Goal: Task Accomplishment & Management: Use online tool/utility

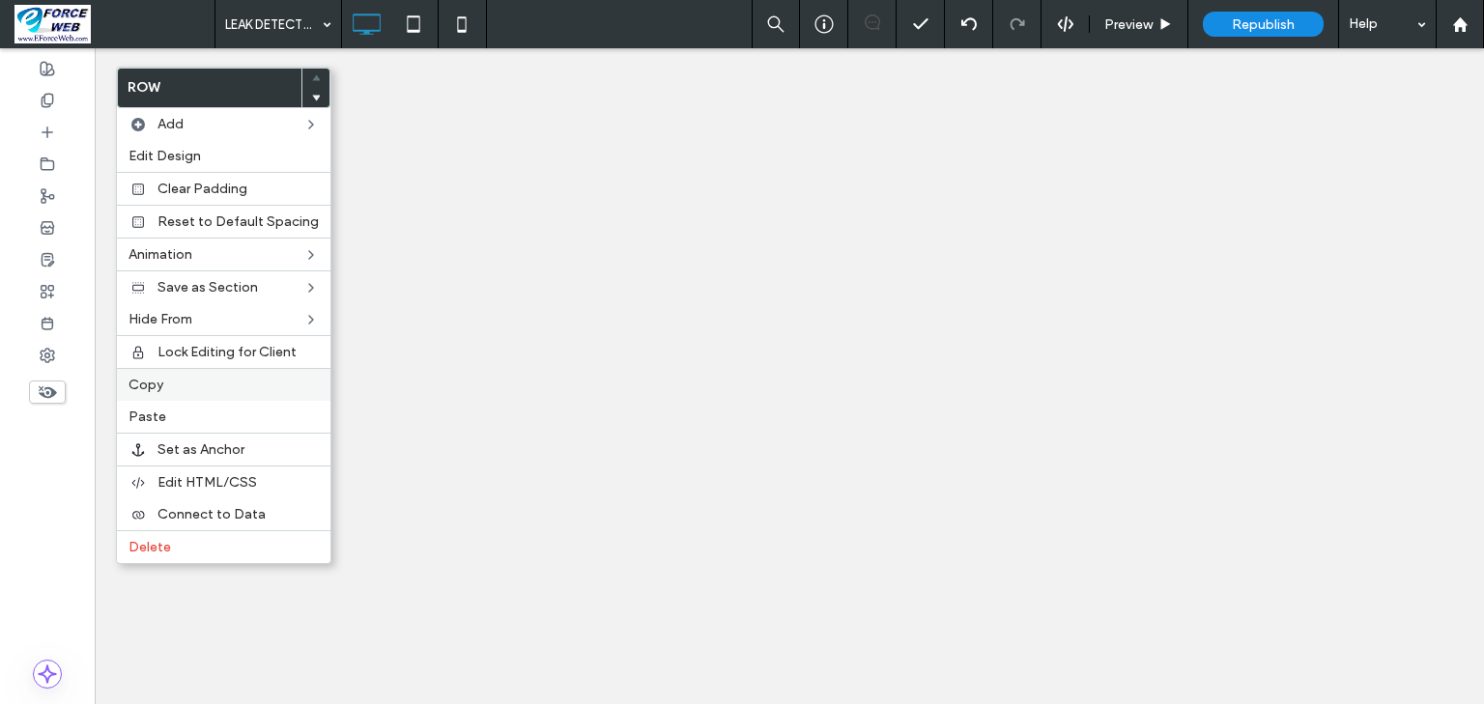
click at [144, 382] on span "Copy" at bounding box center [145, 385] width 35 height 16
click at [147, 387] on span "Copy" at bounding box center [145, 385] width 35 height 16
click at [148, 386] on span "Copy" at bounding box center [145, 385] width 35 height 16
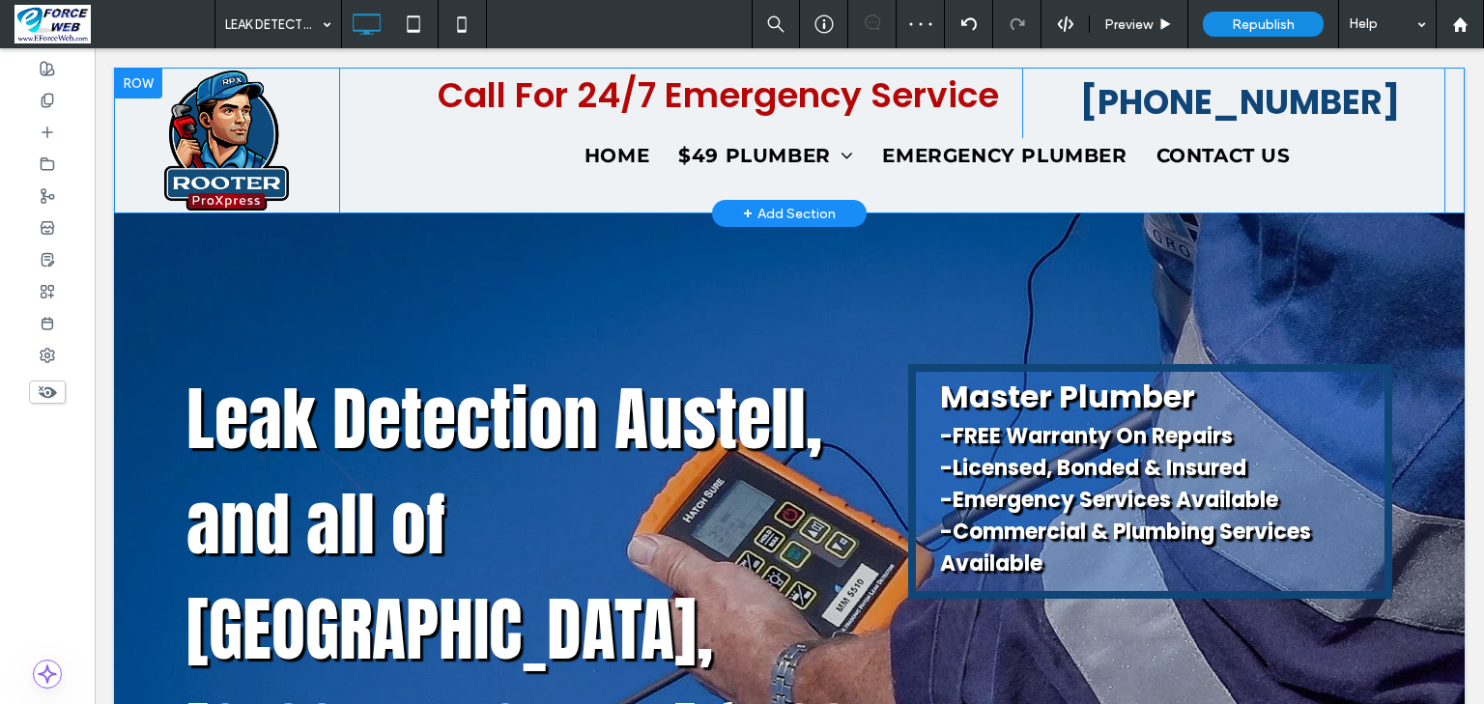
click at [136, 84] on div at bounding box center [138, 83] width 48 height 31
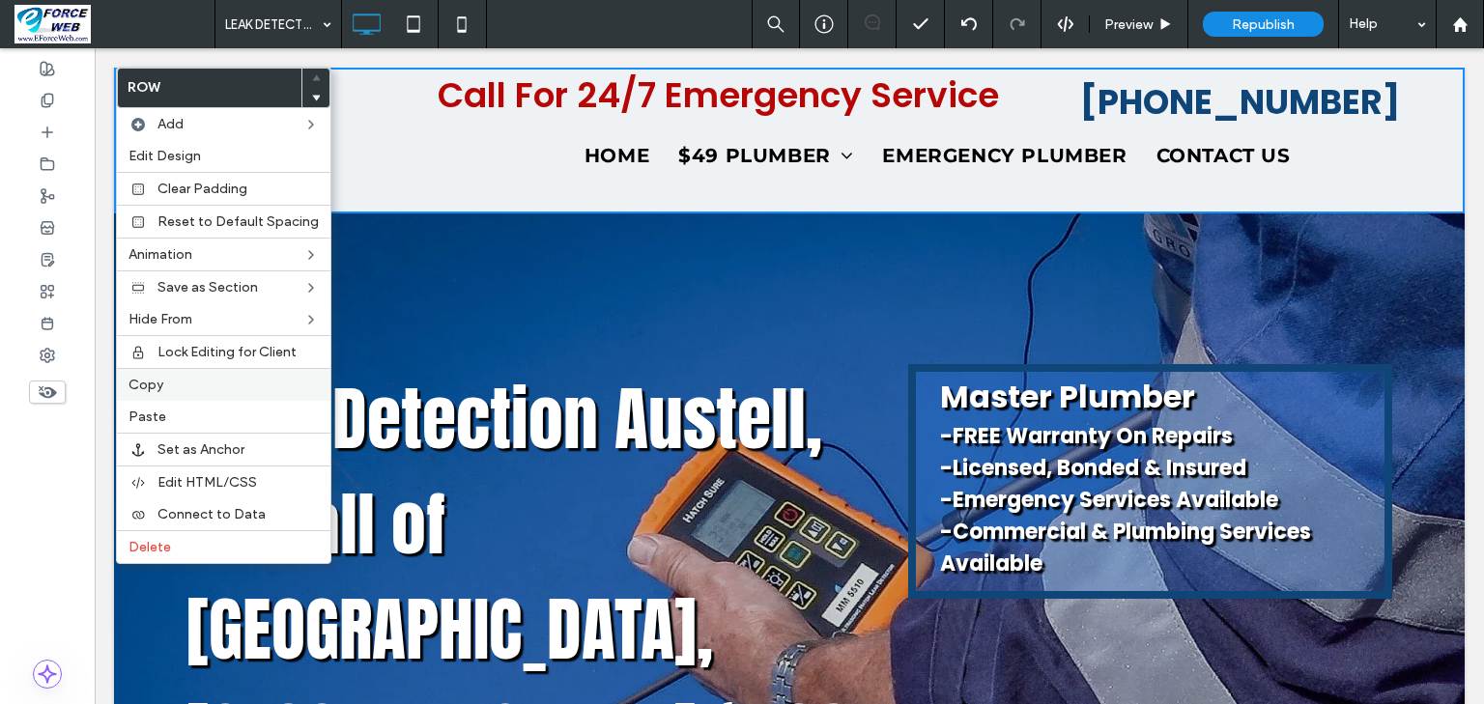
click at [140, 382] on span "Copy" at bounding box center [145, 385] width 35 height 16
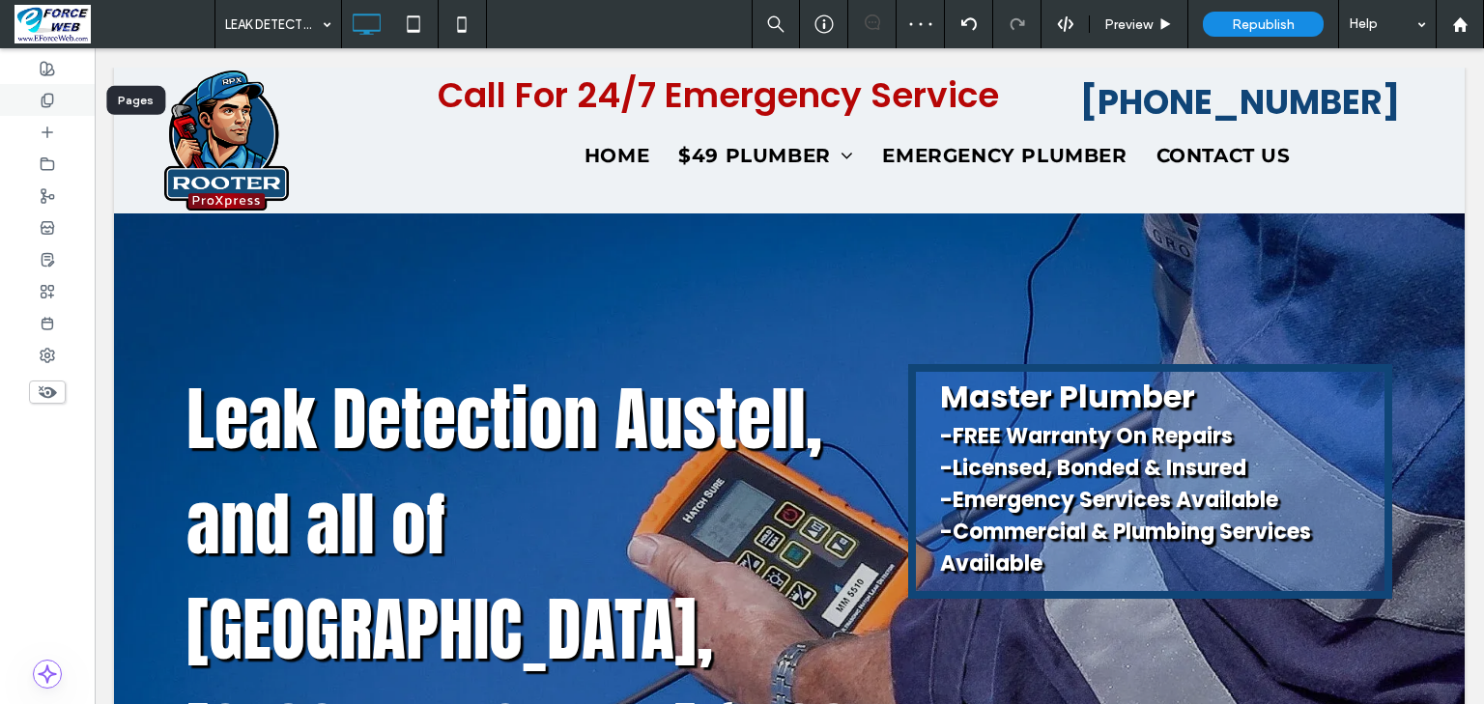
click at [42, 99] on use at bounding box center [47, 100] width 11 height 13
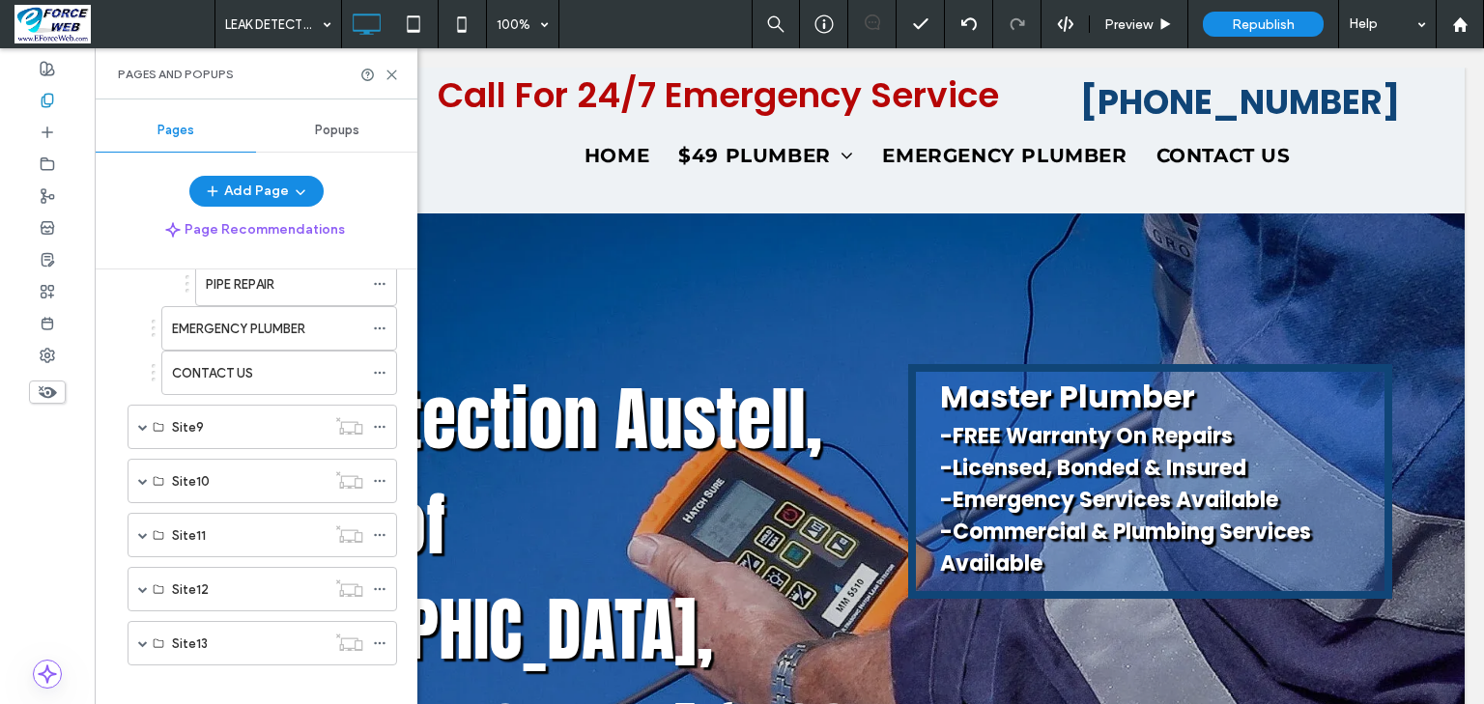
scroll to position [1141, 0]
click at [237, 353] on label "CONTACT US" at bounding box center [212, 367] width 81 height 34
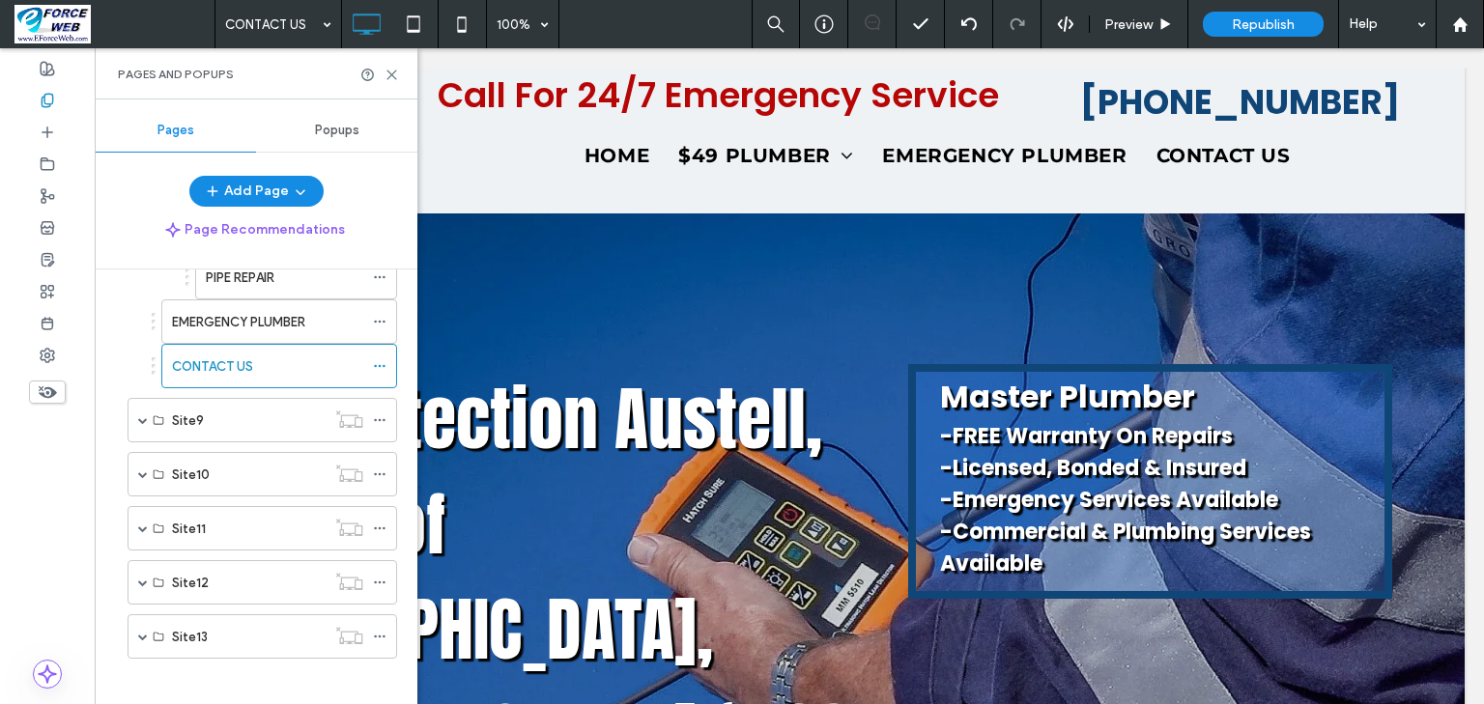
click at [394, 72] on div "CONTACT US 100% Preview Republish Help Site Comments Team & Clients Automate ne…" at bounding box center [742, 352] width 1484 height 704
click at [391, 71] on icon at bounding box center [391, 75] width 14 height 14
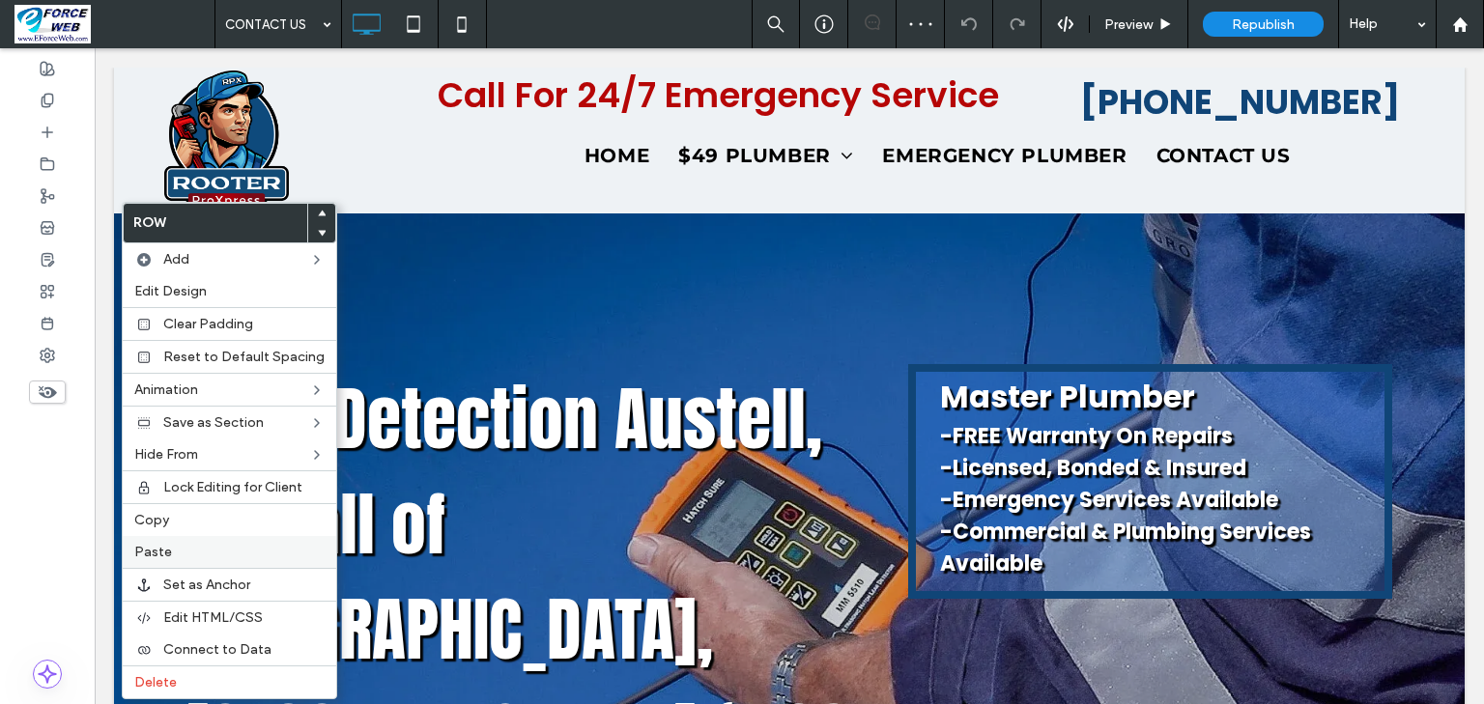
click at [150, 550] on span "Paste" at bounding box center [153, 552] width 38 height 16
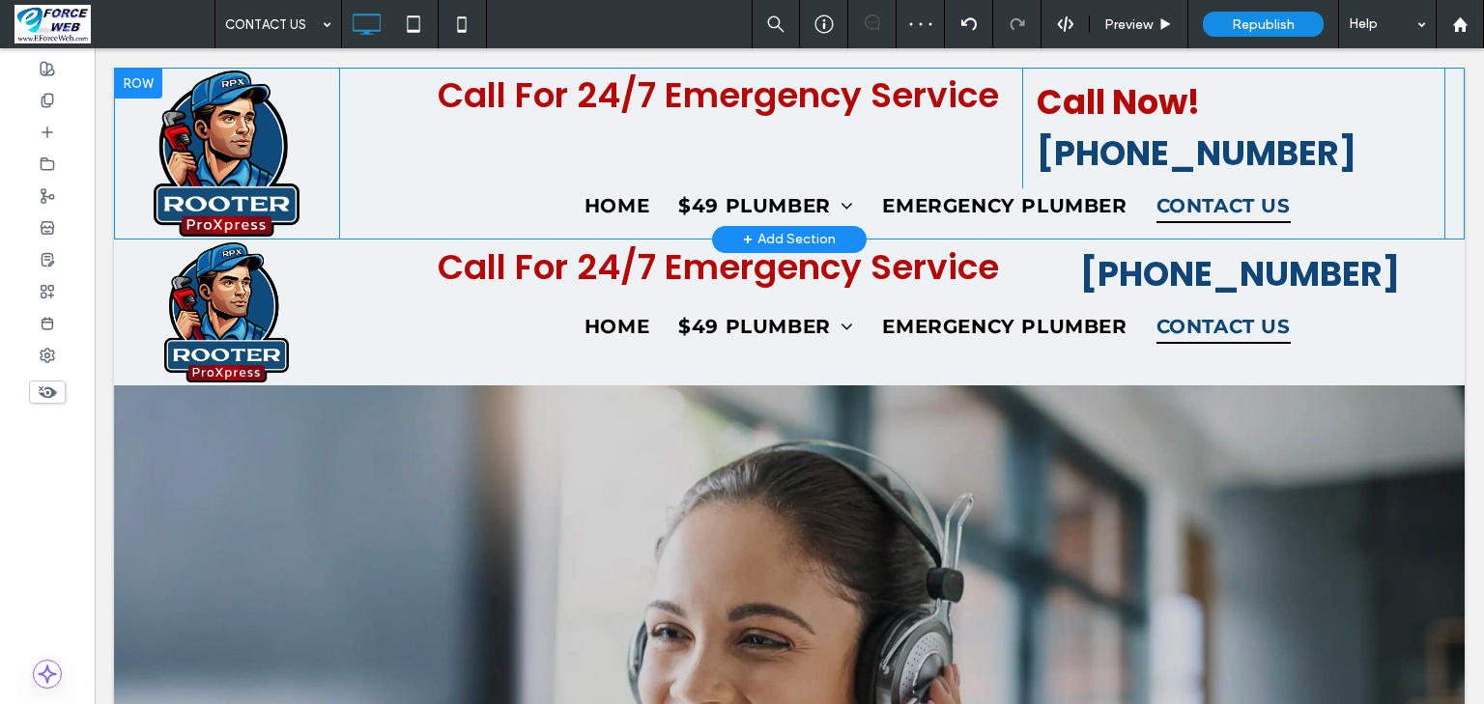
click at [130, 90] on div at bounding box center [138, 83] width 48 height 31
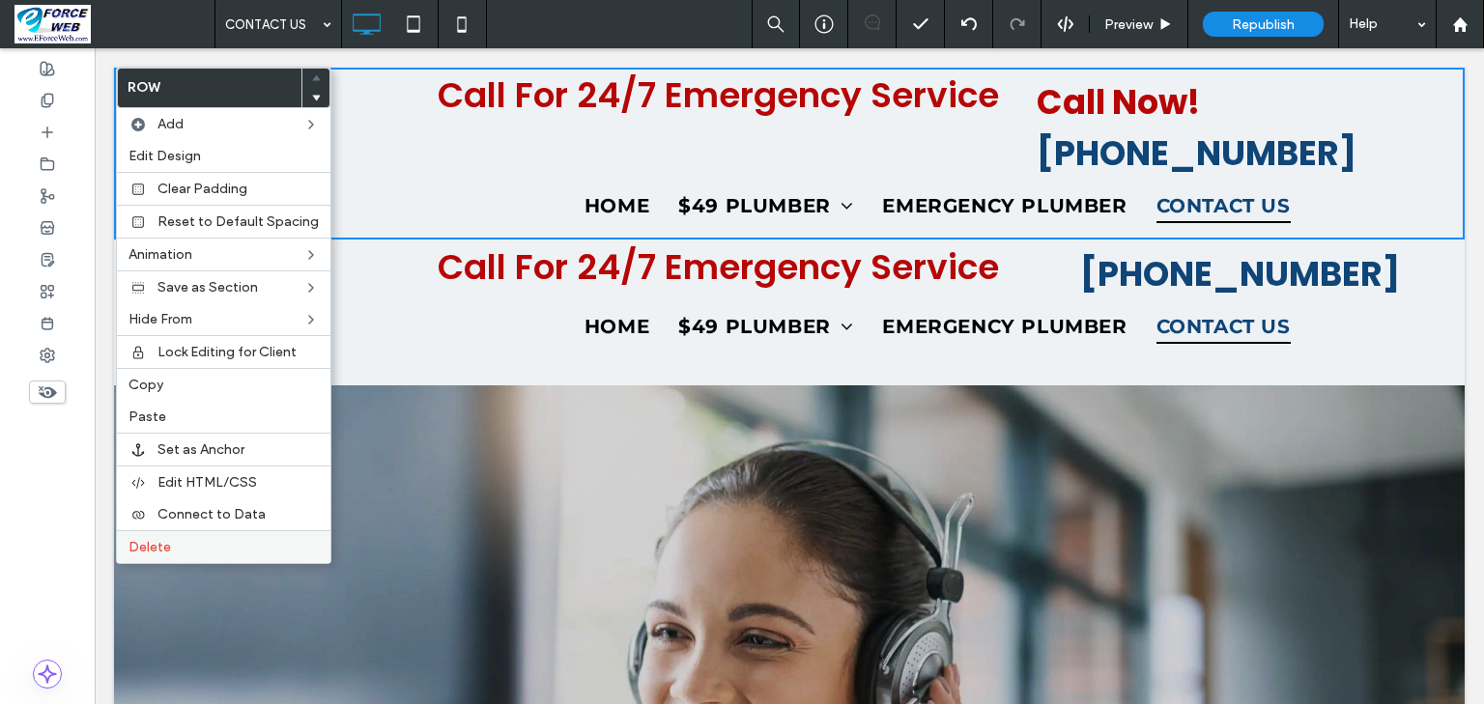
click at [143, 539] on span "Delete" at bounding box center [149, 547] width 43 height 16
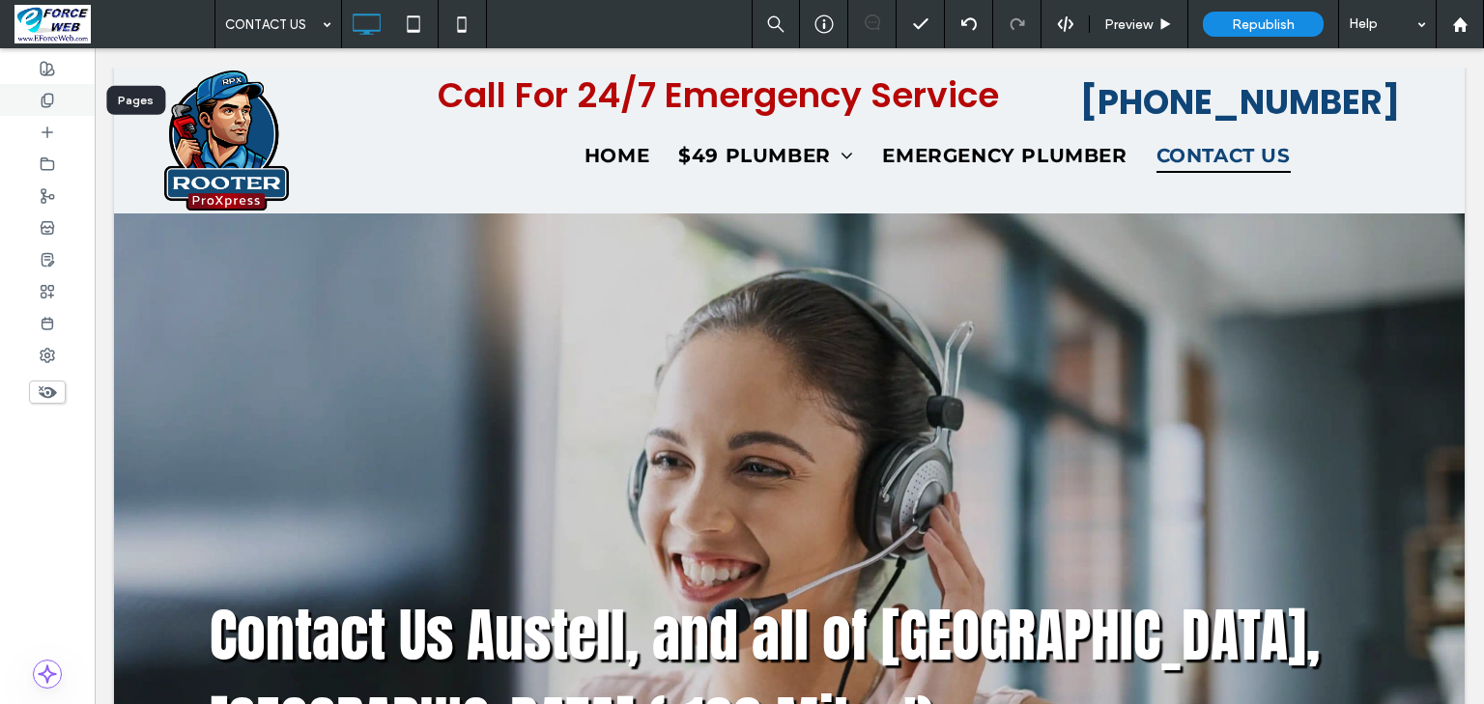
click at [50, 106] on icon at bounding box center [47, 100] width 15 height 15
click at [46, 104] on icon at bounding box center [47, 100] width 15 height 15
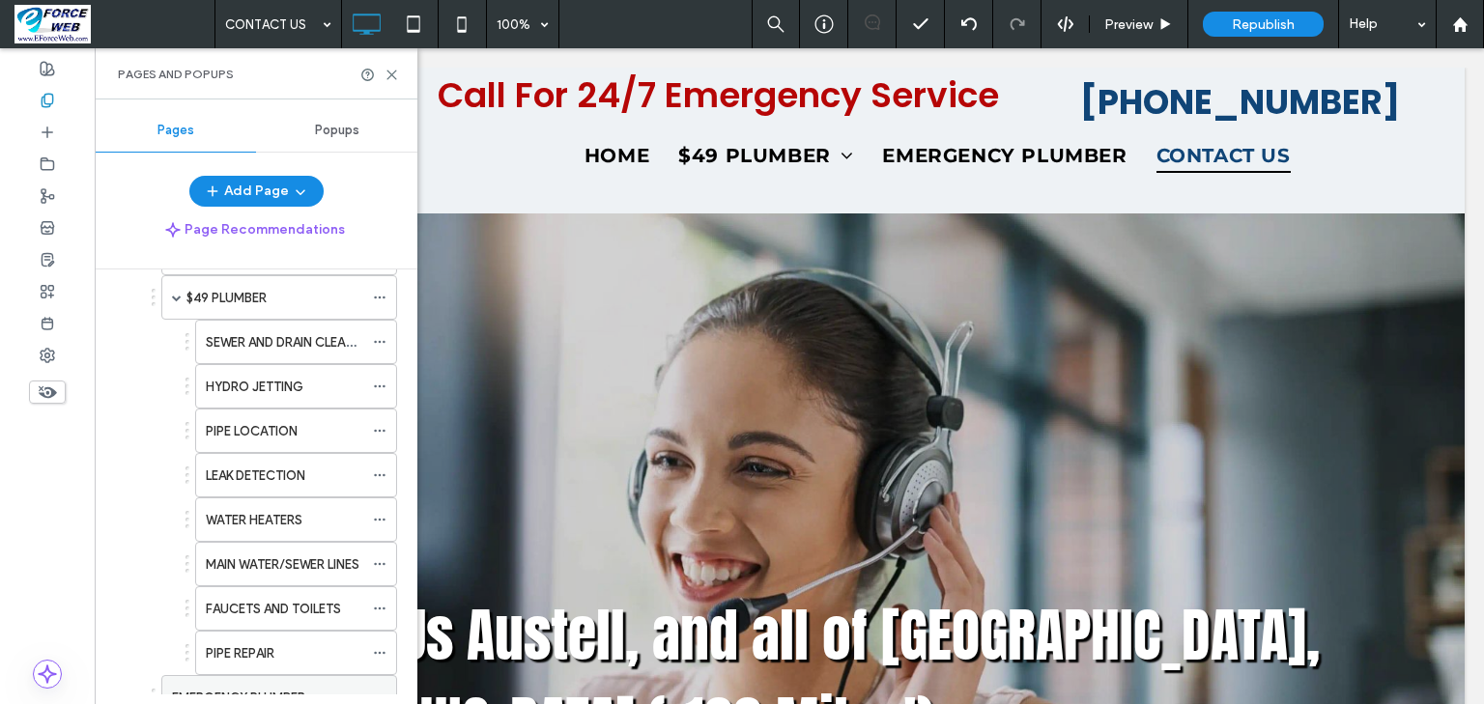
scroll to position [927, 0]
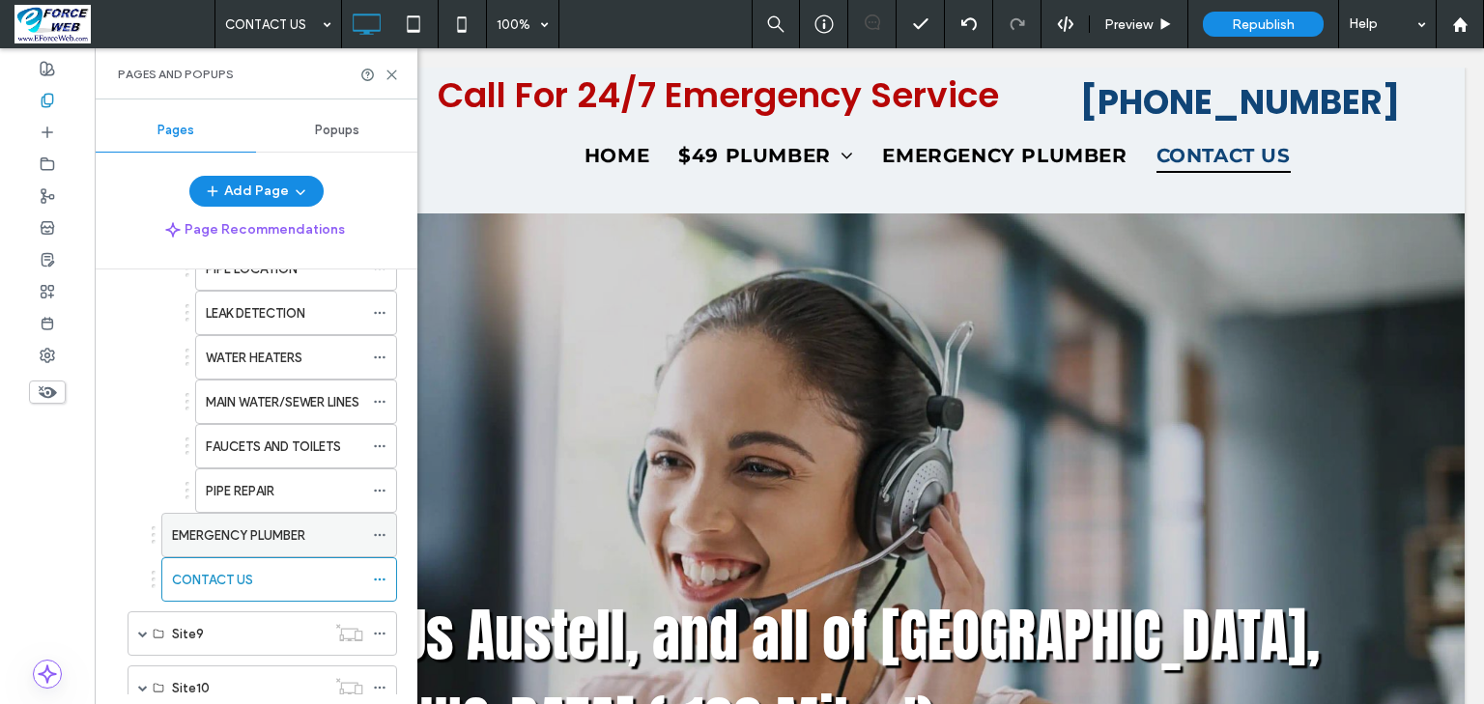
click at [231, 526] on label "EMERGENCY PLUMBER" at bounding box center [238, 536] width 133 height 34
click at [394, 71] on use at bounding box center [391, 75] width 9 height 9
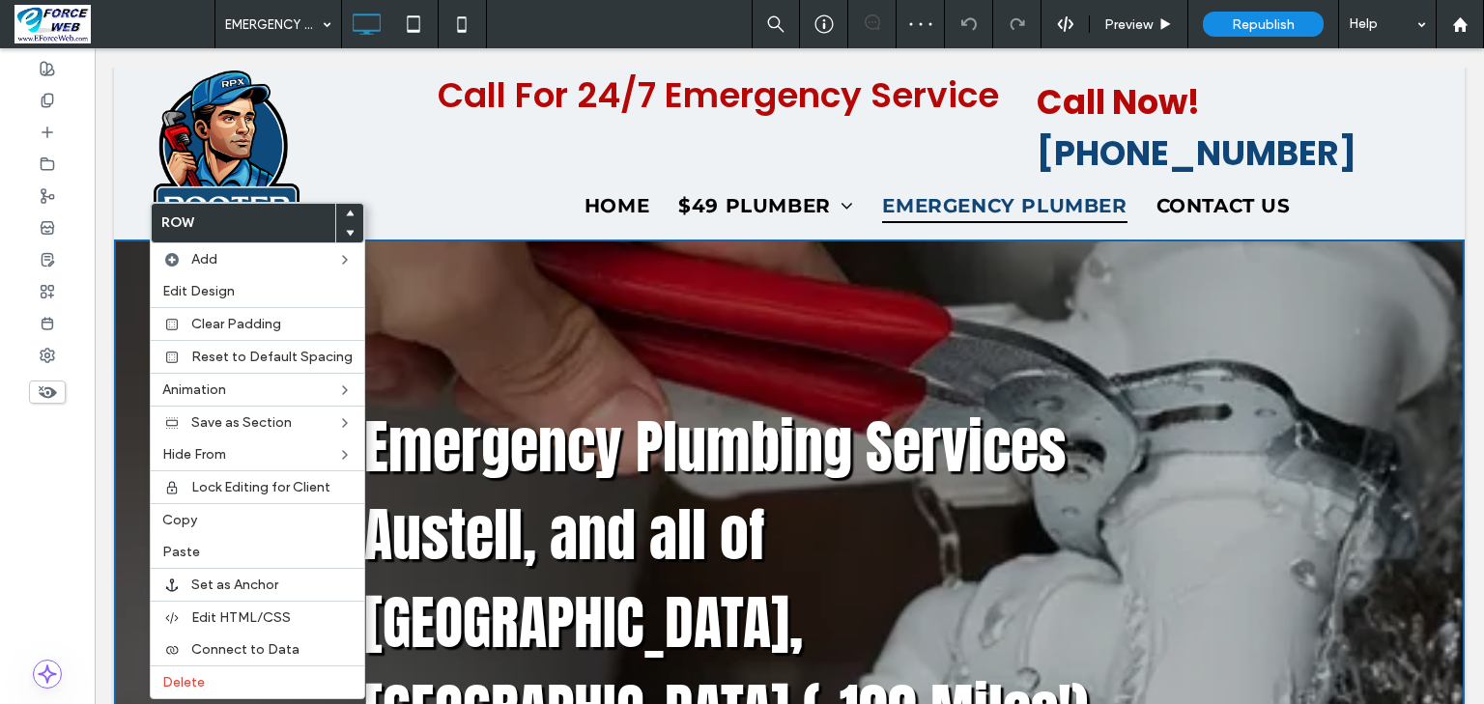
click at [205, 551] on label "Paste" at bounding box center [257, 552] width 190 height 16
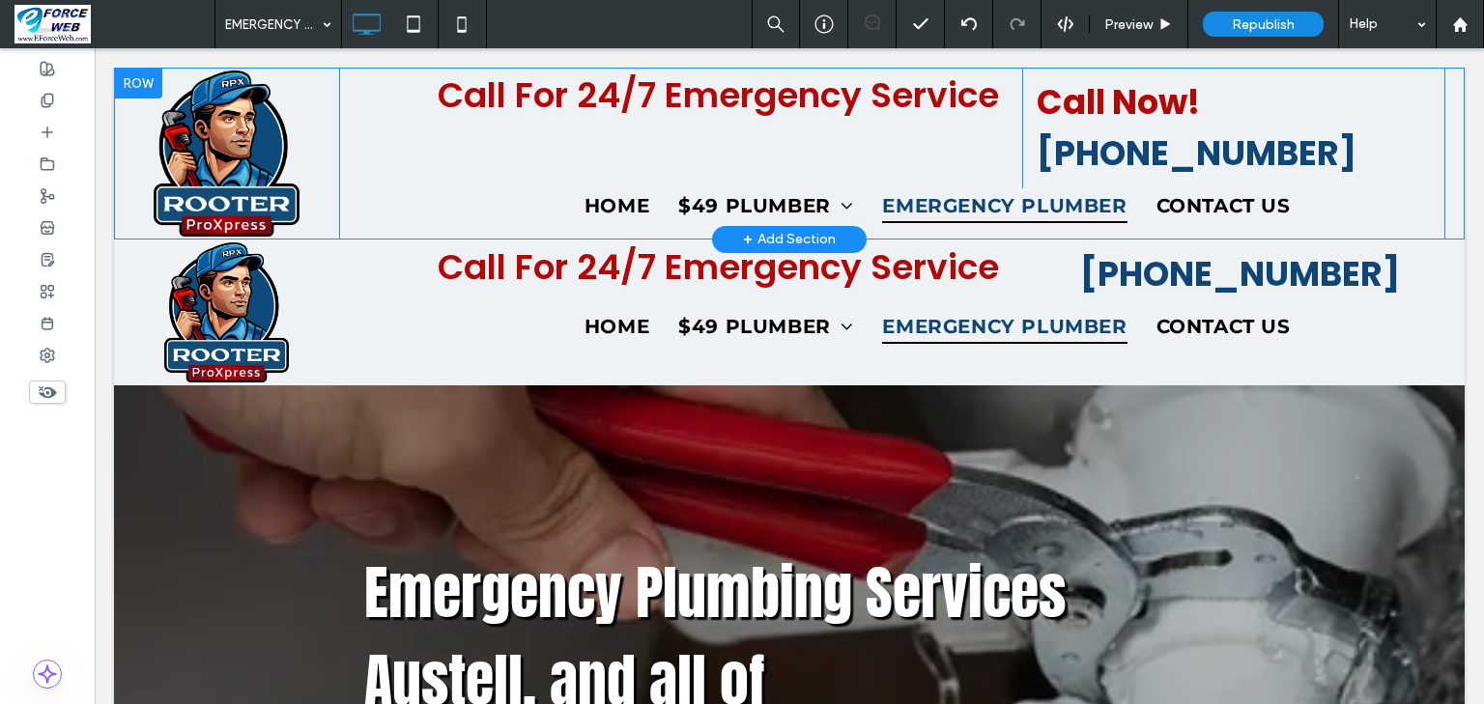
click at [131, 77] on div at bounding box center [138, 83] width 48 height 31
click at [128, 81] on div at bounding box center [138, 83] width 48 height 31
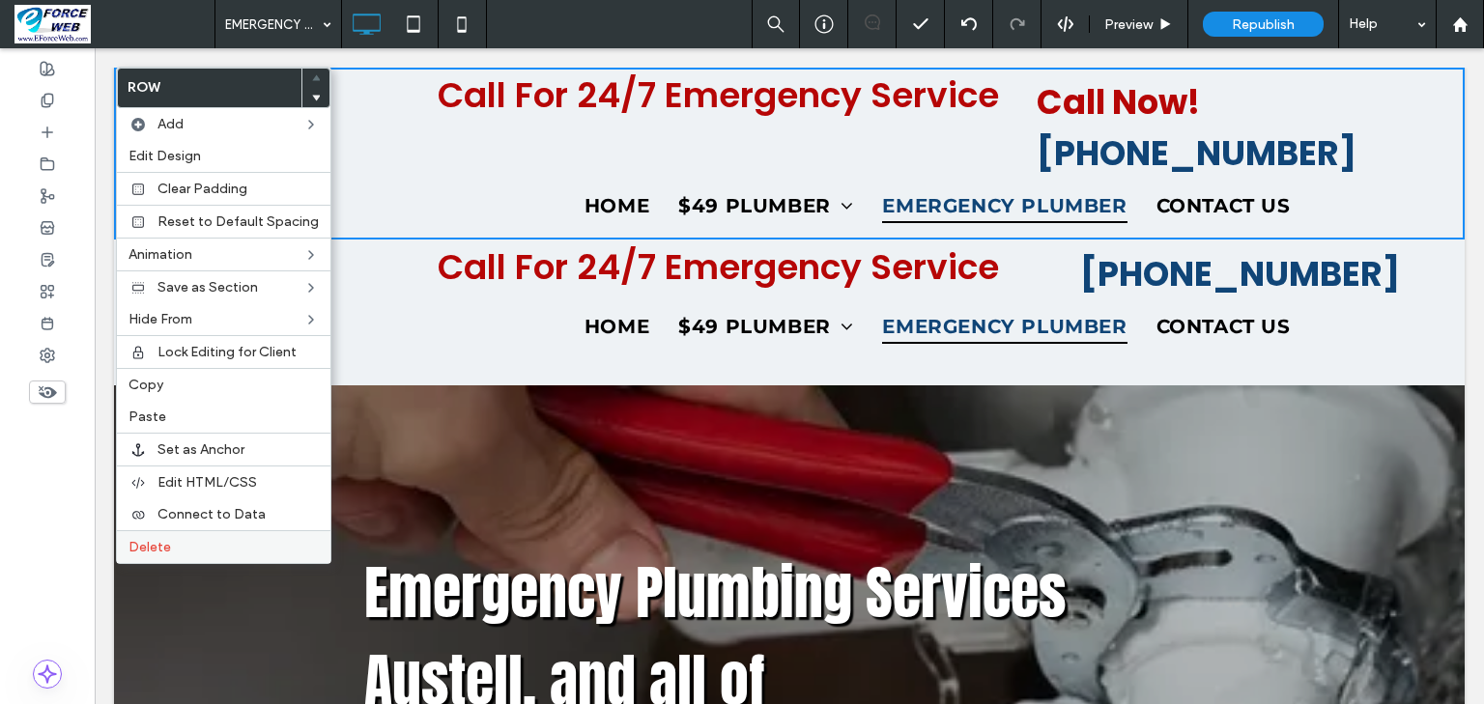
click at [155, 541] on span "Delete" at bounding box center [149, 547] width 43 height 16
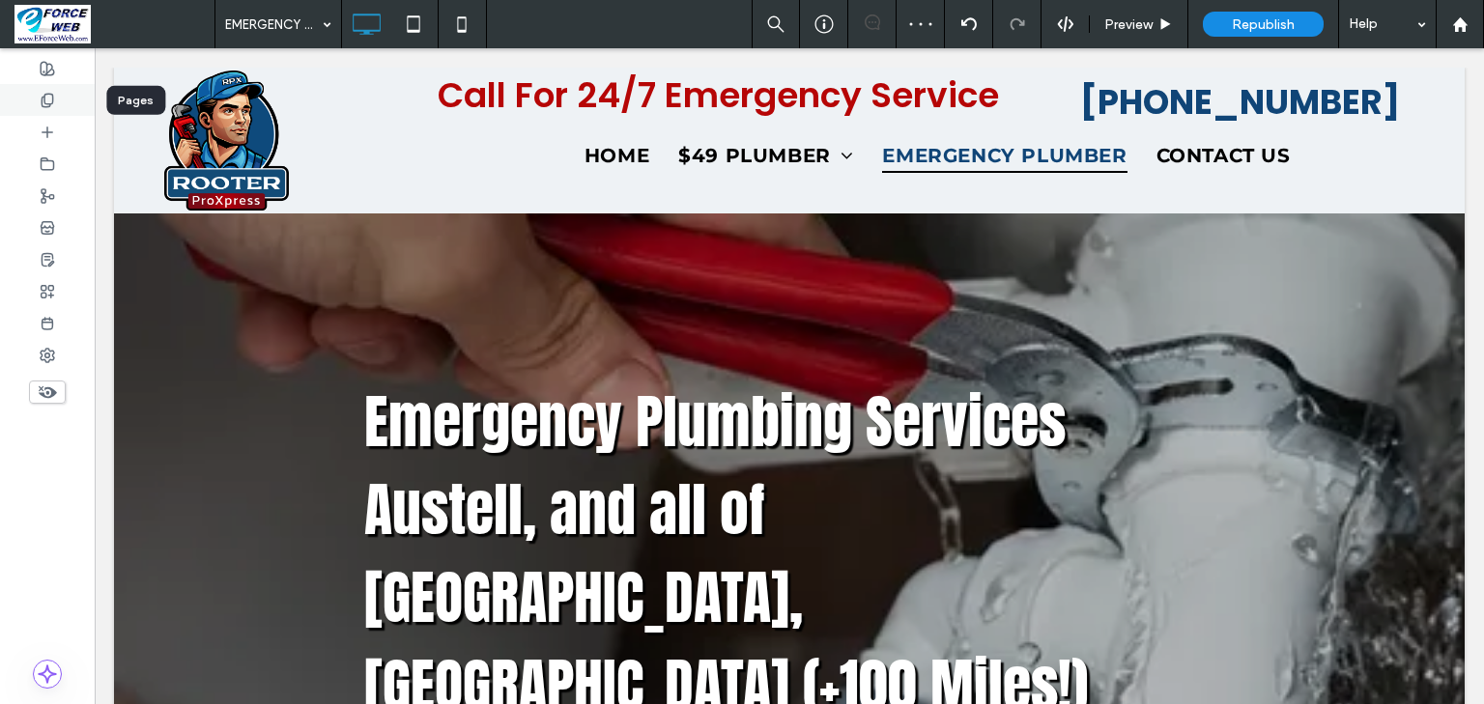
click at [51, 98] on icon at bounding box center [47, 100] width 15 height 15
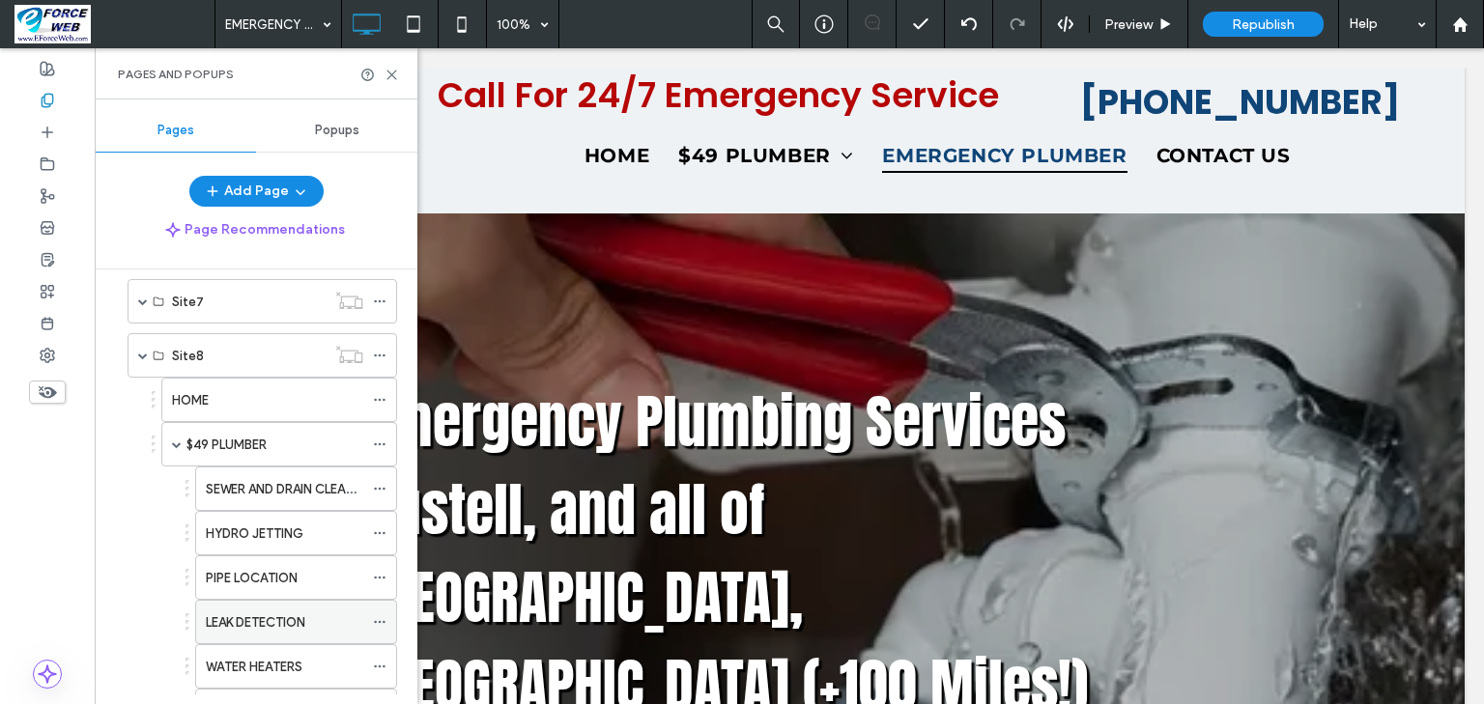
scroll to position [850, 0]
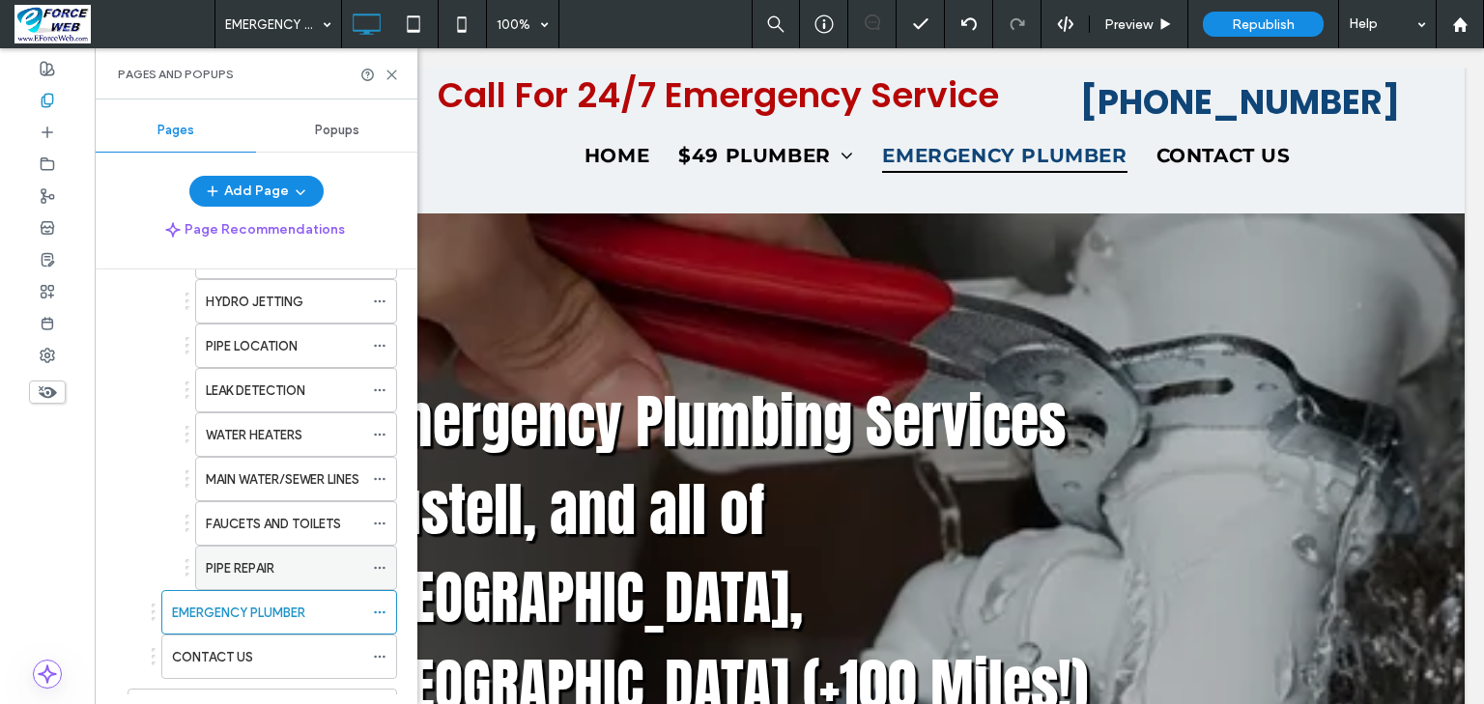
click at [244, 556] on label "PIPE REPAIR" at bounding box center [240, 569] width 69 height 34
click at [392, 78] on icon at bounding box center [391, 75] width 14 height 14
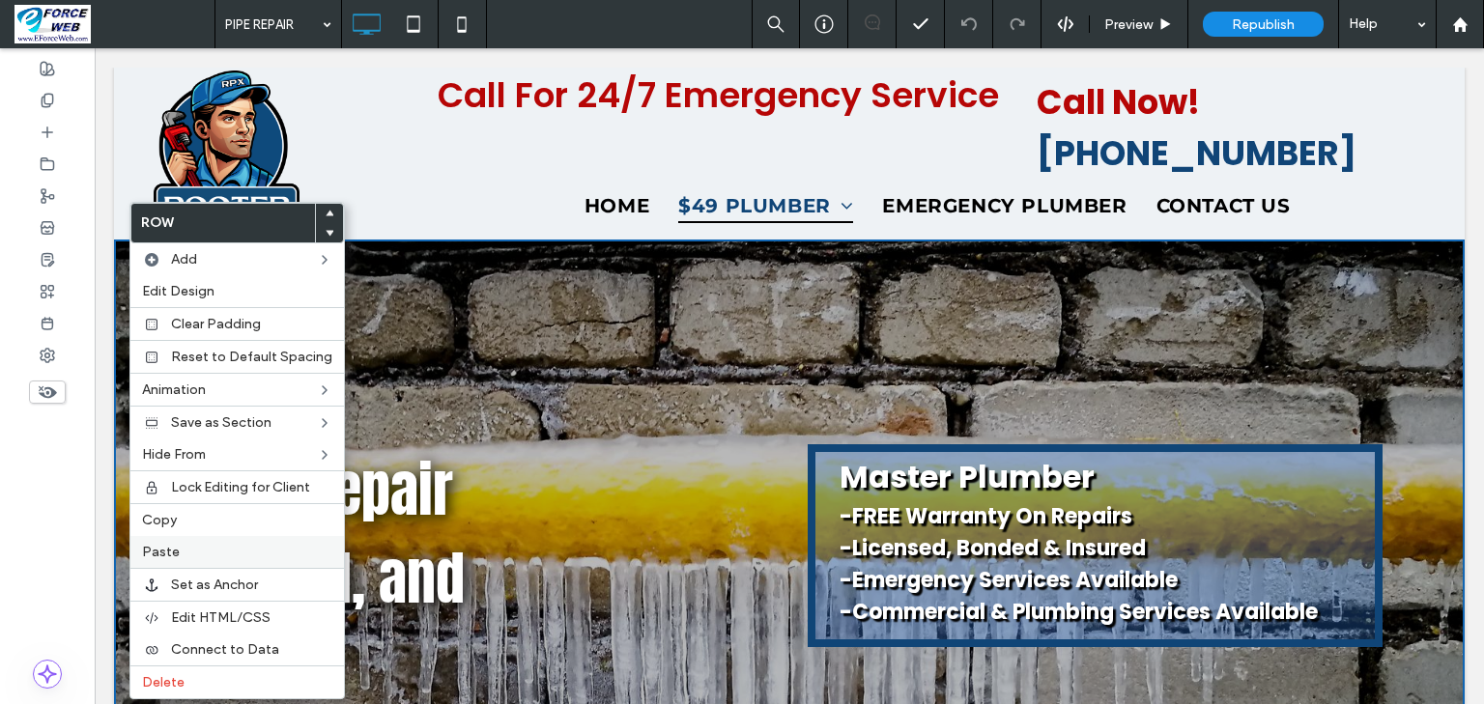
click at [168, 549] on span "Paste" at bounding box center [161, 552] width 38 height 16
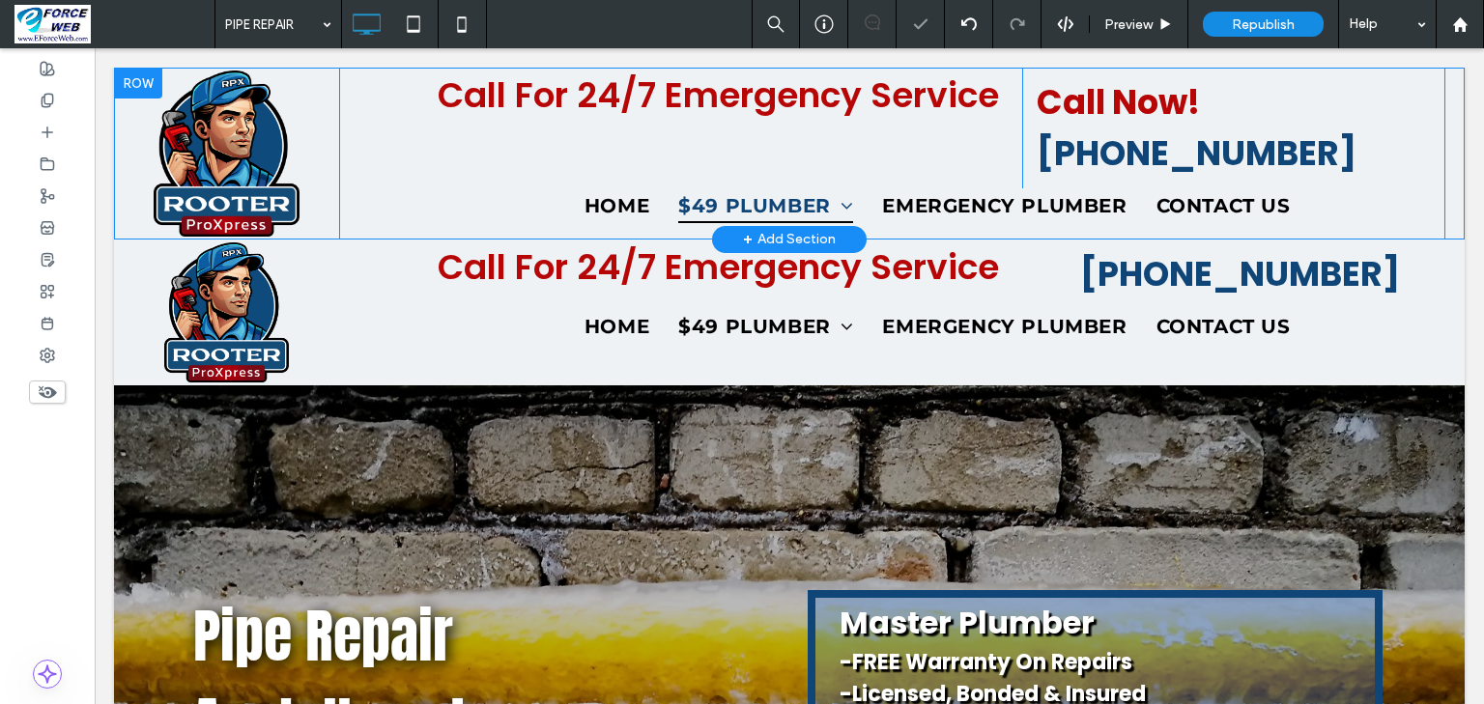
click at [125, 89] on div at bounding box center [138, 83] width 48 height 31
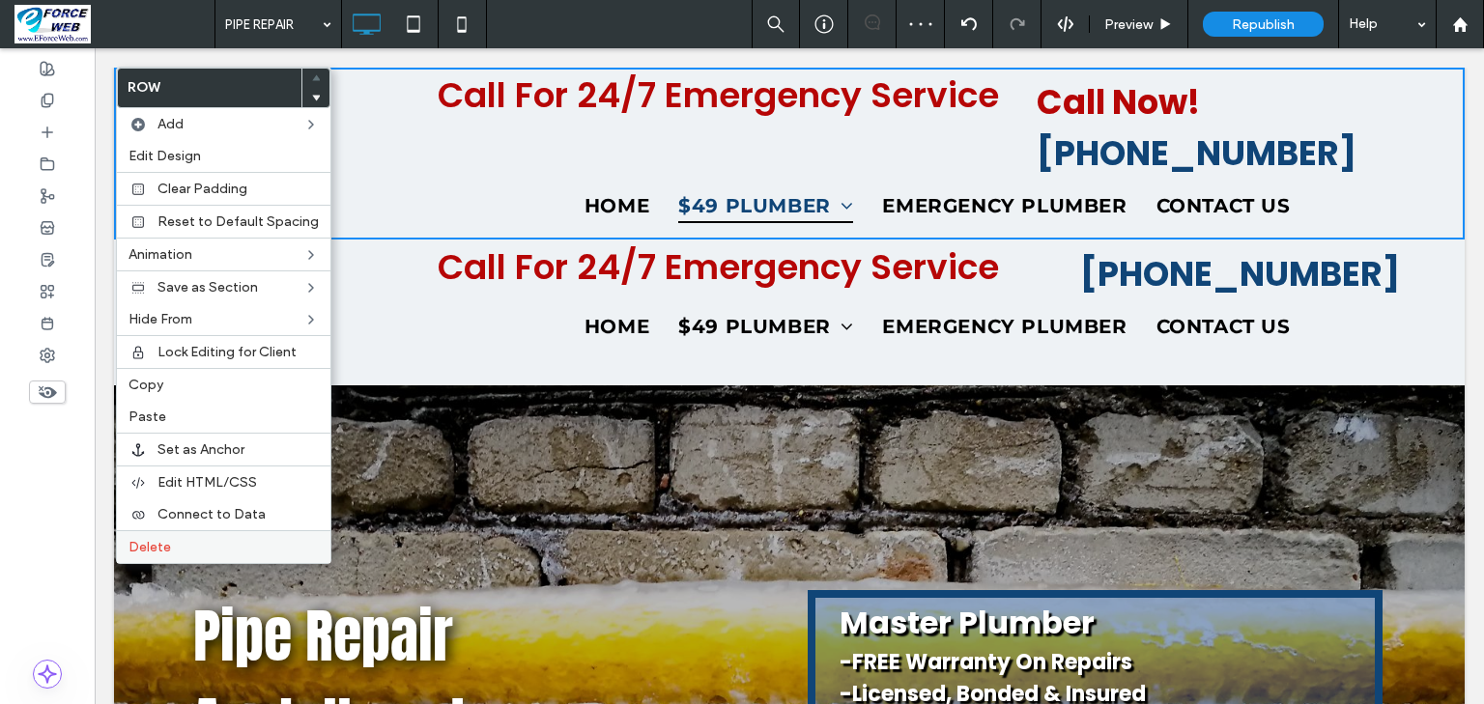
click at [145, 539] on span "Delete" at bounding box center [149, 547] width 43 height 16
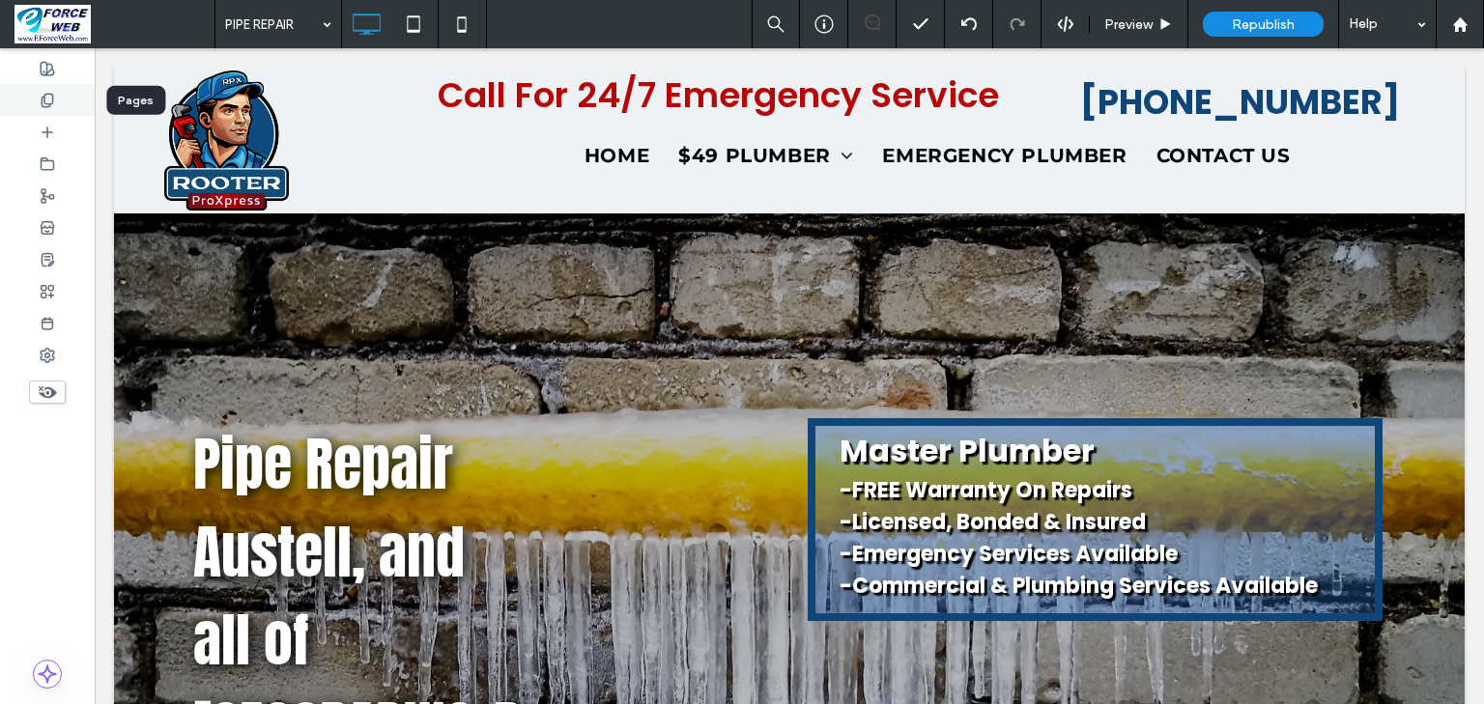
click at [44, 98] on use at bounding box center [47, 100] width 11 height 13
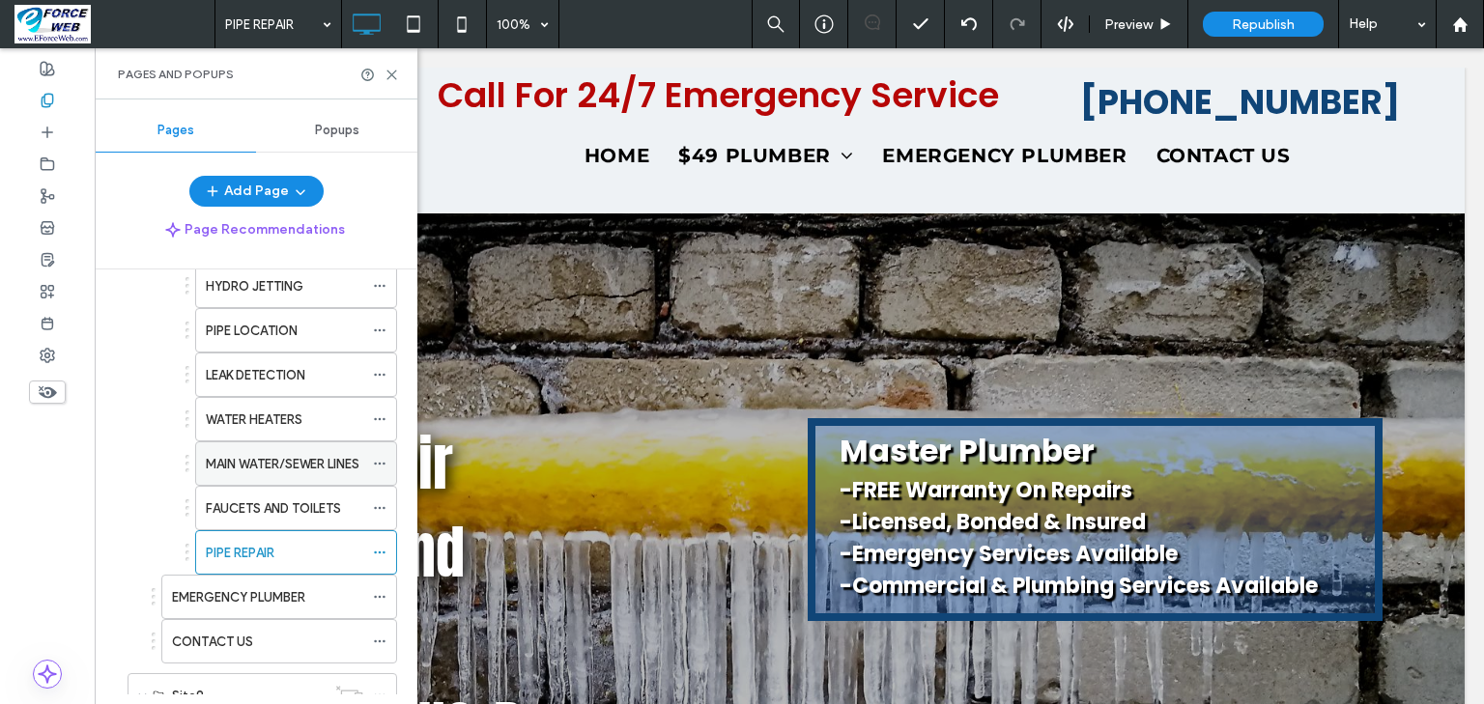
scroll to position [850, 0]
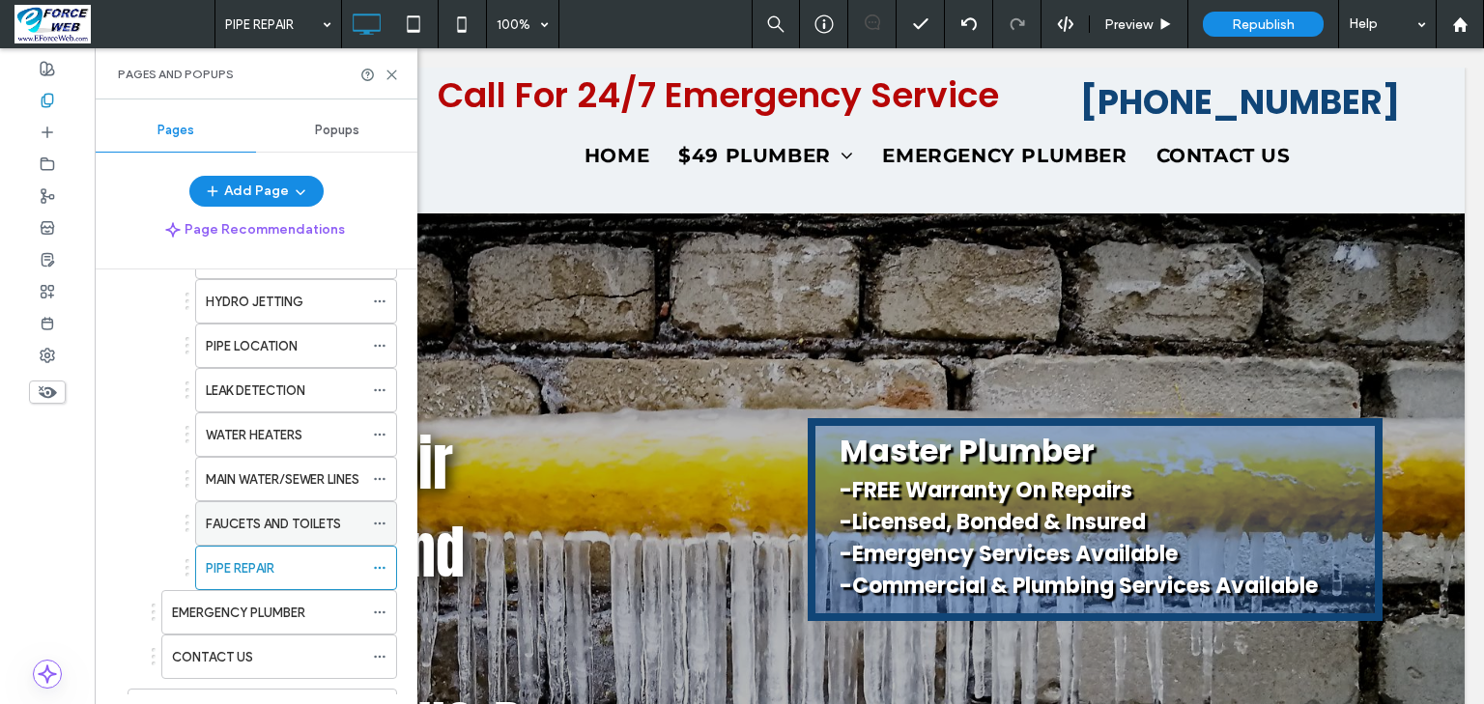
click at [265, 520] on label "FAUCETS AND TOILETS" at bounding box center [273, 524] width 135 height 34
click at [393, 73] on use at bounding box center [391, 75] width 9 height 9
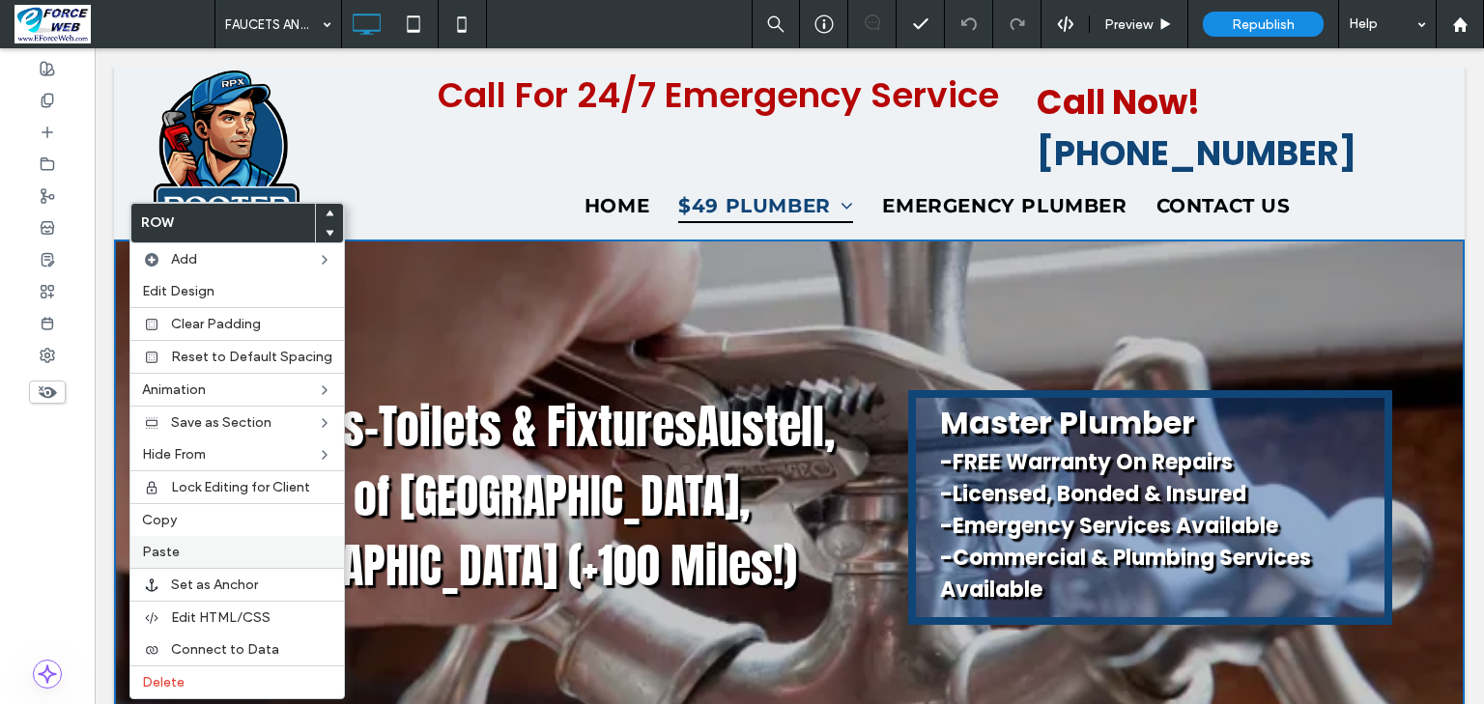
click at [171, 545] on span "Paste" at bounding box center [161, 552] width 38 height 16
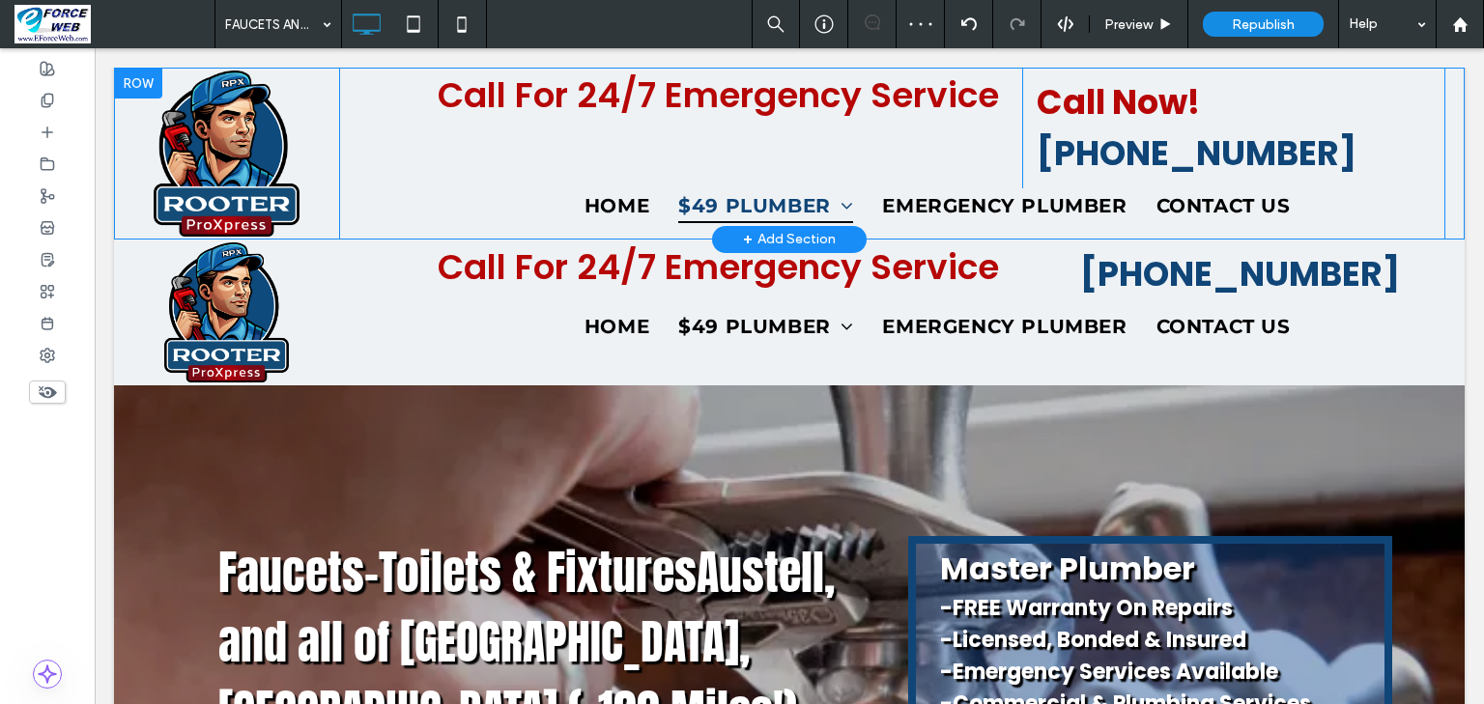
click at [143, 92] on div at bounding box center [138, 83] width 48 height 31
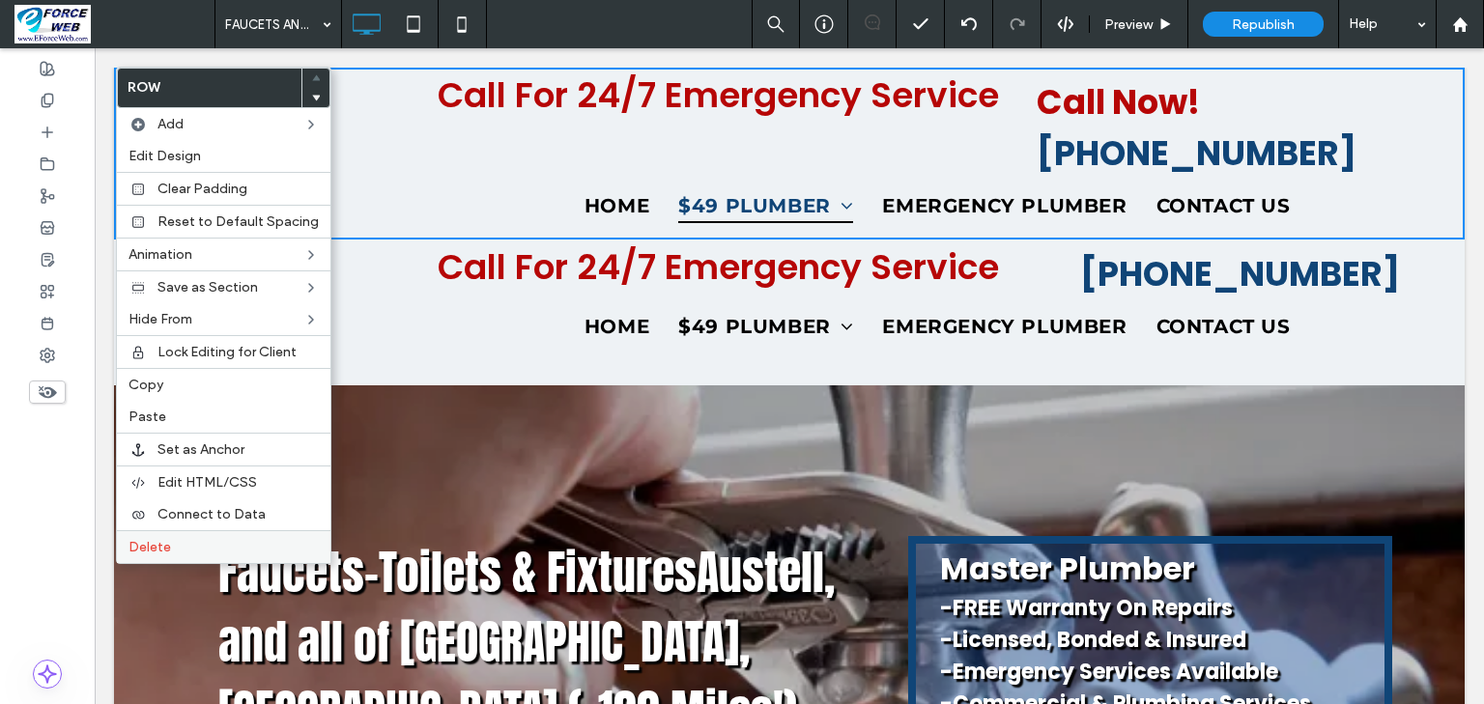
click at [136, 540] on span "Delete" at bounding box center [149, 547] width 43 height 16
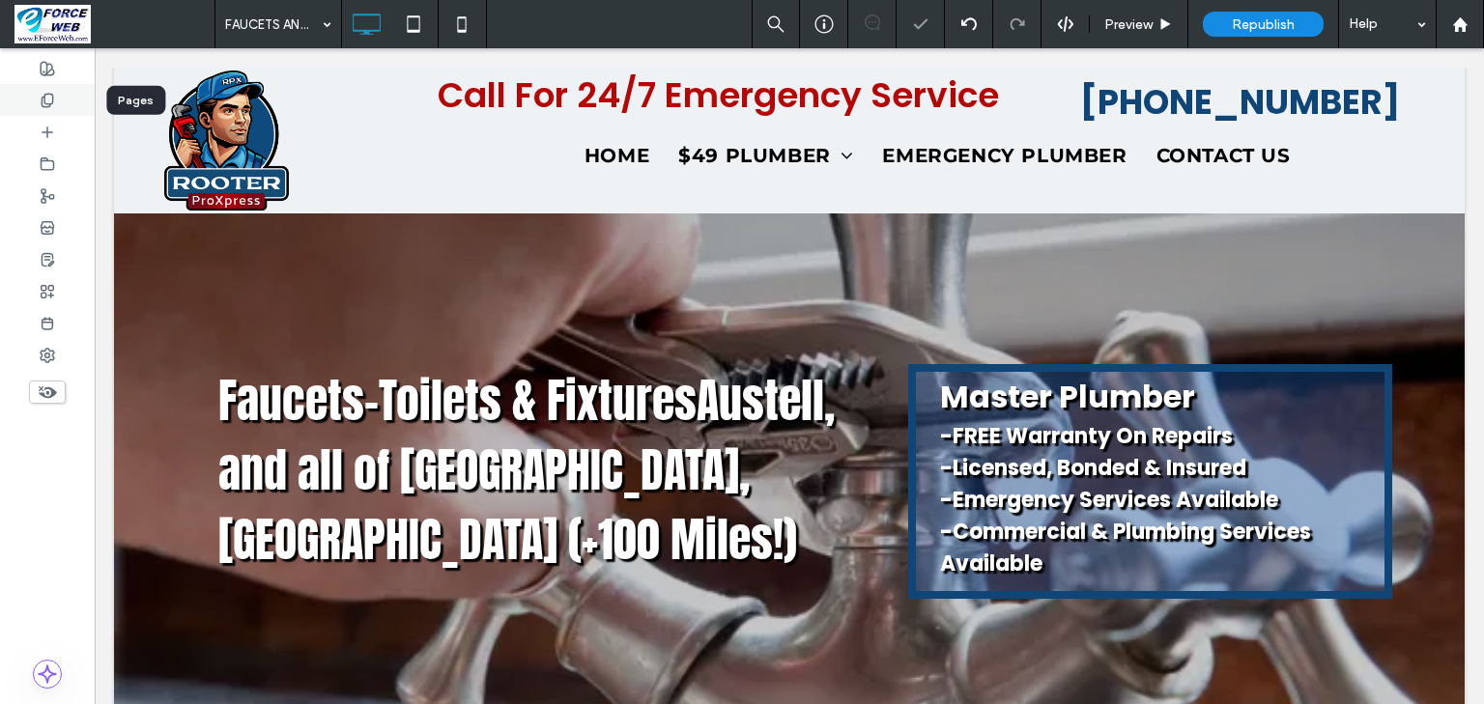
click at [50, 102] on icon at bounding box center [47, 100] width 15 height 15
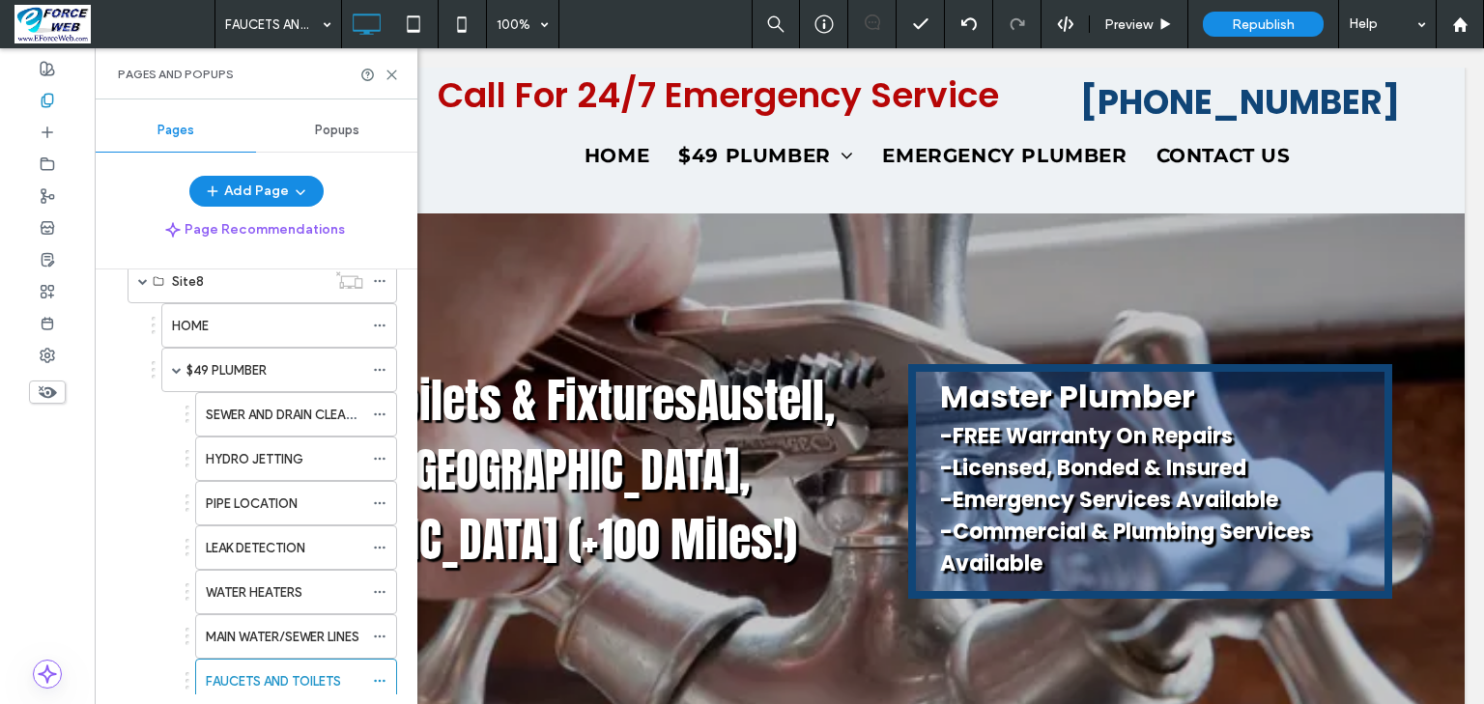
scroll to position [696, 0]
click at [260, 633] on label "MAIN WATER/SEWER LINES" at bounding box center [283, 634] width 154 height 34
click at [389, 74] on icon at bounding box center [391, 75] width 14 height 14
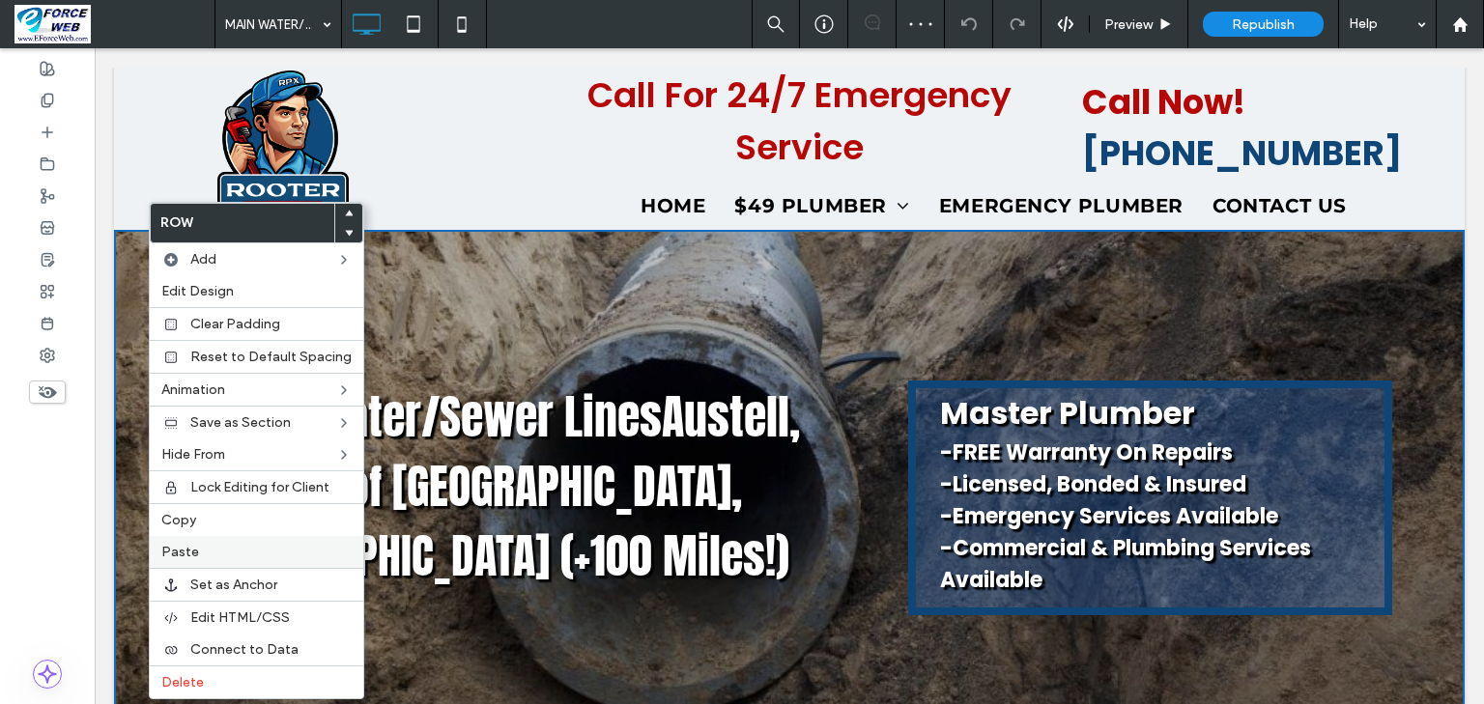
click at [201, 551] on label "Paste" at bounding box center [256, 552] width 190 height 16
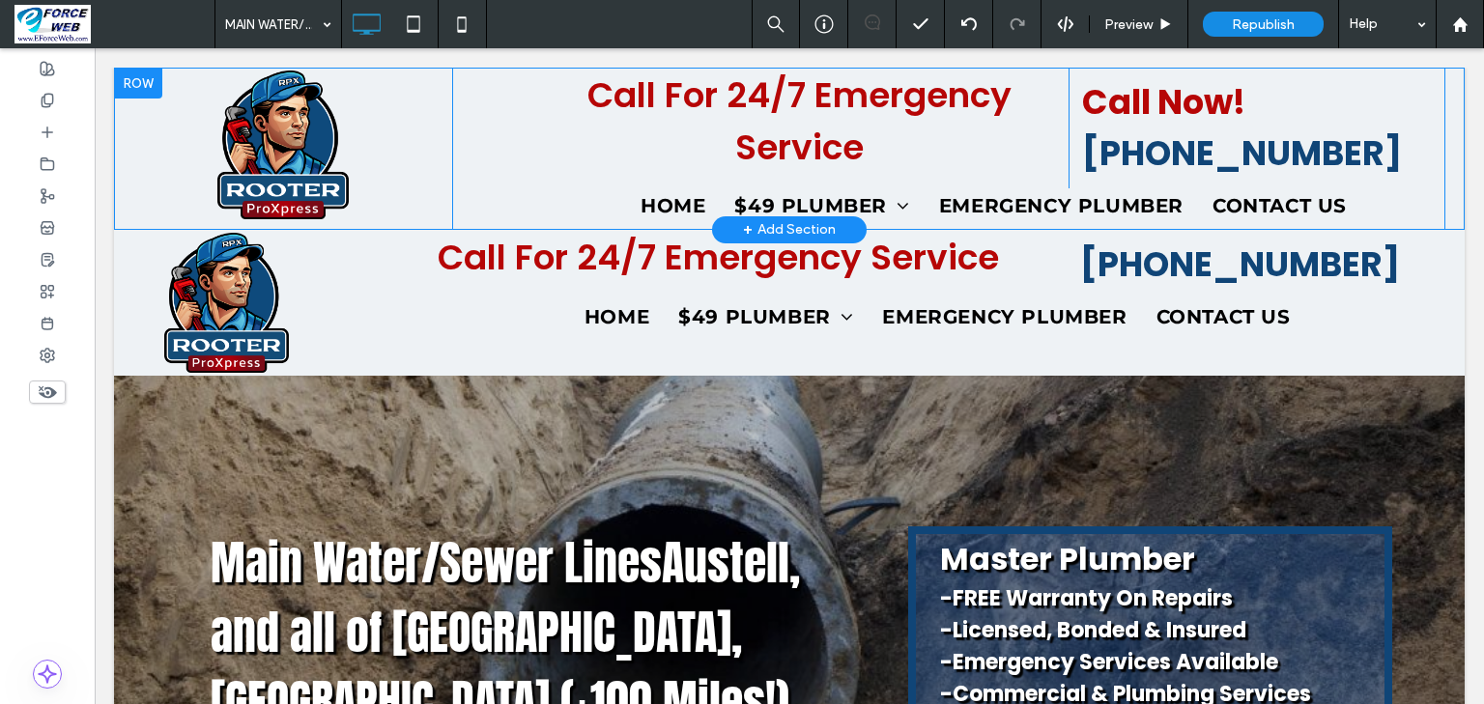
click at [137, 89] on div at bounding box center [138, 83] width 48 height 31
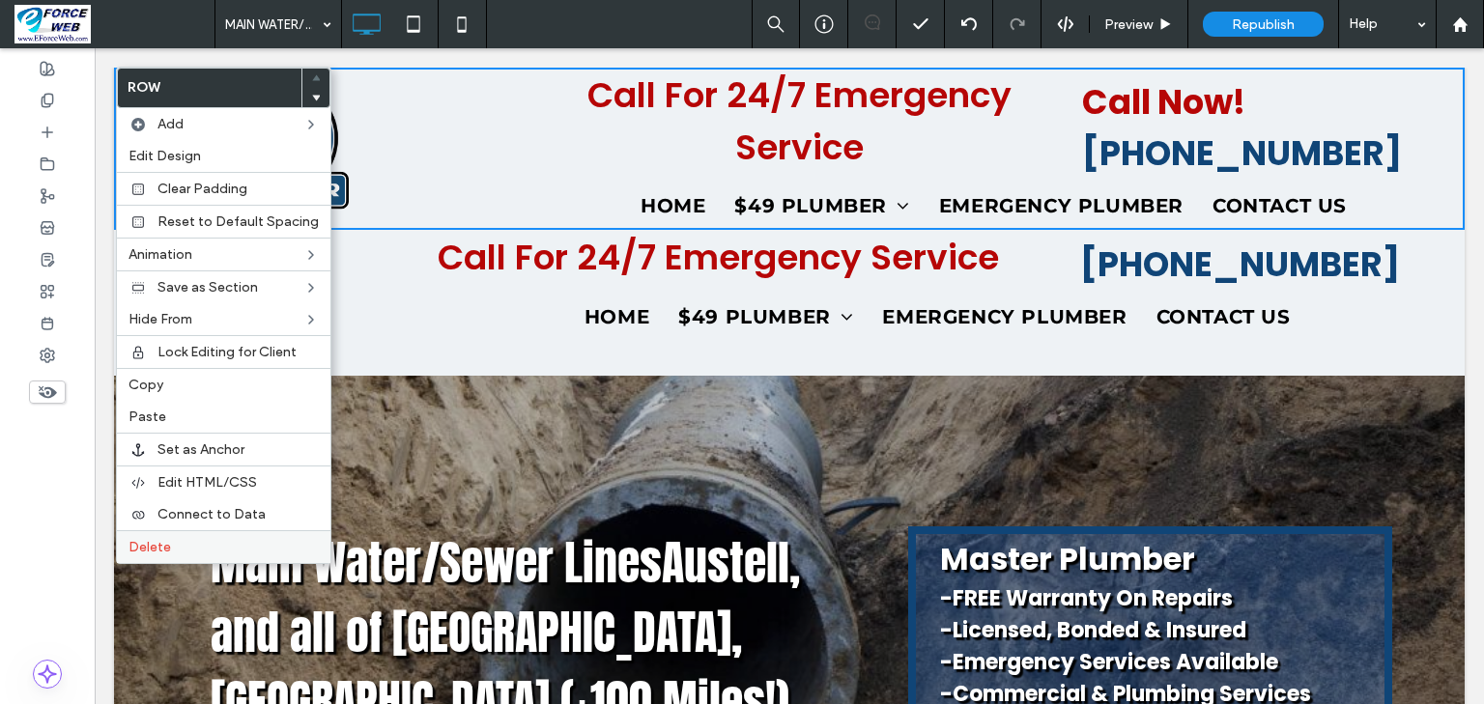
click at [146, 541] on span "Delete" at bounding box center [149, 547] width 43 height 16
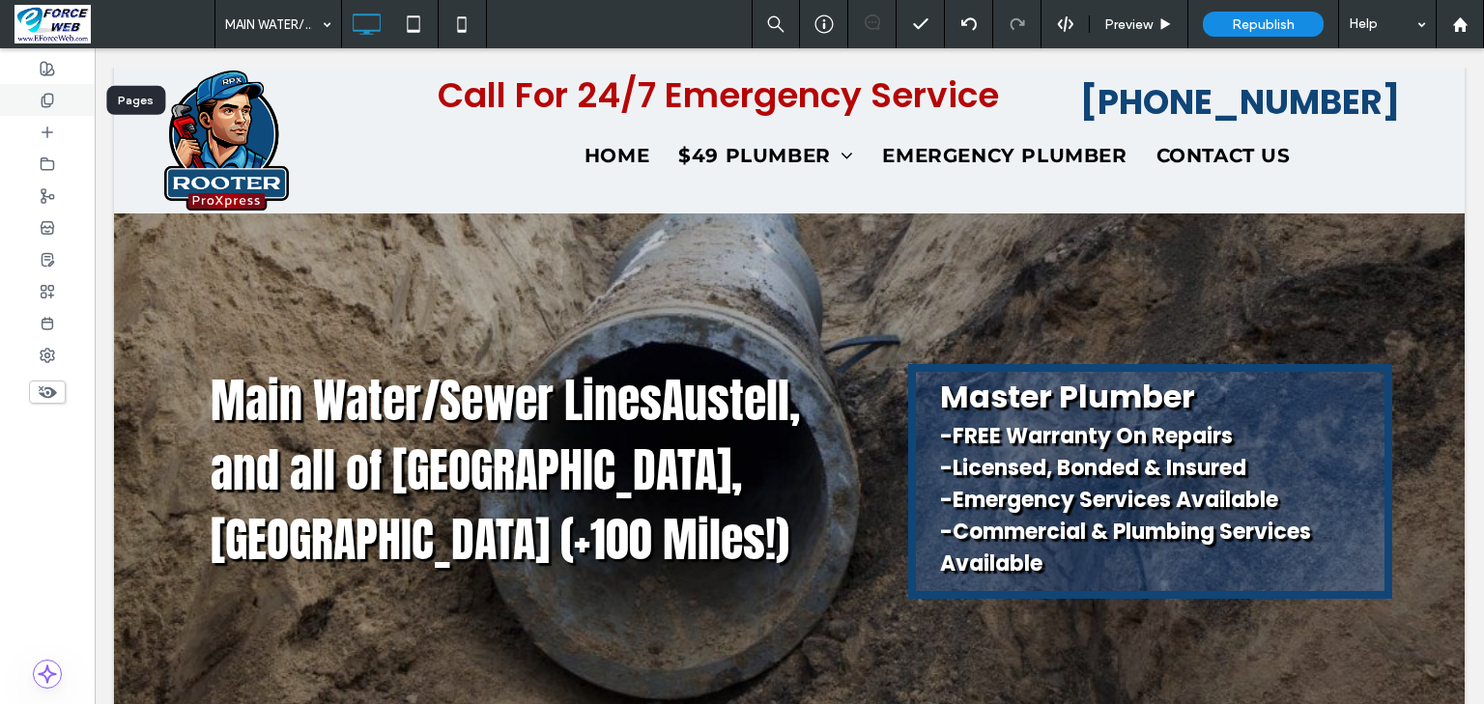
click at [52, 100] on use at bounding box center [47, 100] width 11 height 13
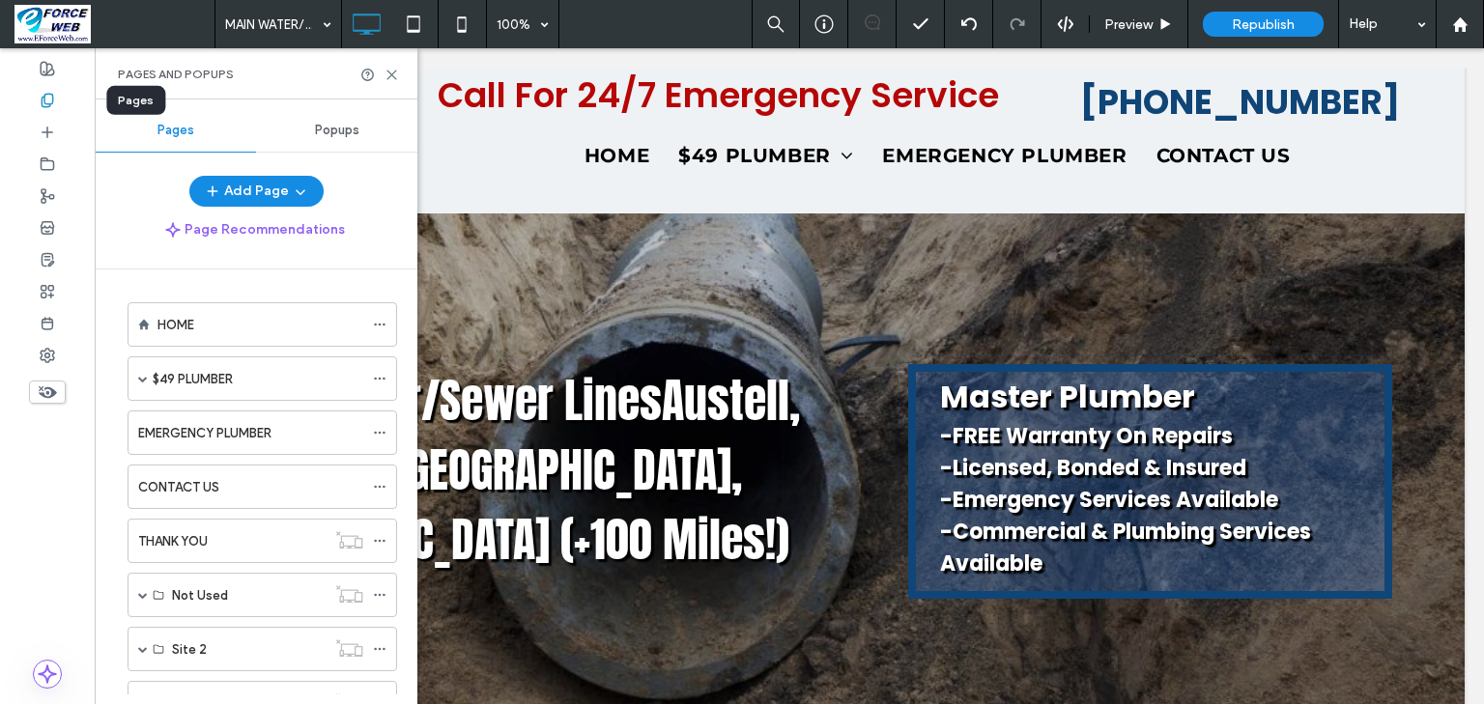
click at [52, 100] on use at bounding box center [47, 100] width 11 height 13
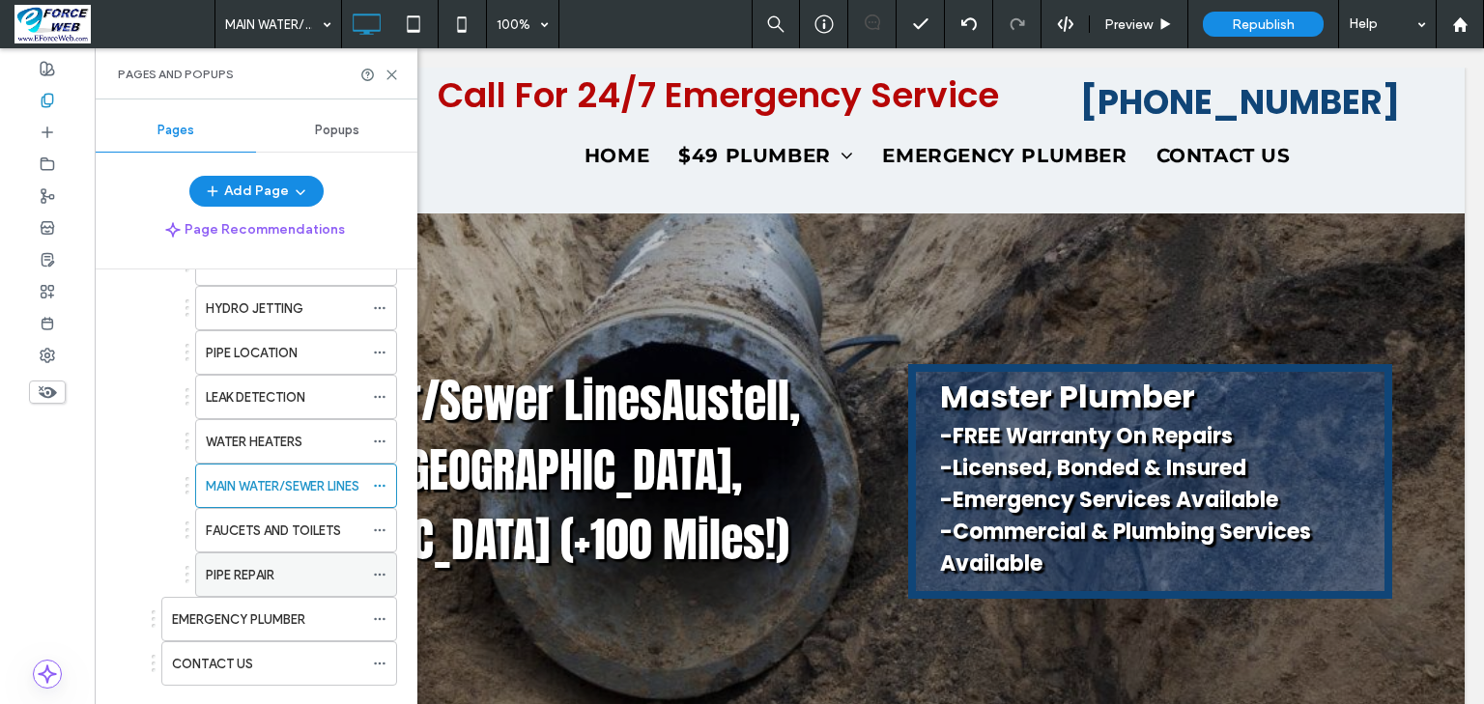
scroll to position [850, 0]
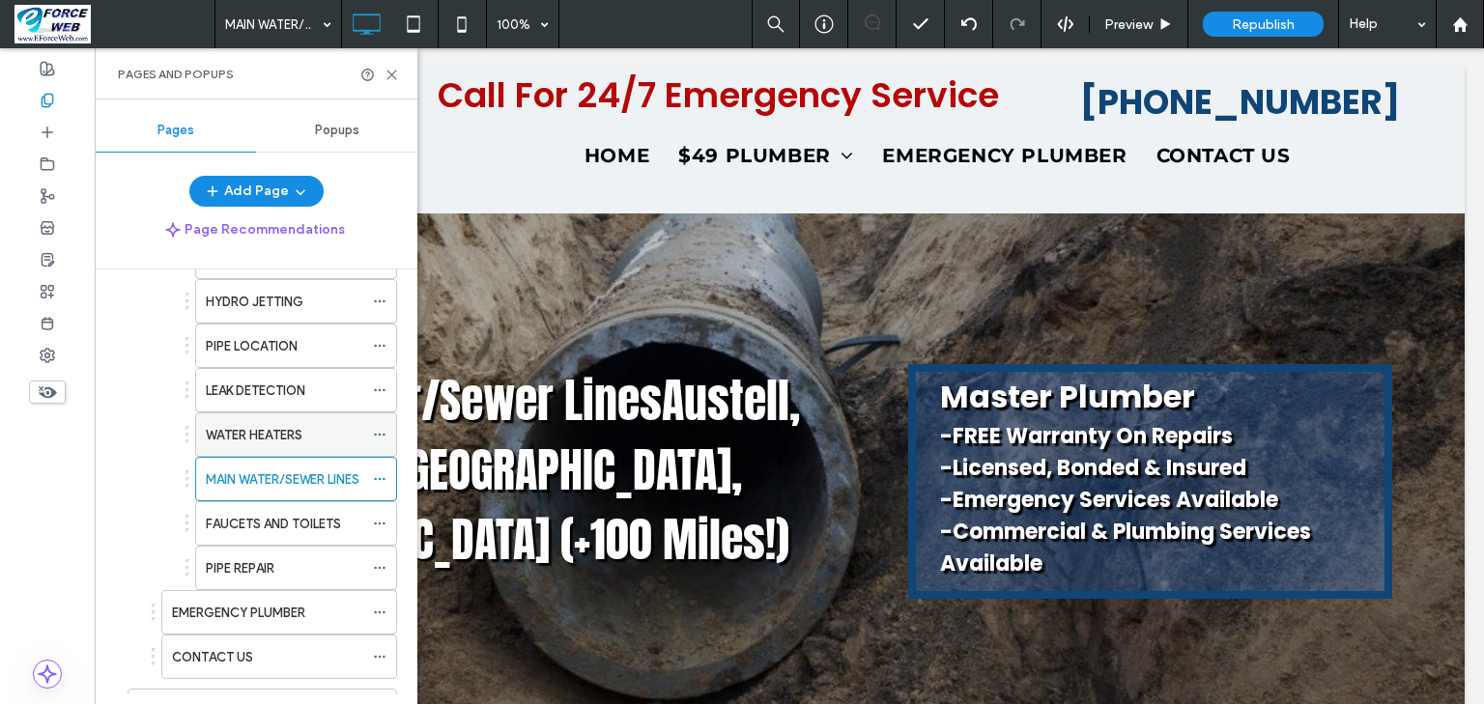
click at [236, 426] on label "WATER HEATERS" at bounding box center [254, 435] width 97 height 34
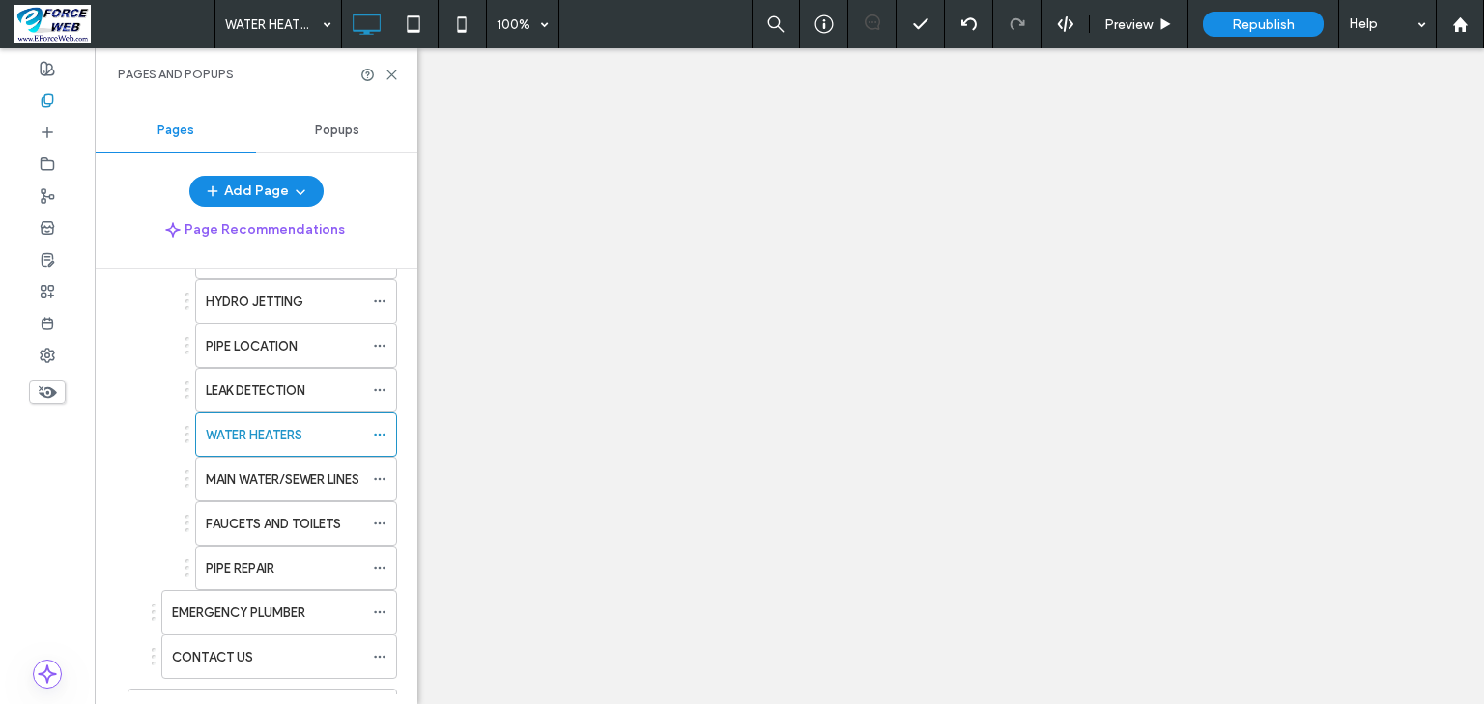
click at [392, 76] on div at bounding box center [742, 352] width 1484 height 704
click at [393, 80] on icon at bounding box center [391, 75] width 14 height 14
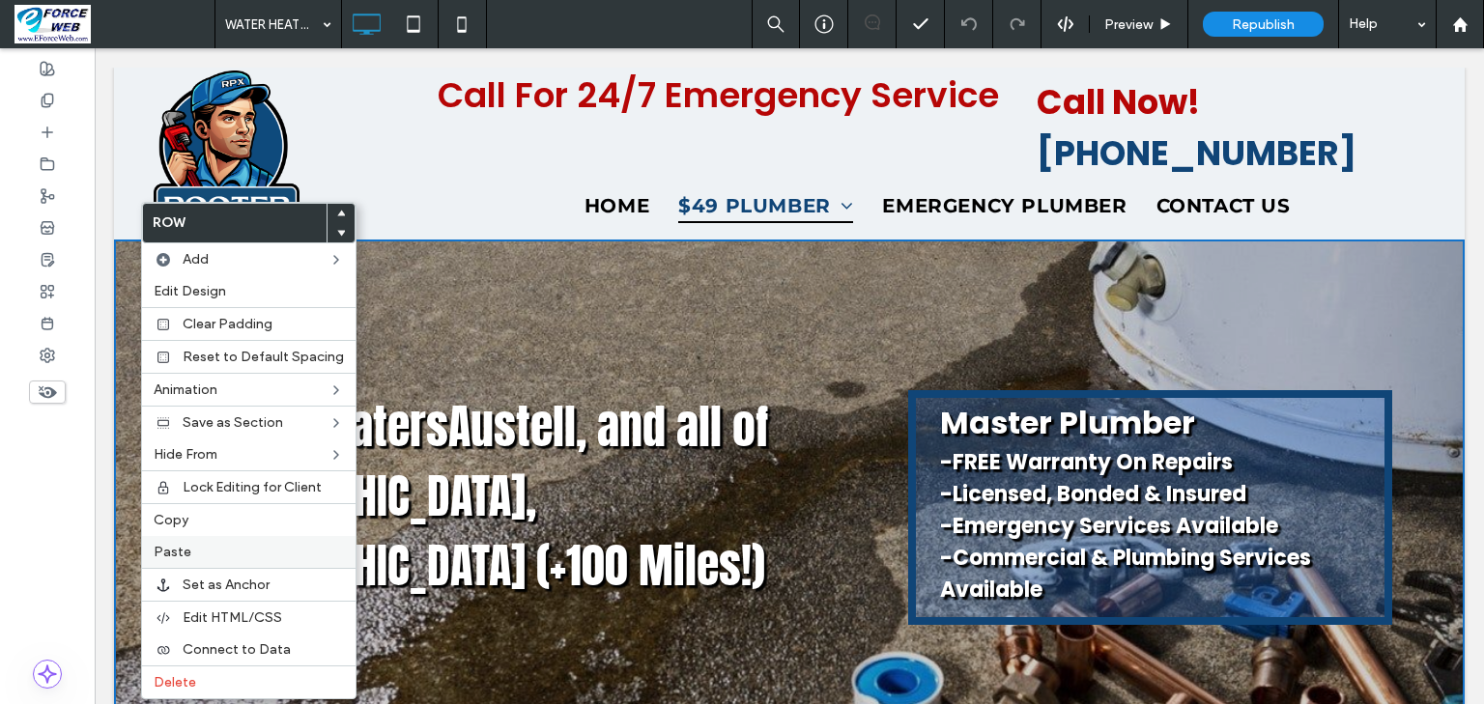
click at [177, 554] on span "Paste" at bounding box center [173, 552] width 38 height 16
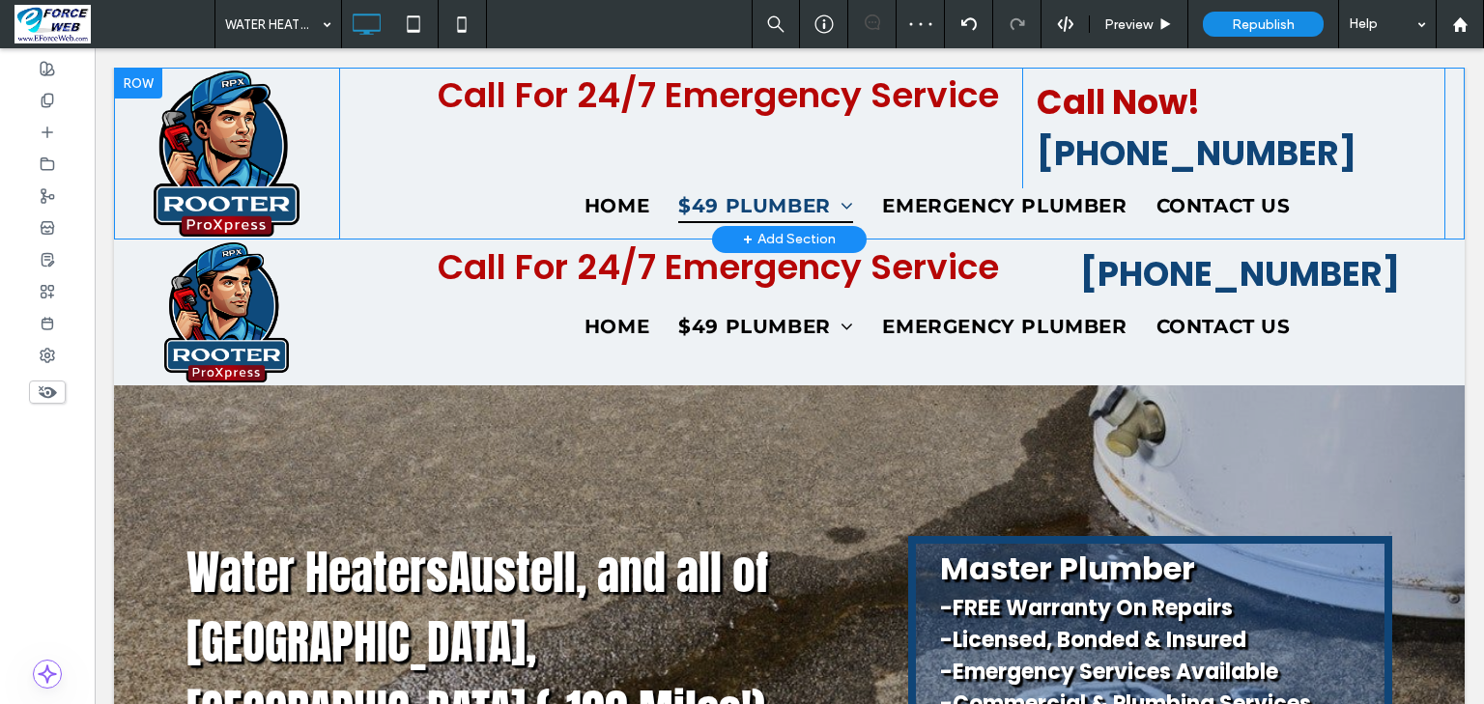
click at [138, 79] on div at bounding box center [138, 83] width 48 height 31
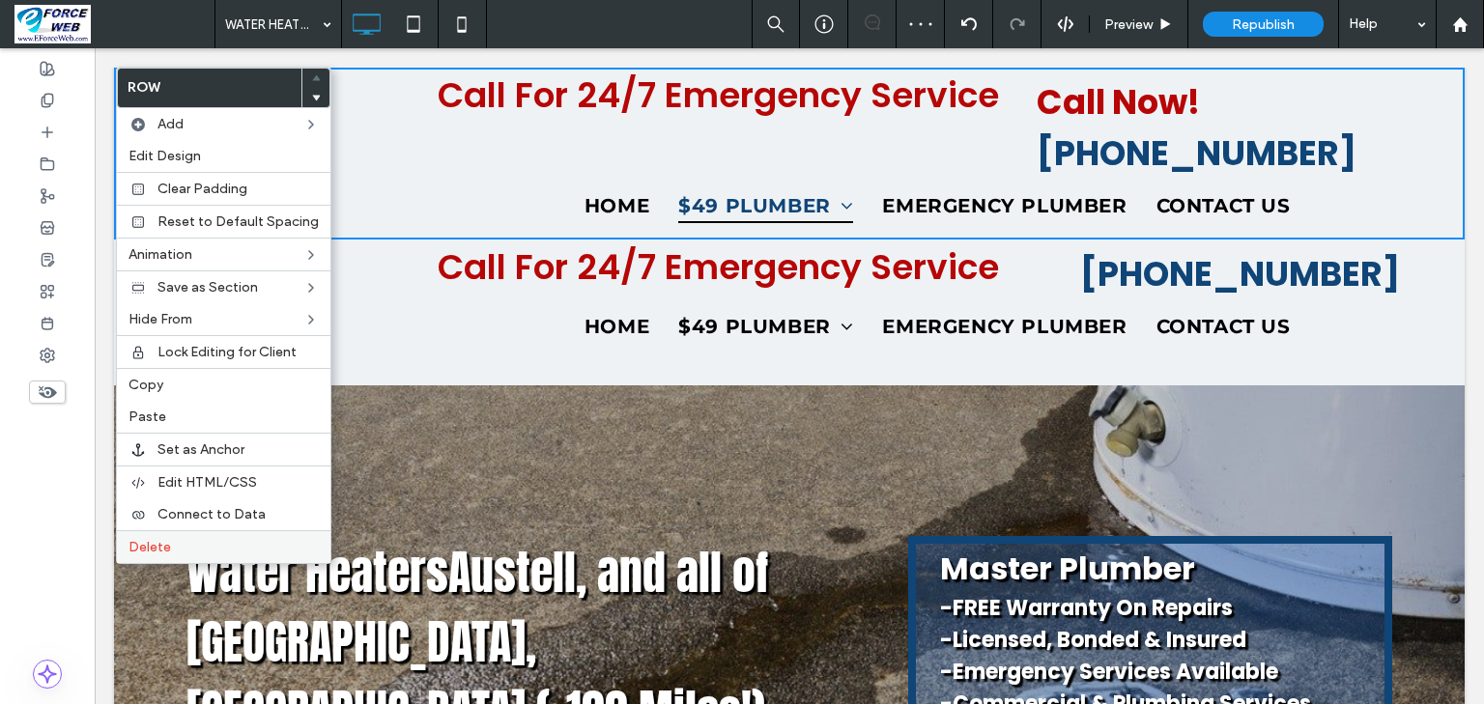
click at [152, 539] on span "Delete" at bounding box center [149, 547] width 43 height 16
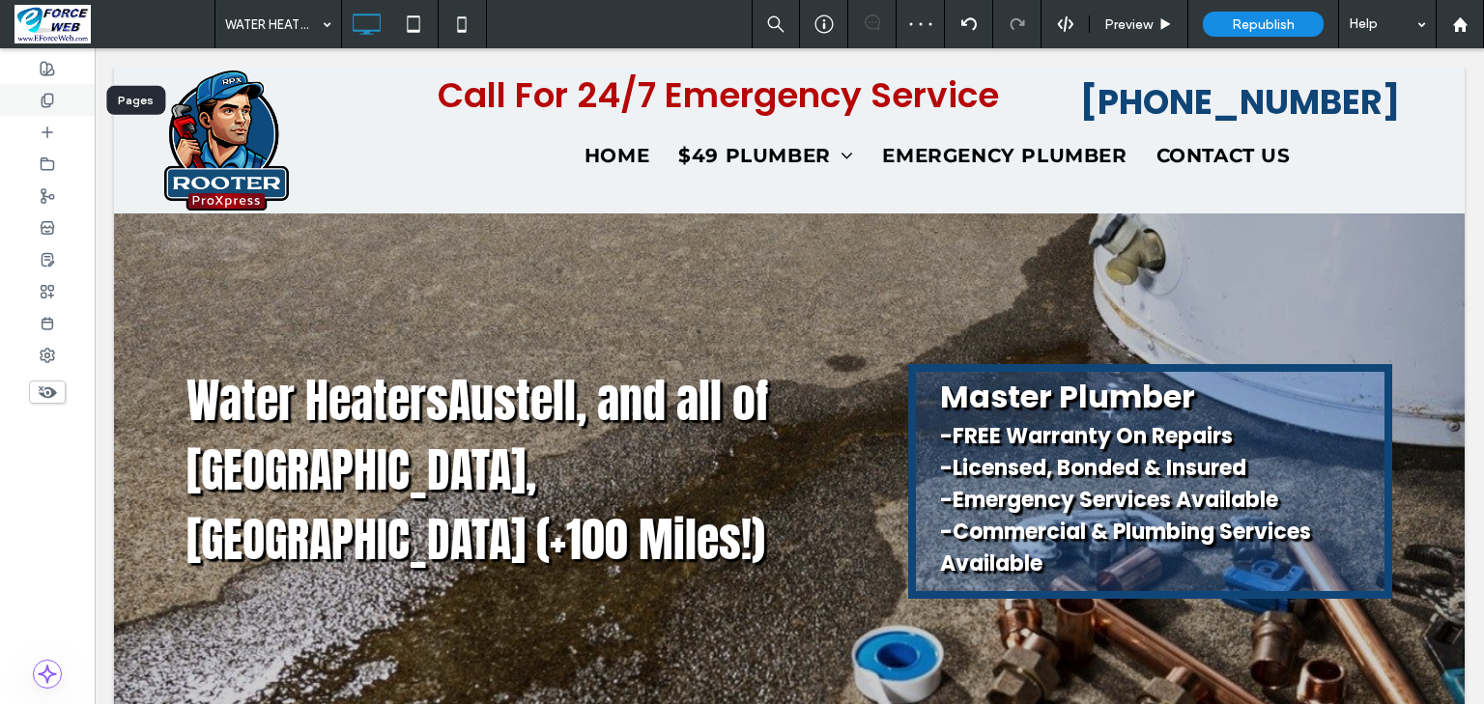
click at [35, 104] on div at bounding box center [47, 100] width 95 height 32
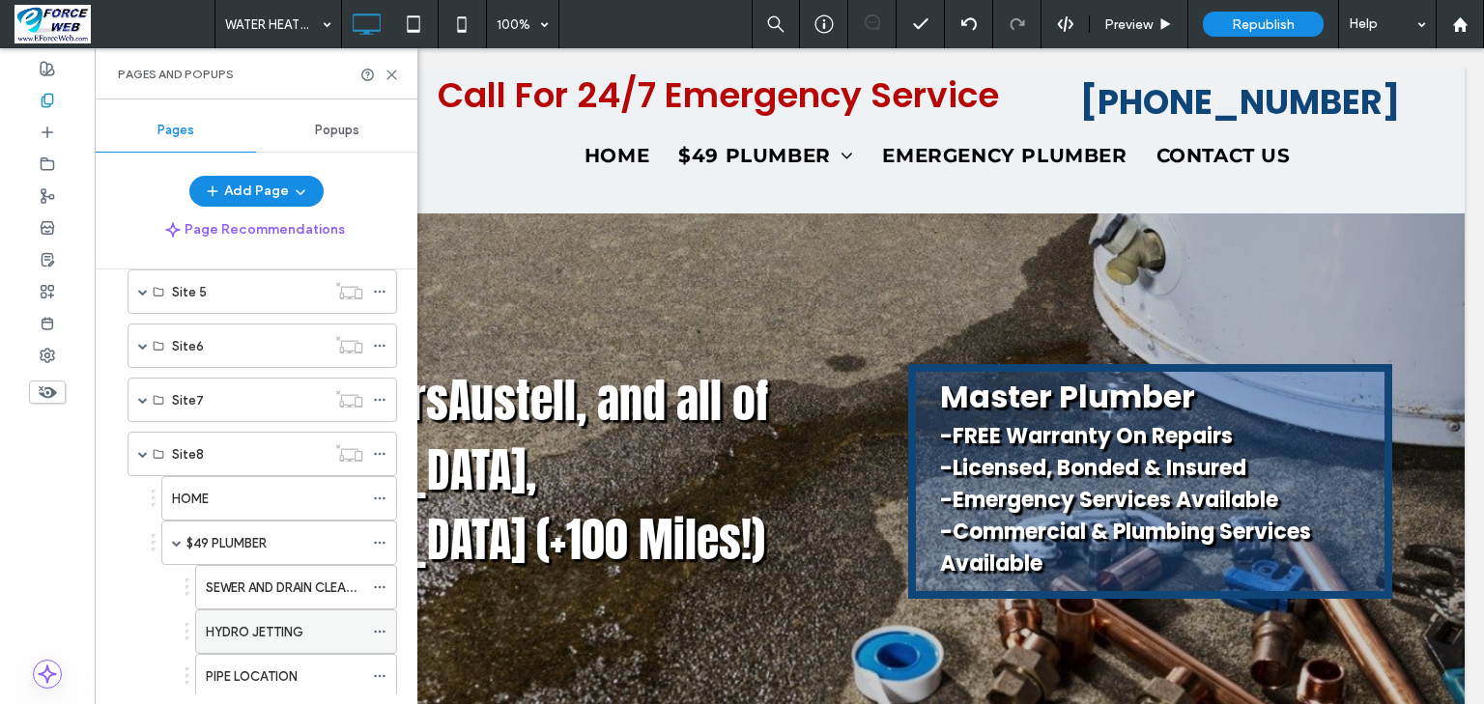
scroll to position [696, 0]
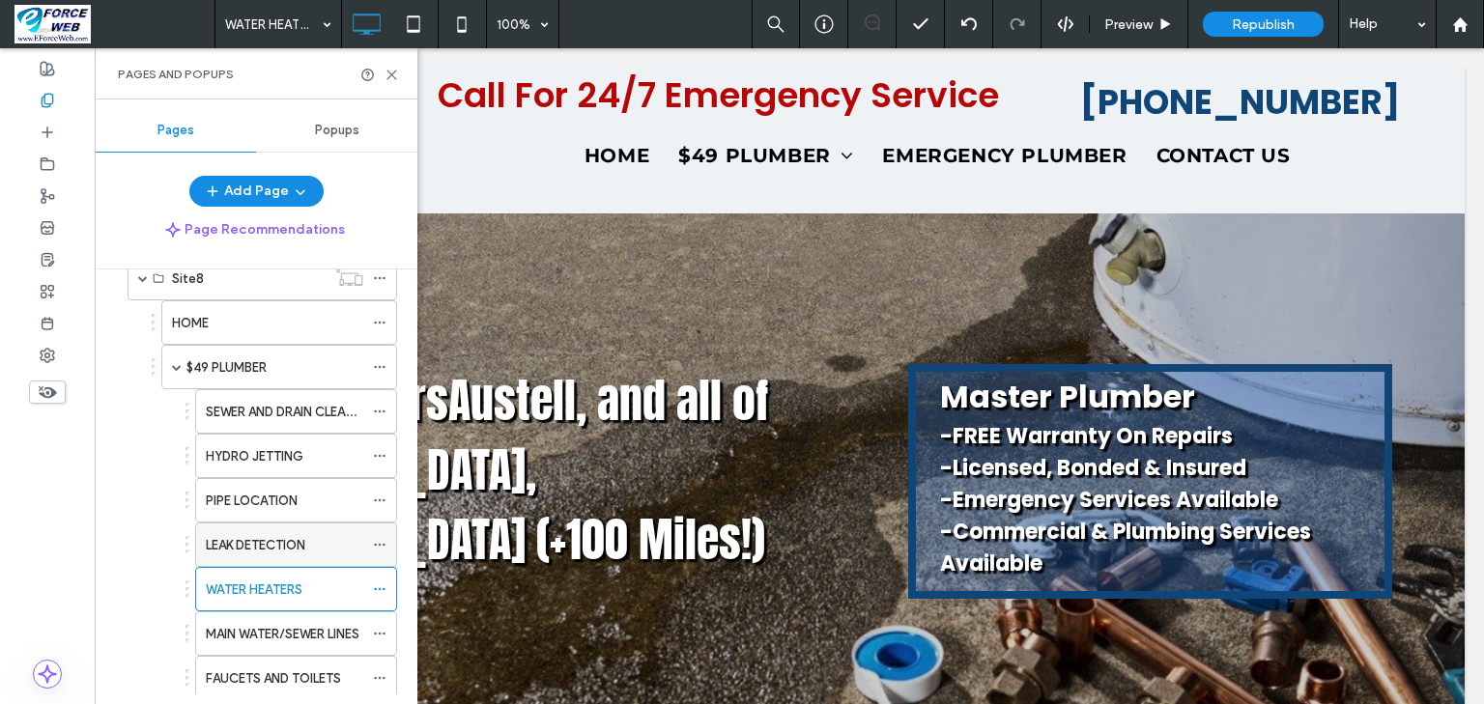
click at [238, 541] on label "LEAK DETECTION" at bounding box center [256, 545] width 100 height 34
click at [0, 0] on div at bounding box center [0, 0] width 0 height 0
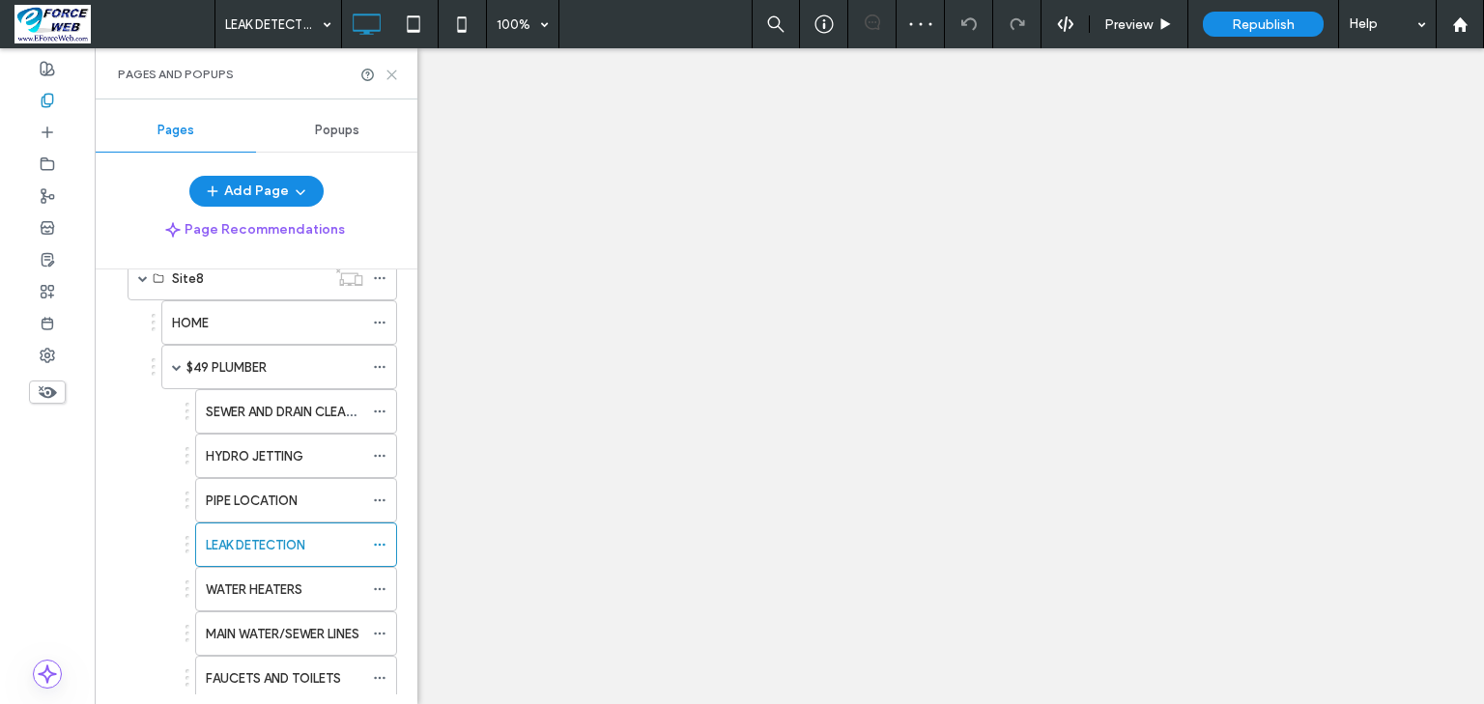
click at [395, 71] on use at bounding box center [391, 75] width 9 height 9
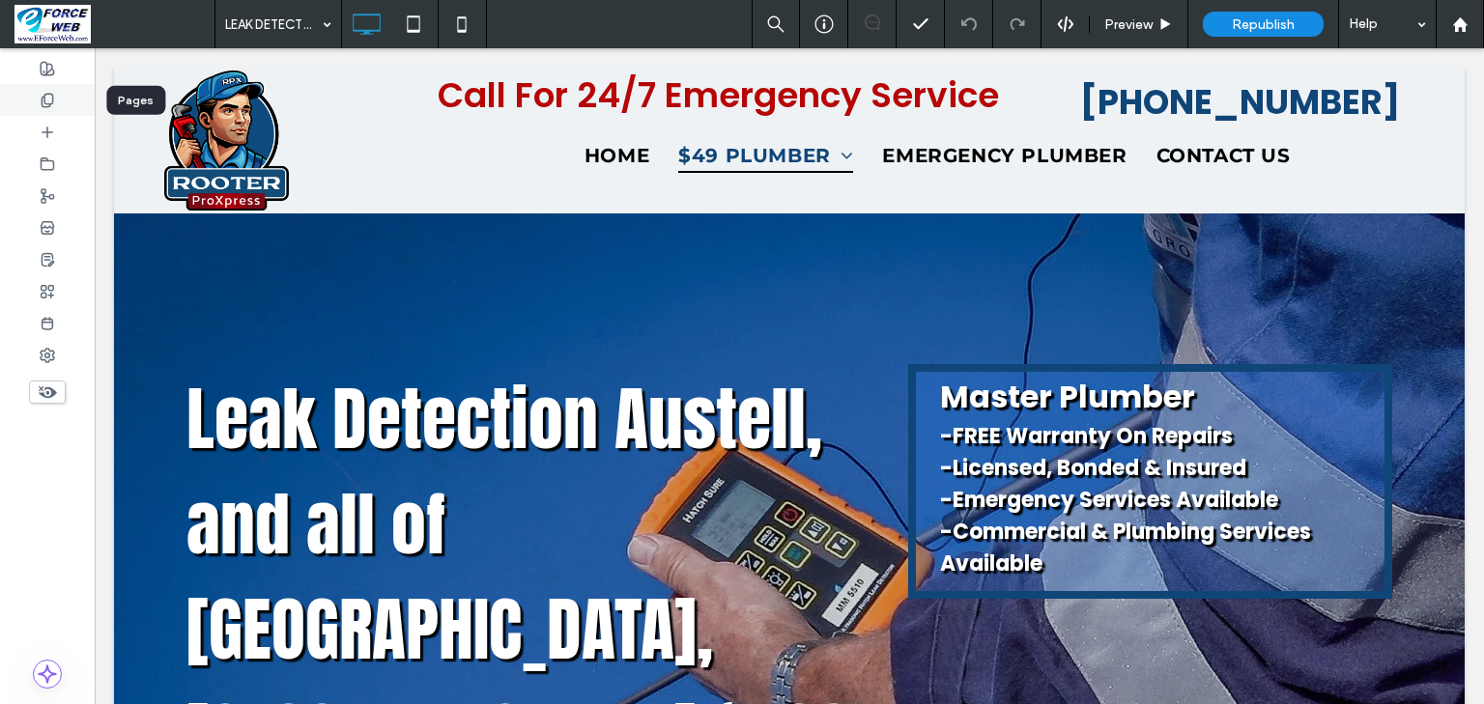
click at [43, 97] on use at bounding box center [47, 100] width 11 height 13
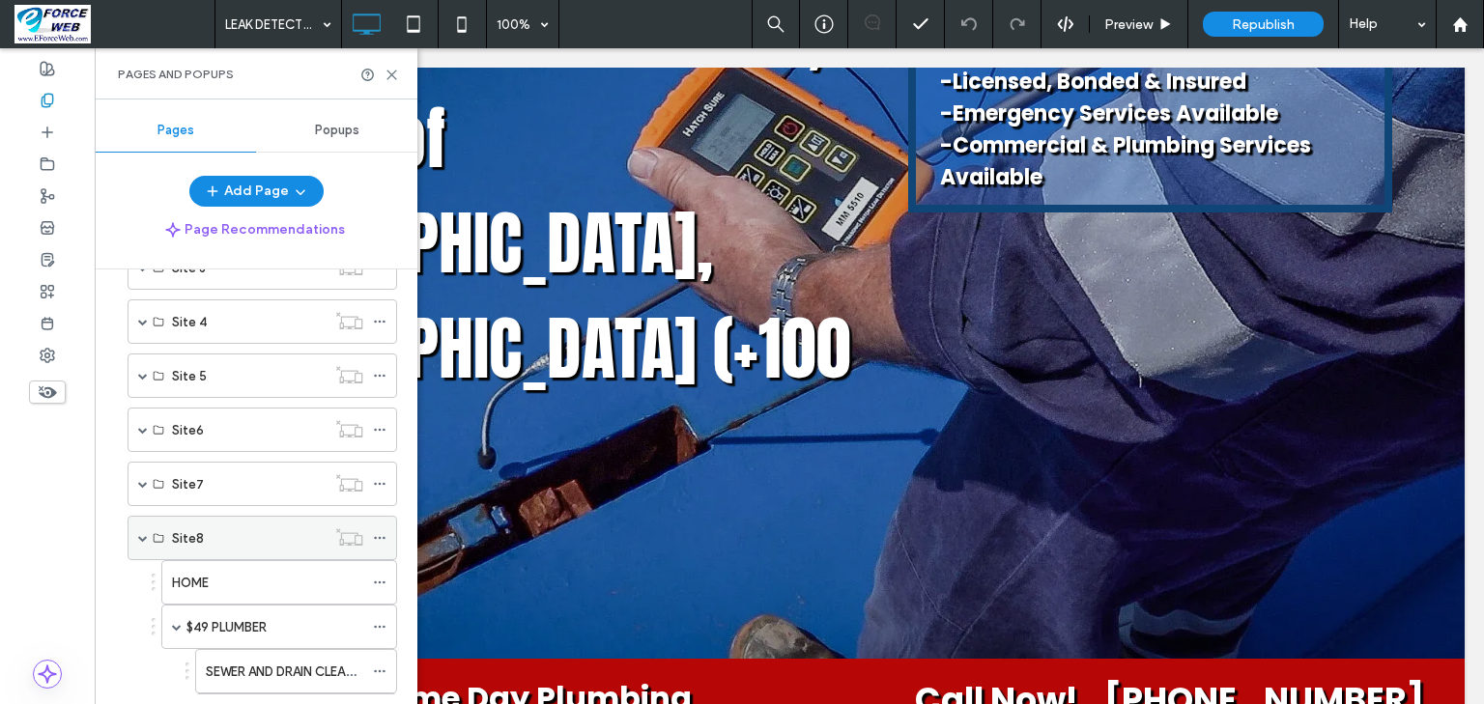
scroll to position [618, 0]
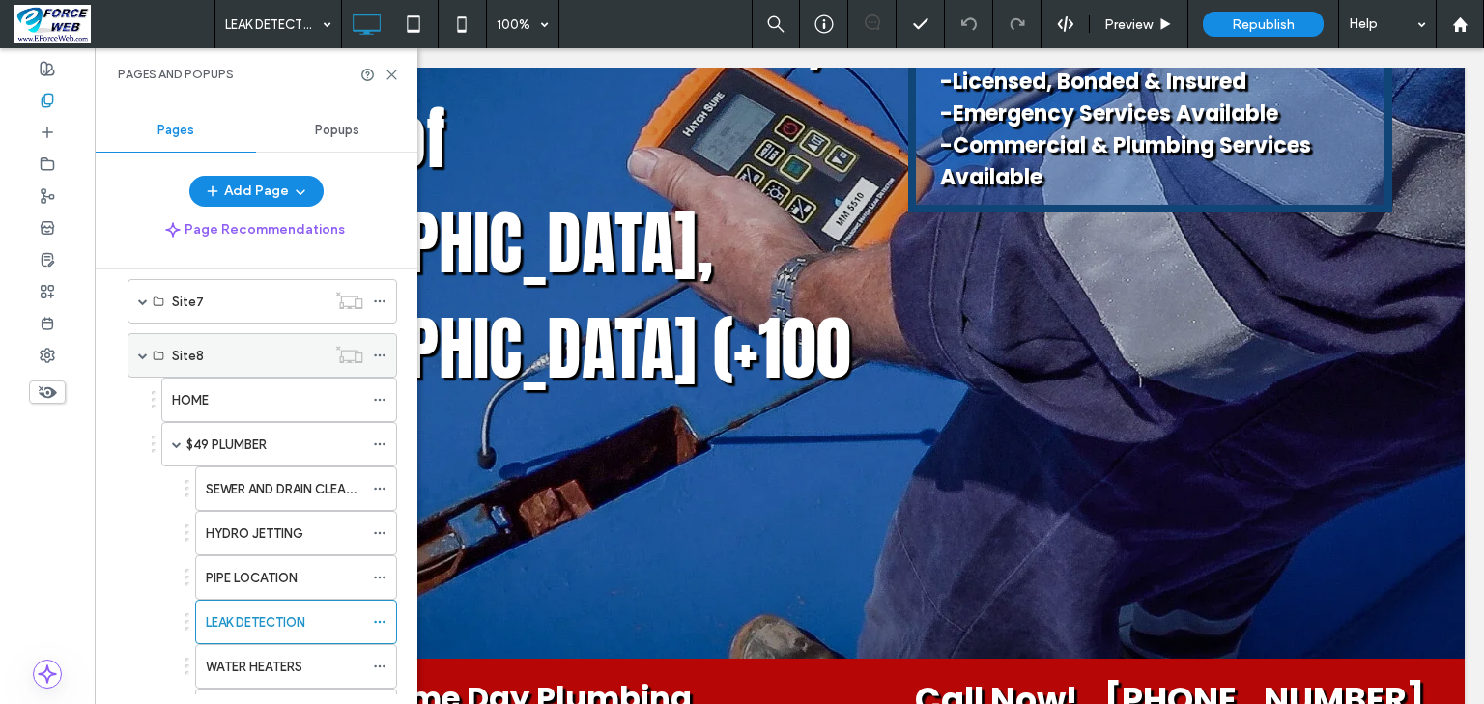
click at [147, 351] on span at bounding box center [143, 356] width 10 height 10
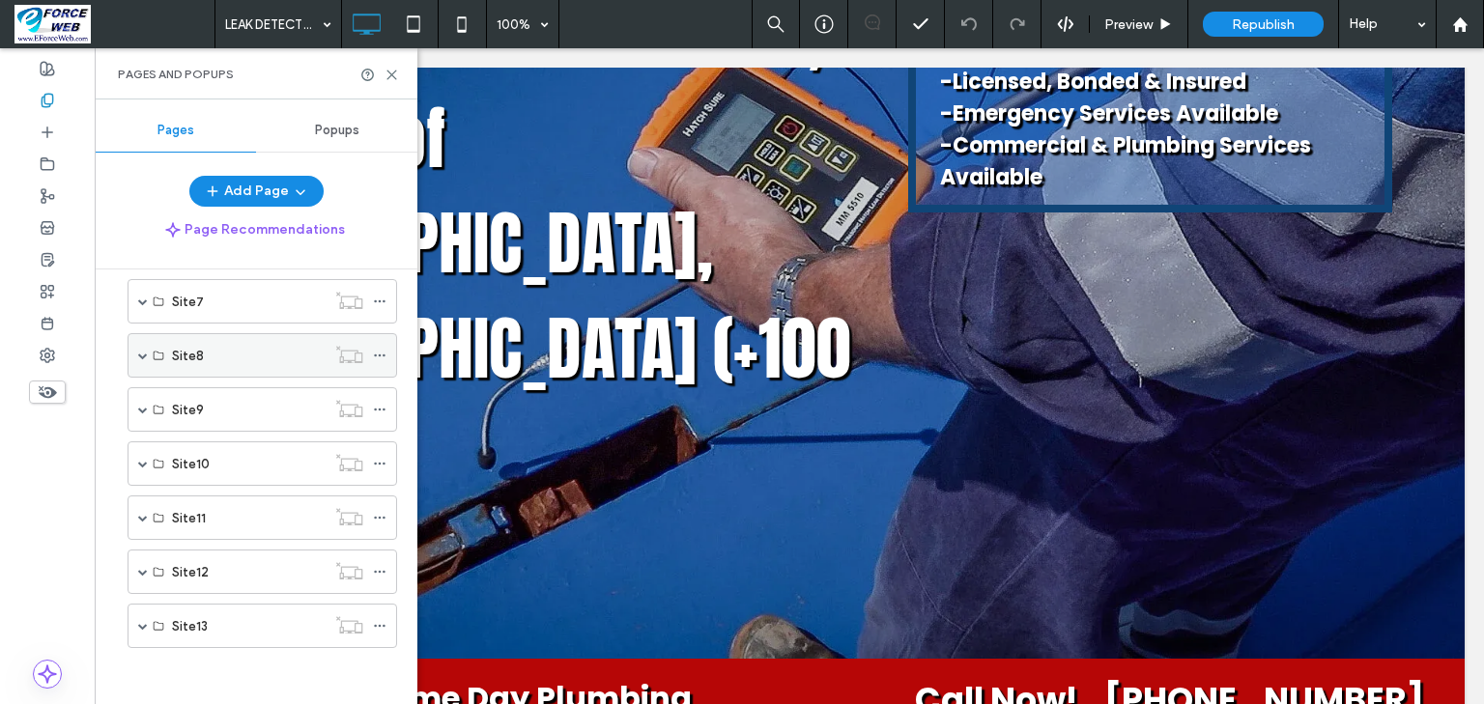
scroll to position [612, 0]
click at [143, 411] on span at bounding box center [143, 416] width 10 height 10
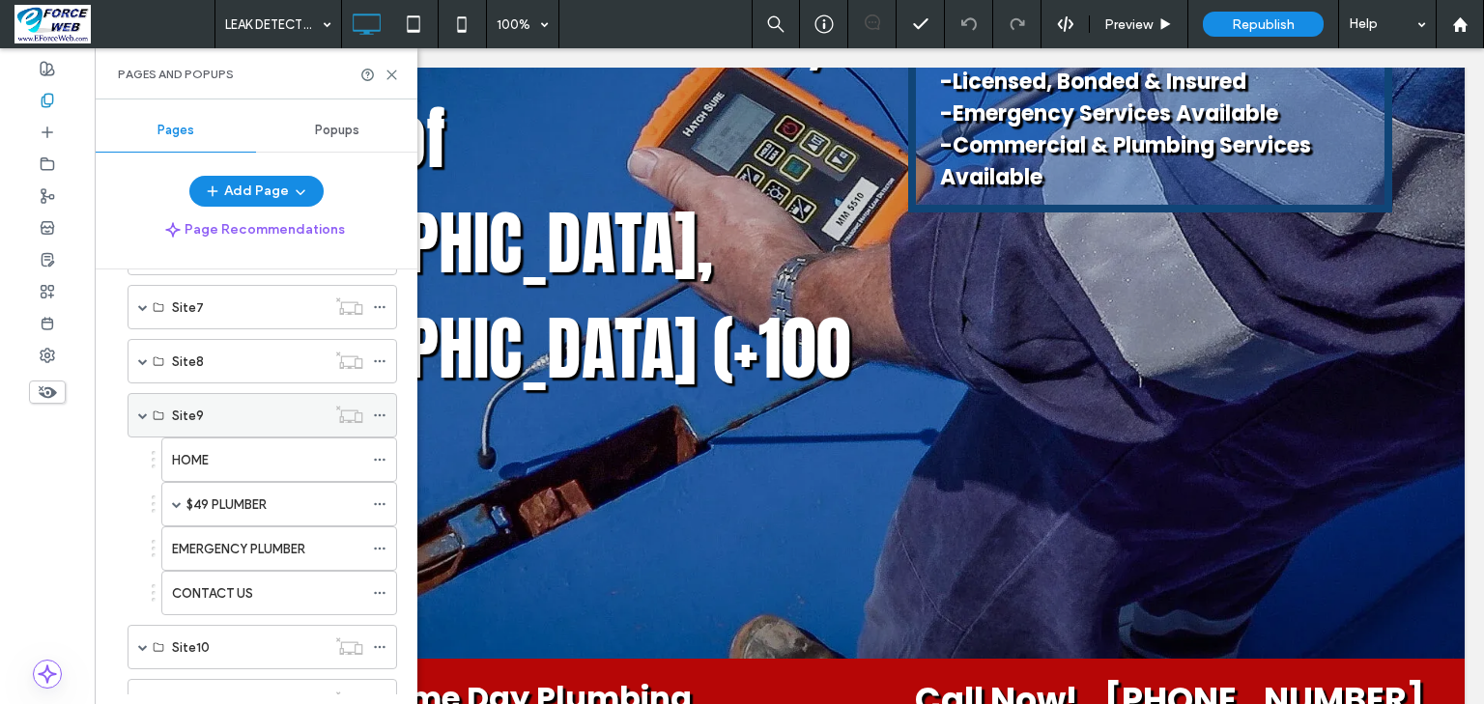
scroll to position [618, 0]
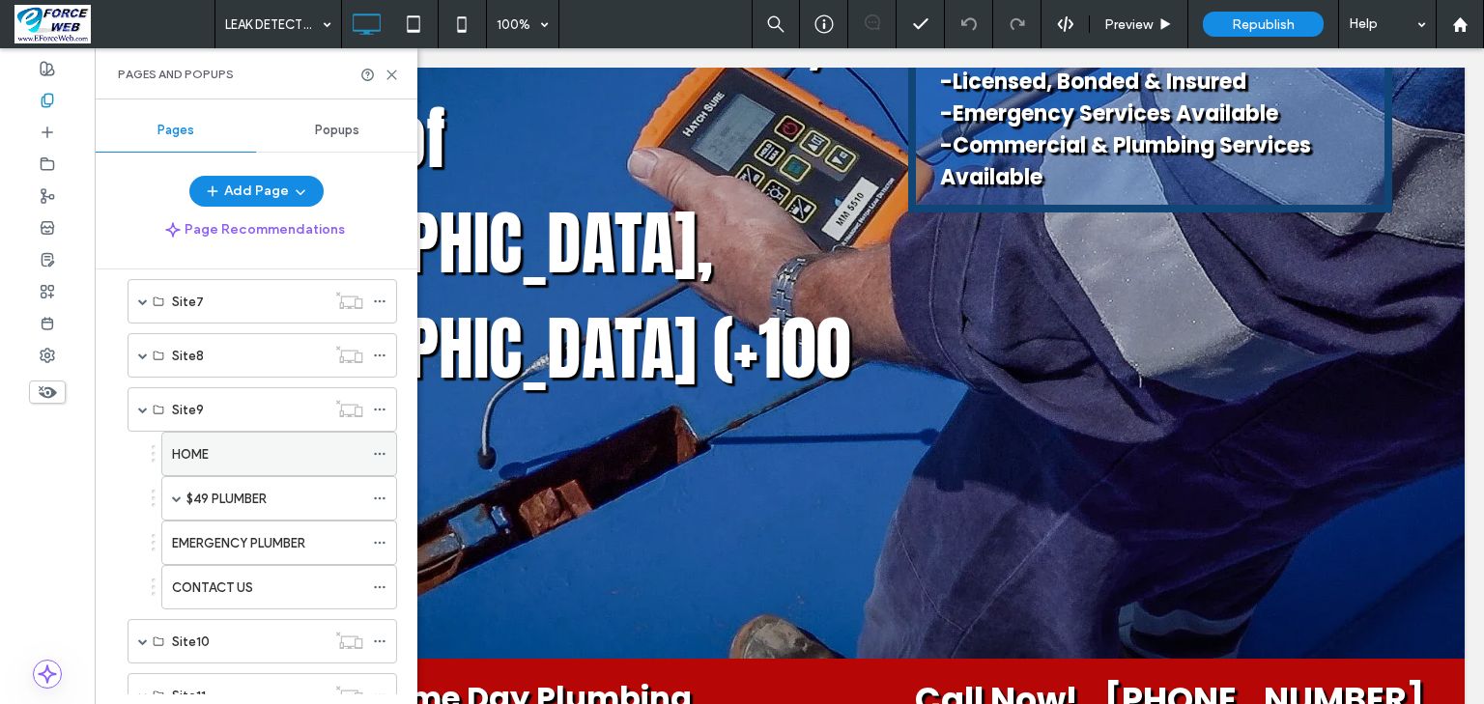
click at [205, 452] on label "HOME" at bounding box center [190, 455] width 37 height 34
click at [388, 71] on use at bounding box center [391, 75] width 9 height 9
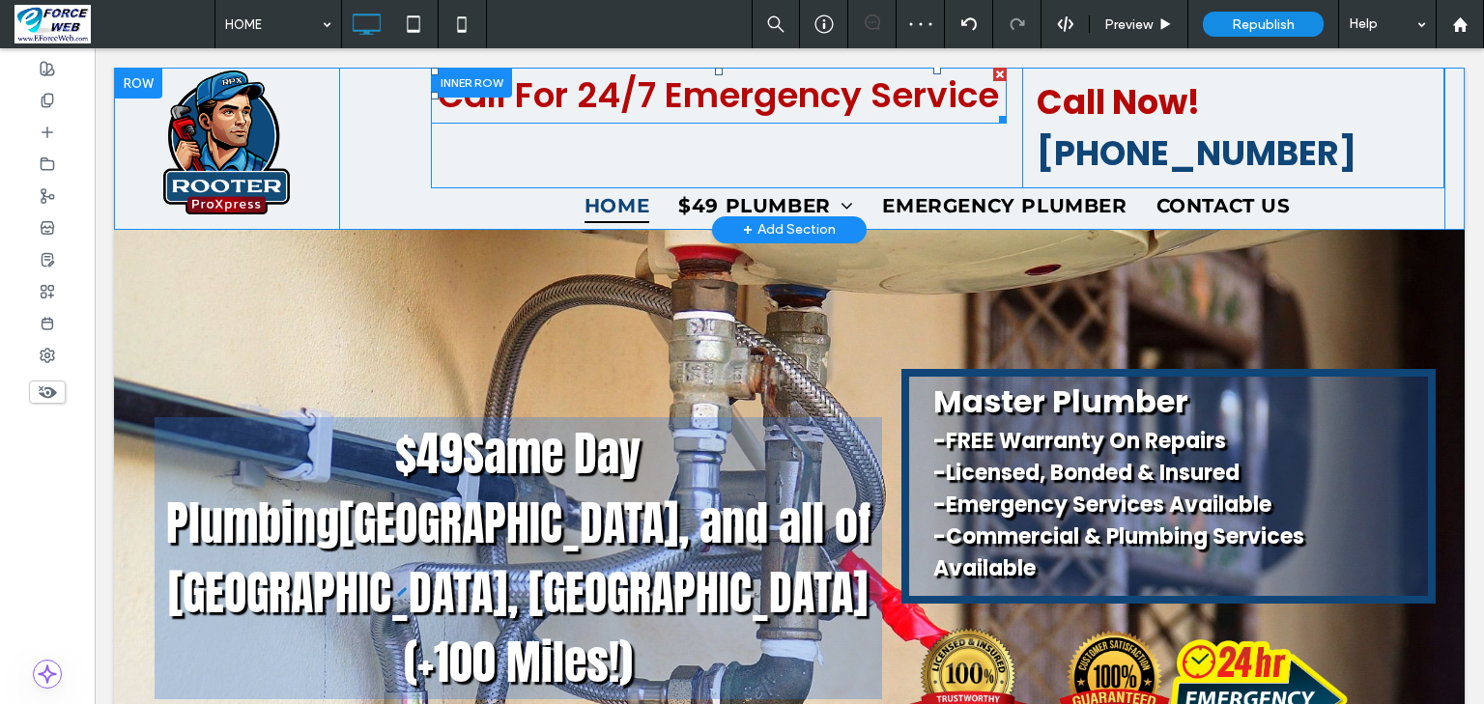
click at [681, 122] on div "Call For 24/7 Emergency Service" at bounding box center [719, 96] width 576 height 56
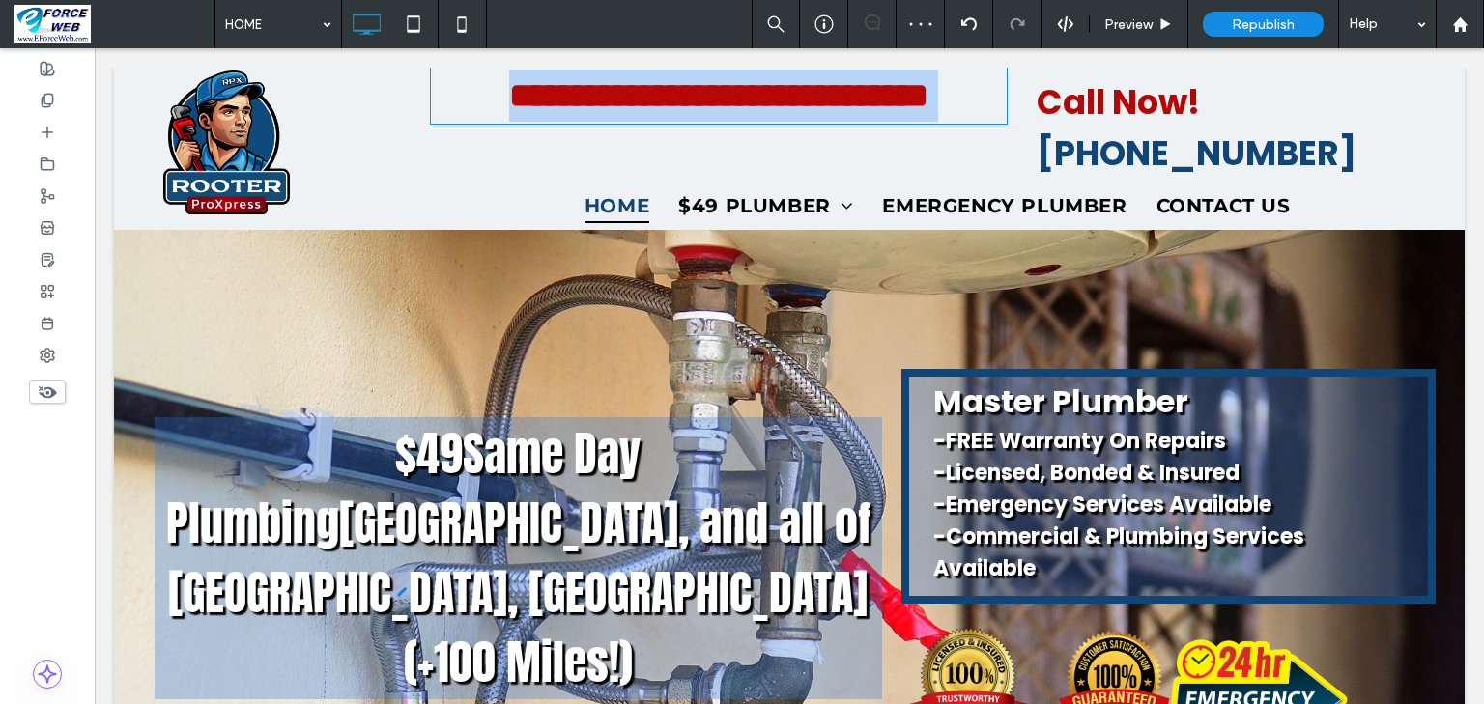
type input "*******"
type input "**"
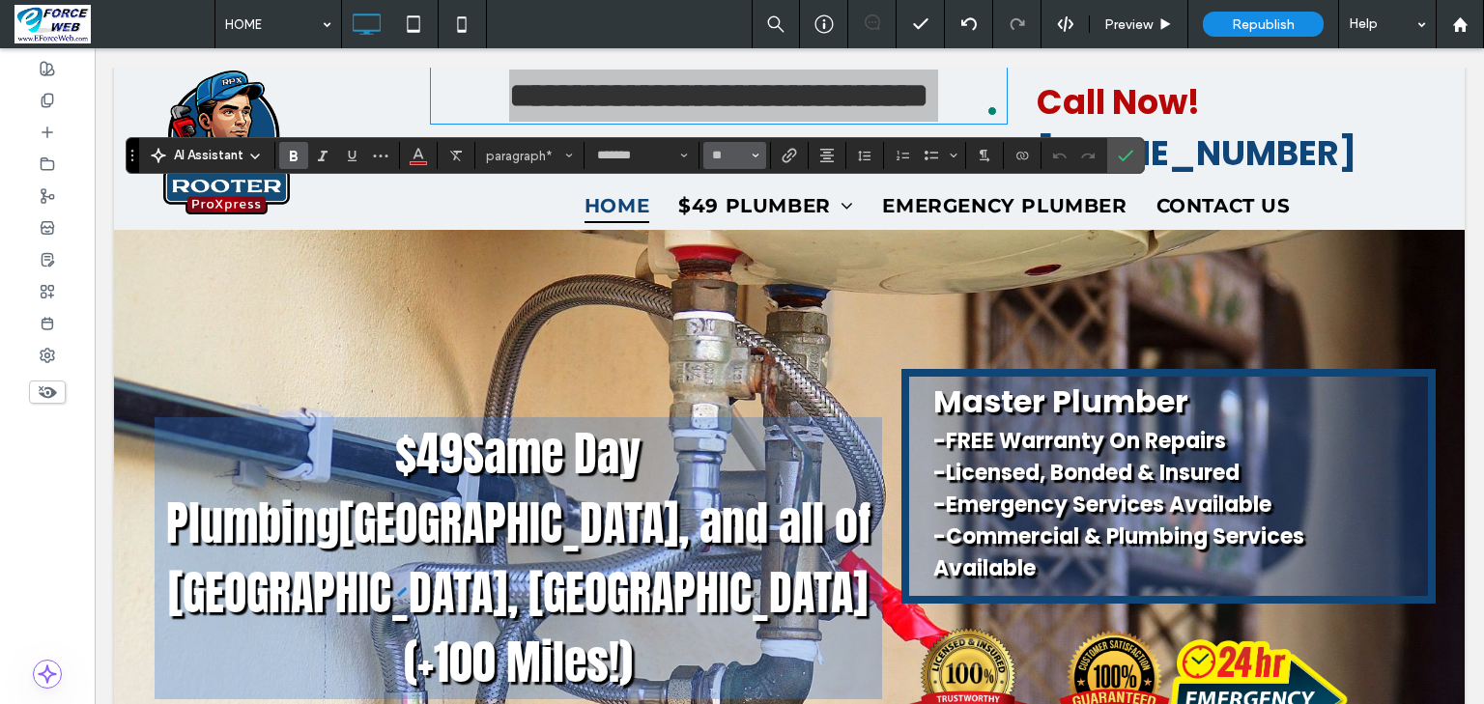
click at [759, 158] on icon "Size" at bounding box center [756, 156] width 8 height 8
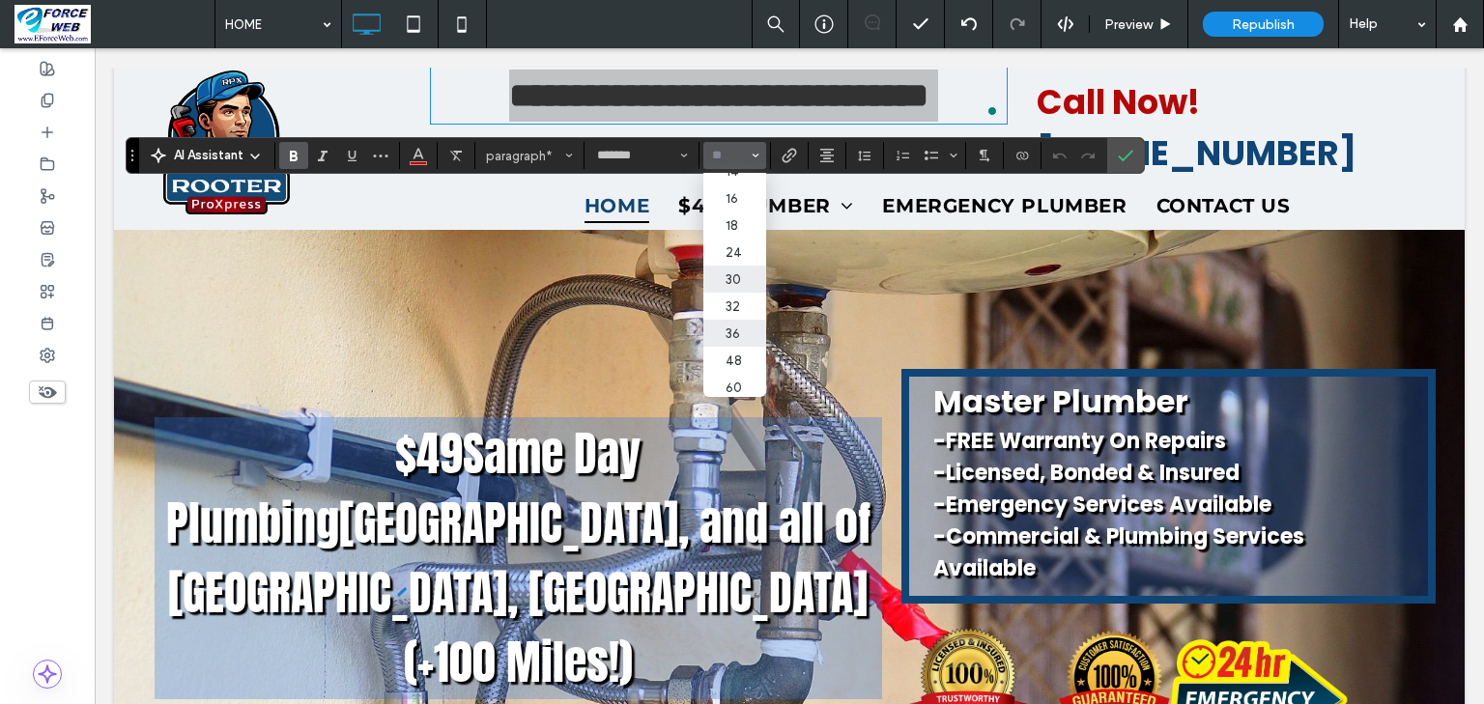
scroll to position [155, 0]
click at [765, 289] on label "30" at bounding box center [734, 275] width 62 height 27
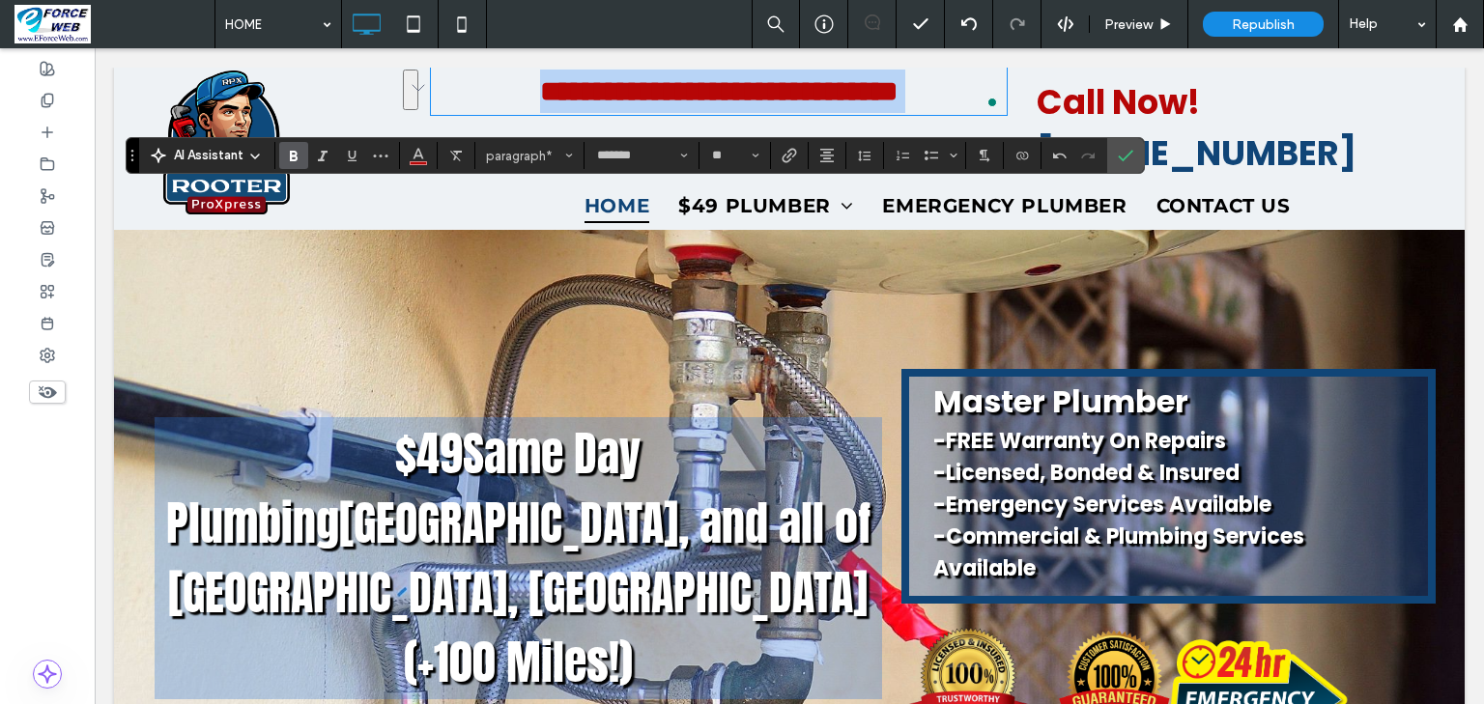
type input "**"
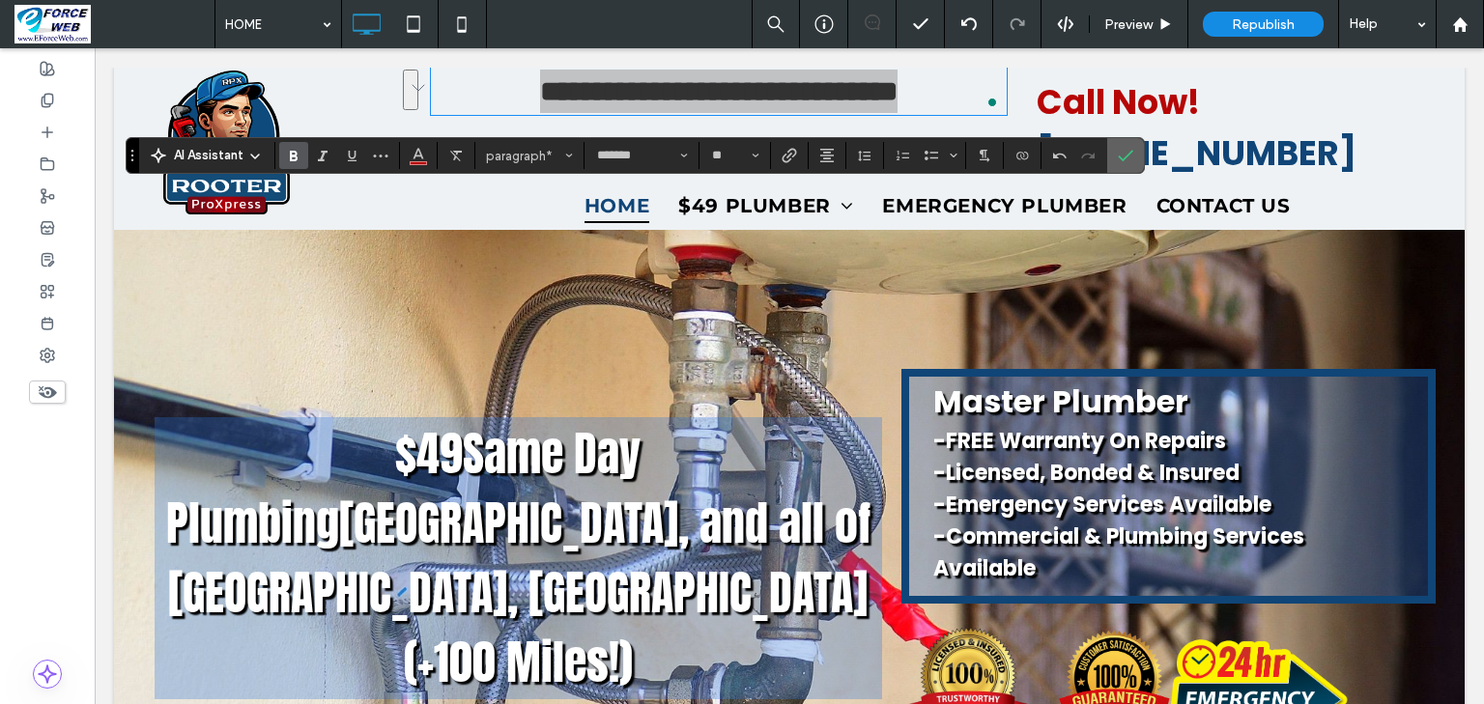
click at [1140, 162] on label "Confirm" at bounding box center [1125, 155] width 29 height 35
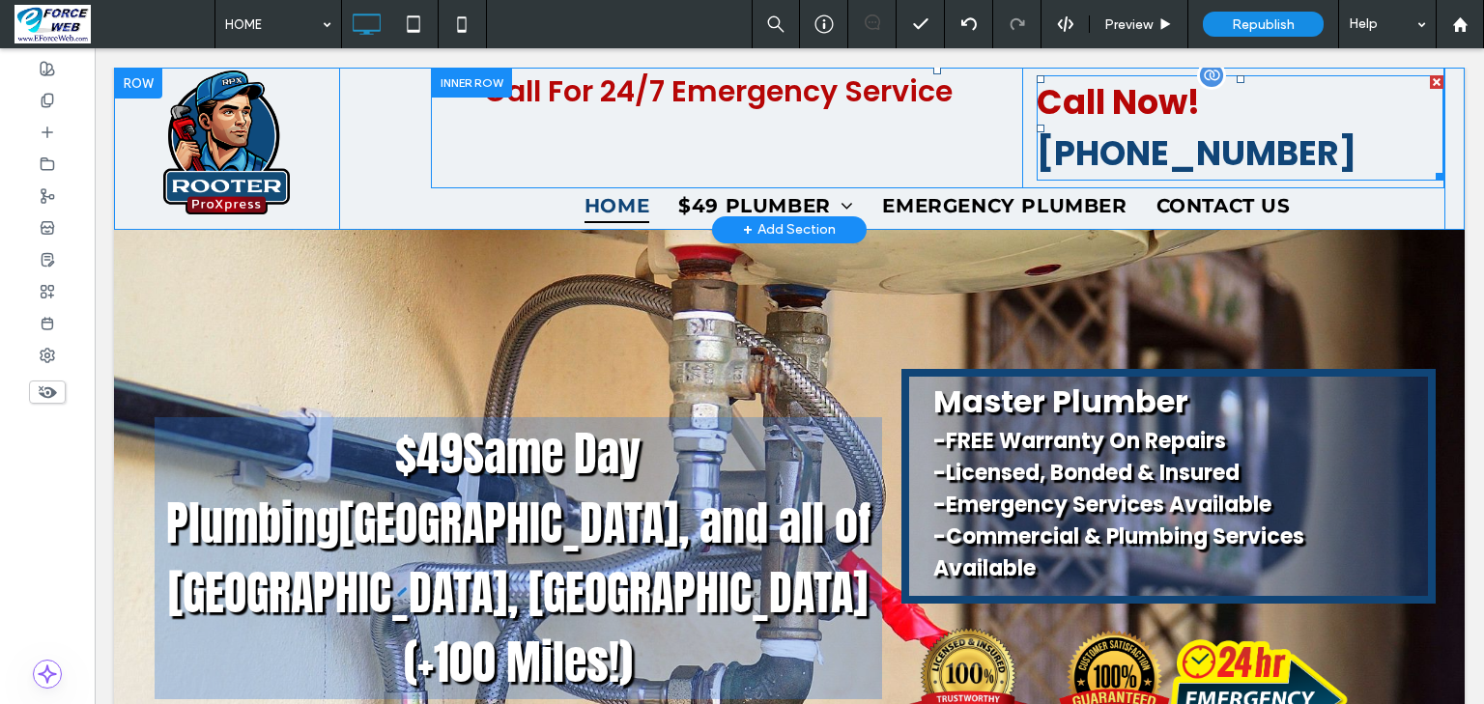
click at [1237, 151] on p "Call Now! 470-622-5272" at bounding box center [1240, 127] width 407 height 101
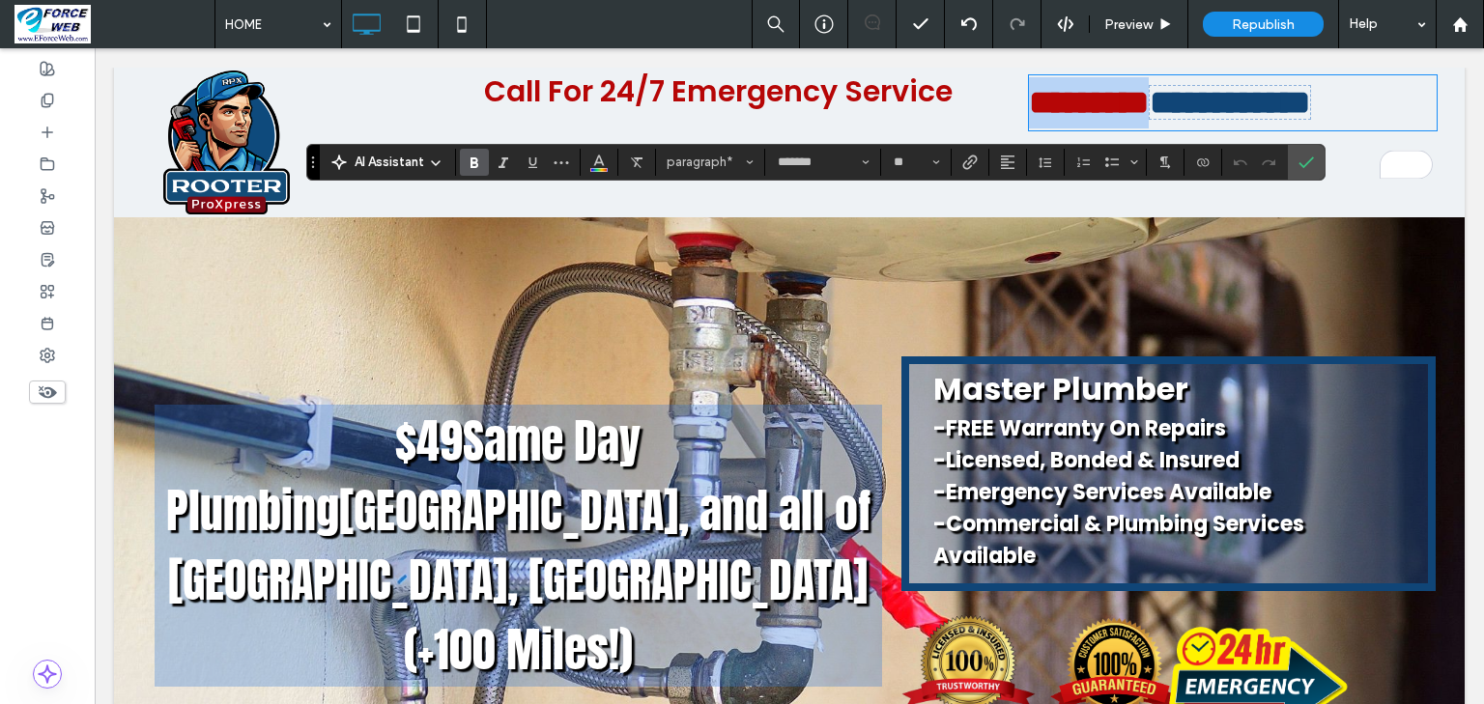
click at [1149, 104] on strong "*********" at bounding box center [1089, 102] width 120 height 33
click at [1149, 108] on strong "*********" at bounding box center [1089, 102] width 120 height 33
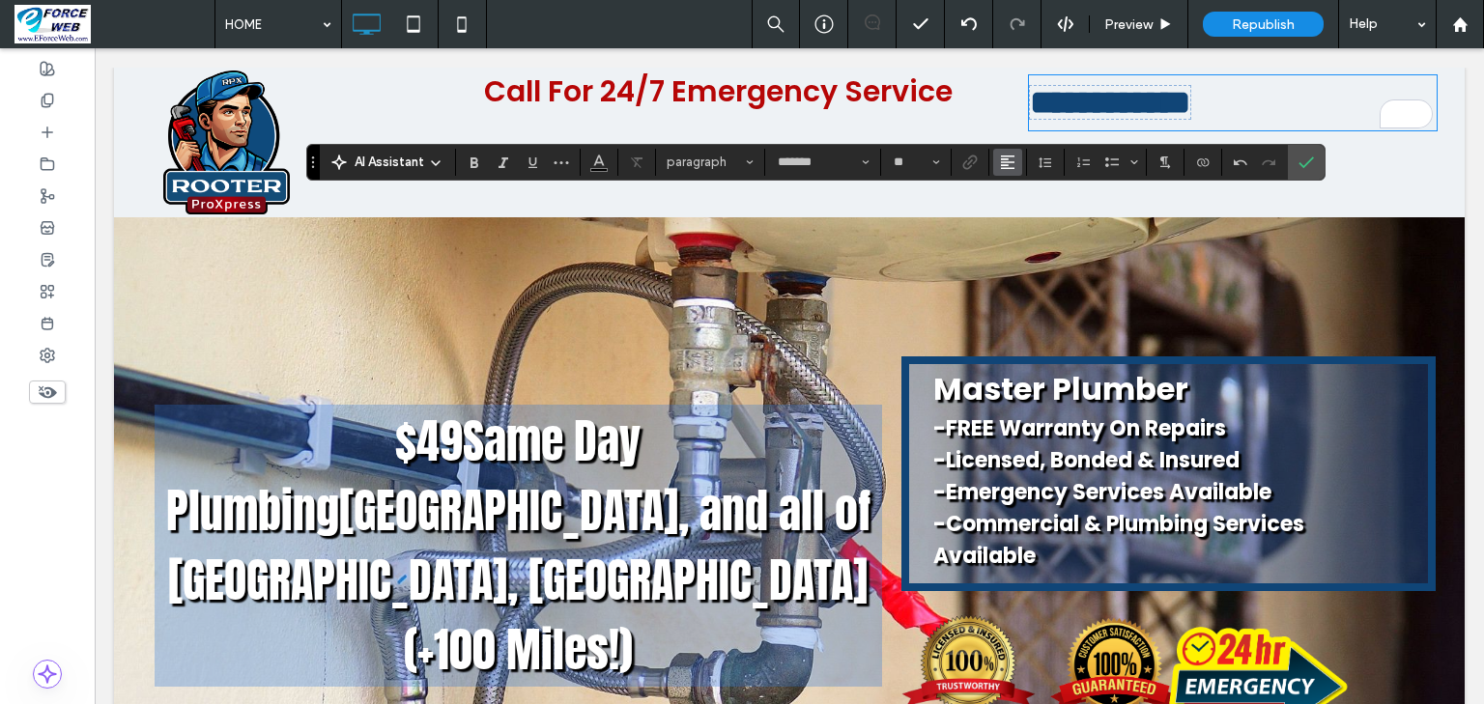
click at [1015, 163] on icon "Alignment" at bounding box center [1007, 162] width 15 height 15
click at [1031, 226] on icon "ui.textEditor.alignment.center" at bounding box center [1022, 220] width 15 height 15
click at [1314, 163] on icon "Confirm" at bounding box center [1305, 162] width 15 height 15
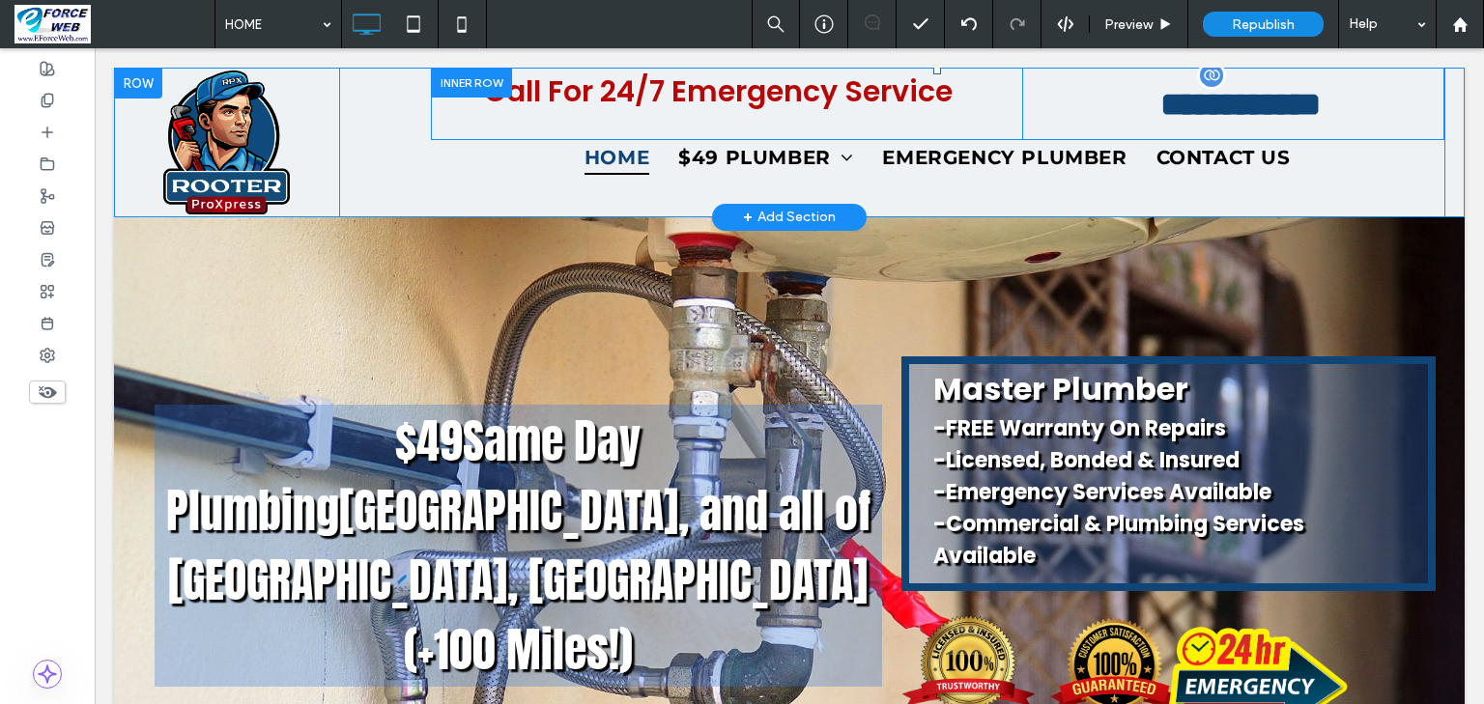
click at [128, 92] on div at bounding box center [138, 83] width 48 height 31
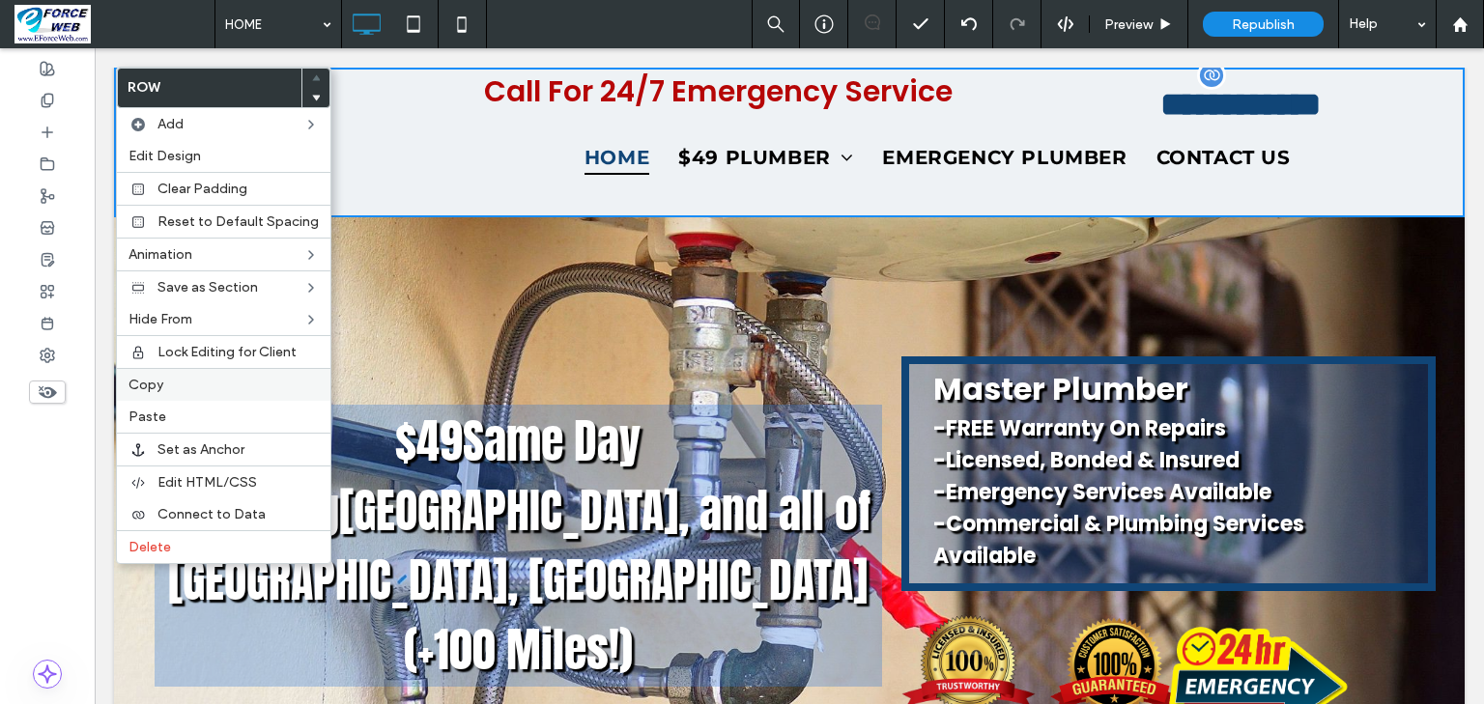
click at [136, 388] on span "Copy" at bounding box center [145, 385] width 35 height 16
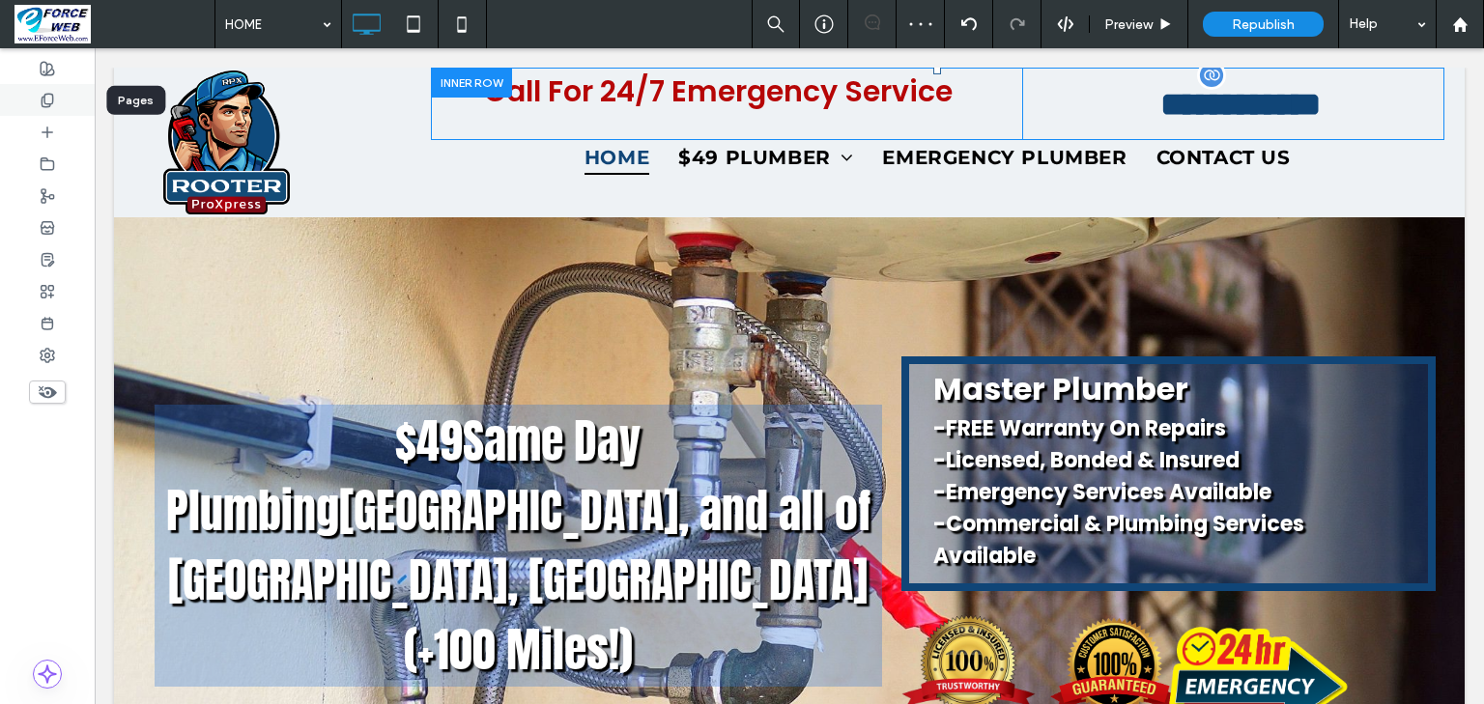
click at [48, 96] on icon at bounding box center [47, 100] width 15 height 15
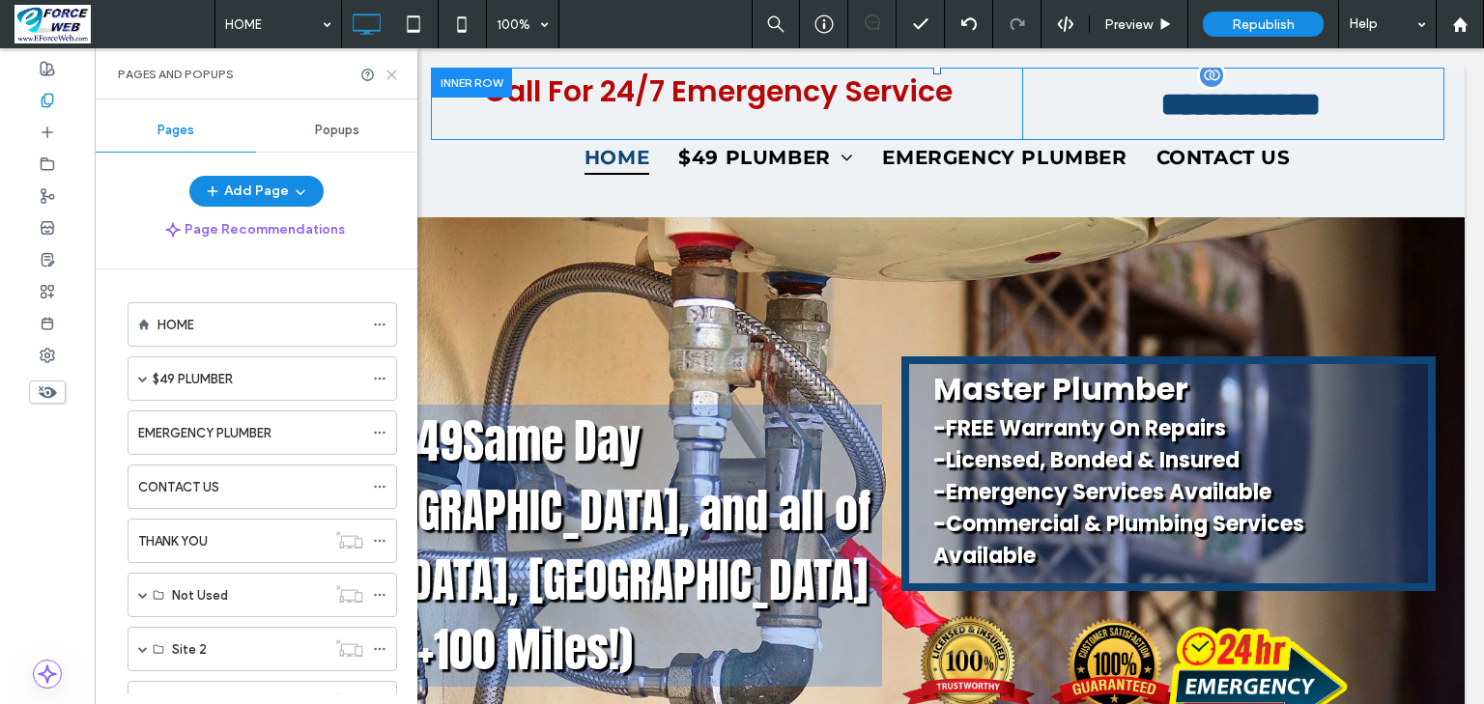
click at [389, 72] on use at bounding box center [391, 75] width 9 height 9
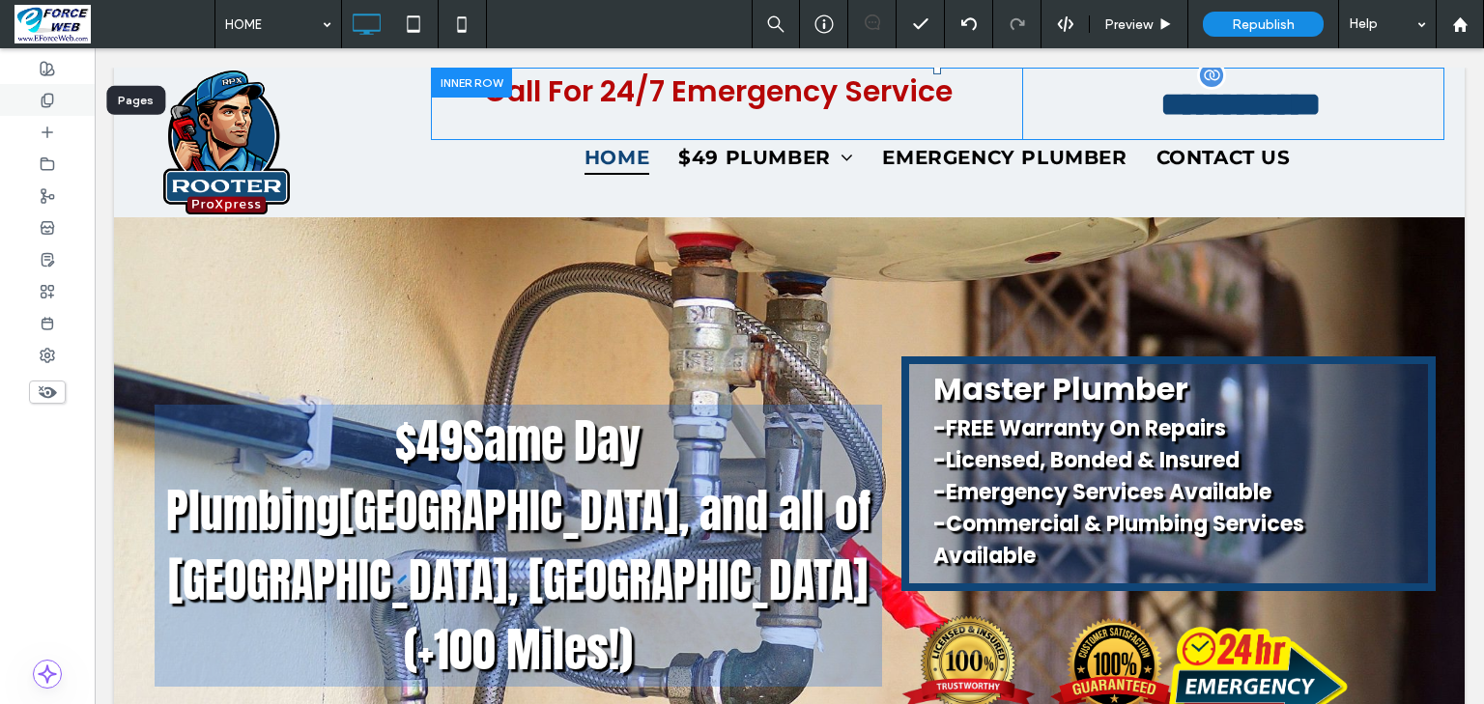
click at [40, 99] on icon at bounding box center [47, 100] width 15 height 15
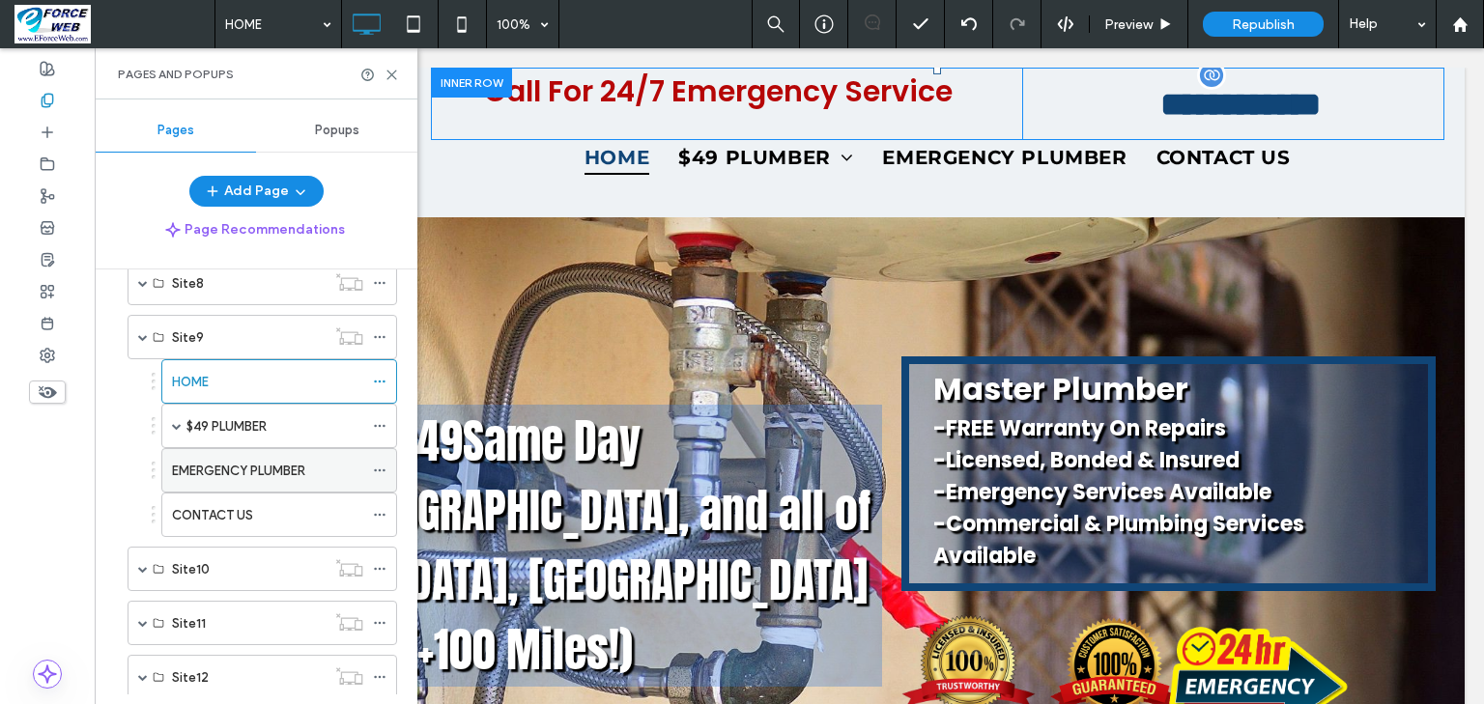
scroll to position [788, 0]
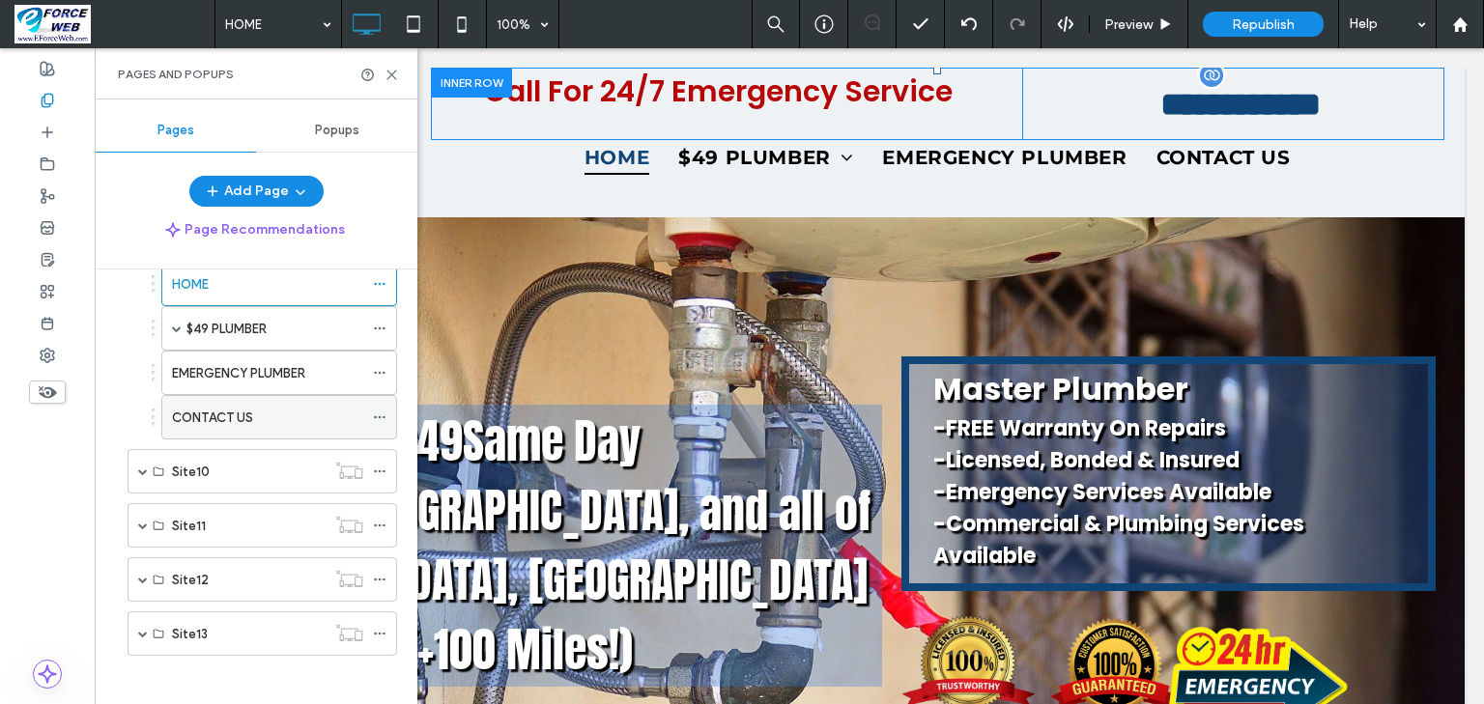
click at [219, 425] on div "CONTACT US" at bounding box center [267, 417] width 191 height 43
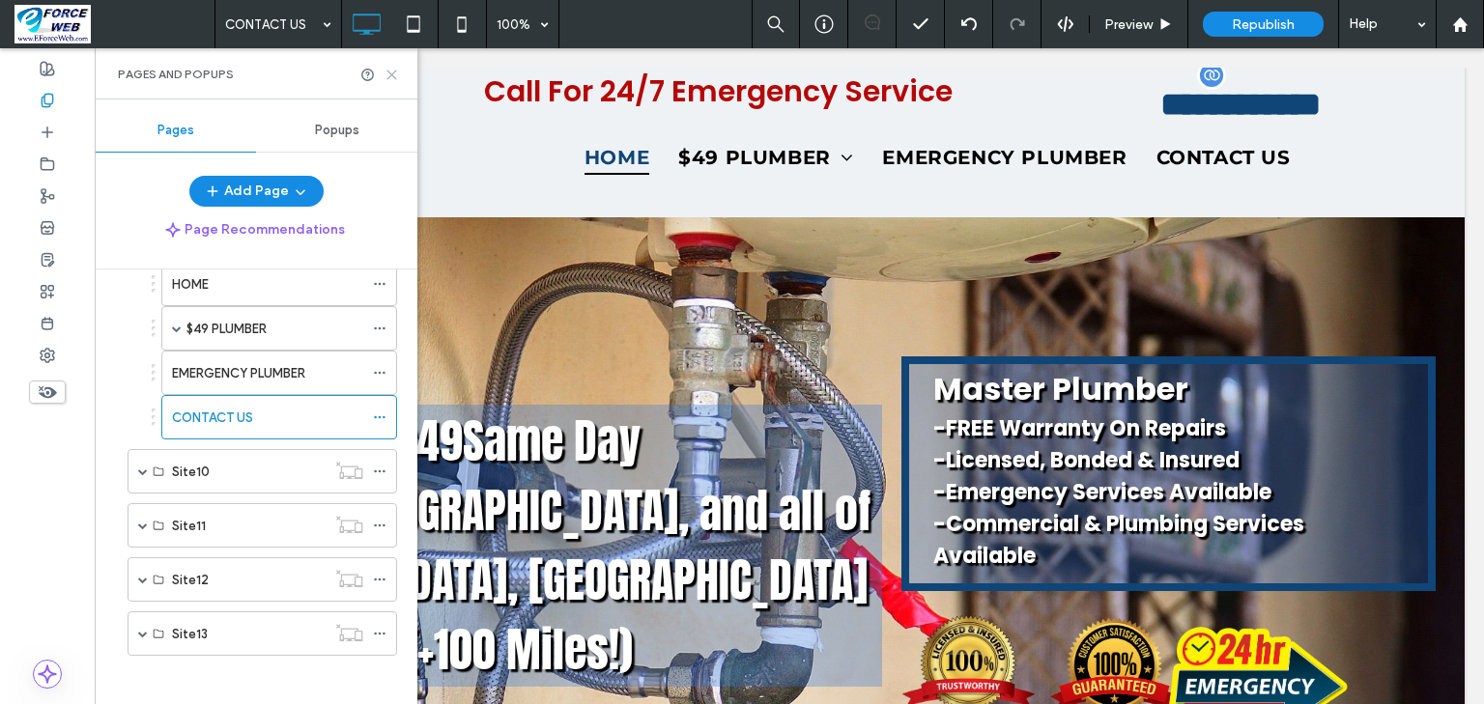
click at [388, 74] on icon at bounding box center [391, 75] width 14 height 14
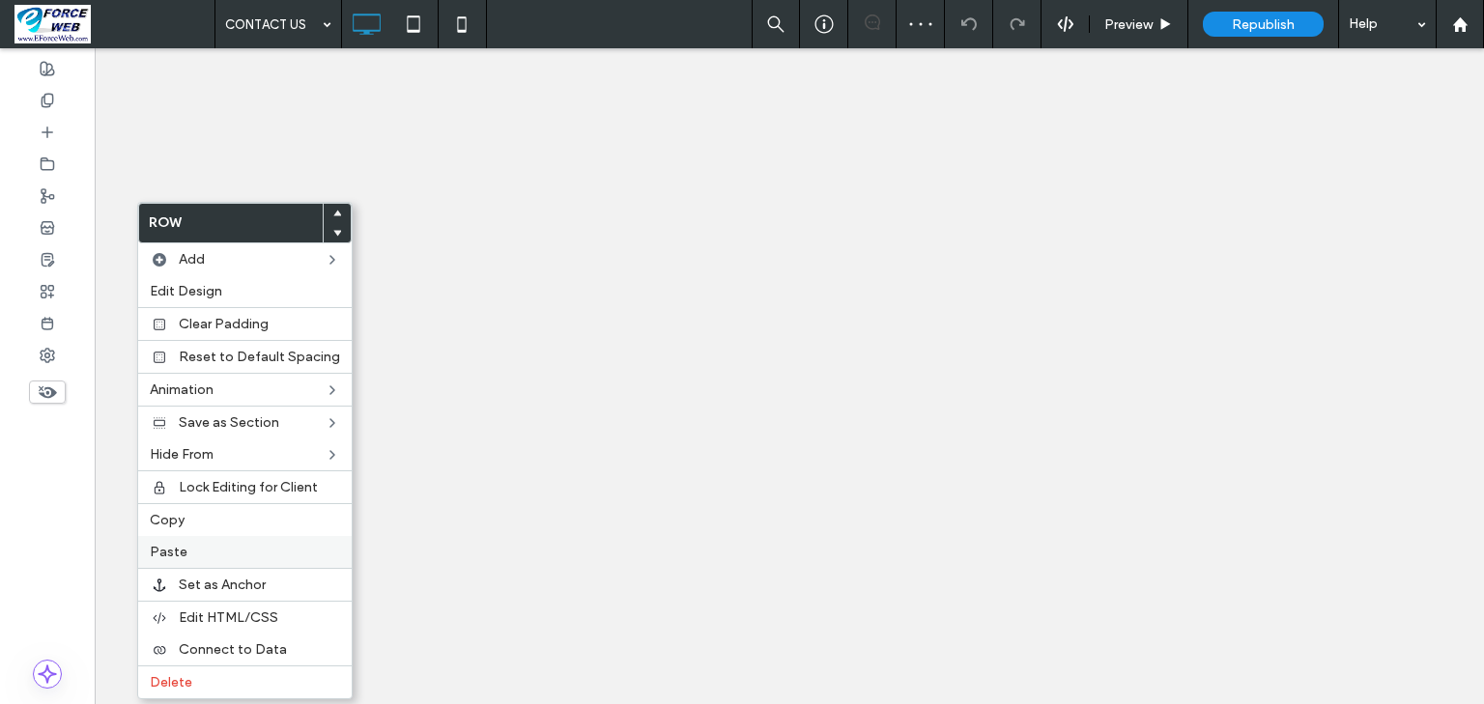
click at [186, 551] on label "Paste" at bounding box center [245, 552] width 190 height 16
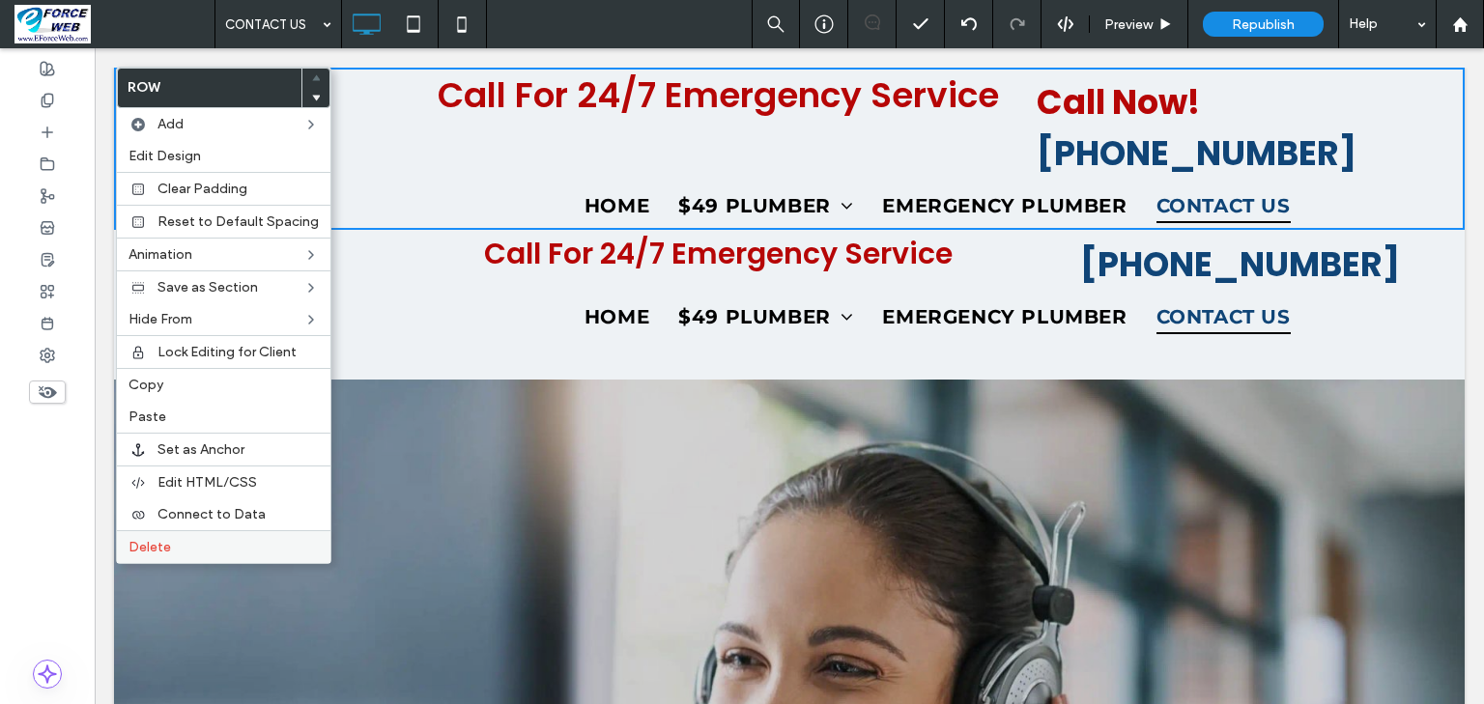
click at [143, 540] on span "Delete" at bounding box center [149, 547] width 43 height 16
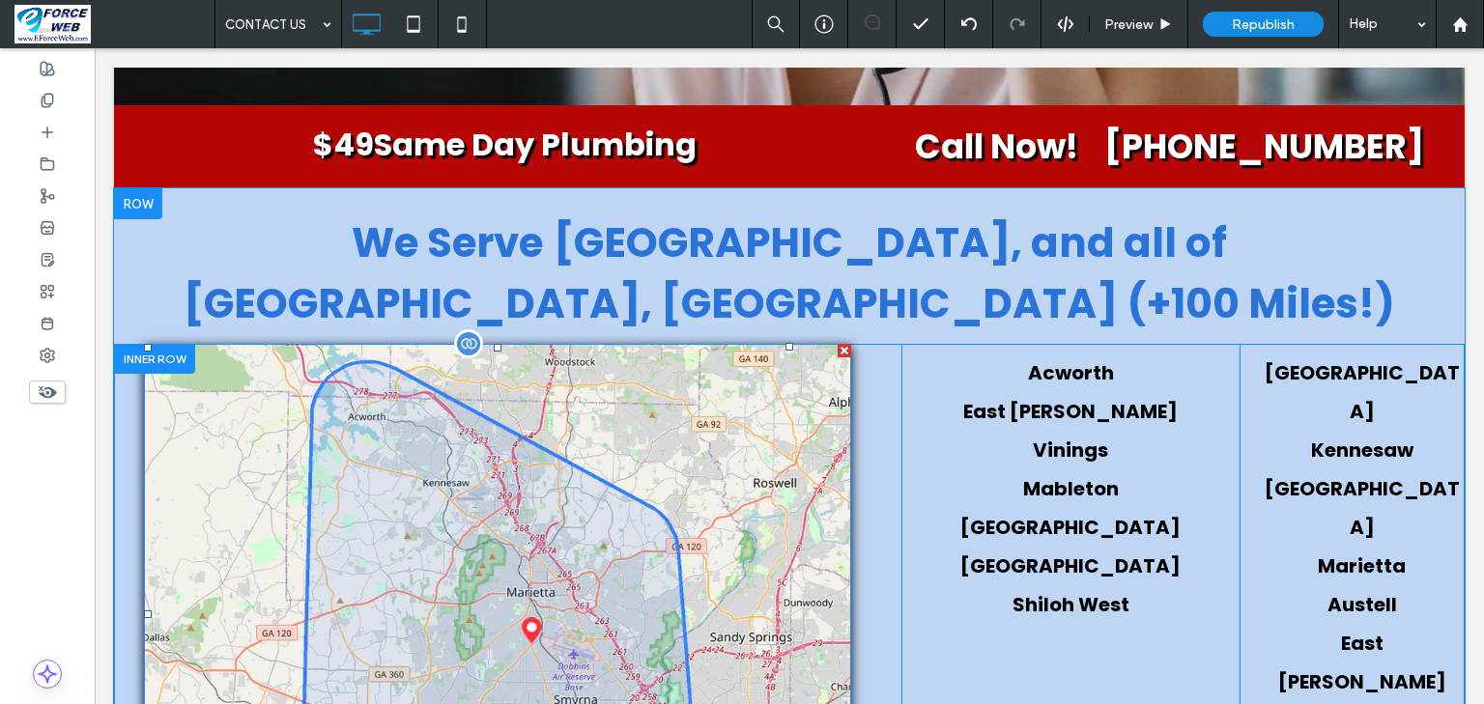
scroll to position [850, 0]
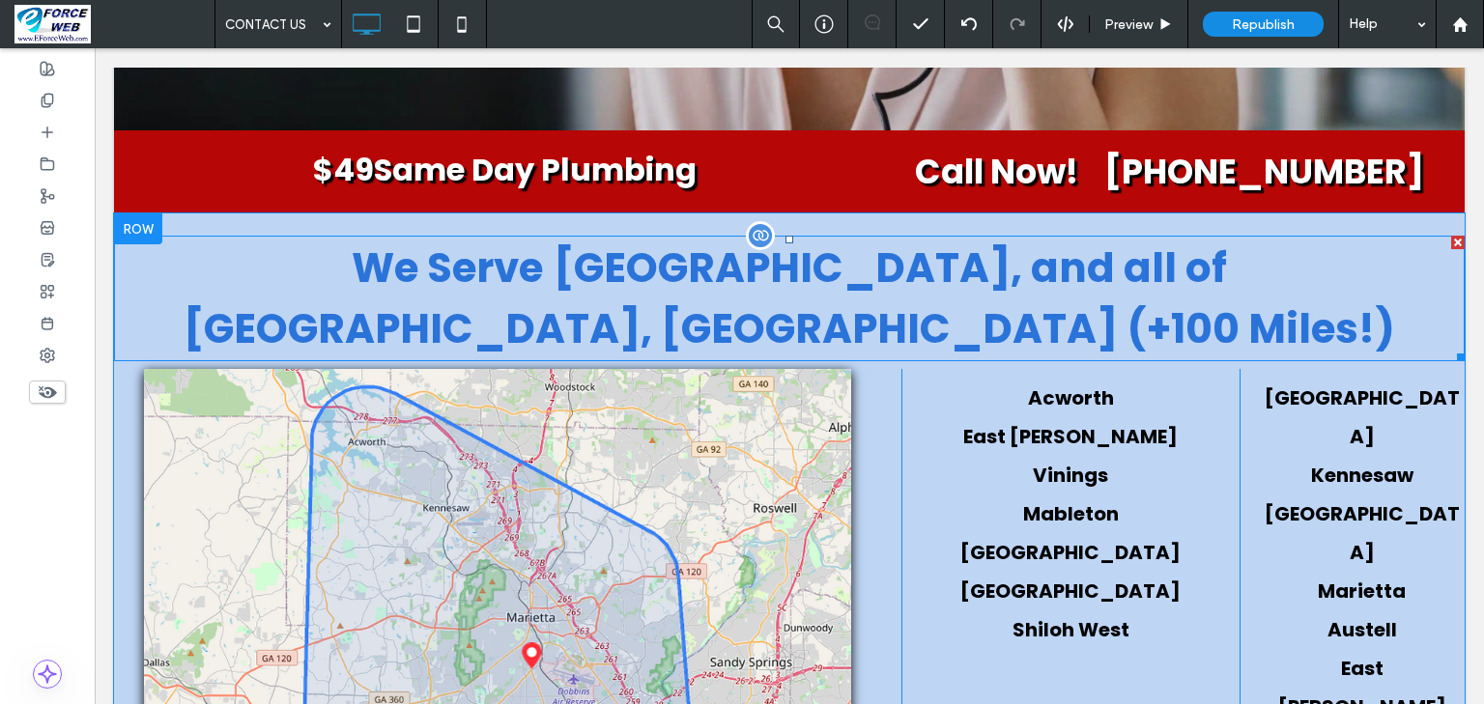
click at [961, 240] on span "[GEOGRAPHIC_DATA], and all of [GEOGRAPHIC_DATA], [GEOGRAPHIC_DATA] (+100 Miles!)" at bounding box center [789, 299] width 1211 height 118
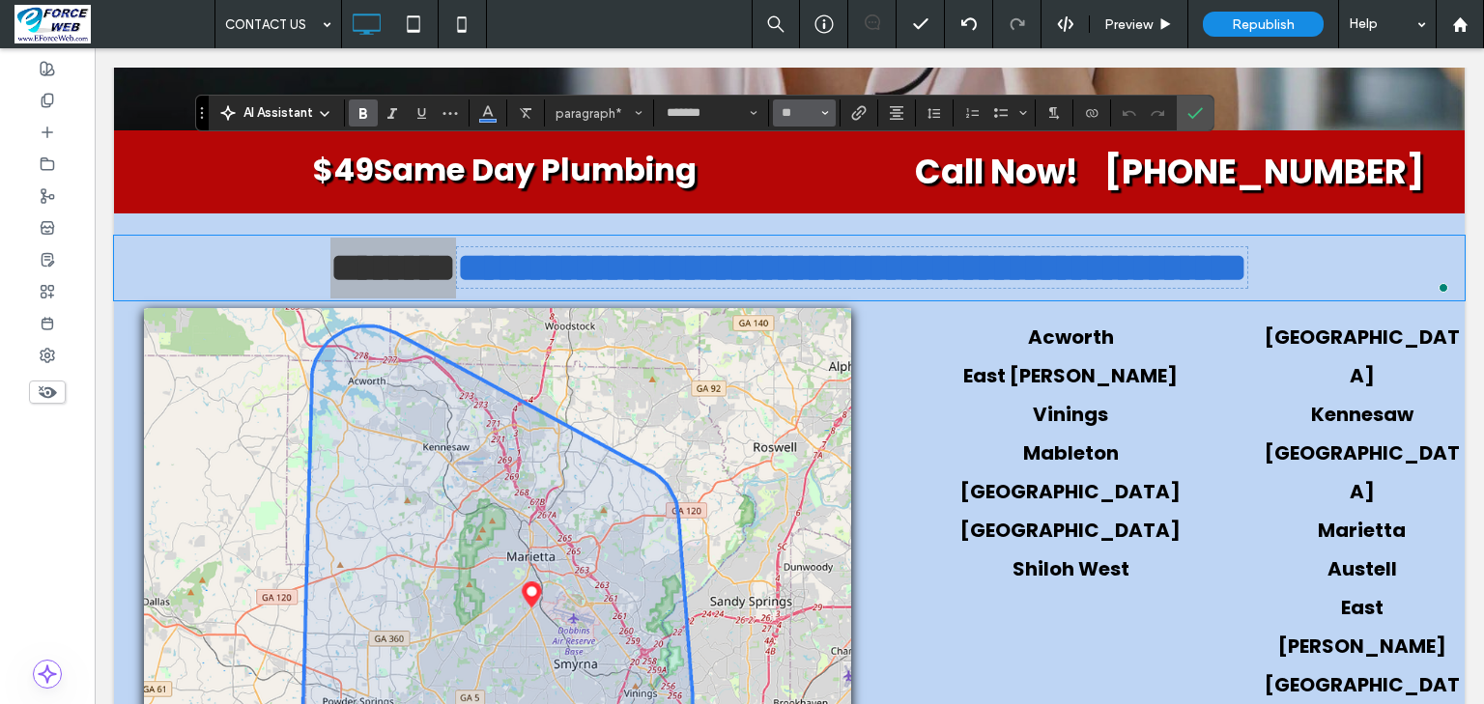
click at [829, 118] on span "Size" at bounding box center [825, 112] width 8 height 25
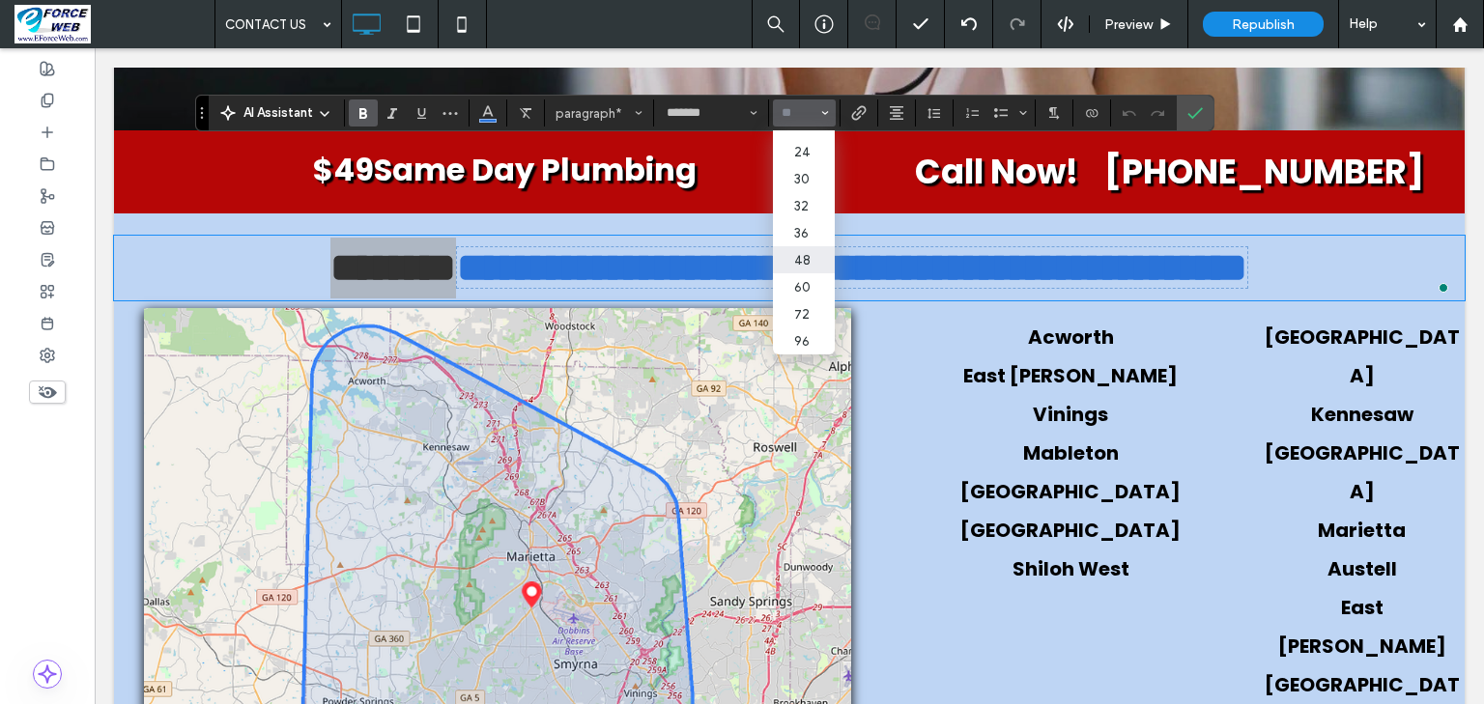
scroll to position [309, 0]
click at [835, 246] on label "36" at bounding box center [804, 232] width 62 height 27
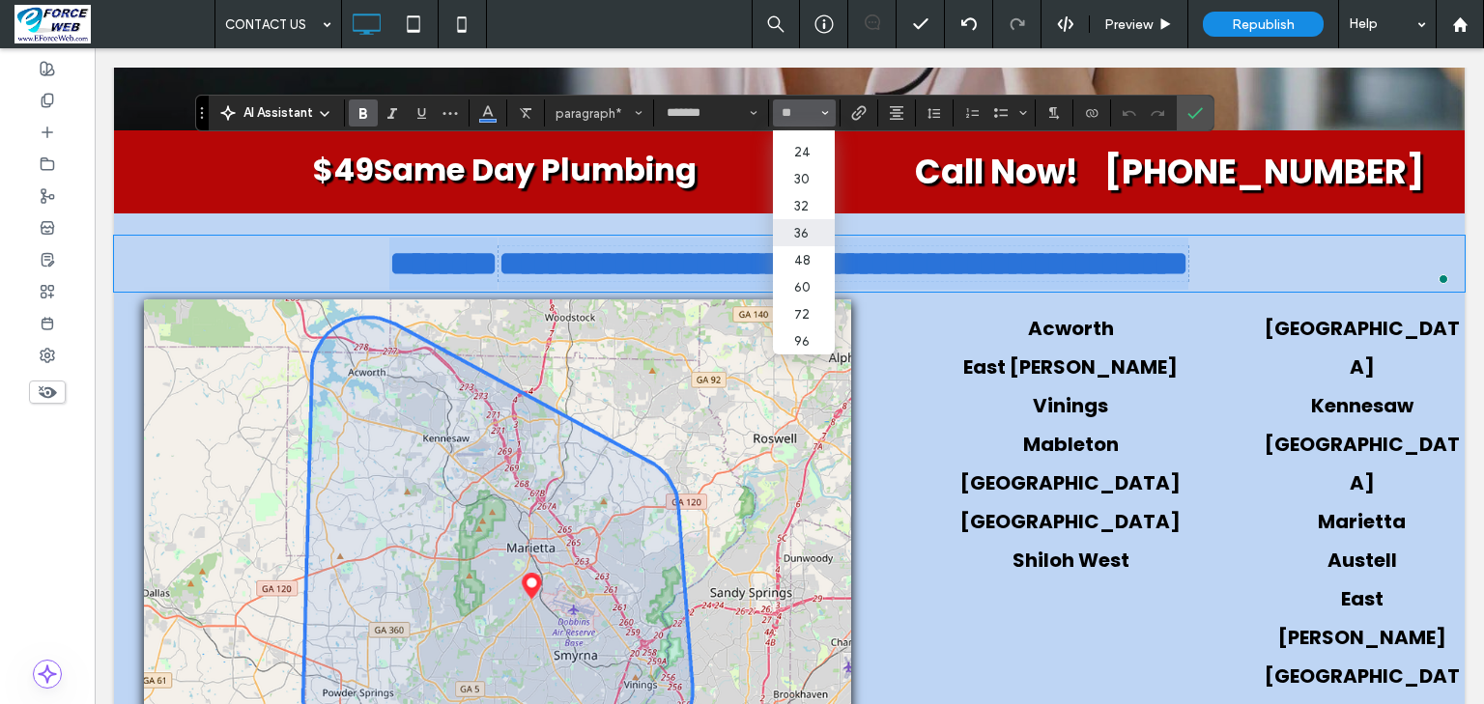
type input "**"
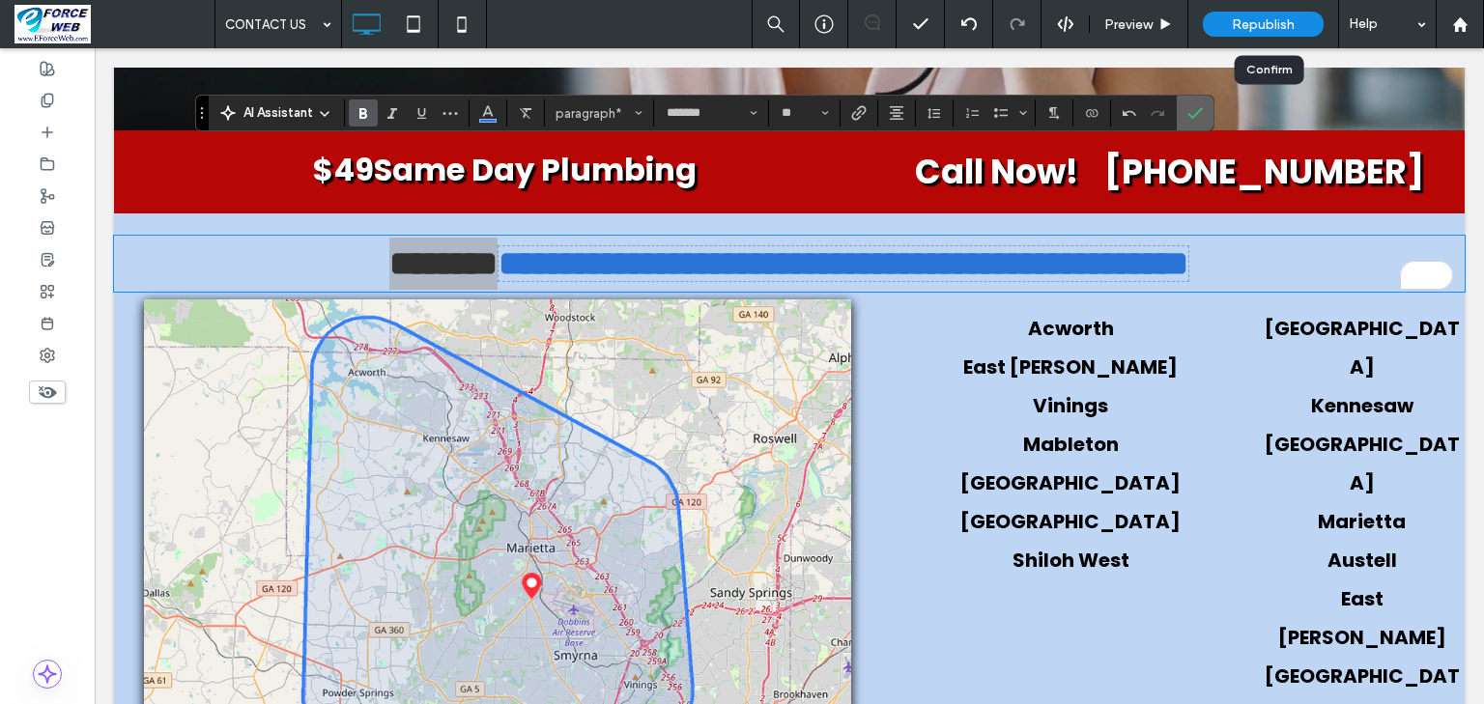
drag, startPoint x: 1267, startPoint y: 108, endPoint x: 1130, endPoint y: 61, distance: 145.1
click at [1203, 108] on icon "Confirm" at bounding box center [1194, 112] width 15 height 15
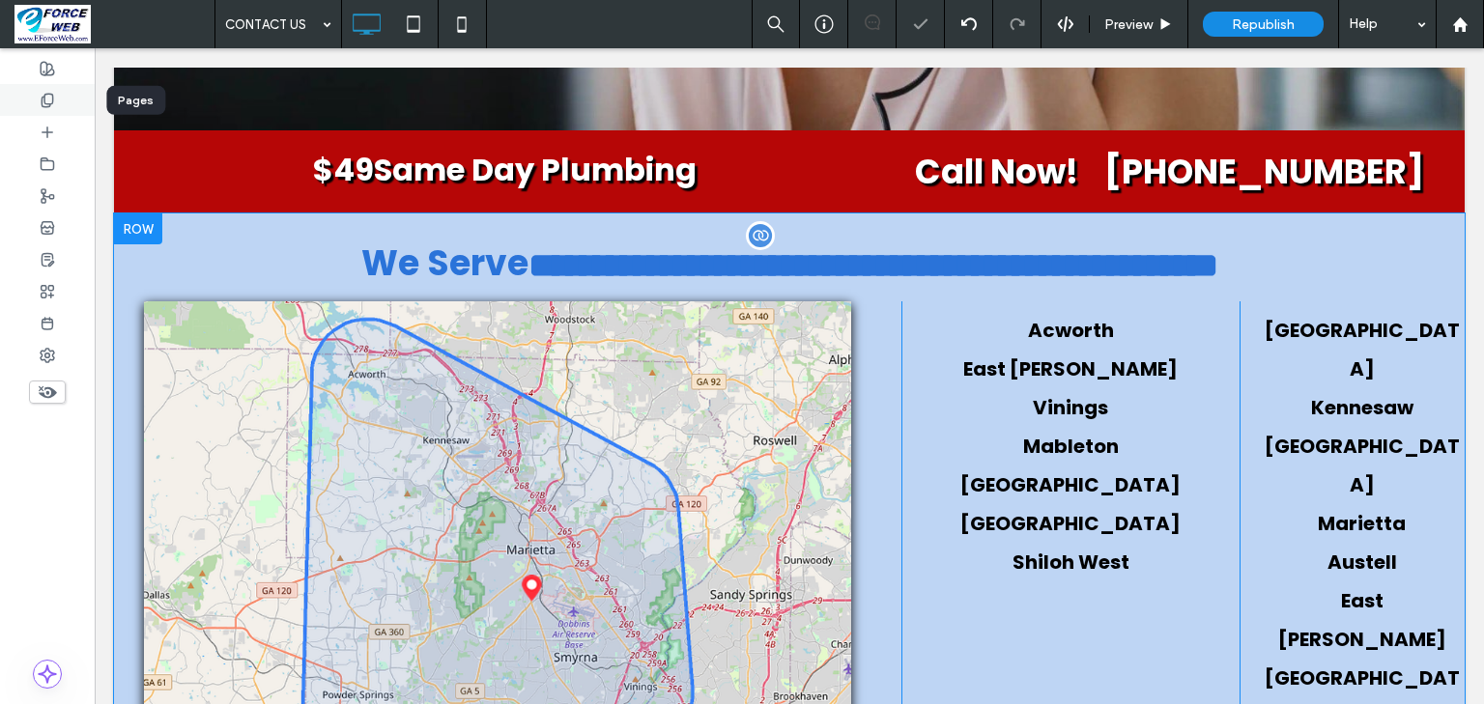
click at [44, 98] on use at bounding box center [47, 100] width 11 height 13
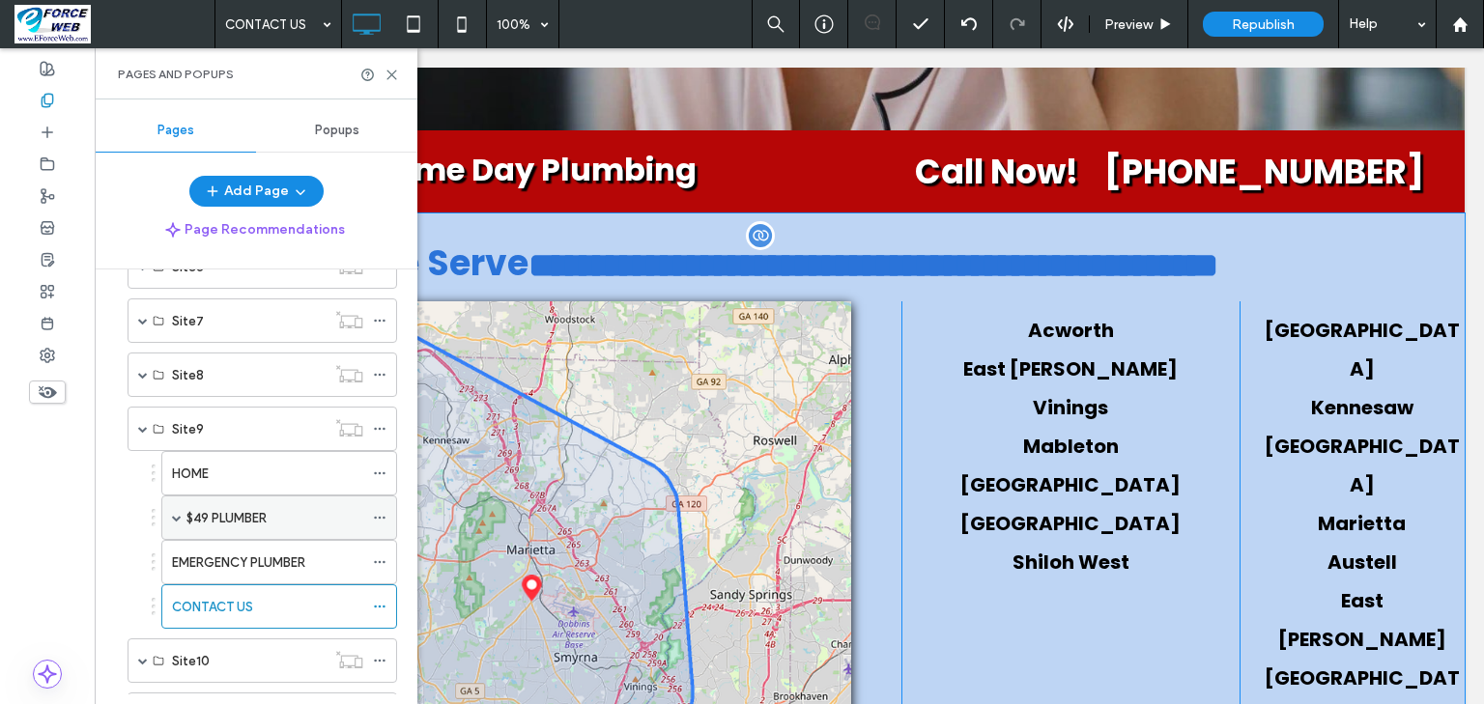
scroll to position [788, 0]
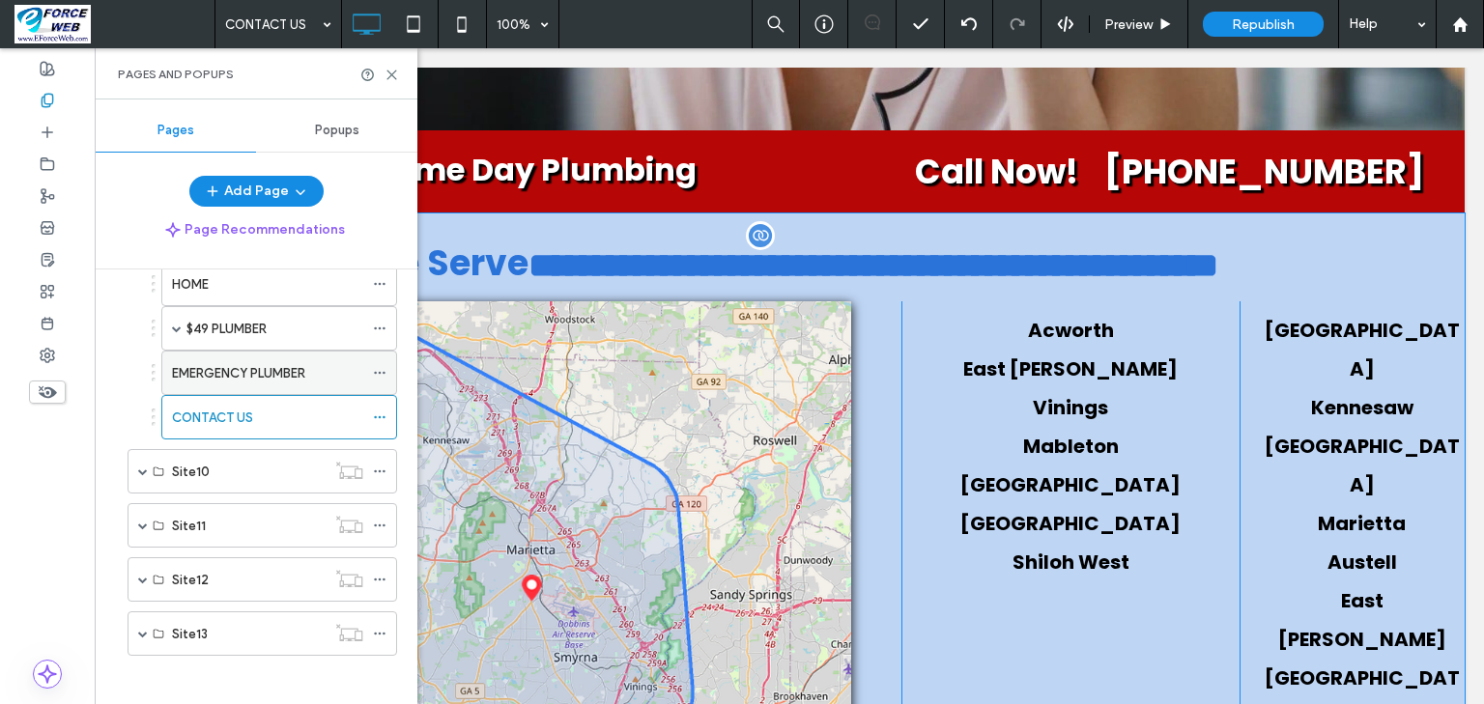
click at [224, 378] on div "EMERGENCY PLUMBER" at bounding box center [267, 373] width 191 height 43
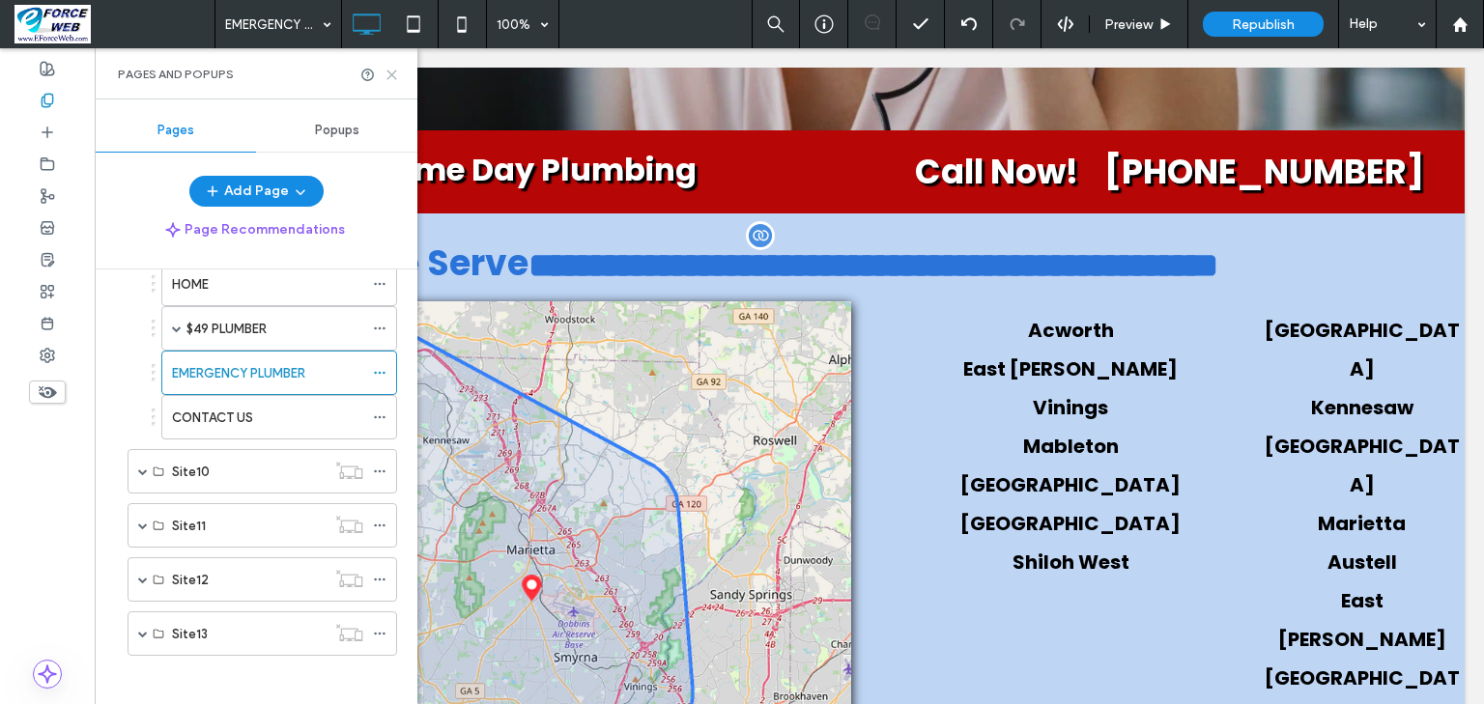
click at [390, 77] on icon at bounding box center [391, 75] width 14 height 14
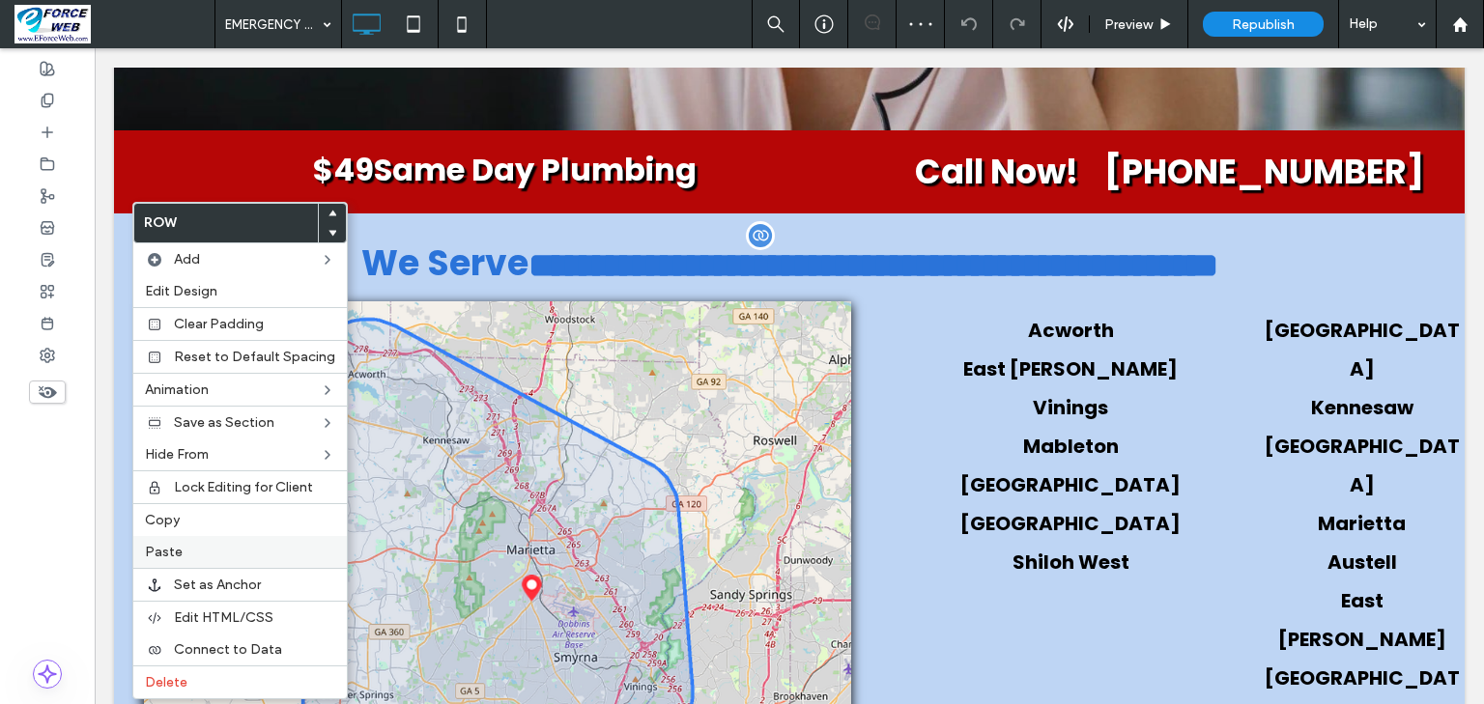
click at [187, 555] on label "Paste" at bounding box center [240, 552] width 190 height 16
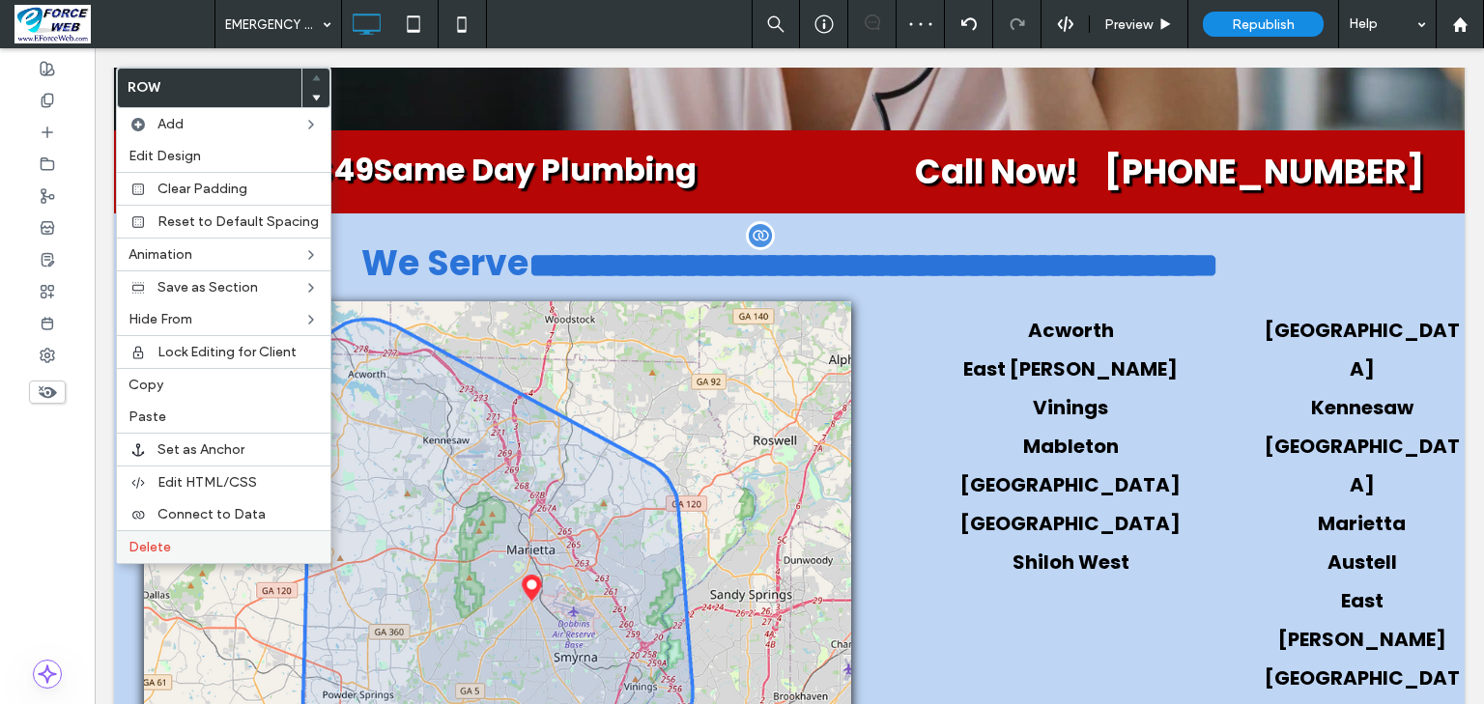
click at [143, 545] on span "Delete" at bounding box center [149, 547] width 43 height 16
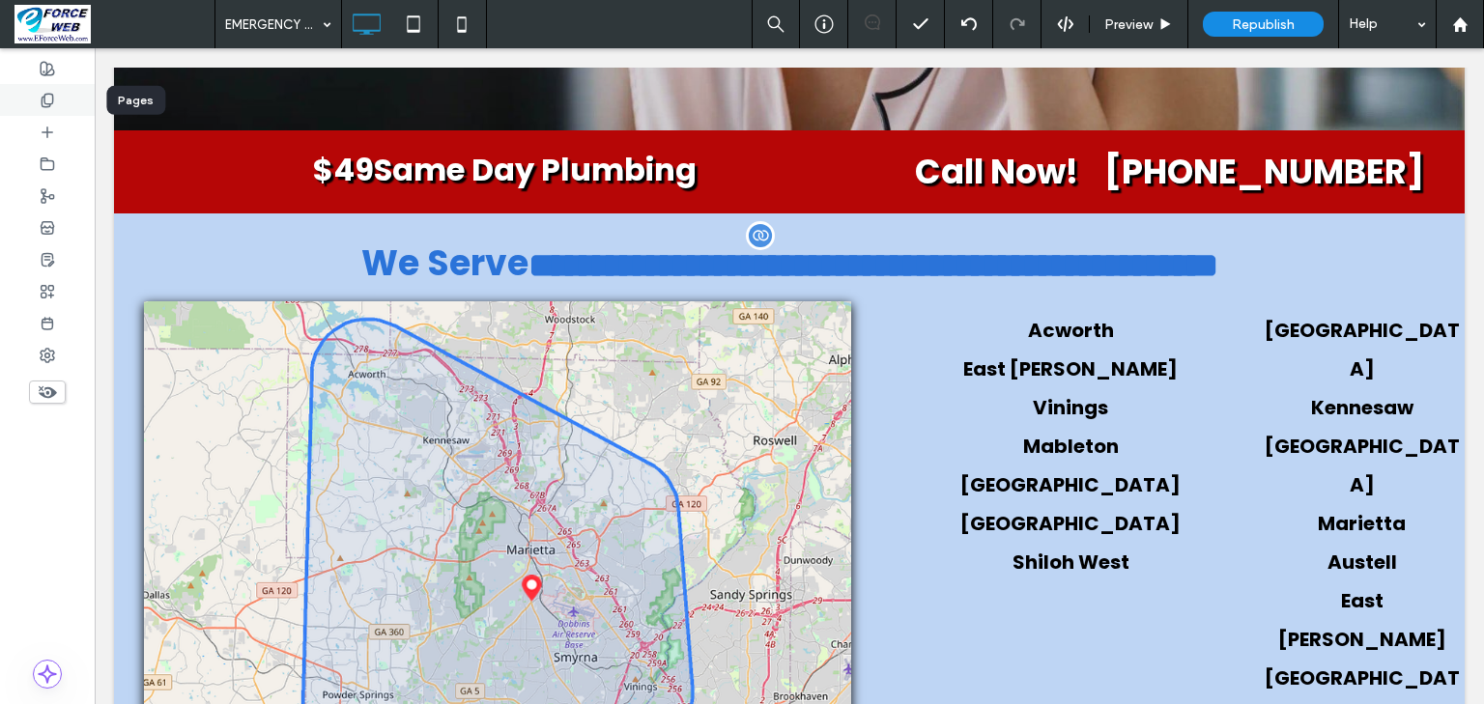
click at [50, 99] on icon at bounding box center [47, 100] width 15 height 15
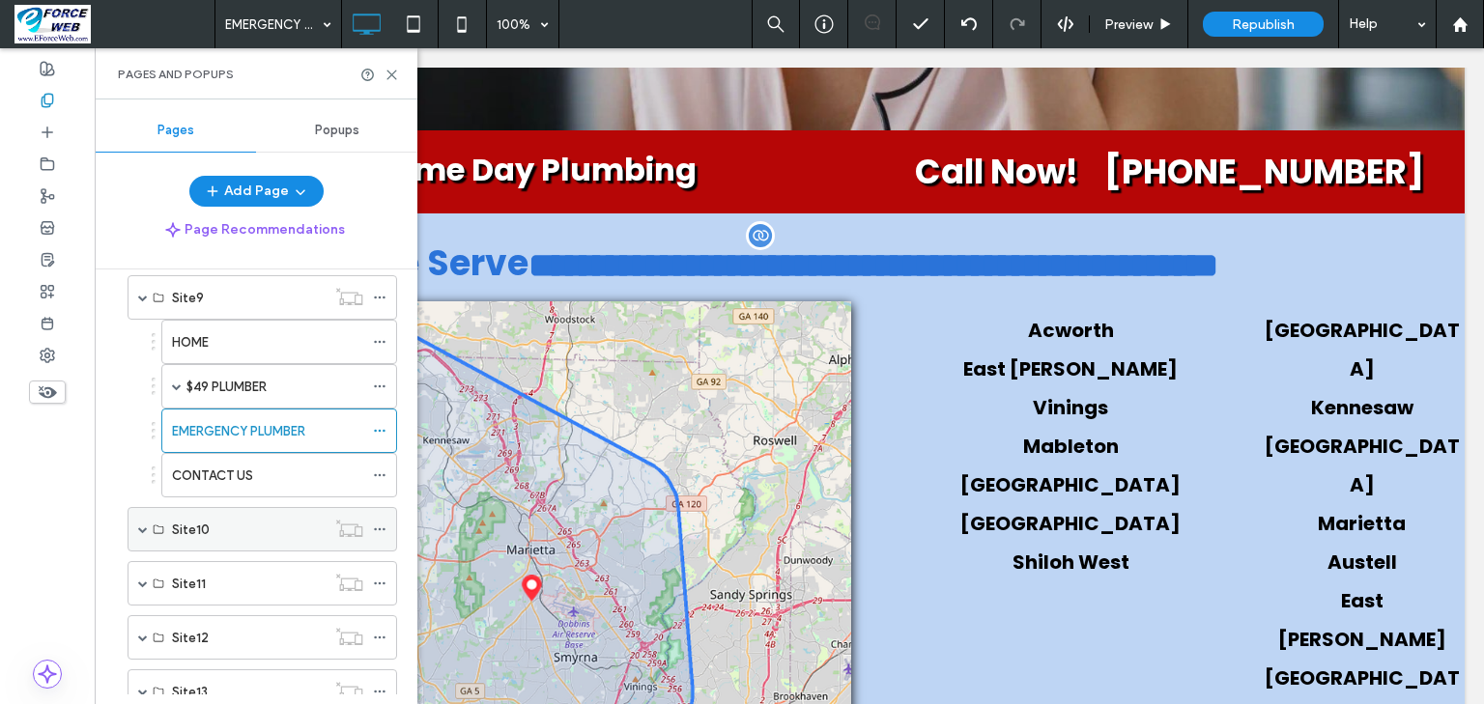
scroll to position [773, 0]
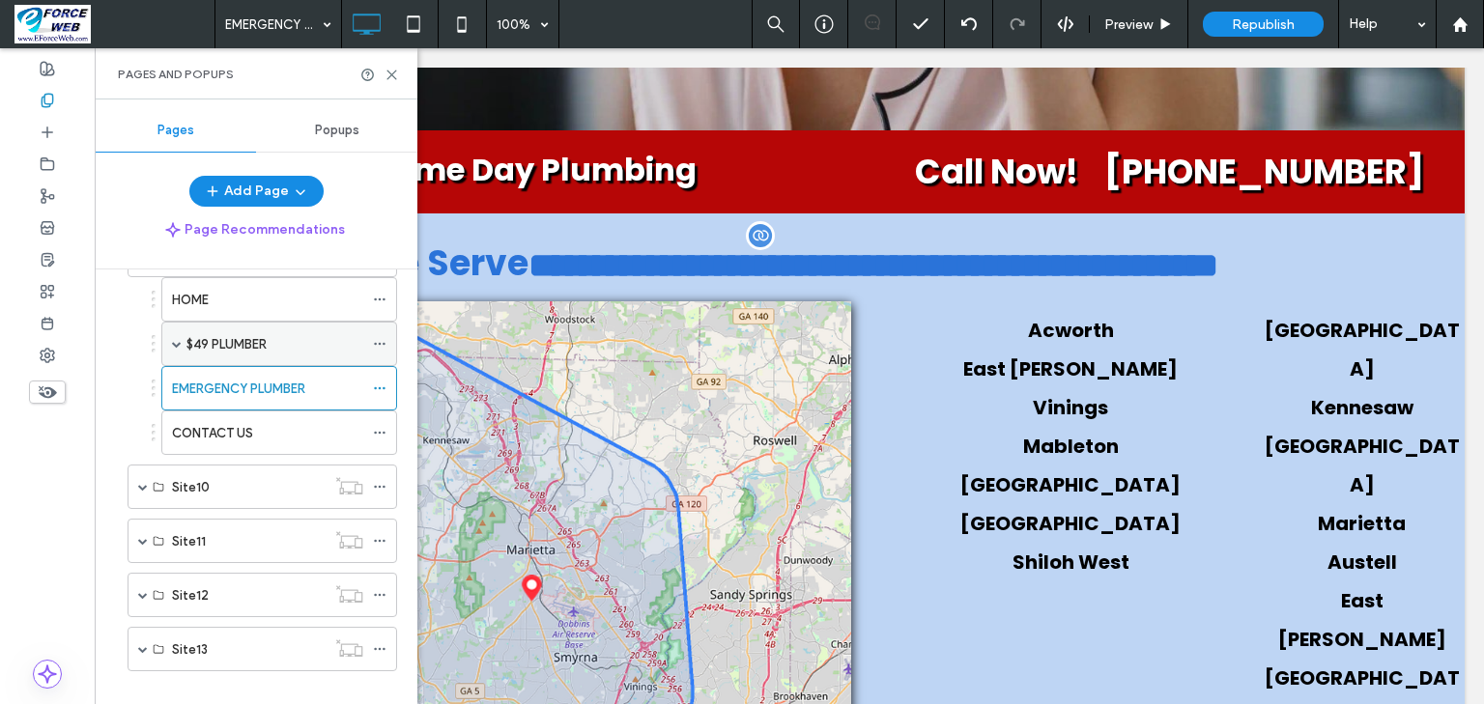
click at [176, 339] on span at bounding box center [177, 344] width 10 height 10
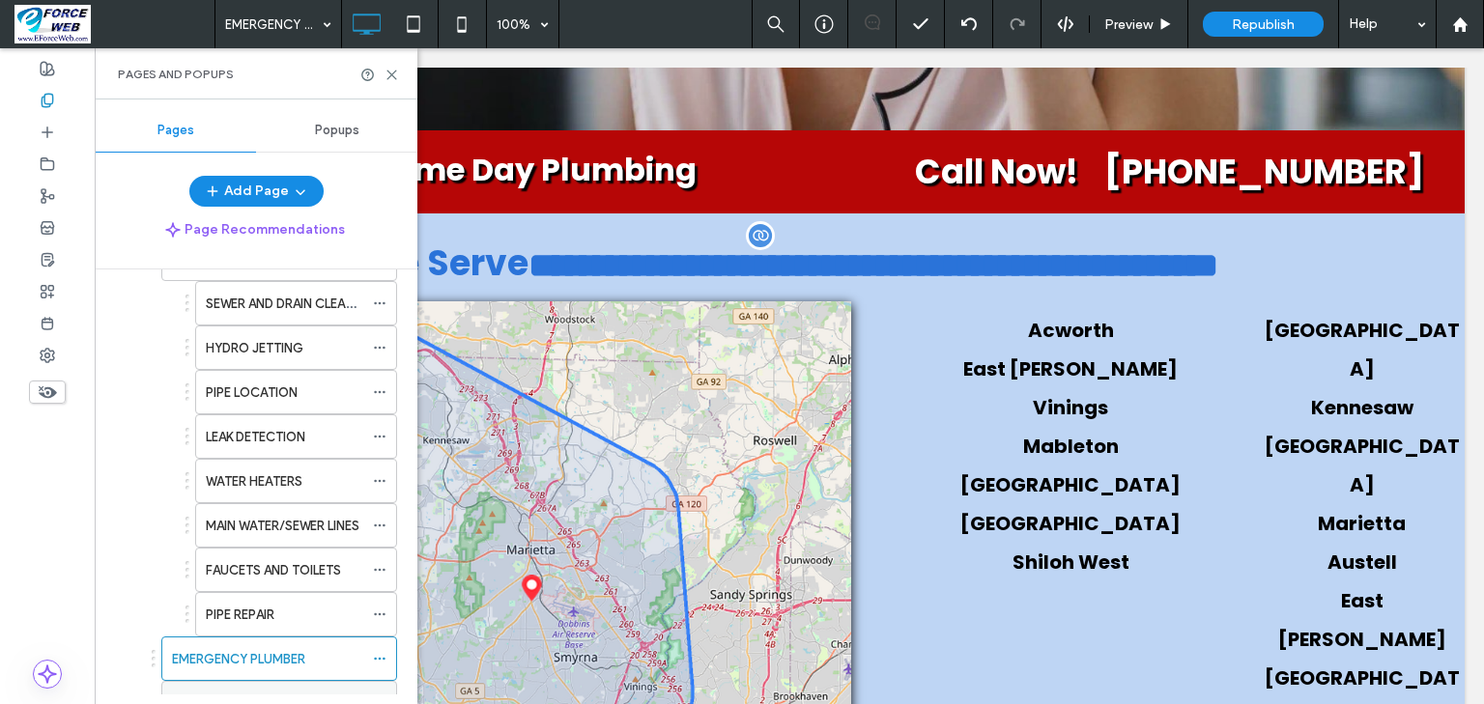
scroll to position [1005, 0]
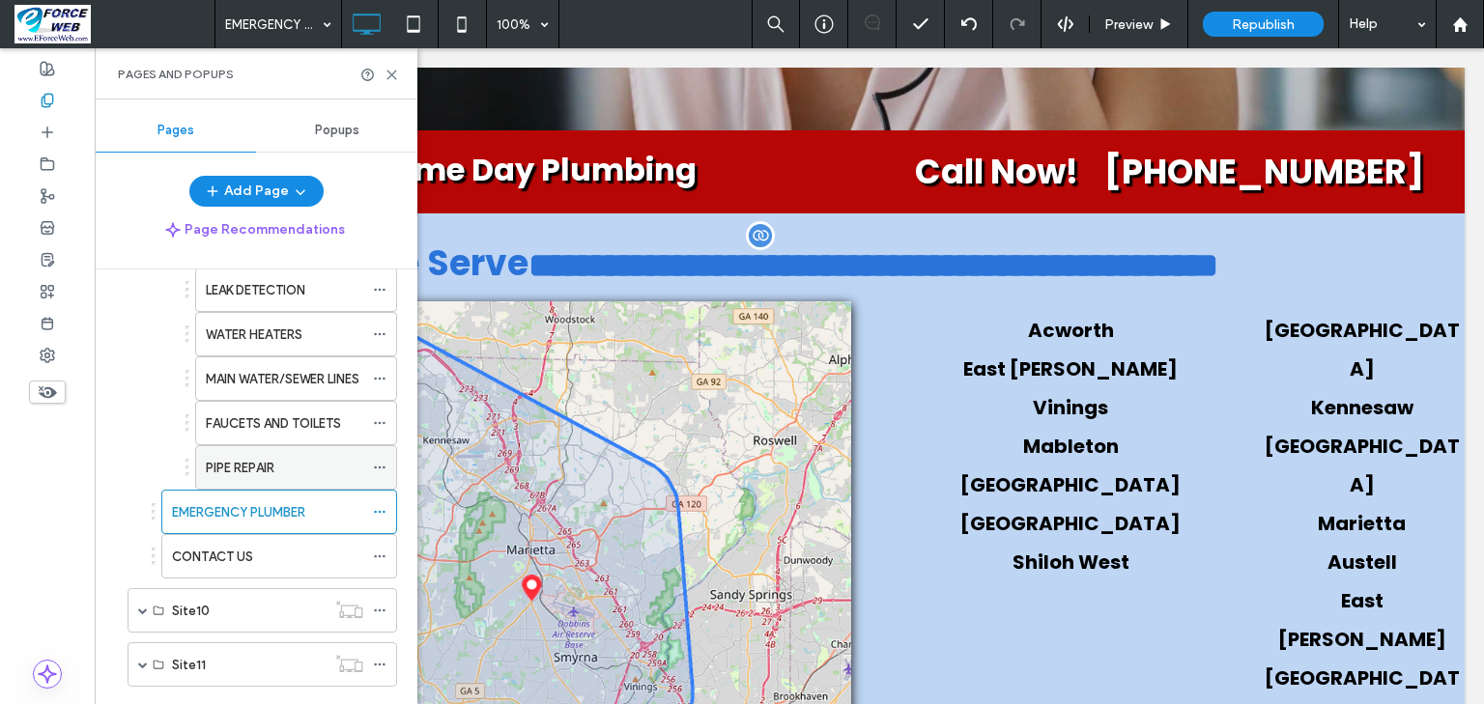
click at [249, 456] on label "PIPE REPAIR" at bounding box center [240, 468] width 69 height 34
click at [386, 77] on icon at bounding box center [391, 75] width 14 height 14
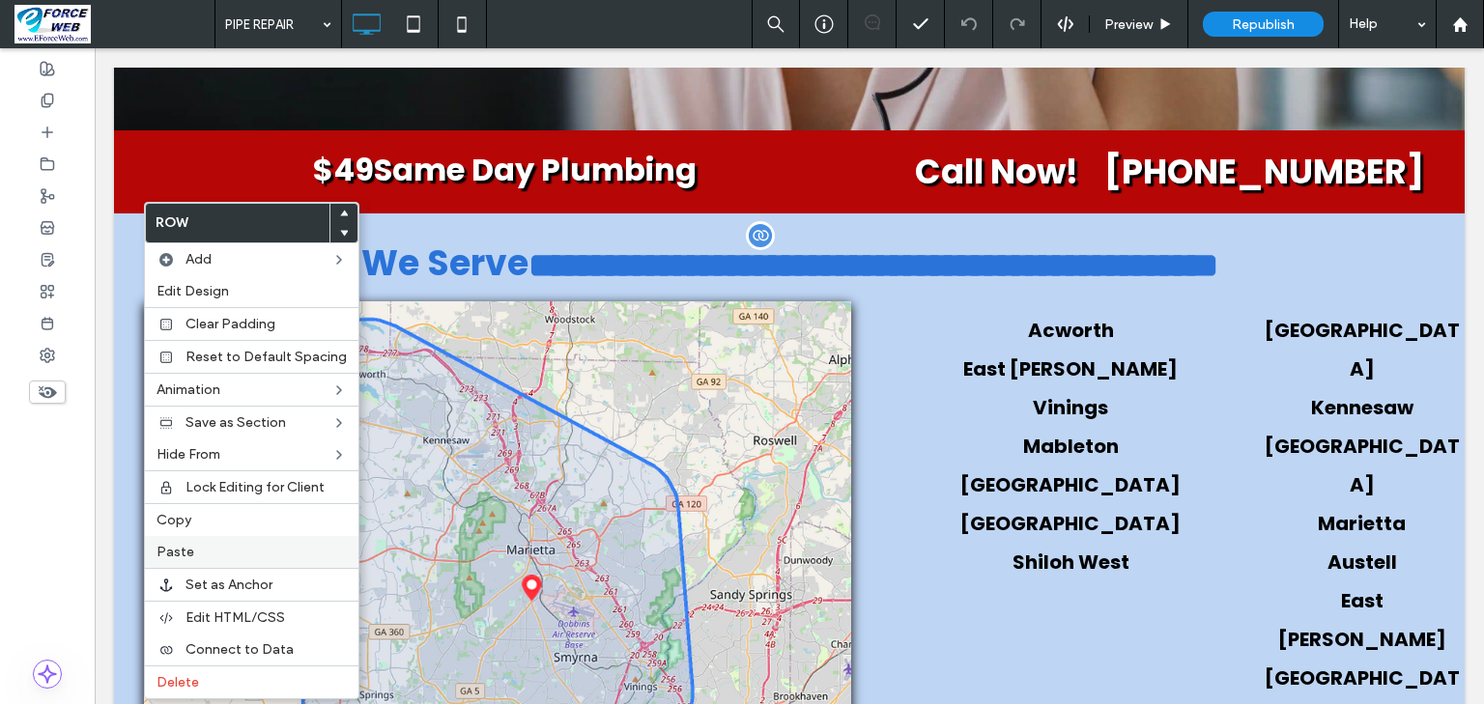
click at [166, 550] on span "Paste" at bounding box center [176, 552] width 38 height 16
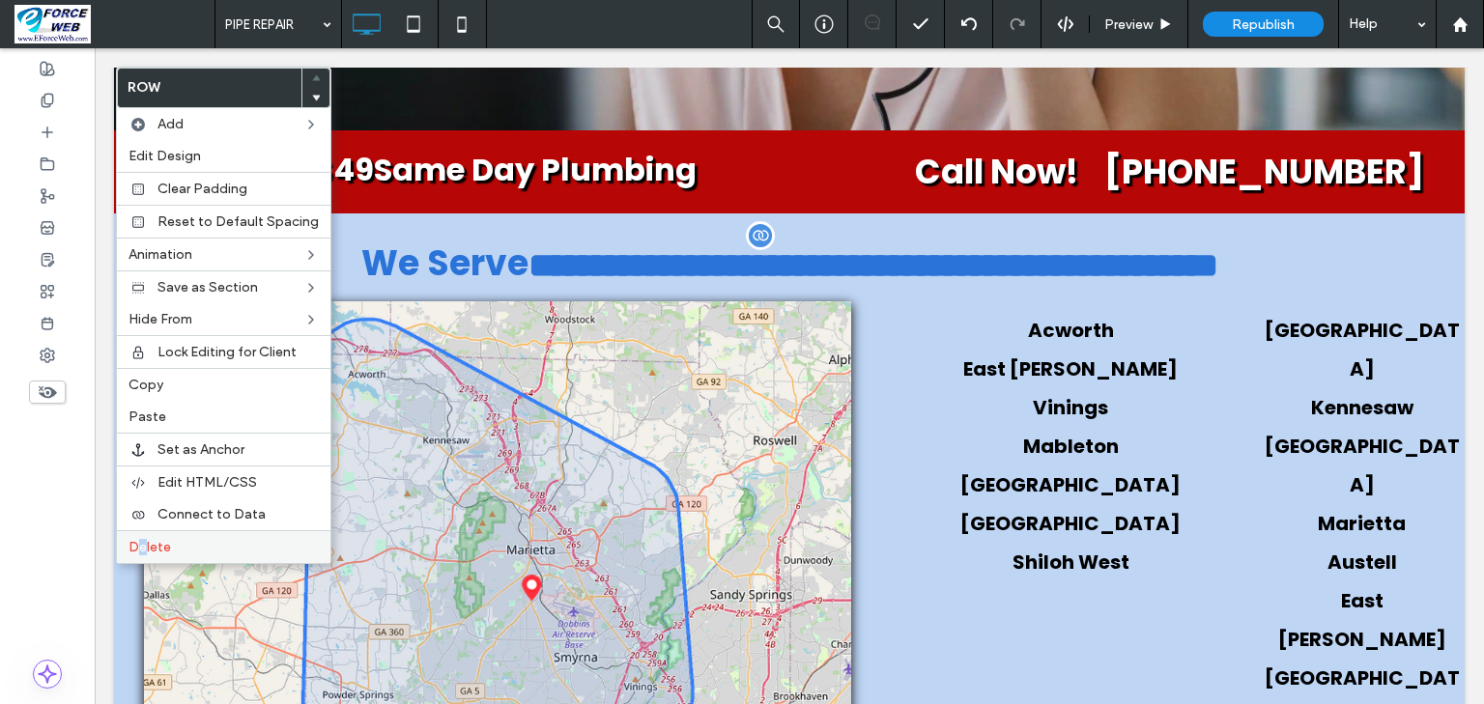
click at [143, 543] on span "Delete" at bounding box center [149, 547] width 43 height 16
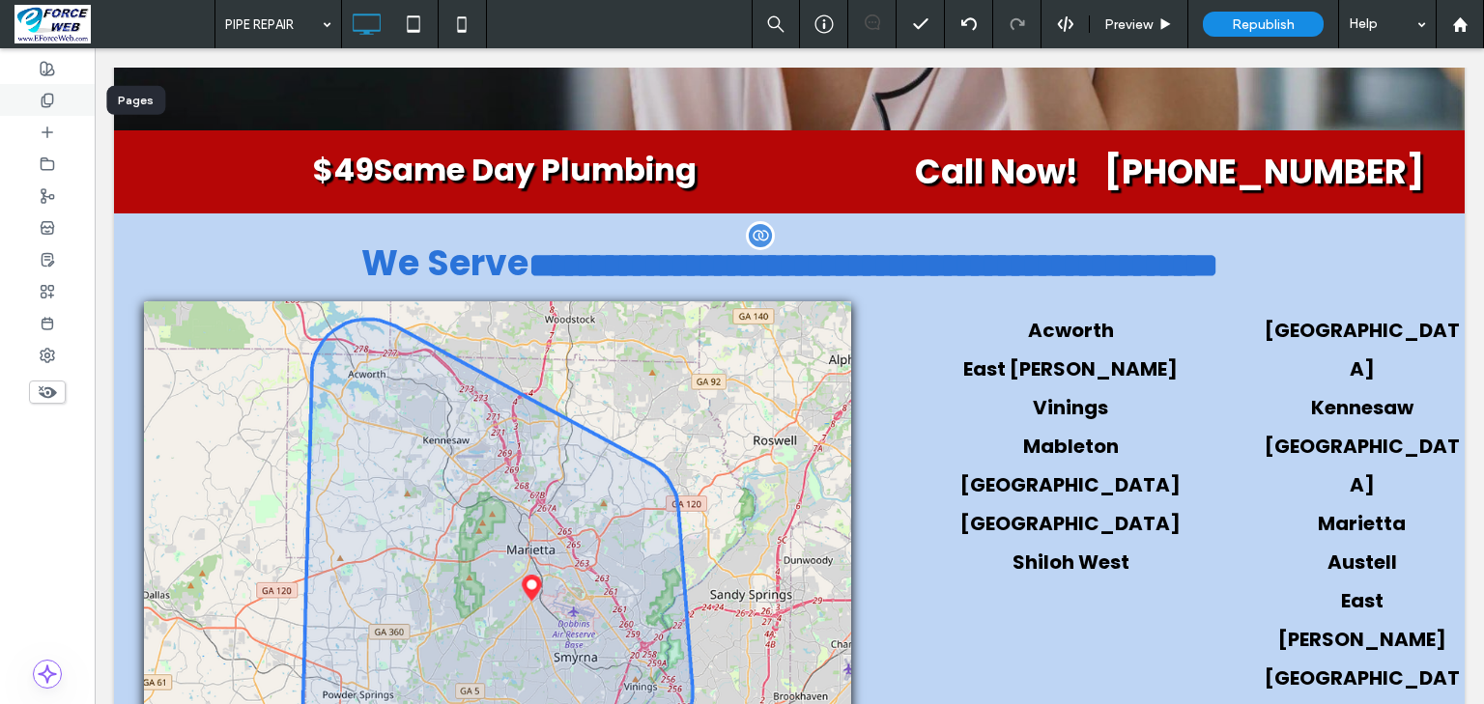
click at [52, 101] on use at bounding box center [47, 100] width 11 height 13
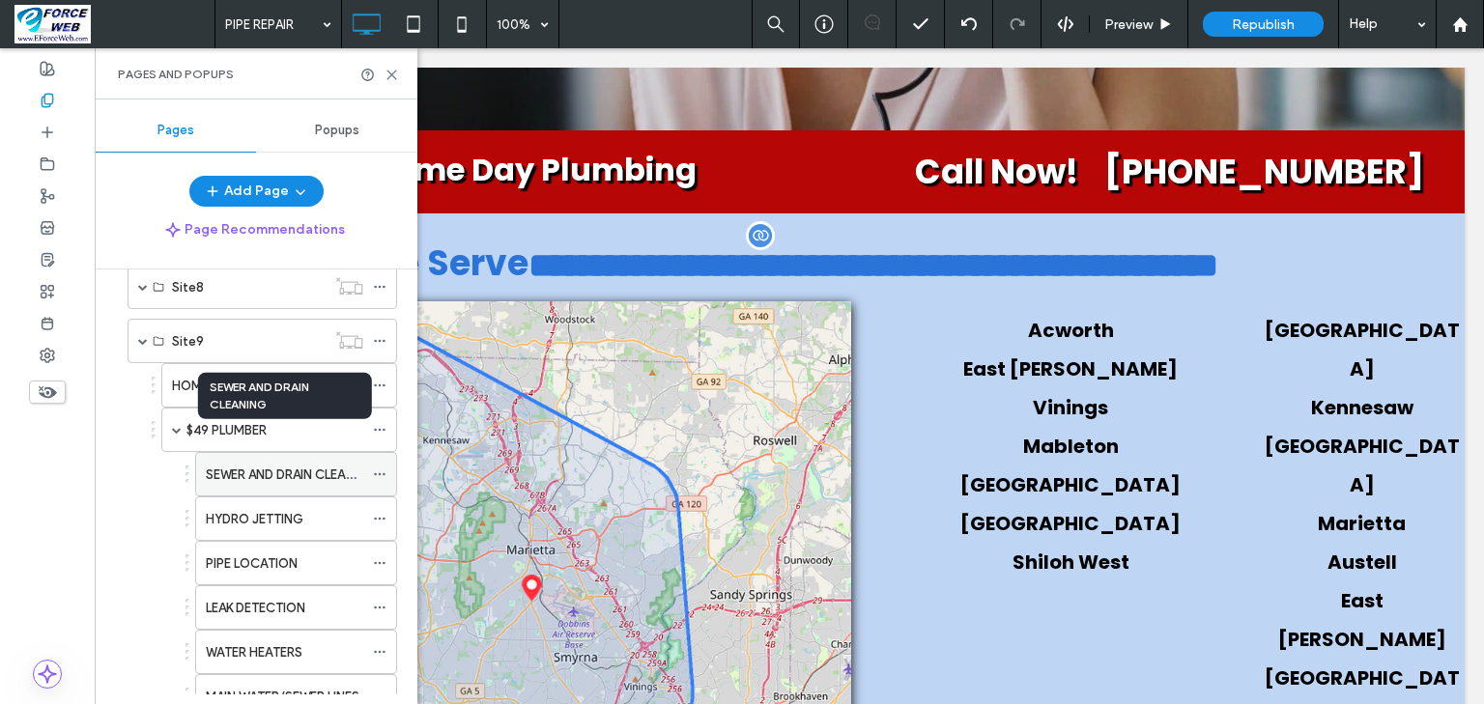
scroll to position [1005, 0]
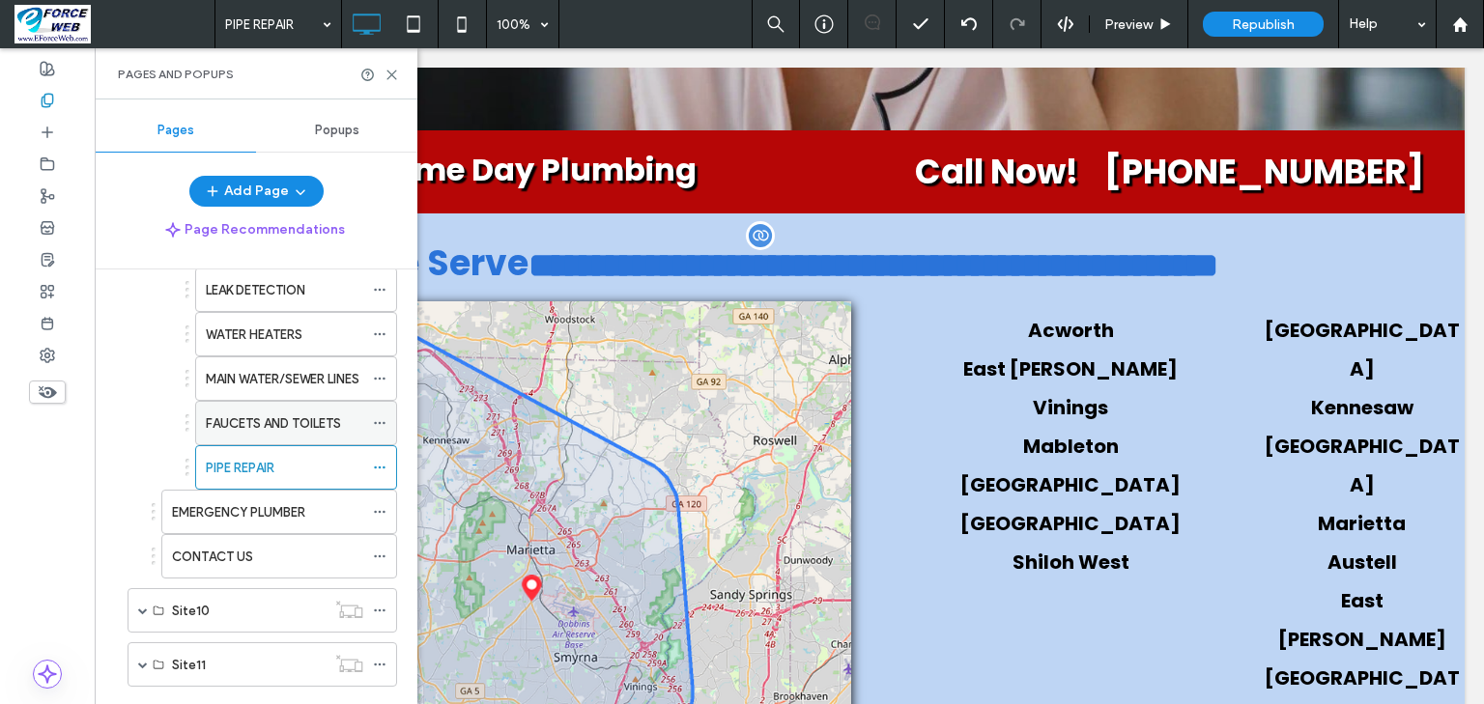
click at [242, 413] on label "FAUCETS AND TOILETS" at bounding box center [273, 424] width 135 height 34
click at [393, 76] on use at bounding box center [391, 75] width 9 height 9
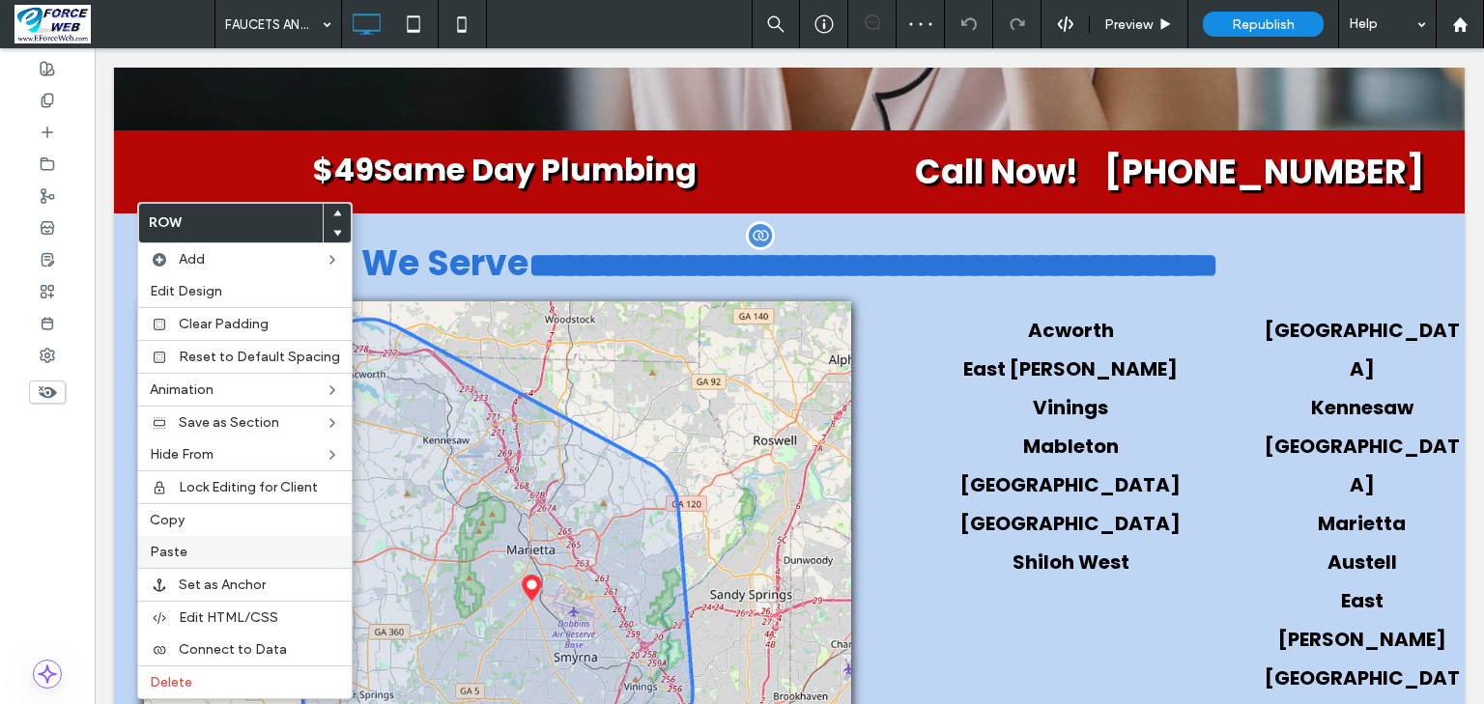
click at [164, 549] on span "Paste" at bounding box center [169, 552] width 38 height 16
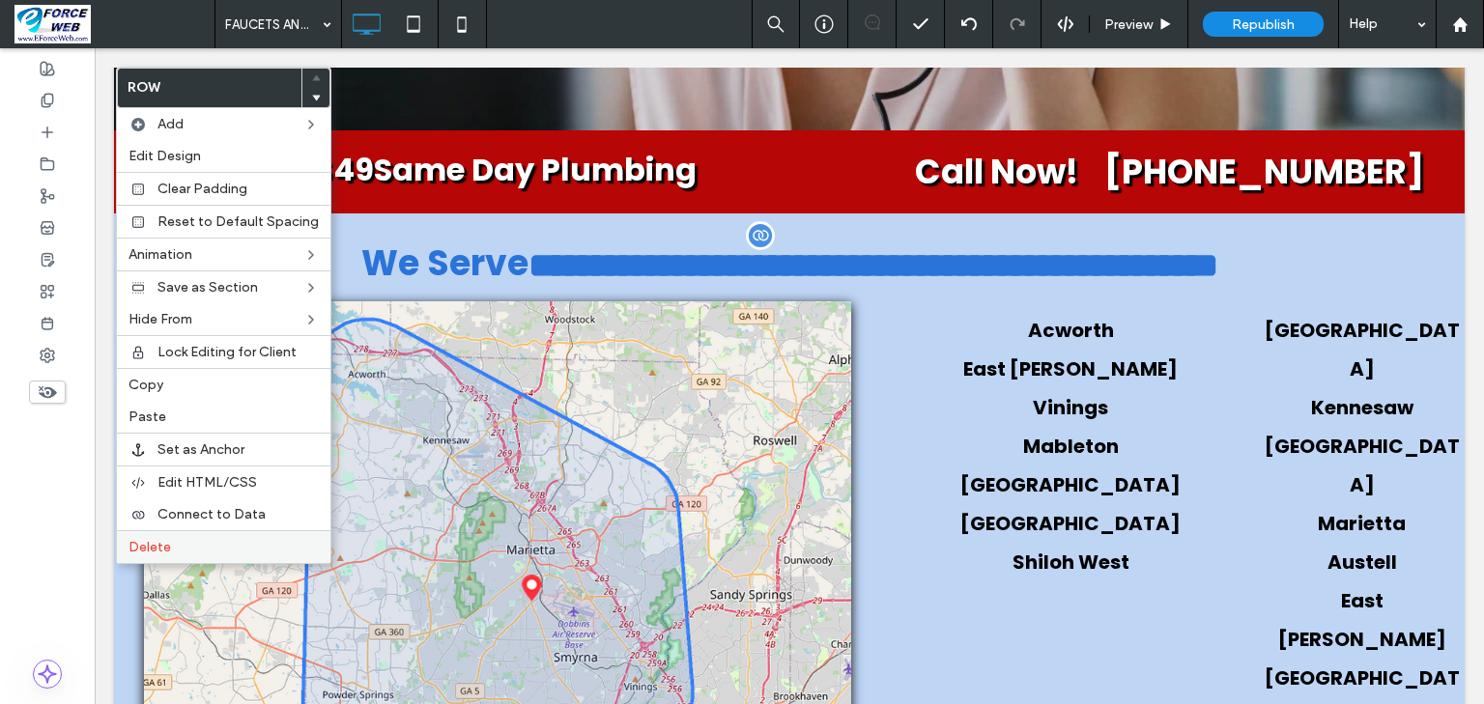
click at [152, 540] on span "Delete" at bounding box center [149, 547] width 43 height 16
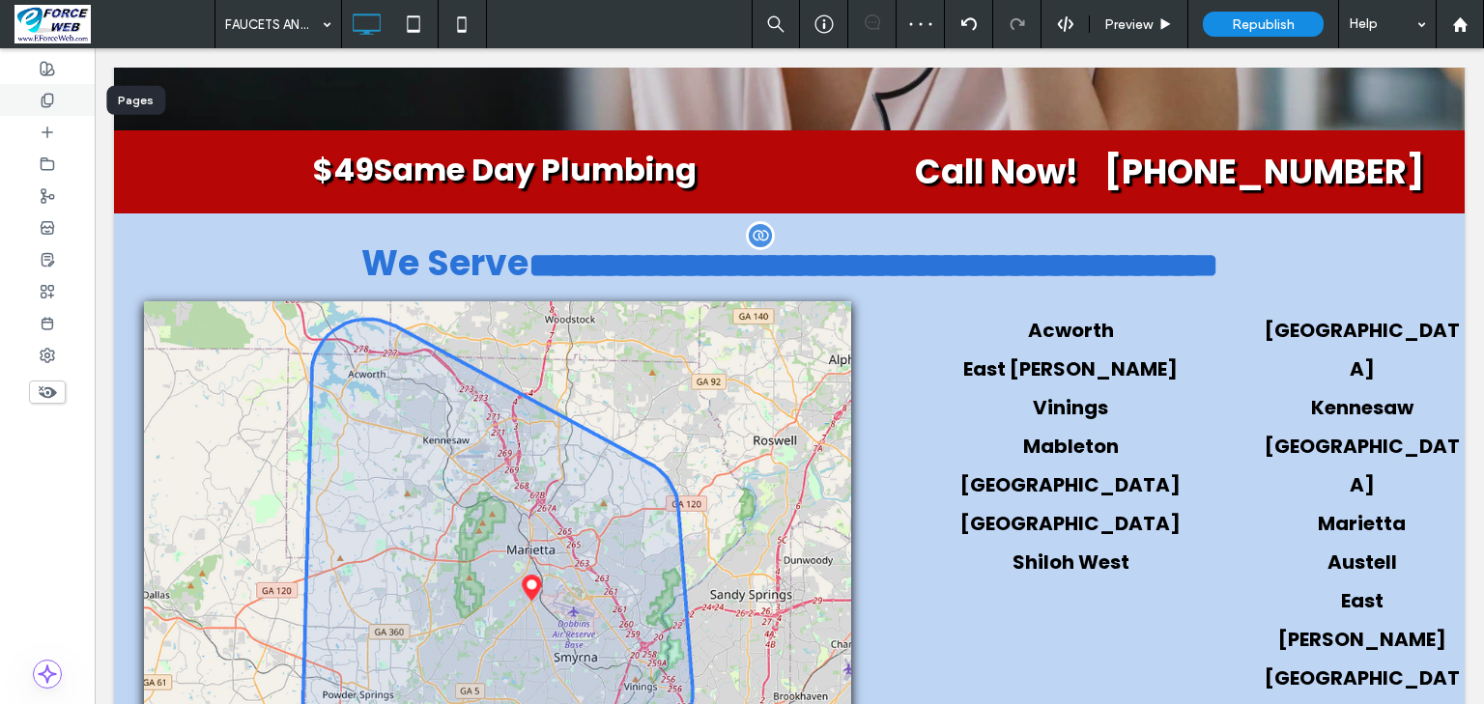
click at [54, 100] on icon at bounding box center [47, 100] width 15 height 15
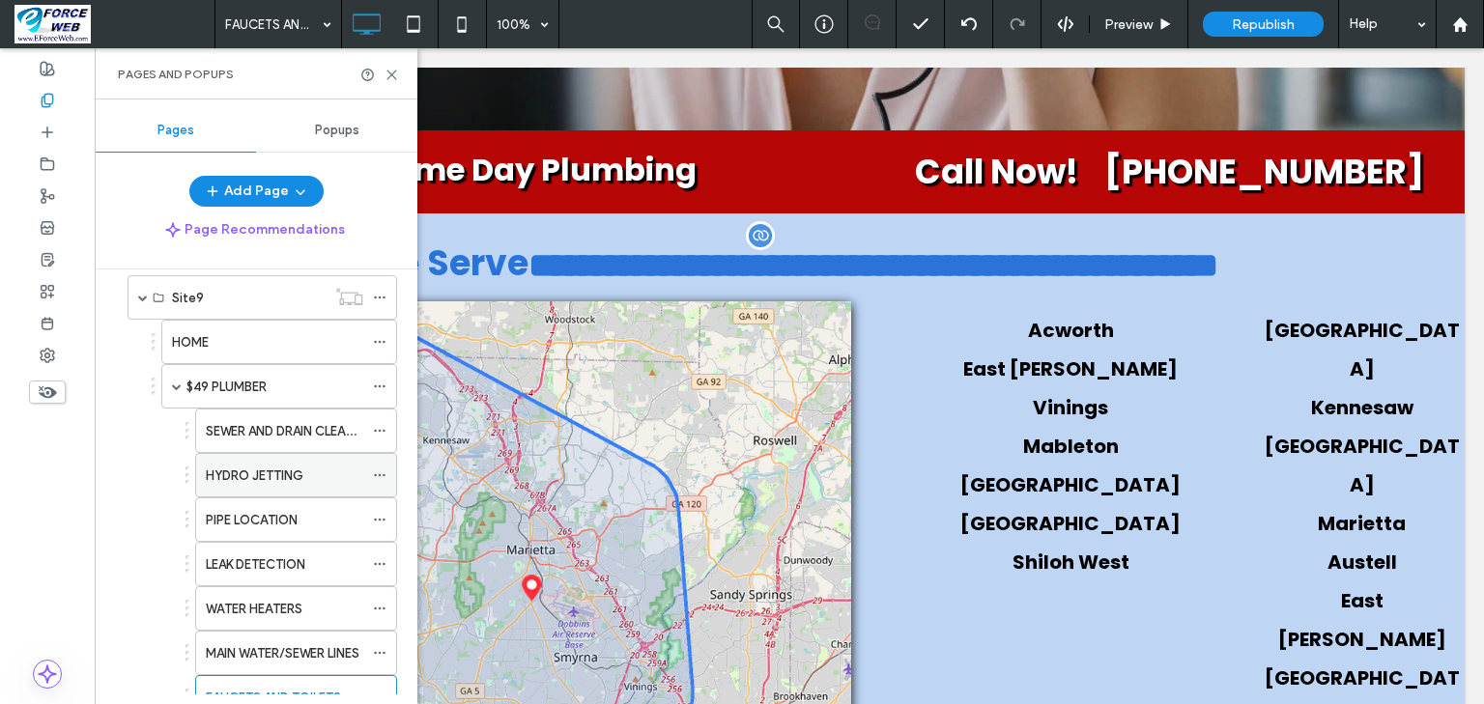
scroll to position [927, 0]
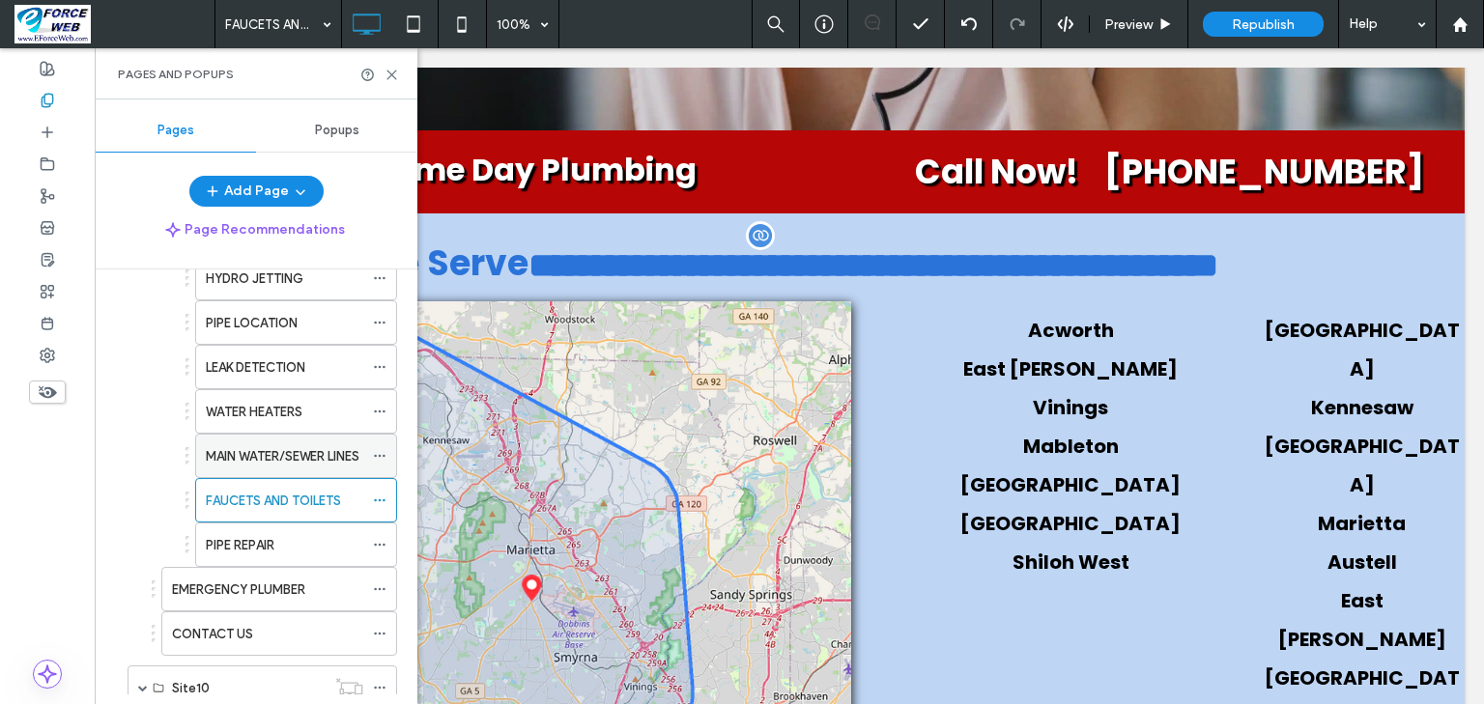
click at [256, 457] on label "MAIN WATER/SEWER LINES" at bounding box center [283, 457] width 154 height 34
click at [390, 73] on use at bounding box center [391, 75] width 9 height 9
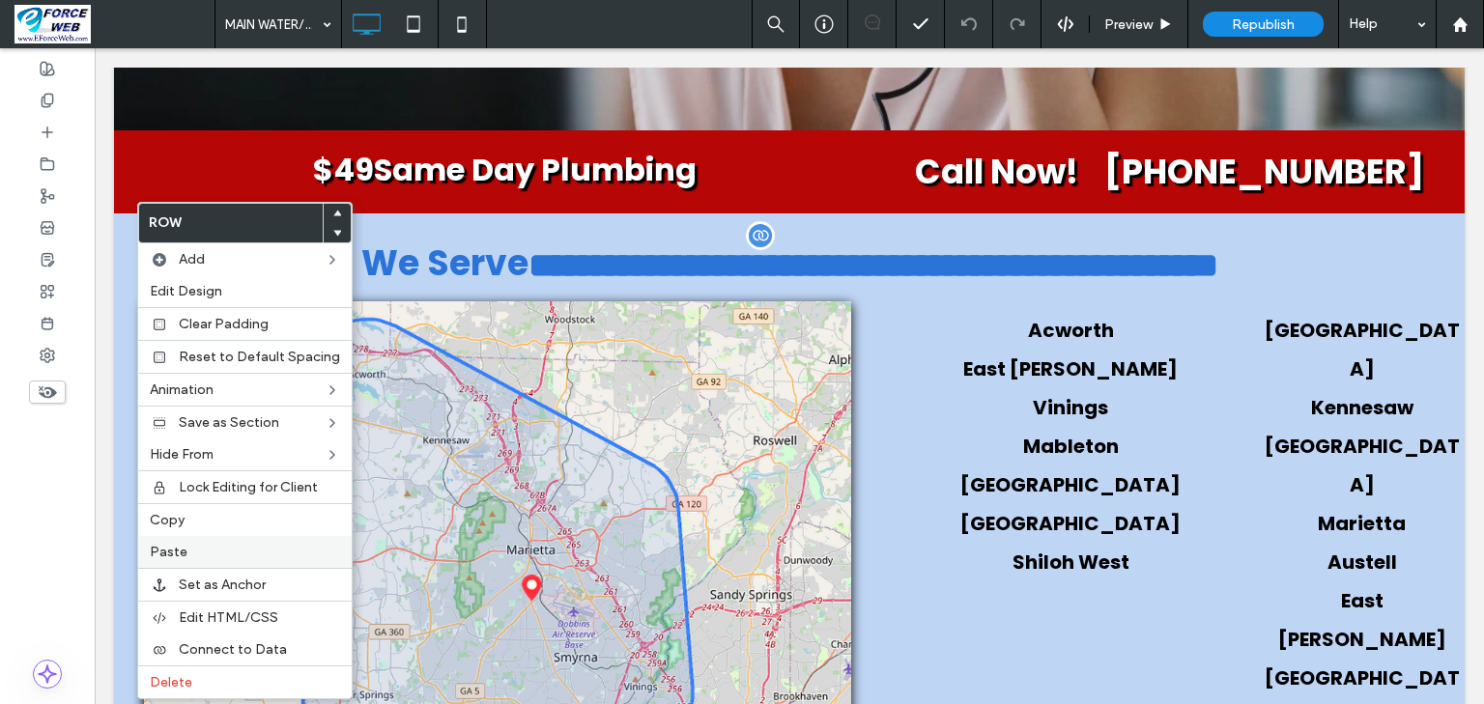
click at [206, 545] on label "Paste" at bounding box center [245, 552] width 190 height 16
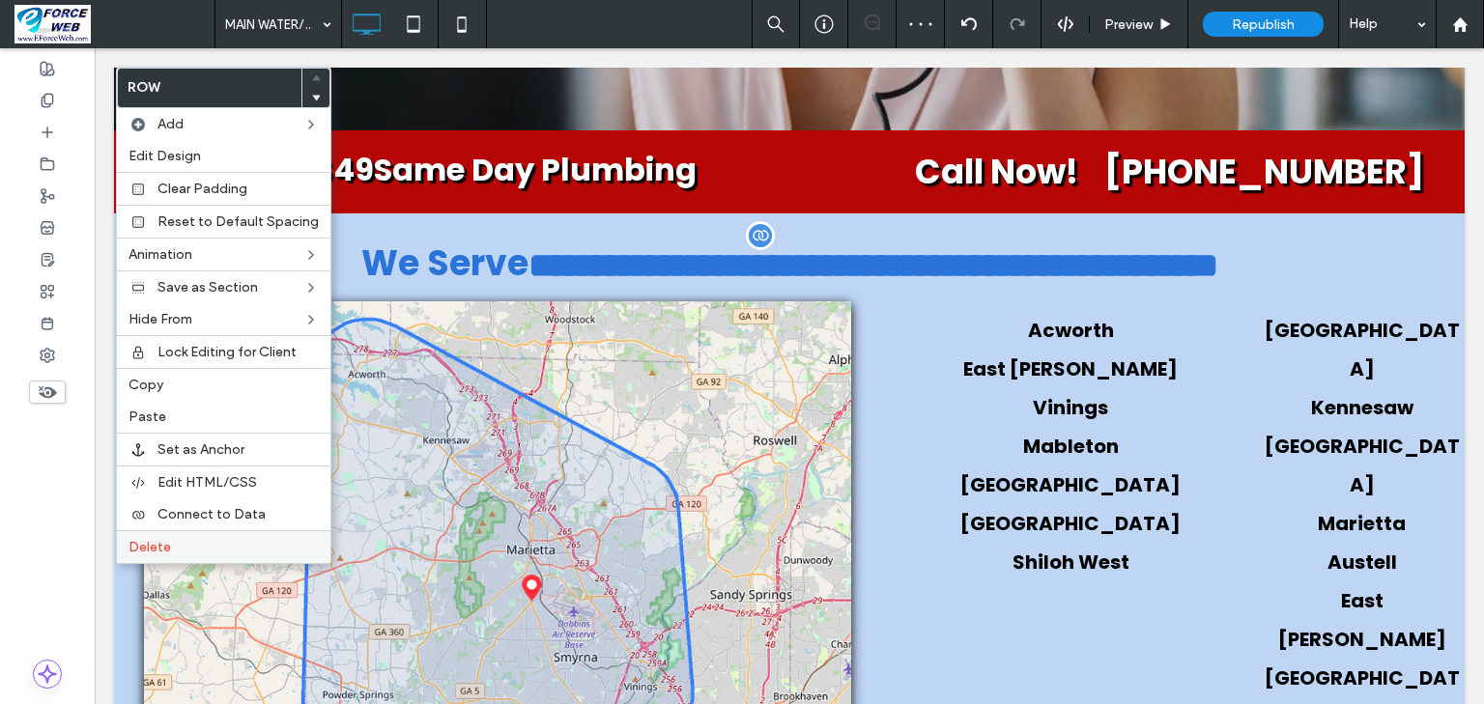
click at [145, 544] on span "Delete" at bounding box center [149, 547] width 43 height 16
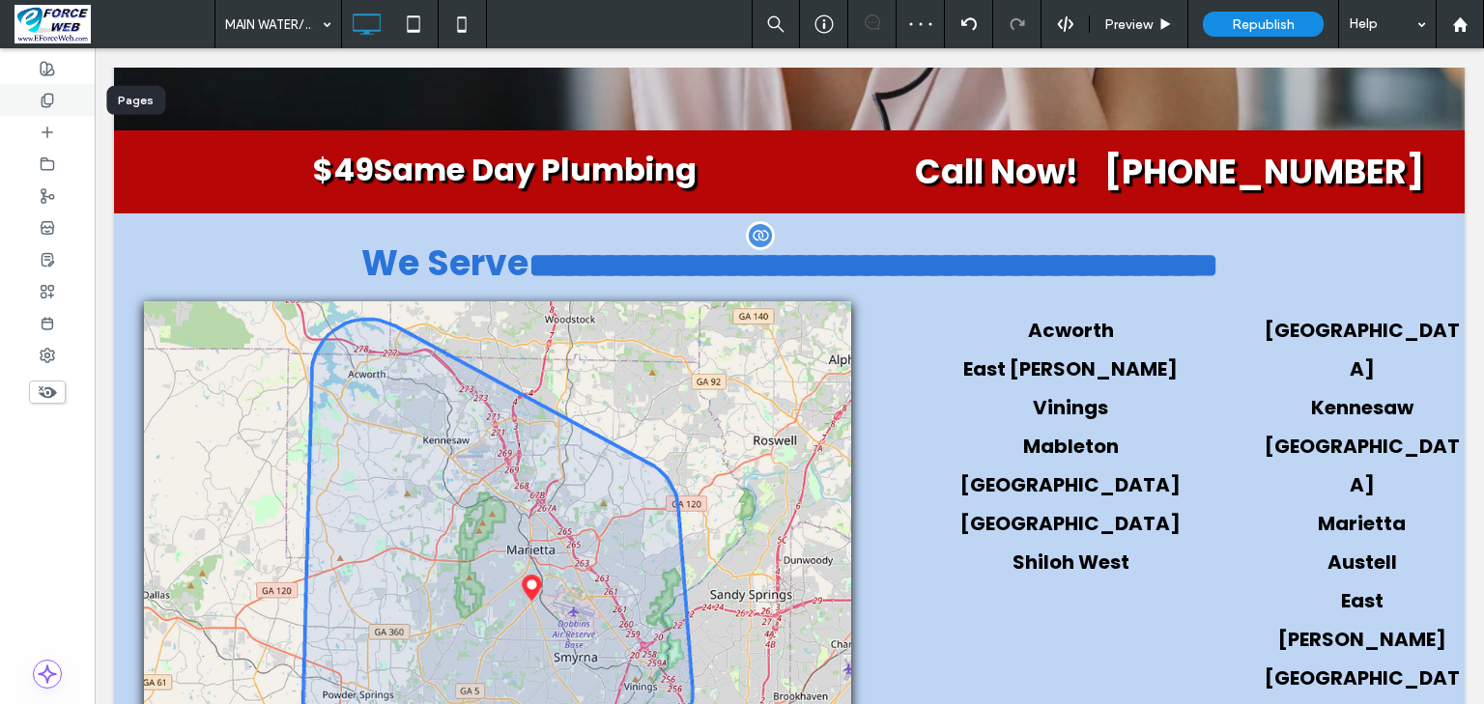
click at [52, 100] on use at bounding box center [47, 100] width 11 height 13
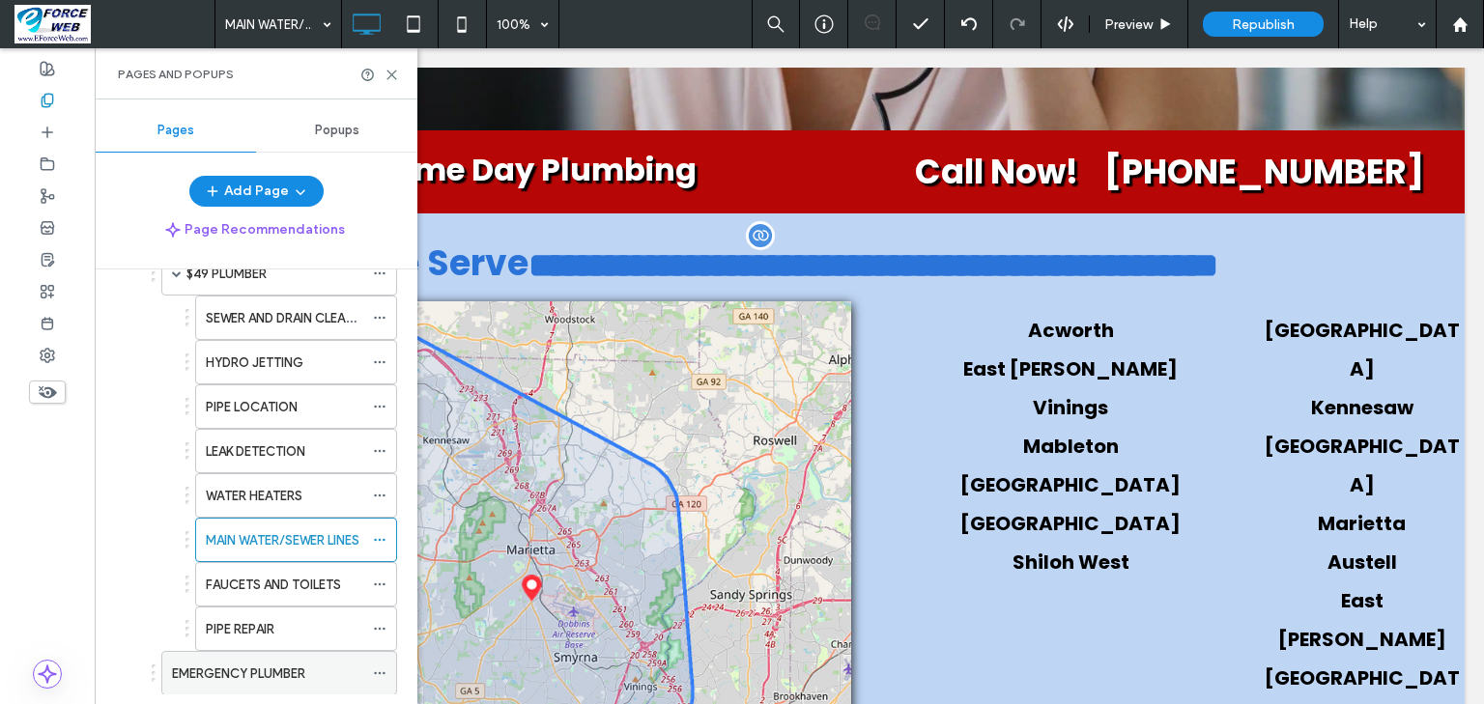
scroll to position [850, 0]
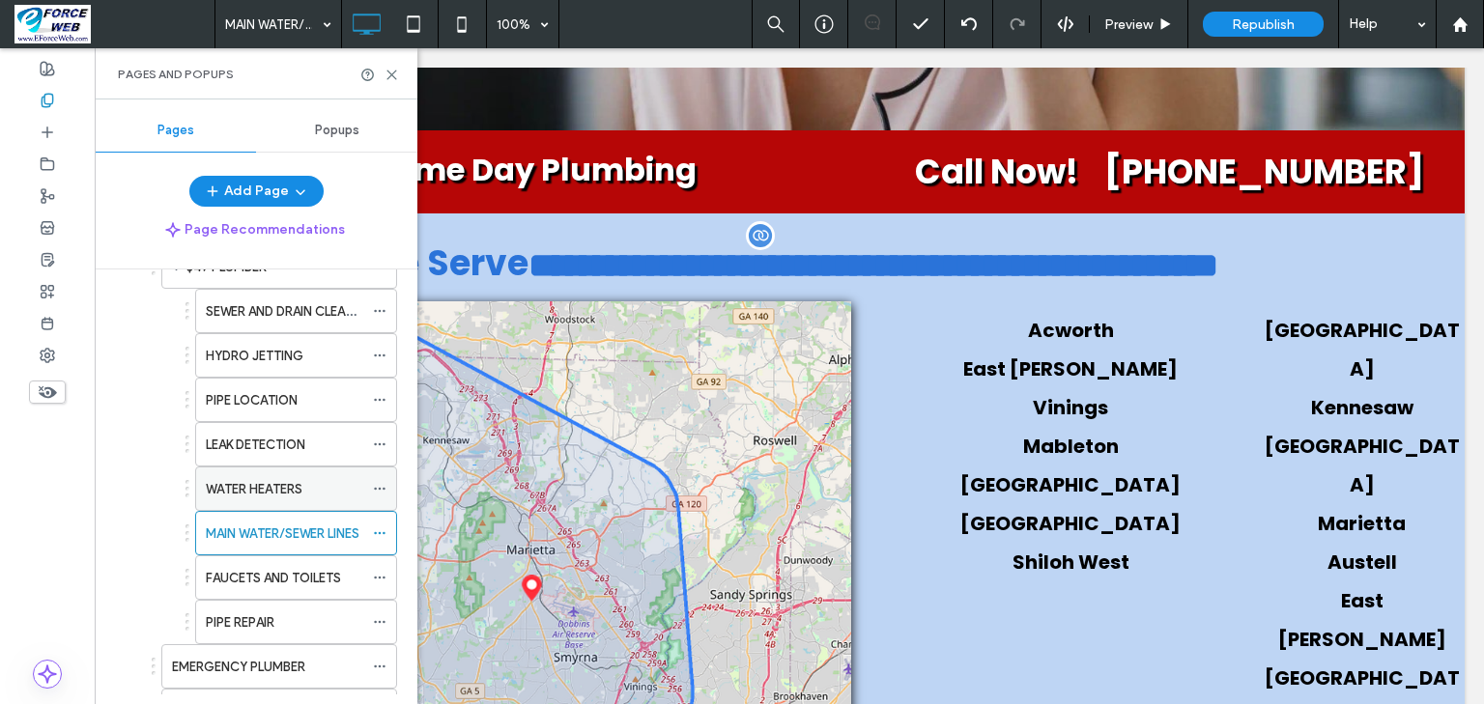
click at [213, 487] on label "WATER HEATERS" at bounding box center [254, 489] width 97 height 34
click at [393, 76] on use at bounding box center [391, 75] width 9 height 9
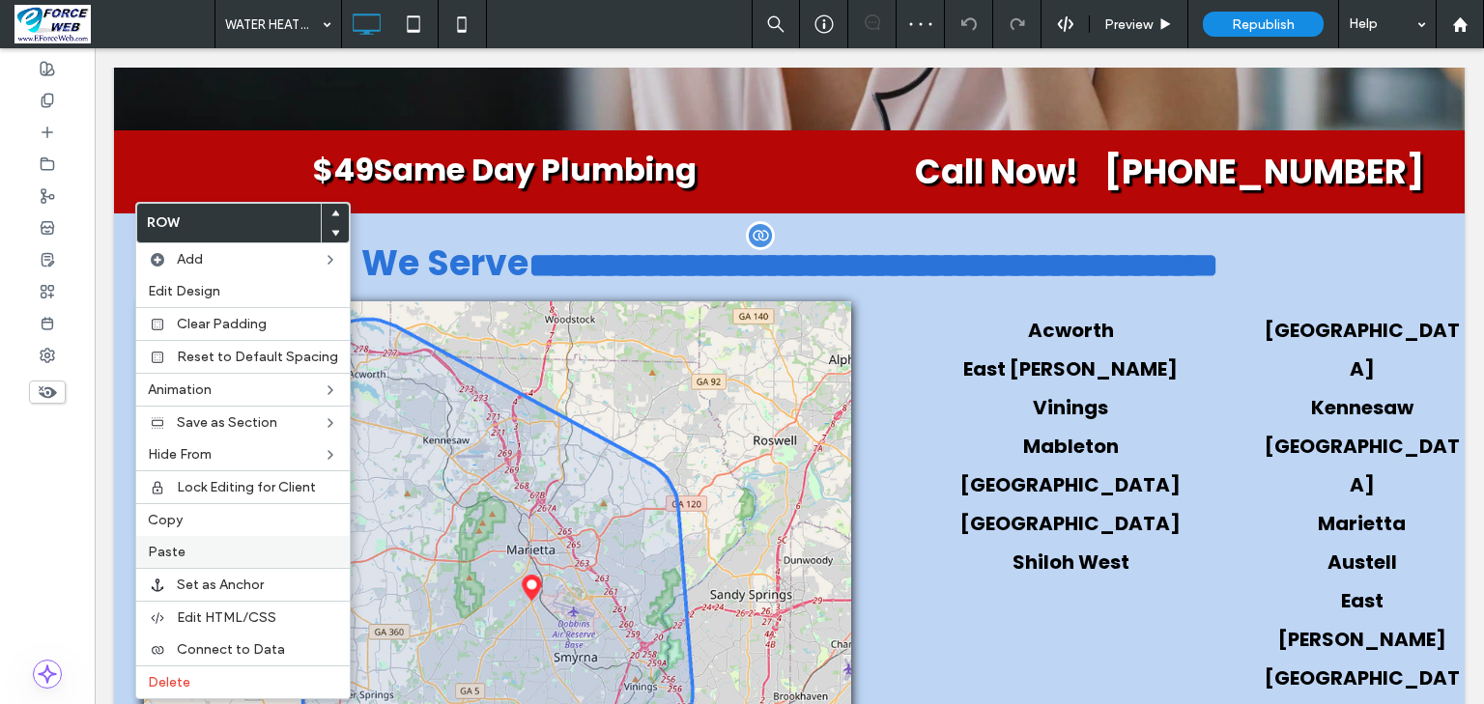
click at [202, 547] on label "Paste" at bounding box center [243, 552] width 190 height 16
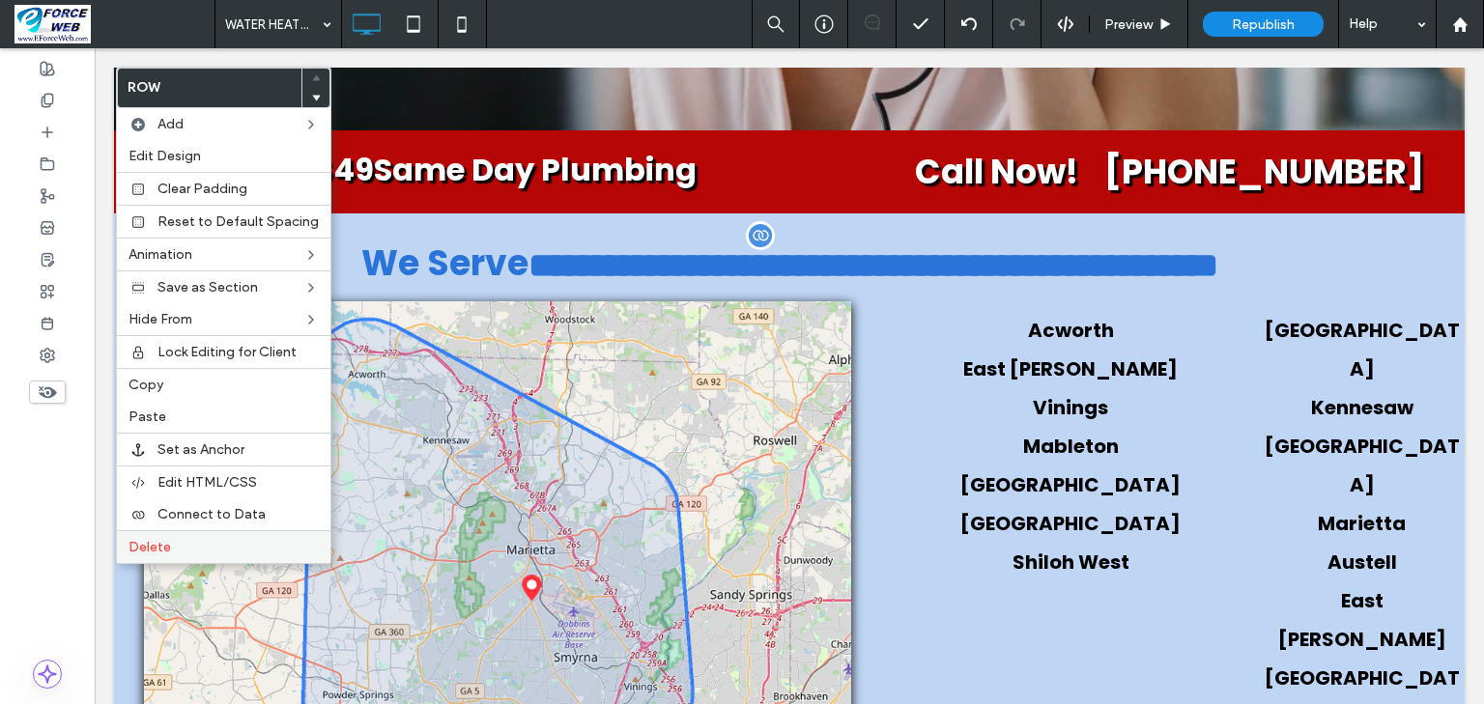
click at [156, 539] on span "Delete" at bounding box center [149, 547] width 43 height 16
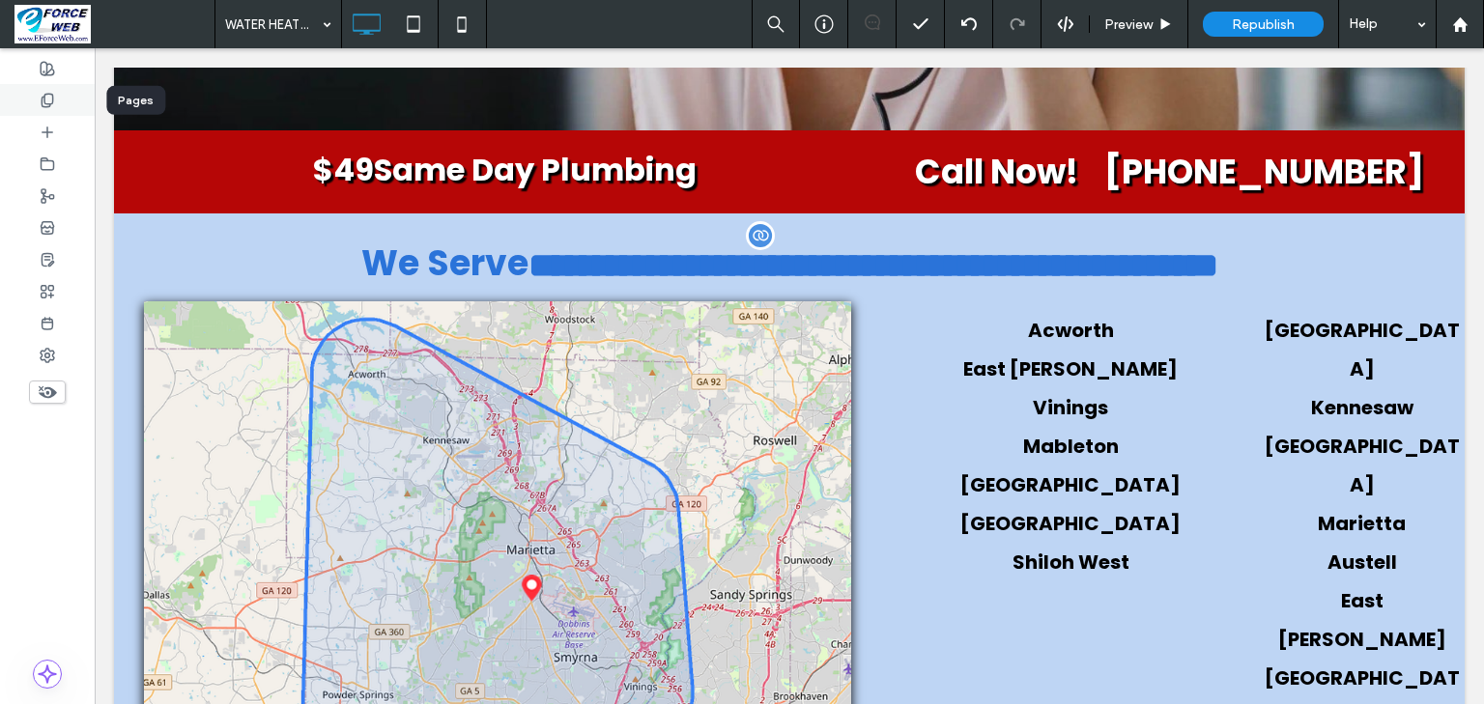
click at [42, 99] on use at bounding box center [47, 100] width 11 height 13
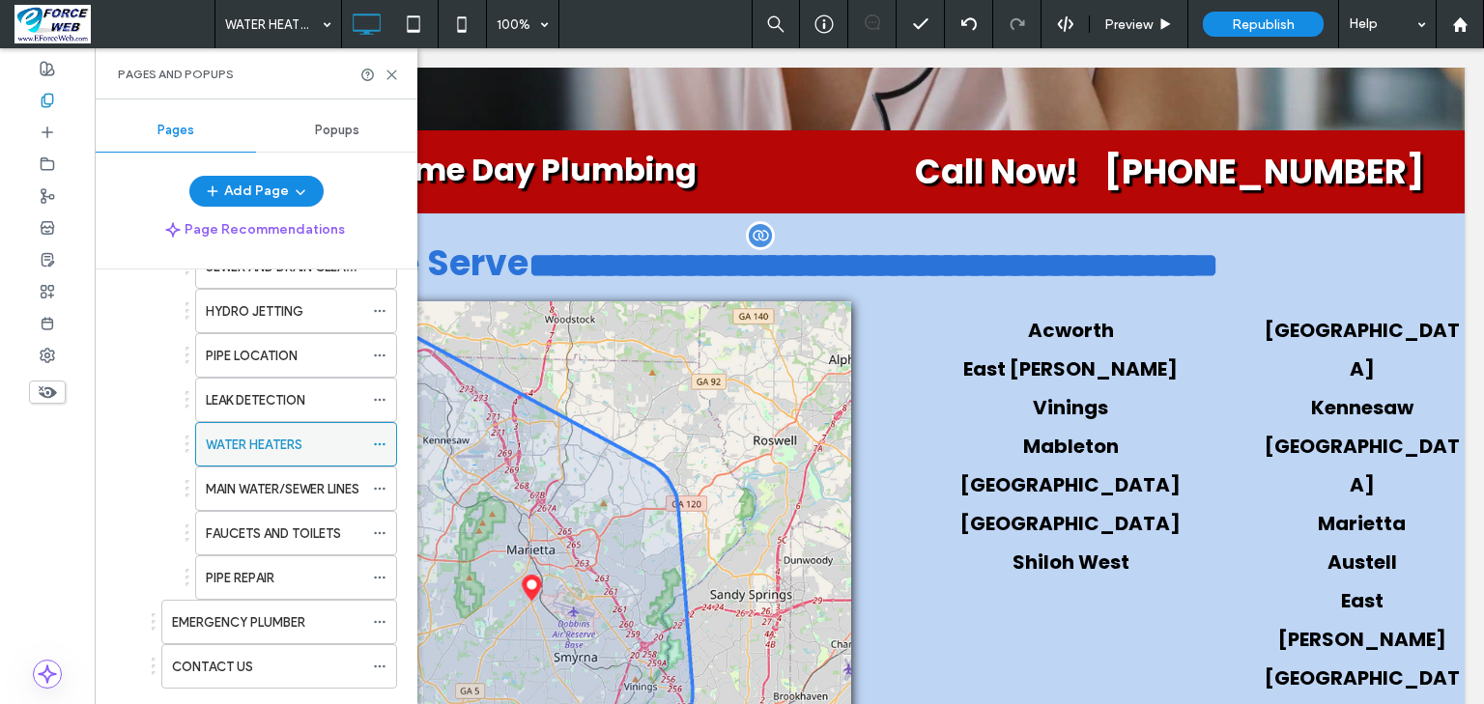
scroll to position [927, 0]
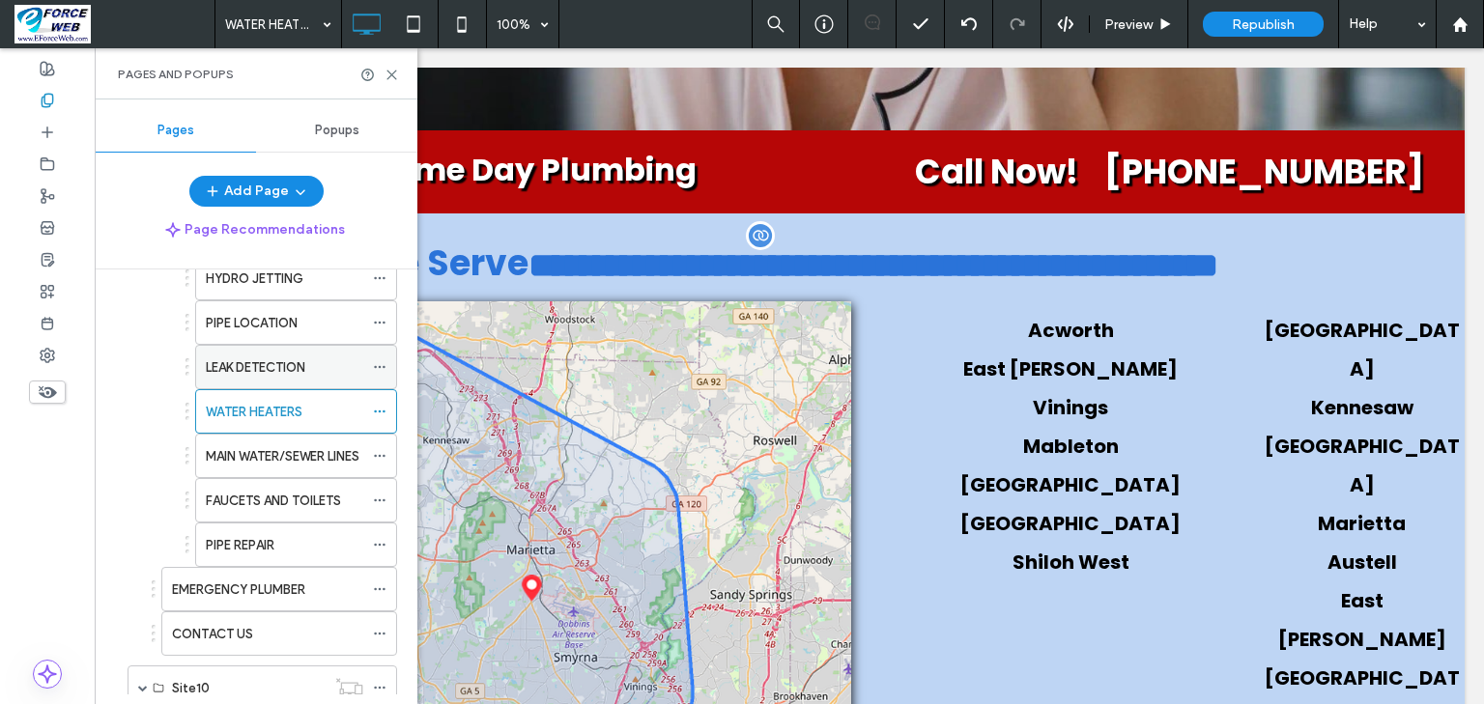
click at [235, 359] on label "LEAK DETECTION" at bounding box center [256, 368] width 100 height 34
click at [390, 74] on use at bounding box center [391, 75] width 9 height 9
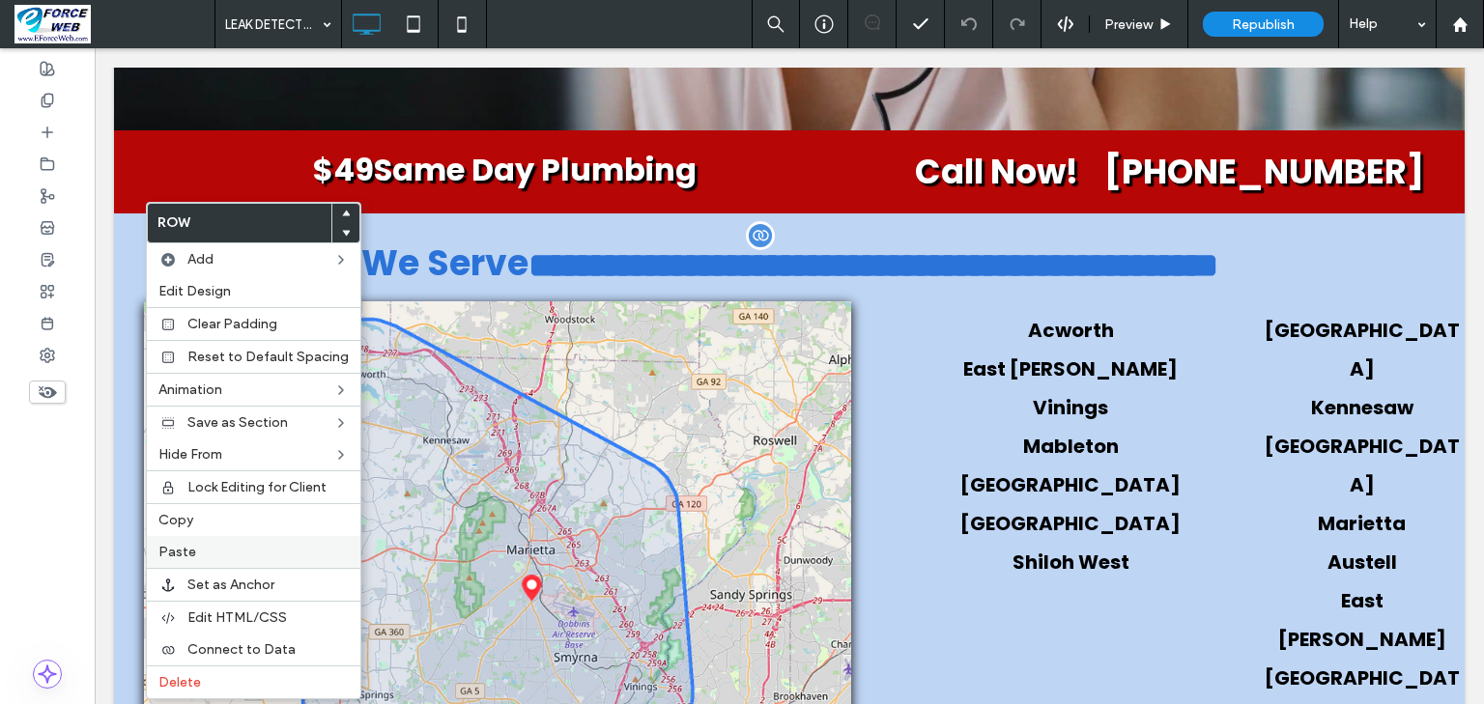
click at [185, 548] on span "Paste" at bounding box center [177, 552] width 38 height 16
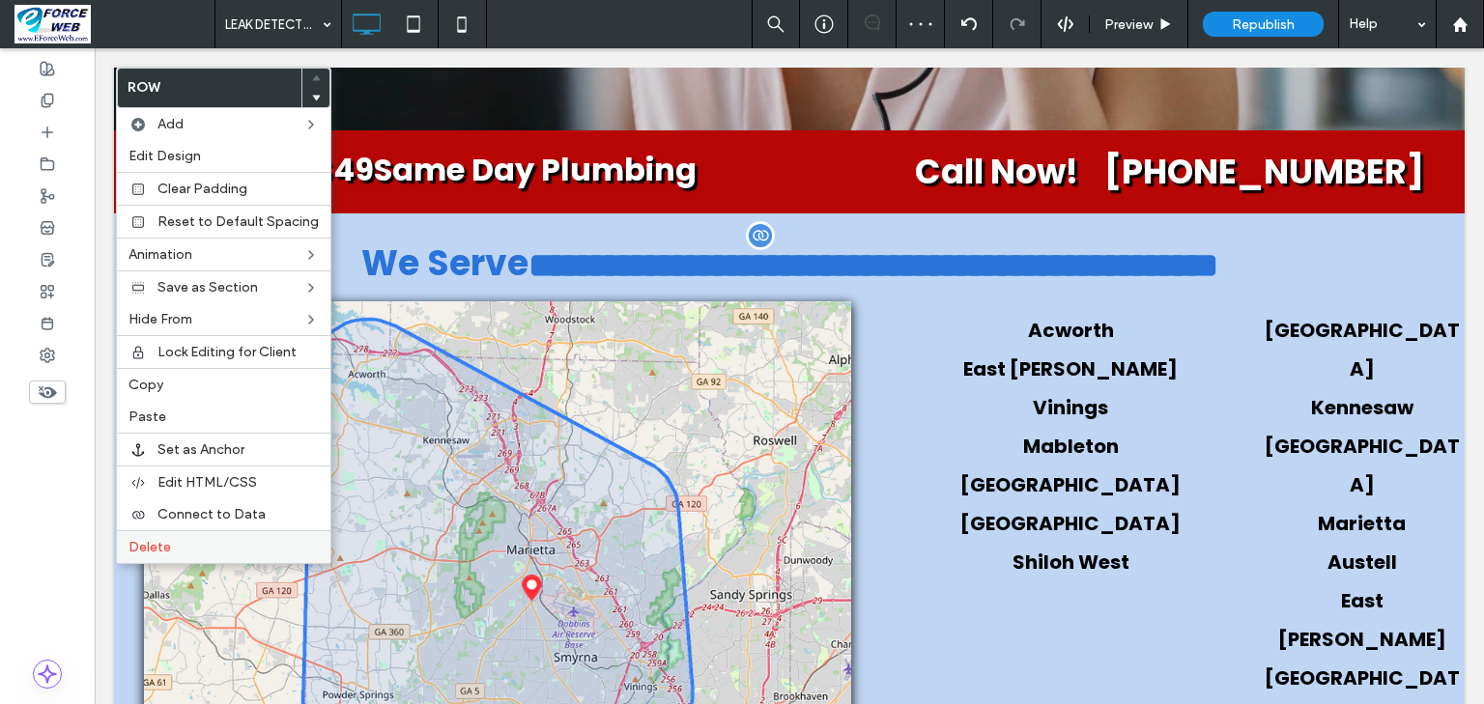
click at [155, 547] on span "Delete" at bounding box center [149, 547] width 43 height 16
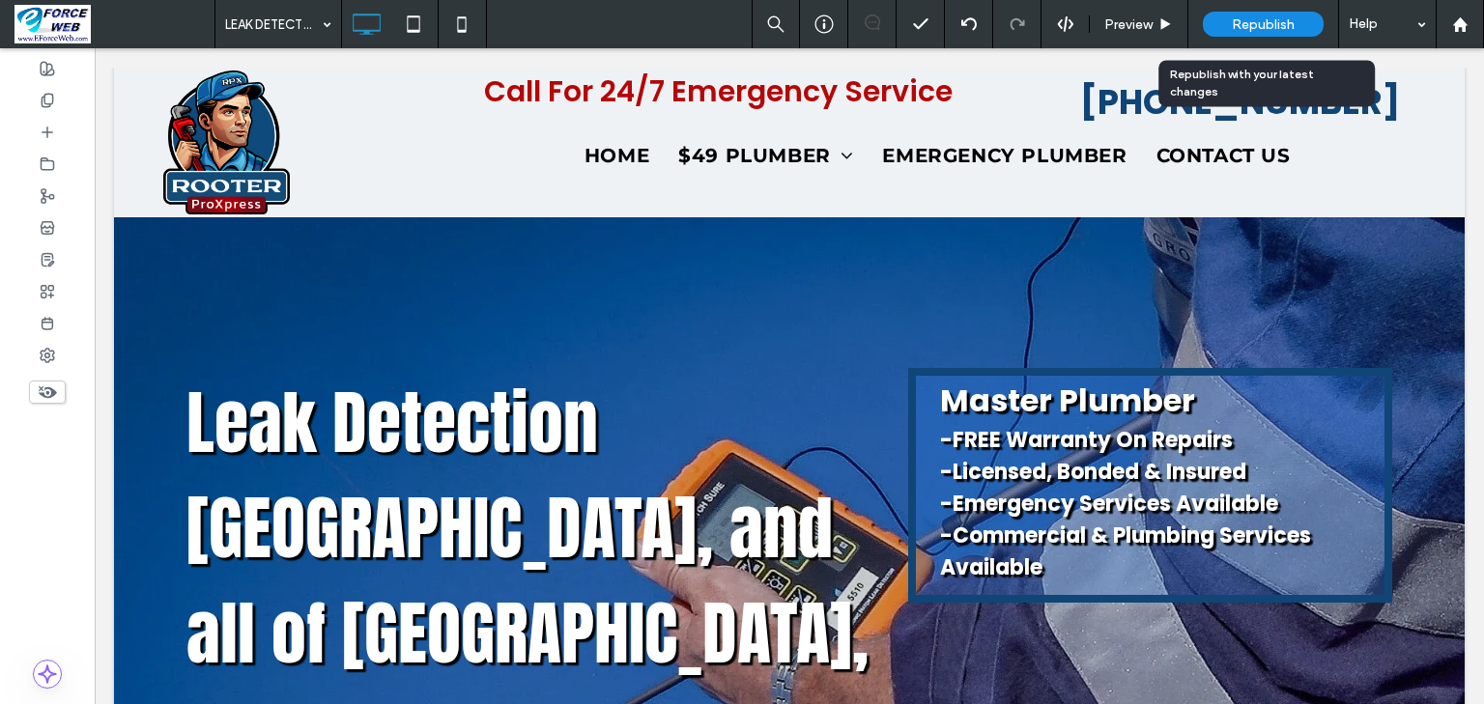
click at [1245, 22] on span "Republish" at bounding box center [1263, 24] width 63 height 16
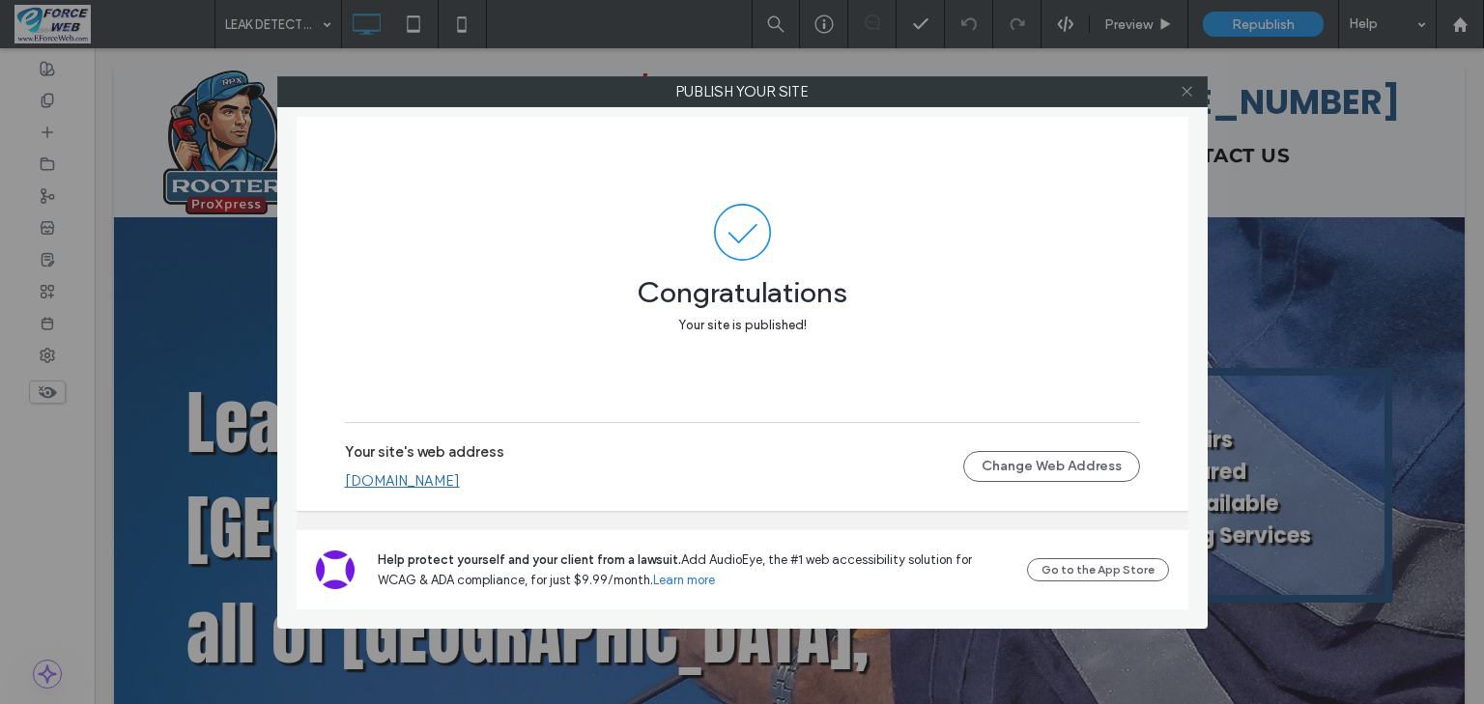
click at [1186, 93] on icon at bounding box center [1187, 91] width 14 height 14
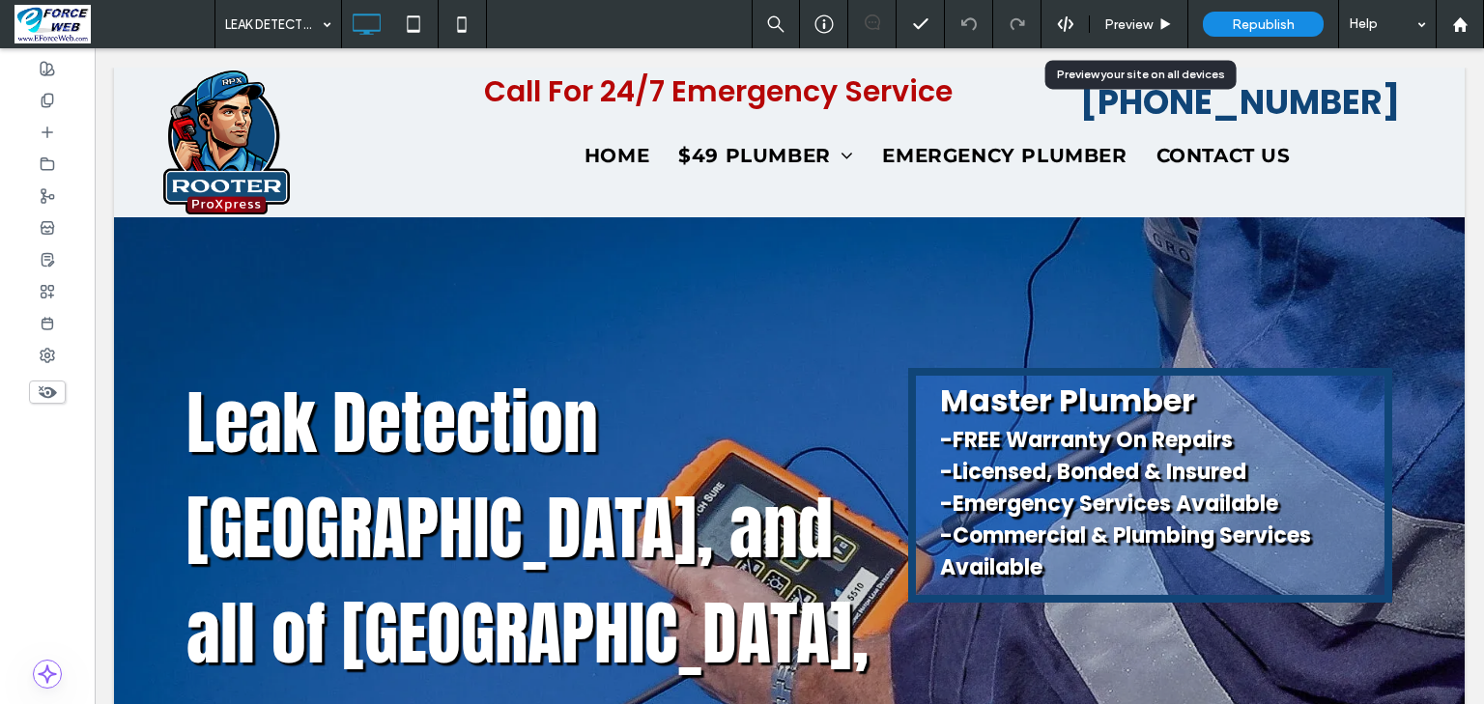
drag, startPoint x: 1248, startPoint y: 24, endPoint x: 1146, endPoint y: 6, distance: 104.0
click at [1248, 24] on span "Republish" at bounding box center [1263, 24] width 63 height 16
click at [1252, 25] on span "Republish" at bounding box center [1263, 24] width 63 height 16
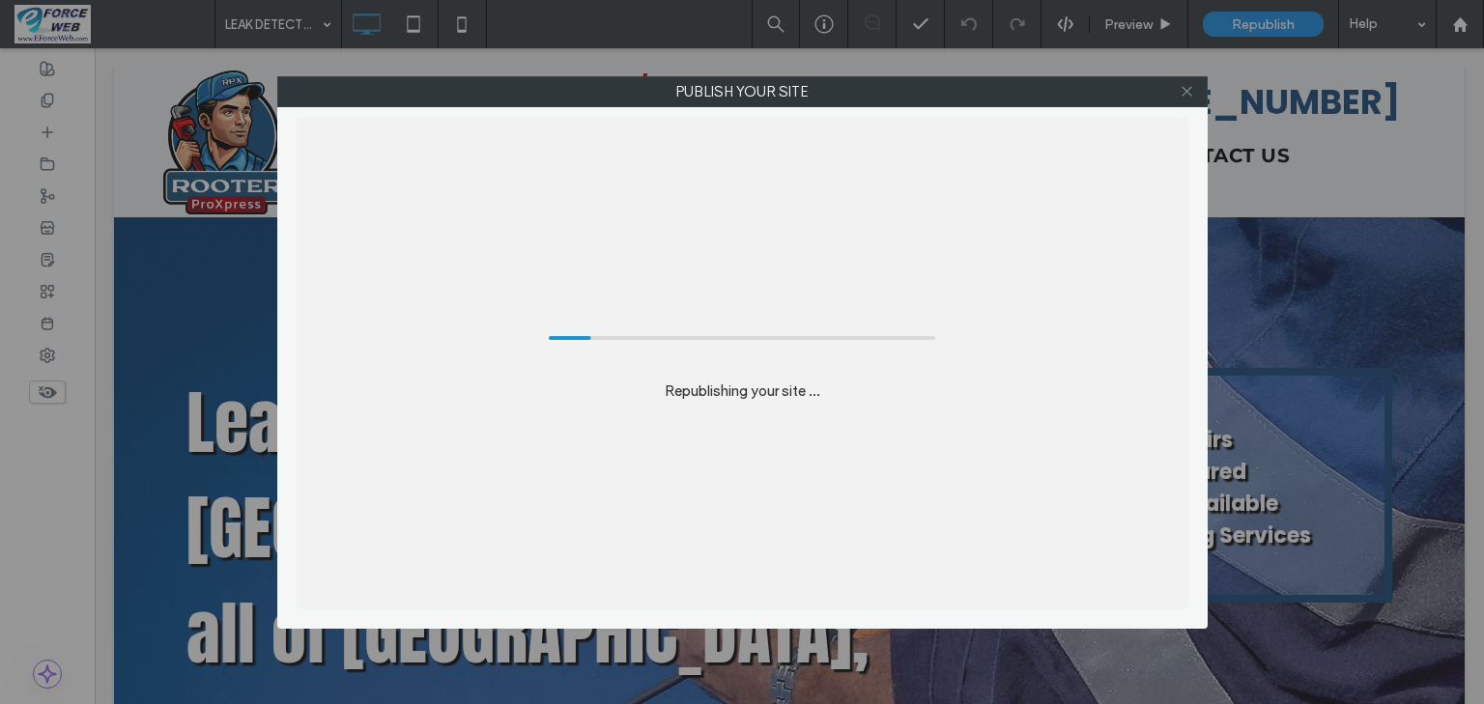
click at [1190, 88] on use at bounding box center [1186, 92] width 10 height 10
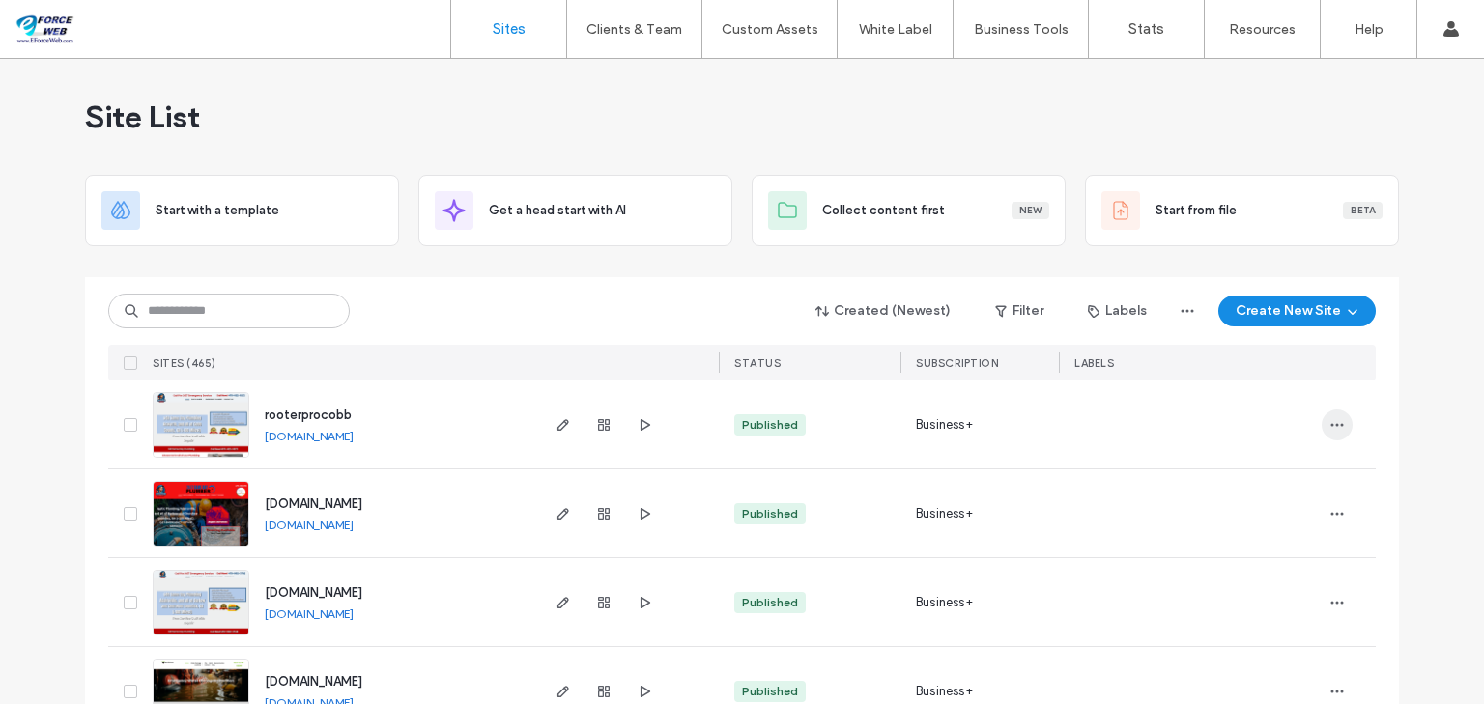
click at [1329, 428] on icon "button" at bounding box center [1336, 424] width 15 height 15
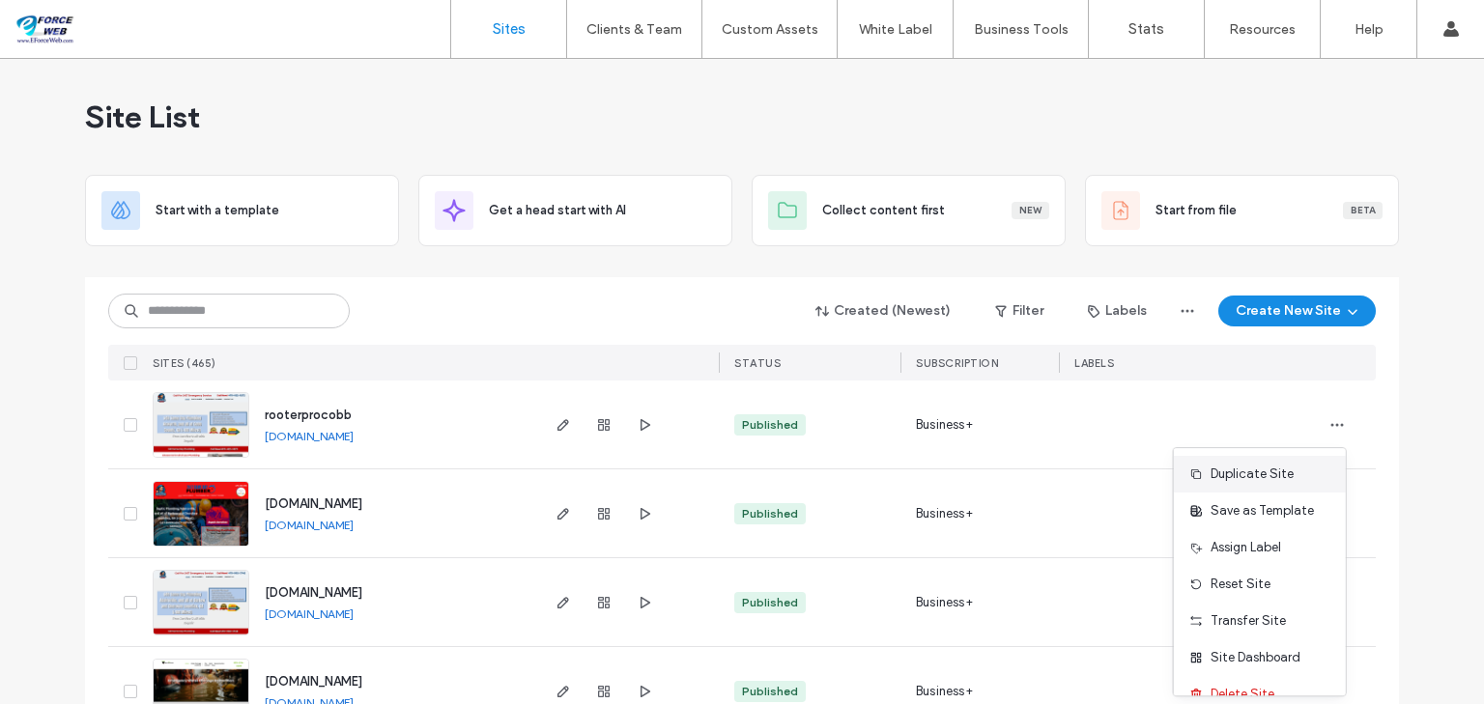
click at [1275, 471] on span "Duplicate Site" at bounding box center [1251, 474] width 83 height 19
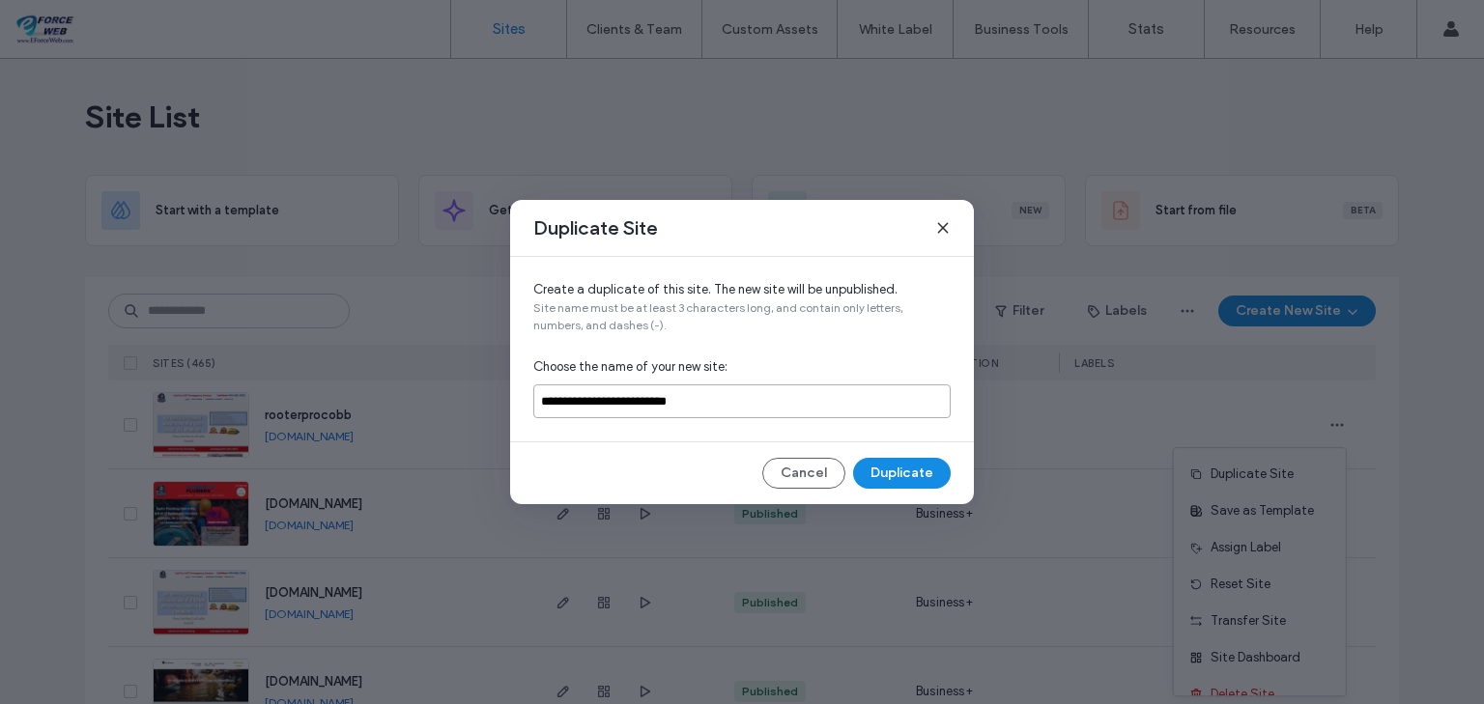
click at [717, 399] on input "**********" at bounding box center [741, 401] width 417 height 34
type input "**********"
click at [897, 470] on button "Duplicate" at bounding box center [902, 473] width 98 height 31
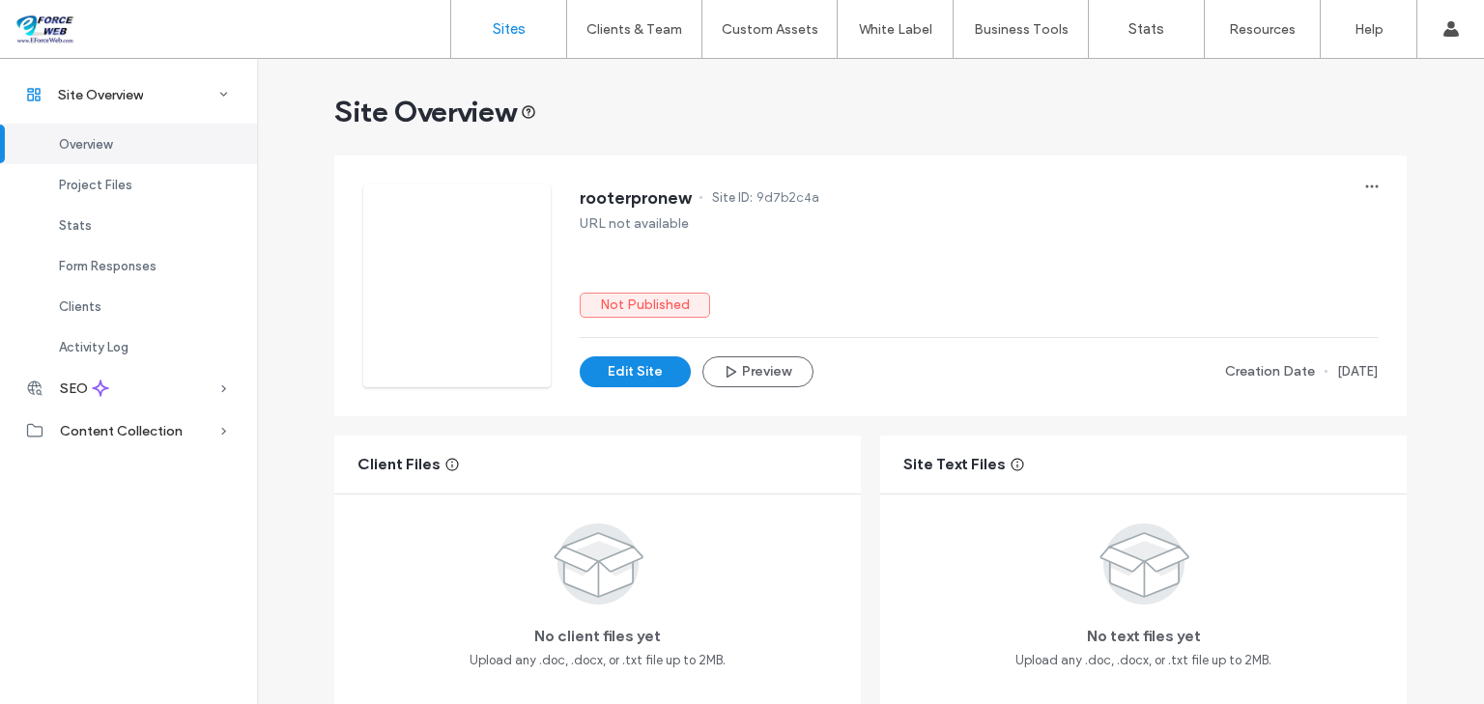
click at [510, 28] on label "Sites" at bounding box center [509, 28] width 33 height 17
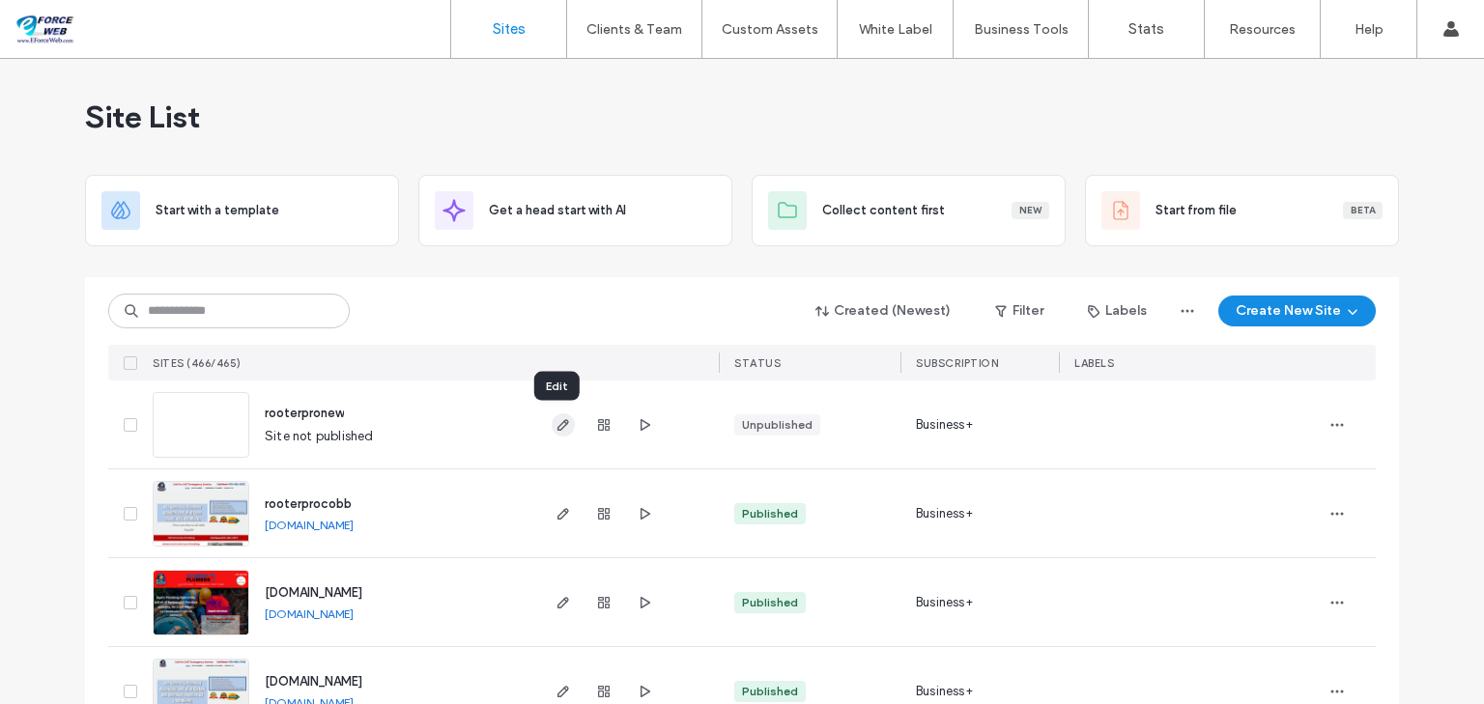
click at [560, 421] on icon "button" at bounding box center [562, 424] width 15 height 15
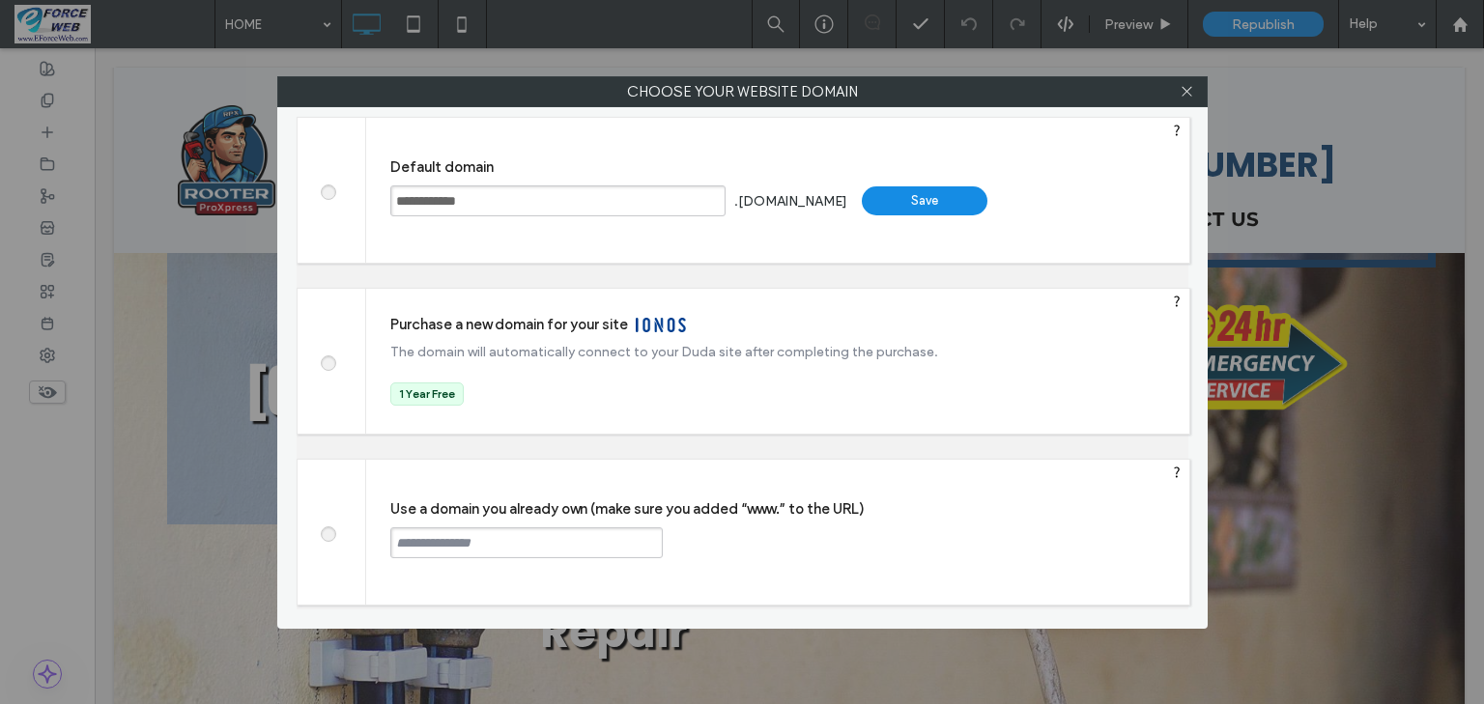
click at [893, 198] on div "Save" at bounding box center [925, 200] width 126 height 29
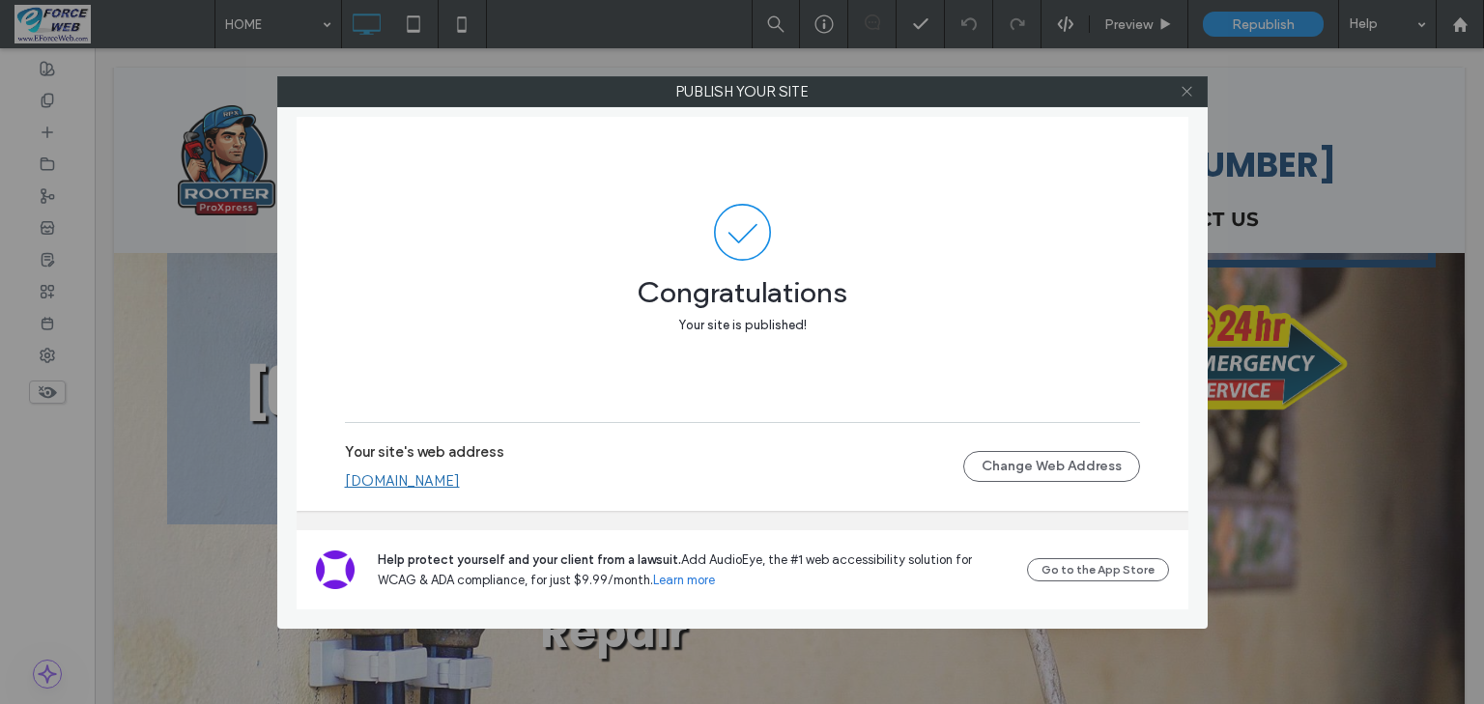
click at [1188, 91] on icon at bounding box center [1187, 91] width 14 height 14
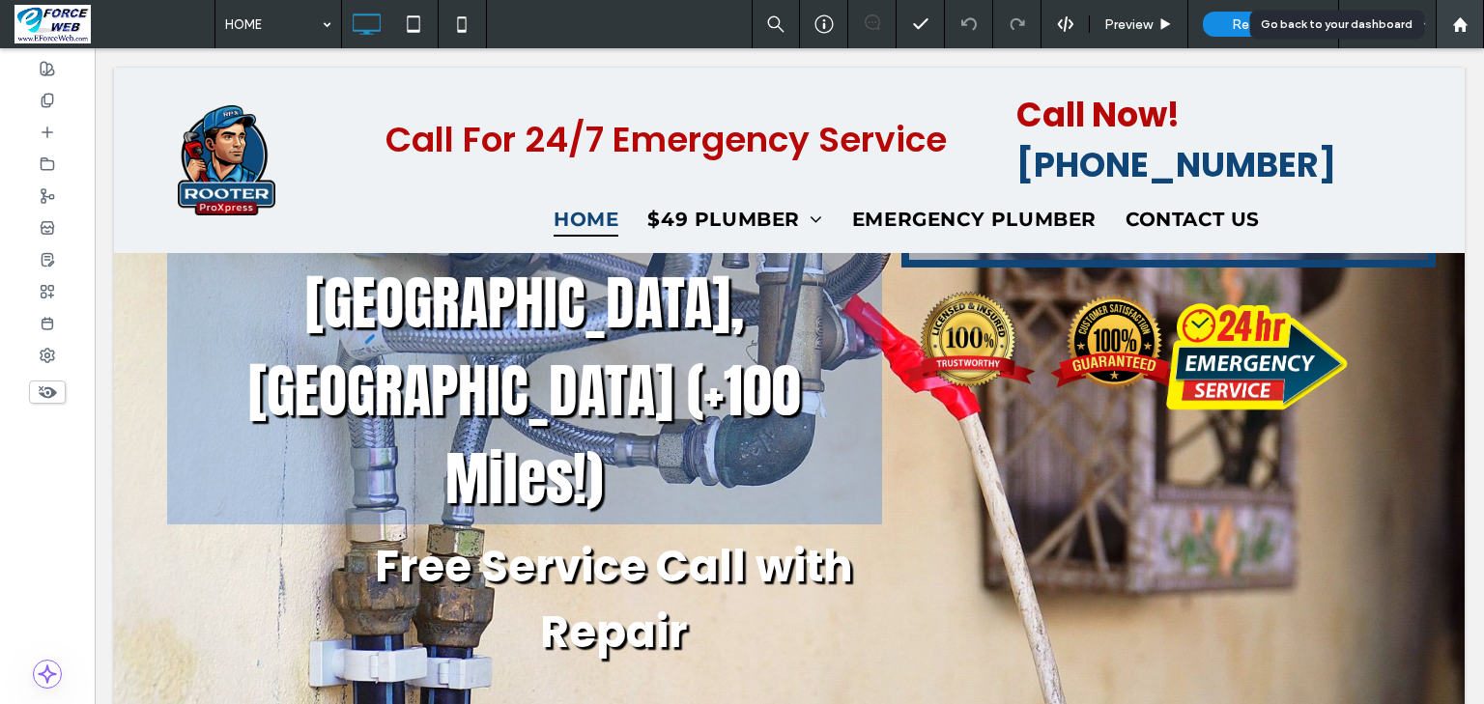
click at [1459, 34] on div at bounding box center [1460, 24] width 48 height 48
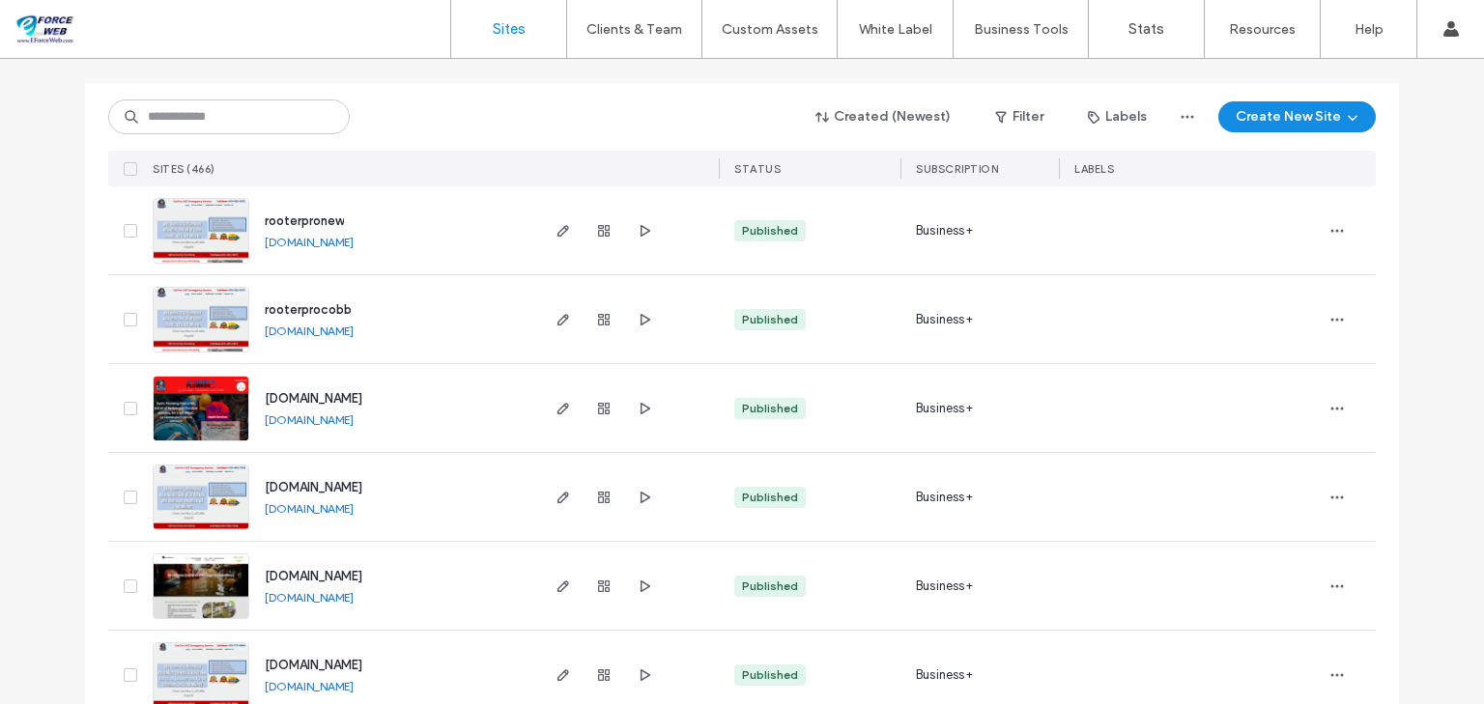
scroll to position [232, 0]
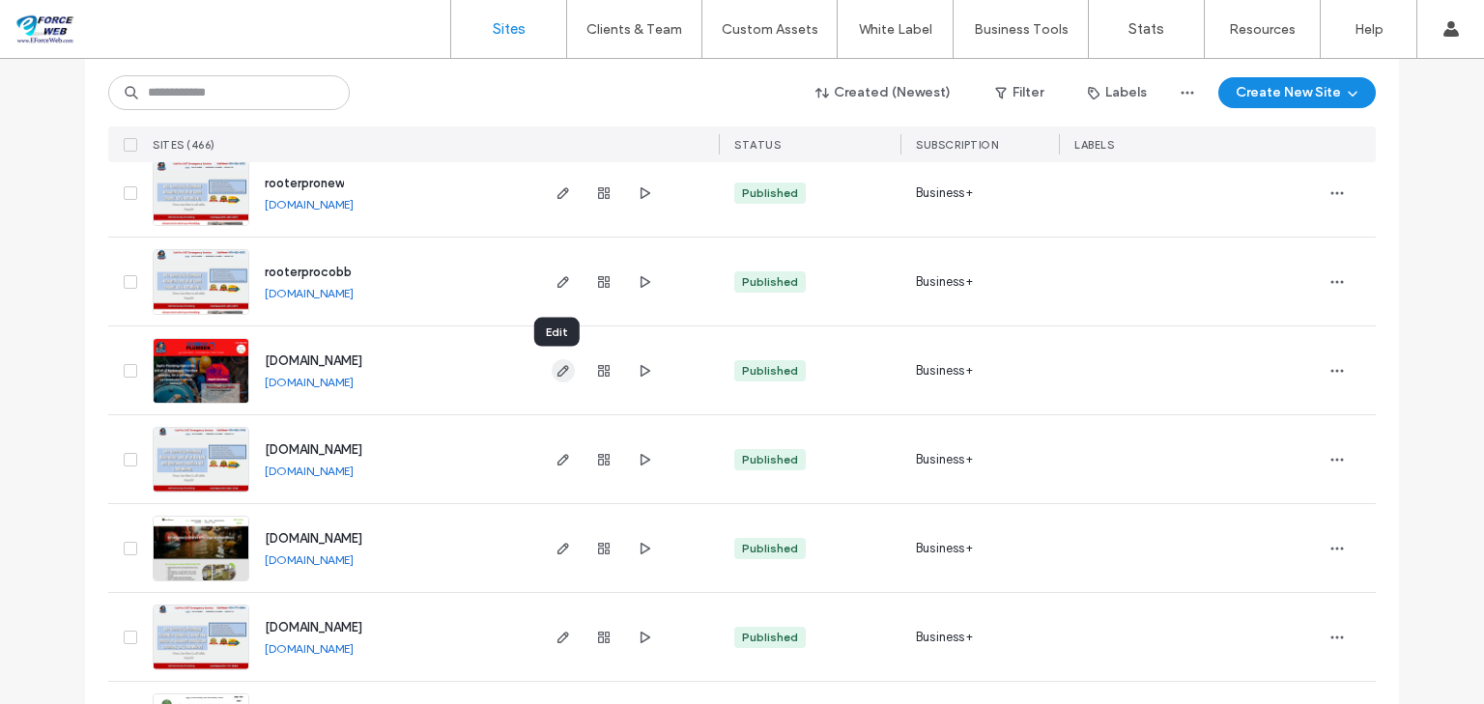
click at [559, 370] on use "button" at bounding box center [563, 371] width 12 height 12
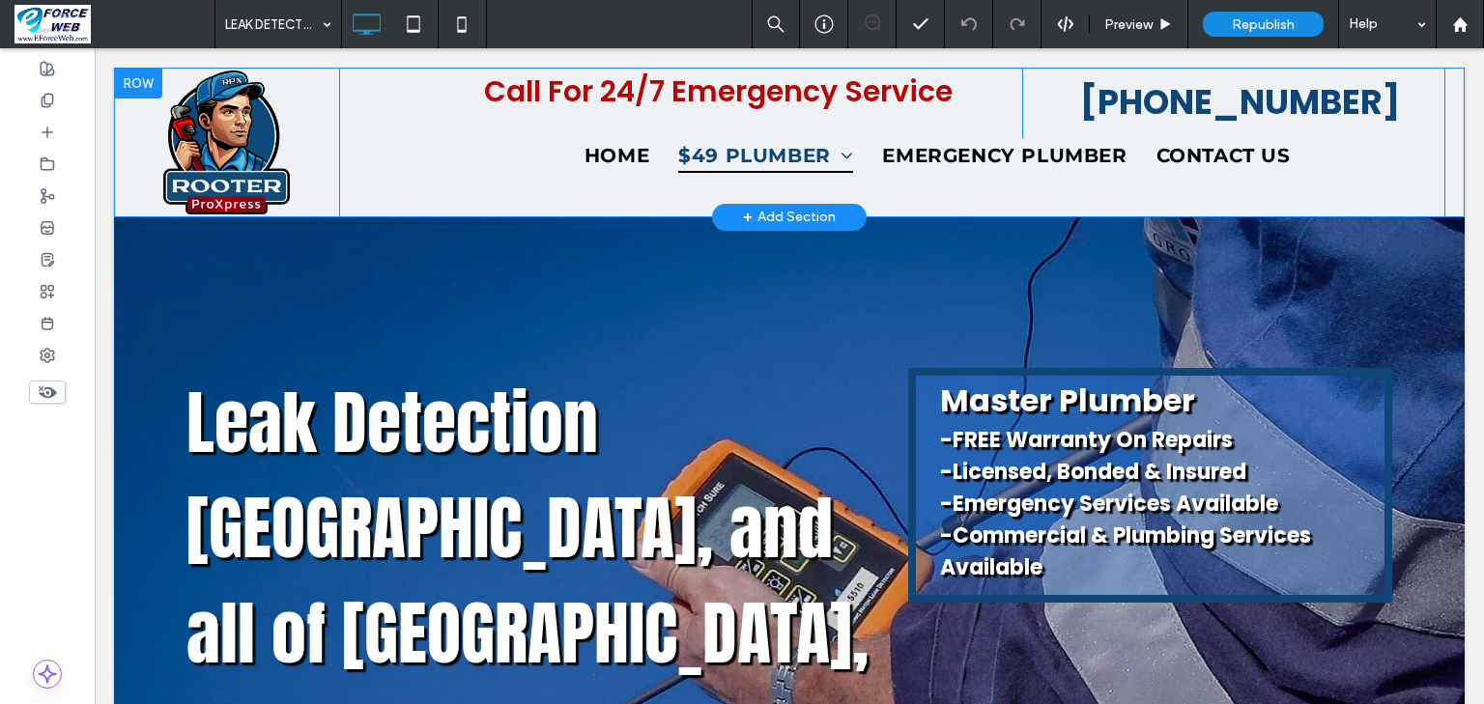
click at [136, 82] on div at bounding box center [138, 83] width 48 height 31
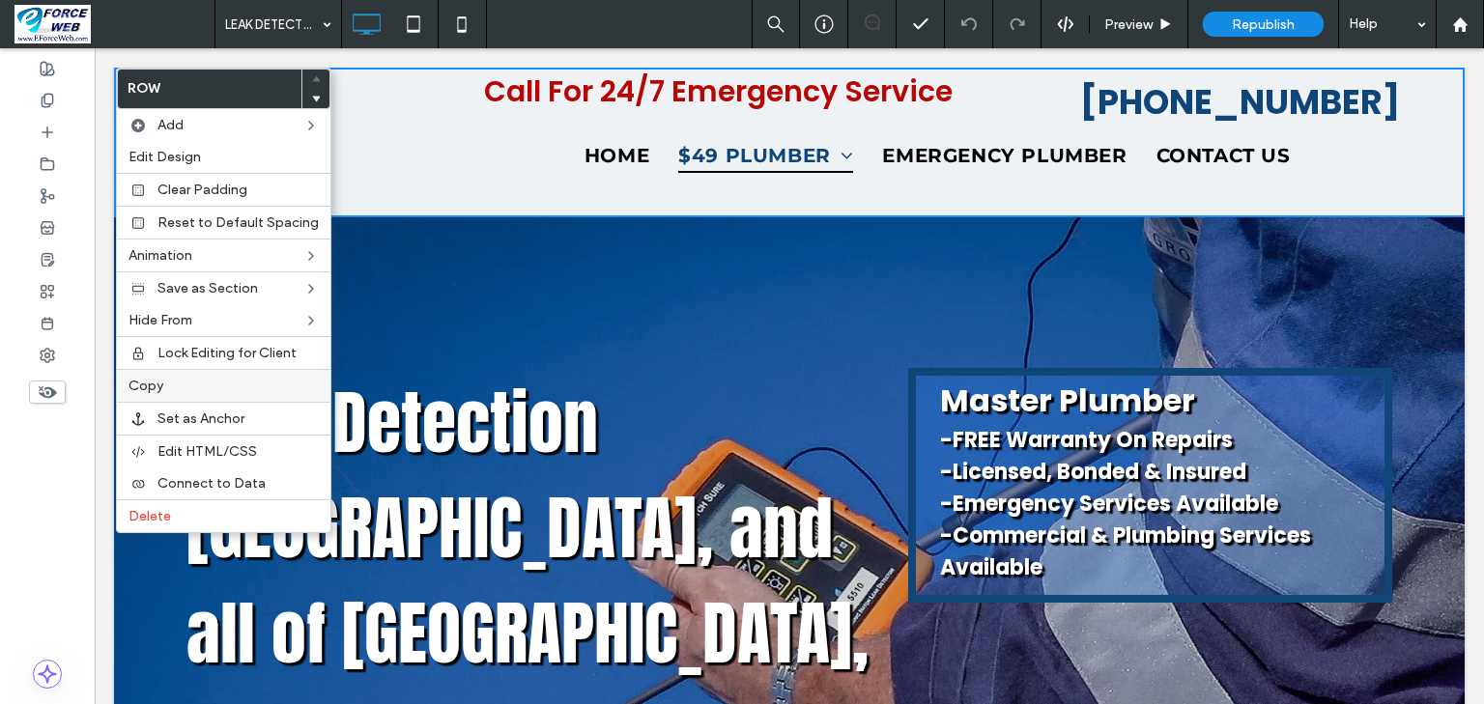
click at [146, 383] on span "Copy" at bounding box center [145, 386] width 35 height 16
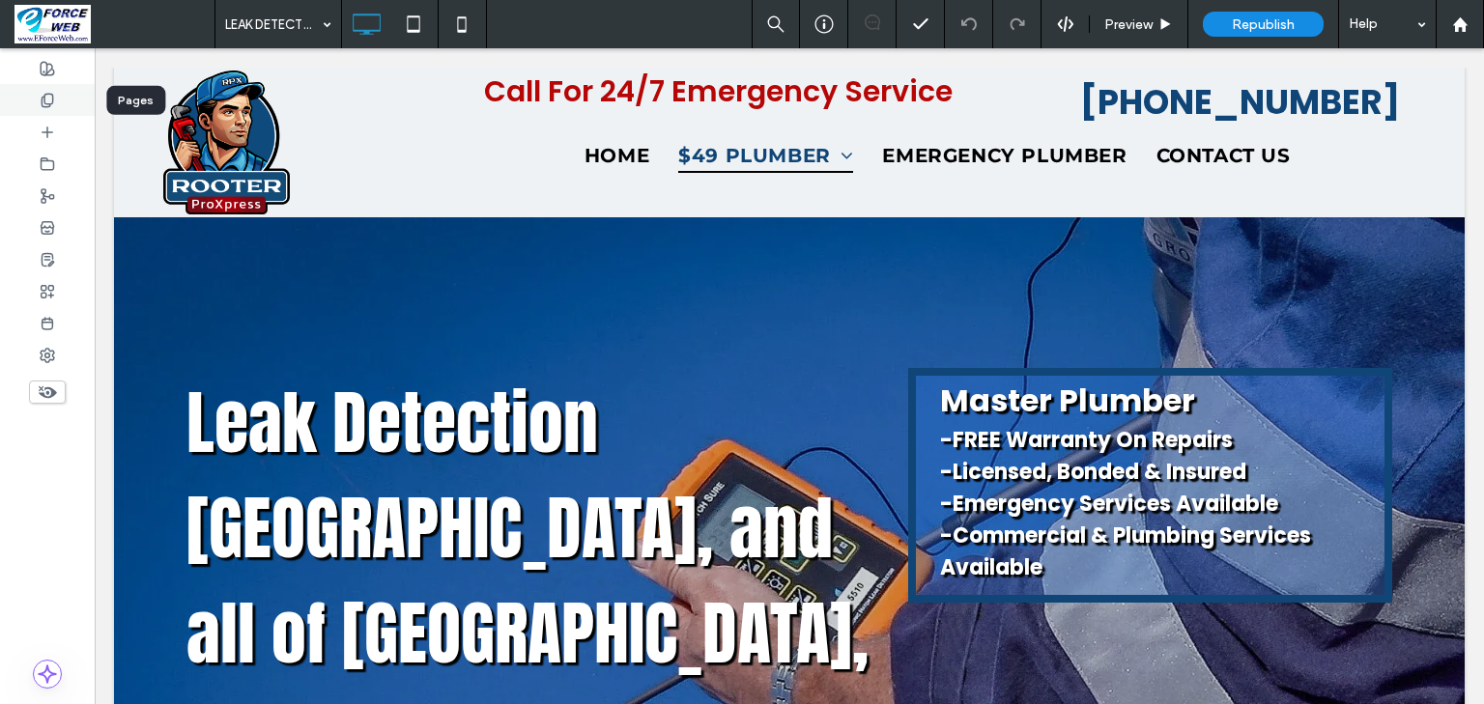
click at [54, 100] on icon at bounding box center [47, 100] width 15 height 15
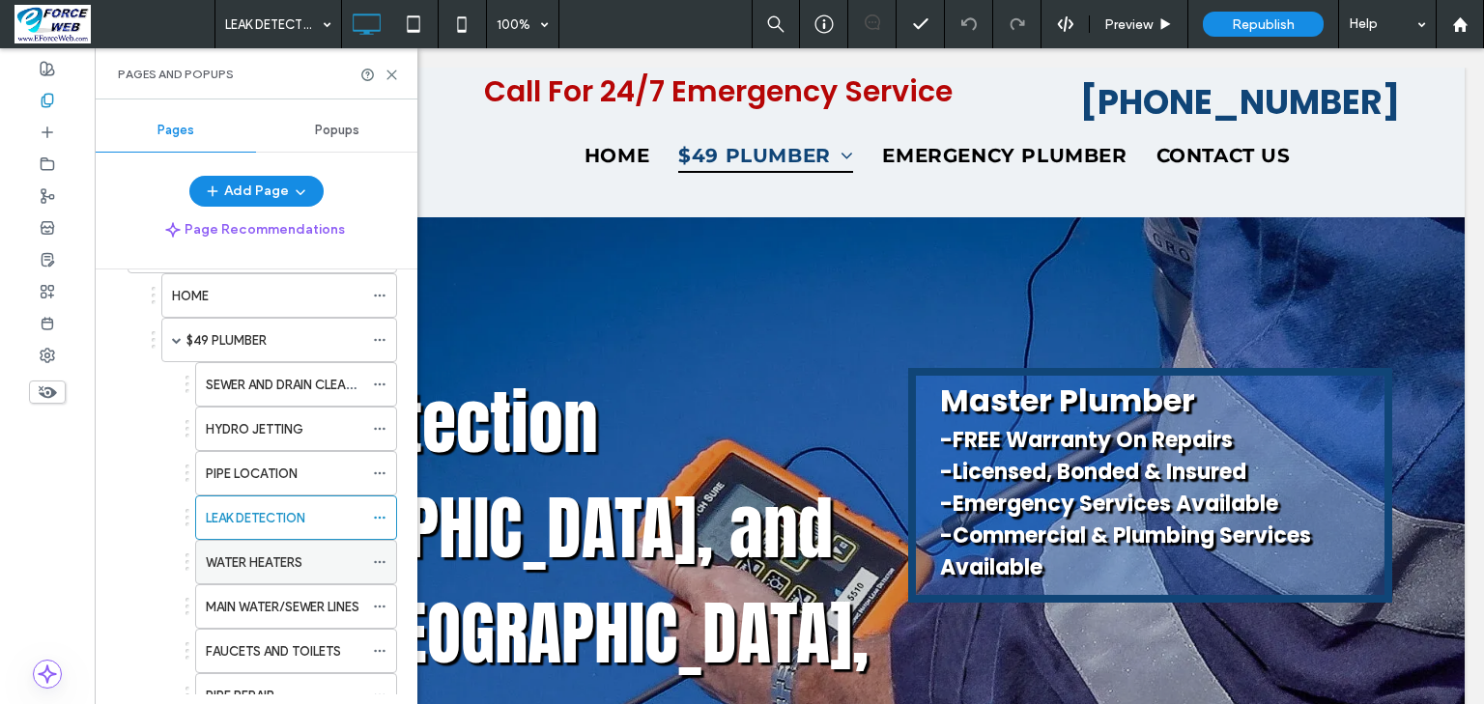
scroll to position [754, 0]
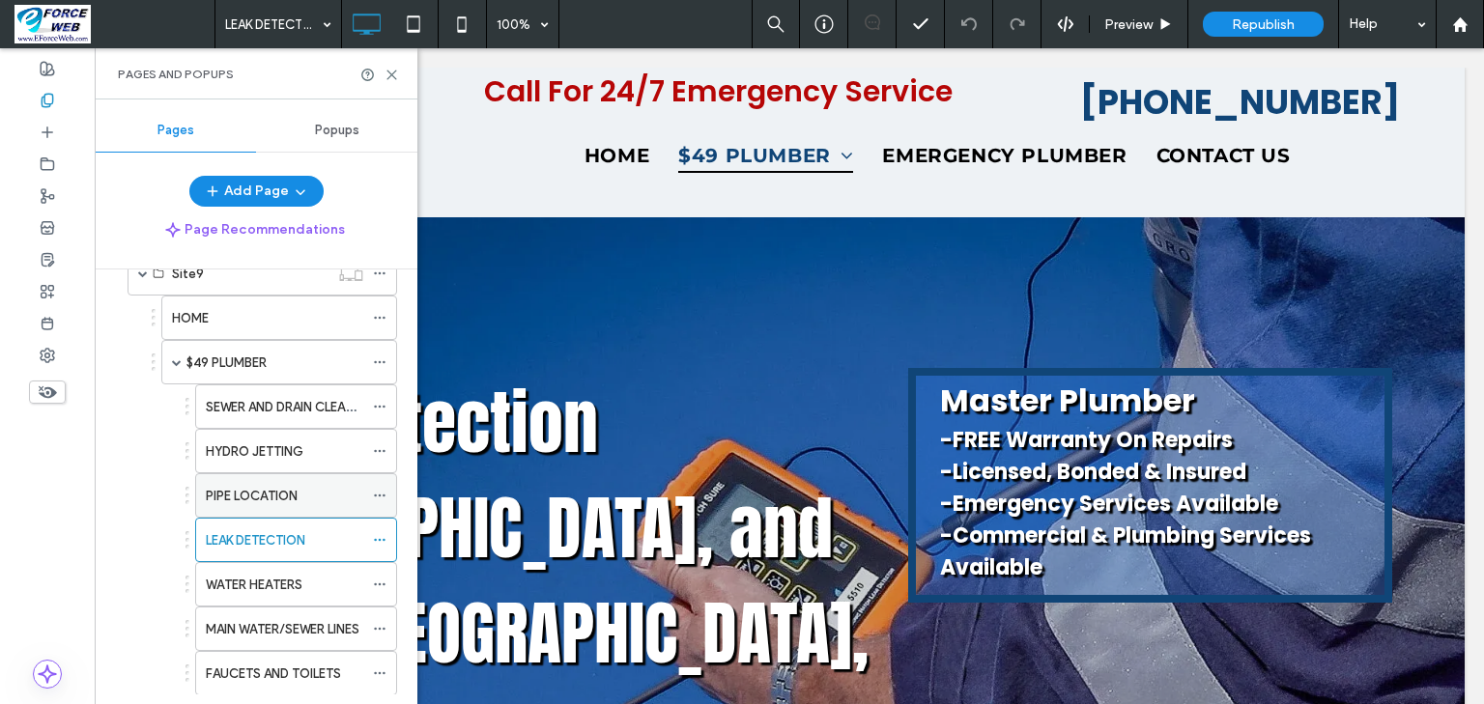
click at [259, 491] on label "PIPE LOCATION" at bounding box center [252, 496] width 92 height 34
click at [389, 73] on icon at bounding box center [391, 75] width 14 height 14
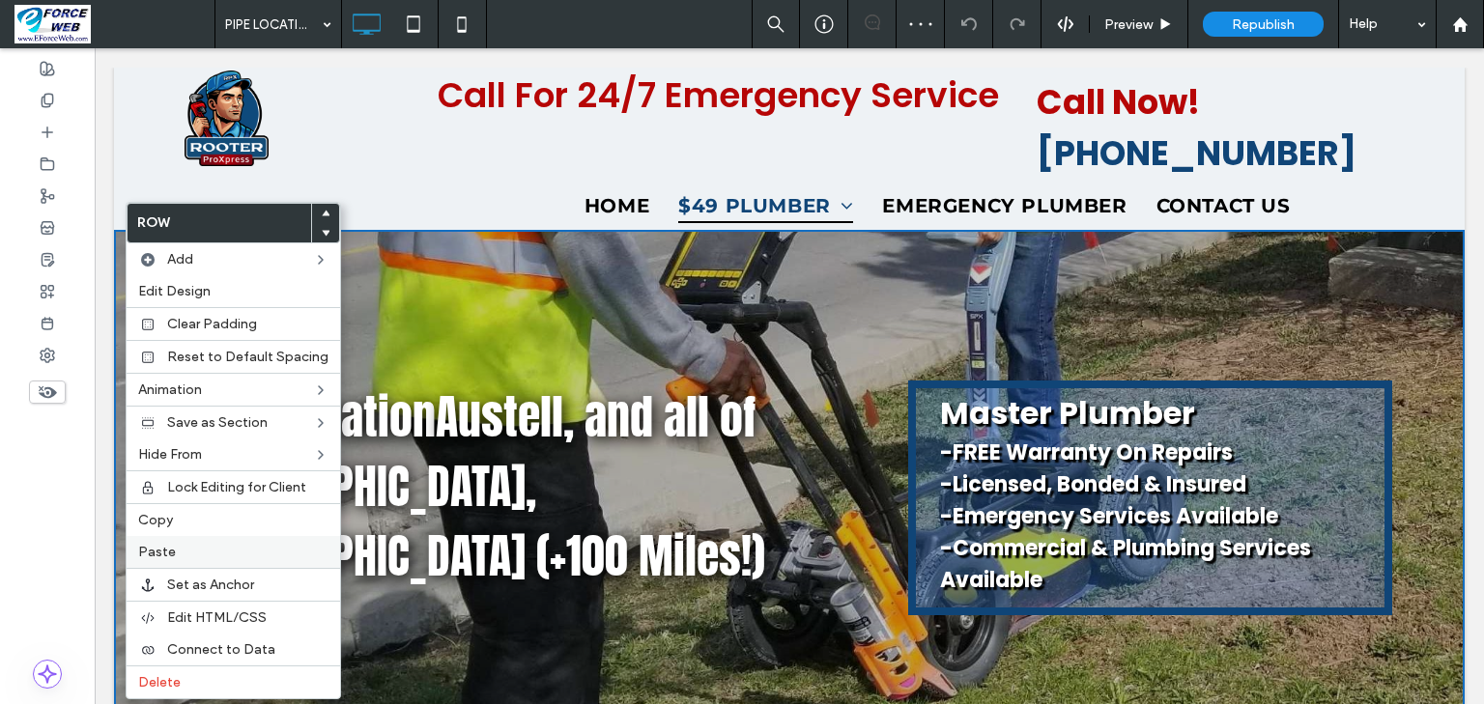
click at [167, 545] on span "Paste" at bounding box center [157, 552] width 38 height 16
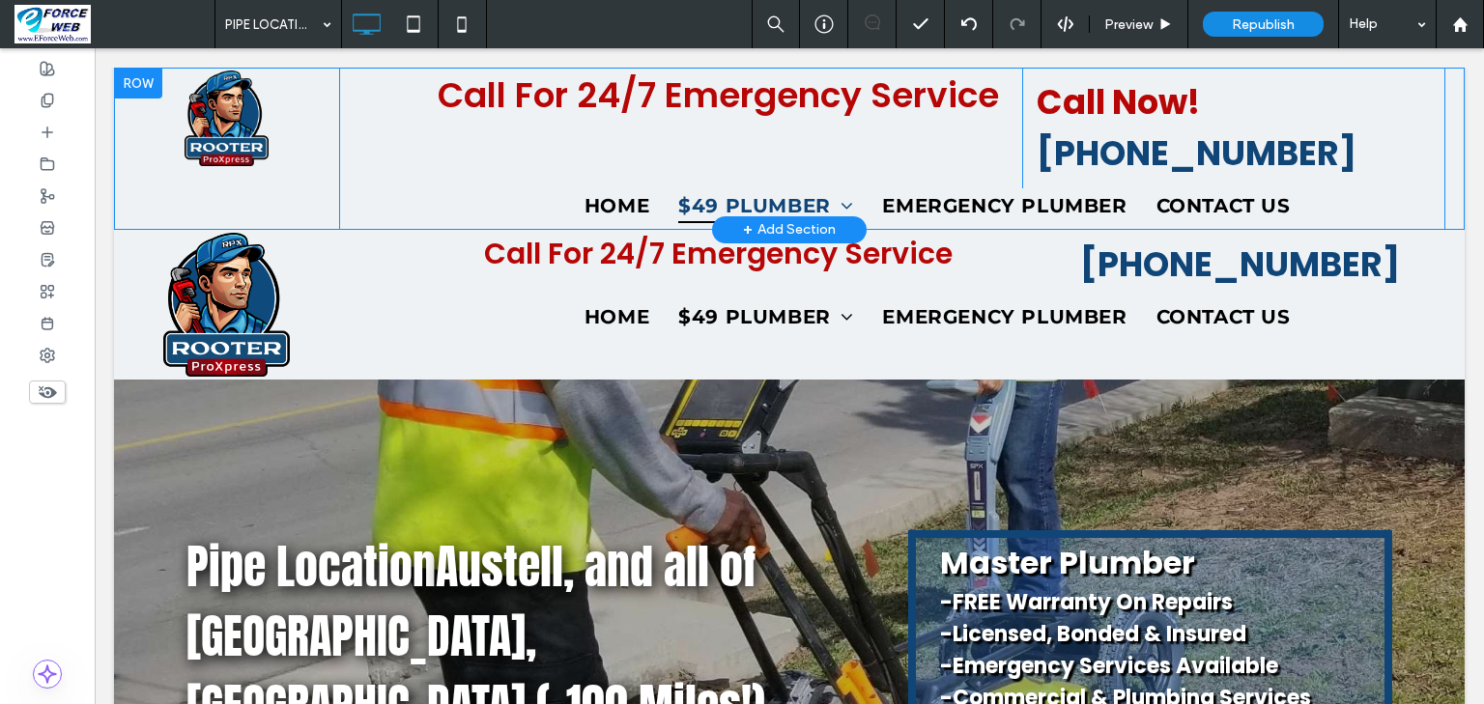
click at [128, 84] on div at bounding box center [138, 83] width 48 height 31
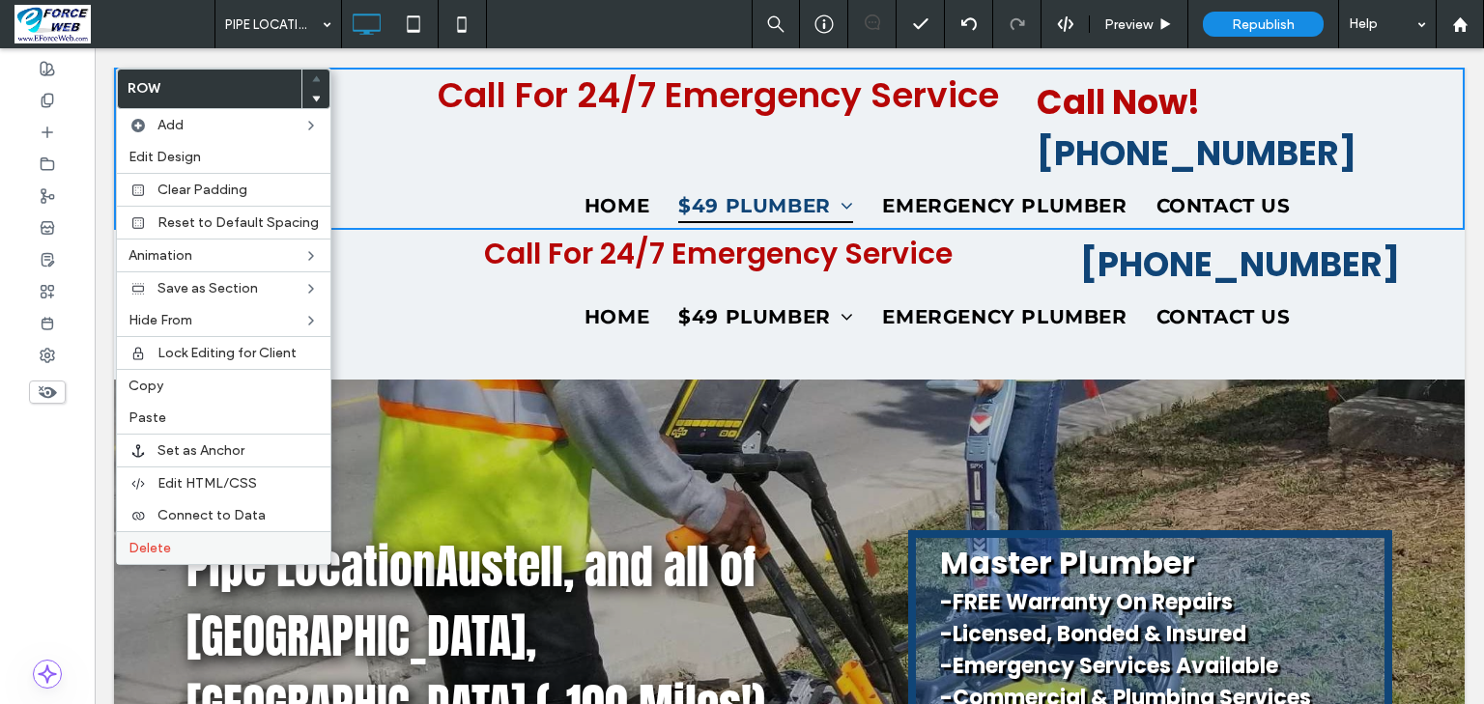
click at [145, 540] on span "Delete" at bounding box center [149, 548] width 43 height 16
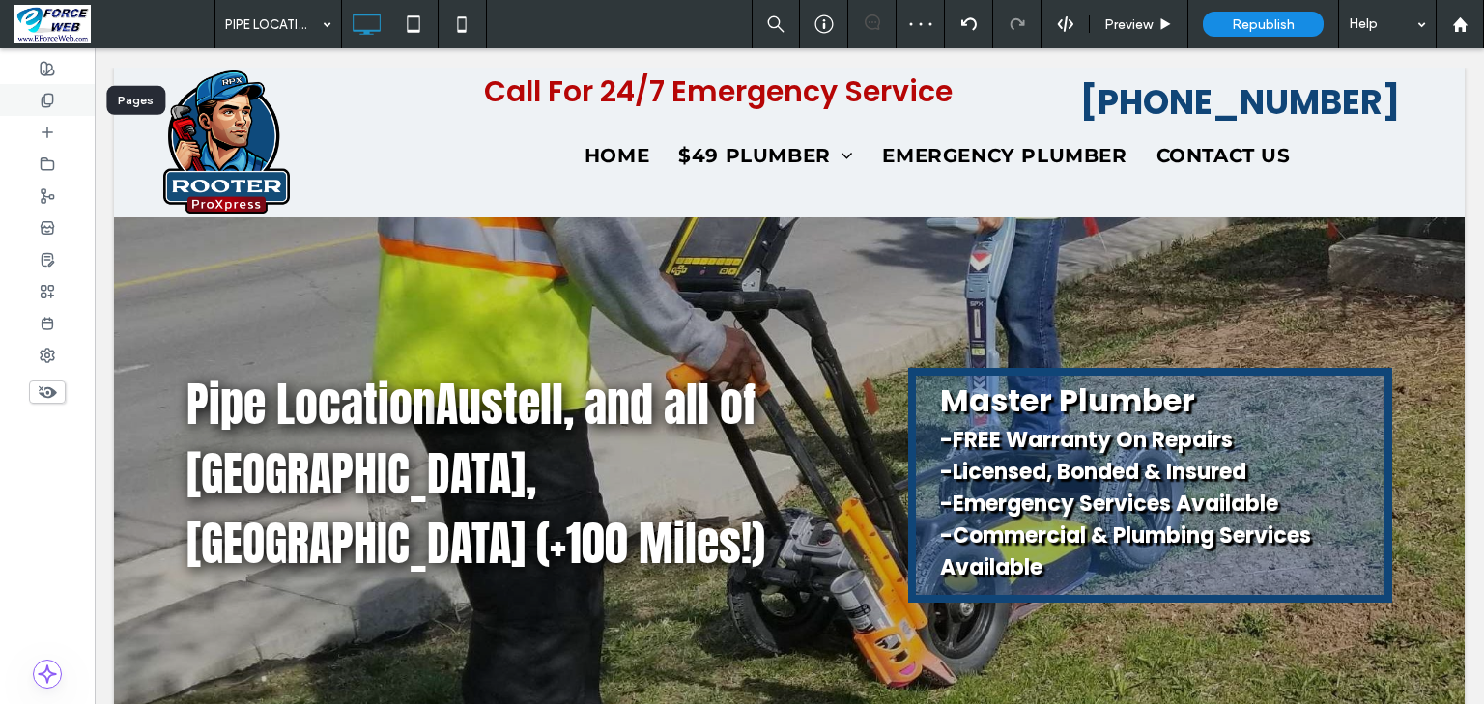
click at [52, 98] on use at bounding box center [47, 100] width 11 height 13
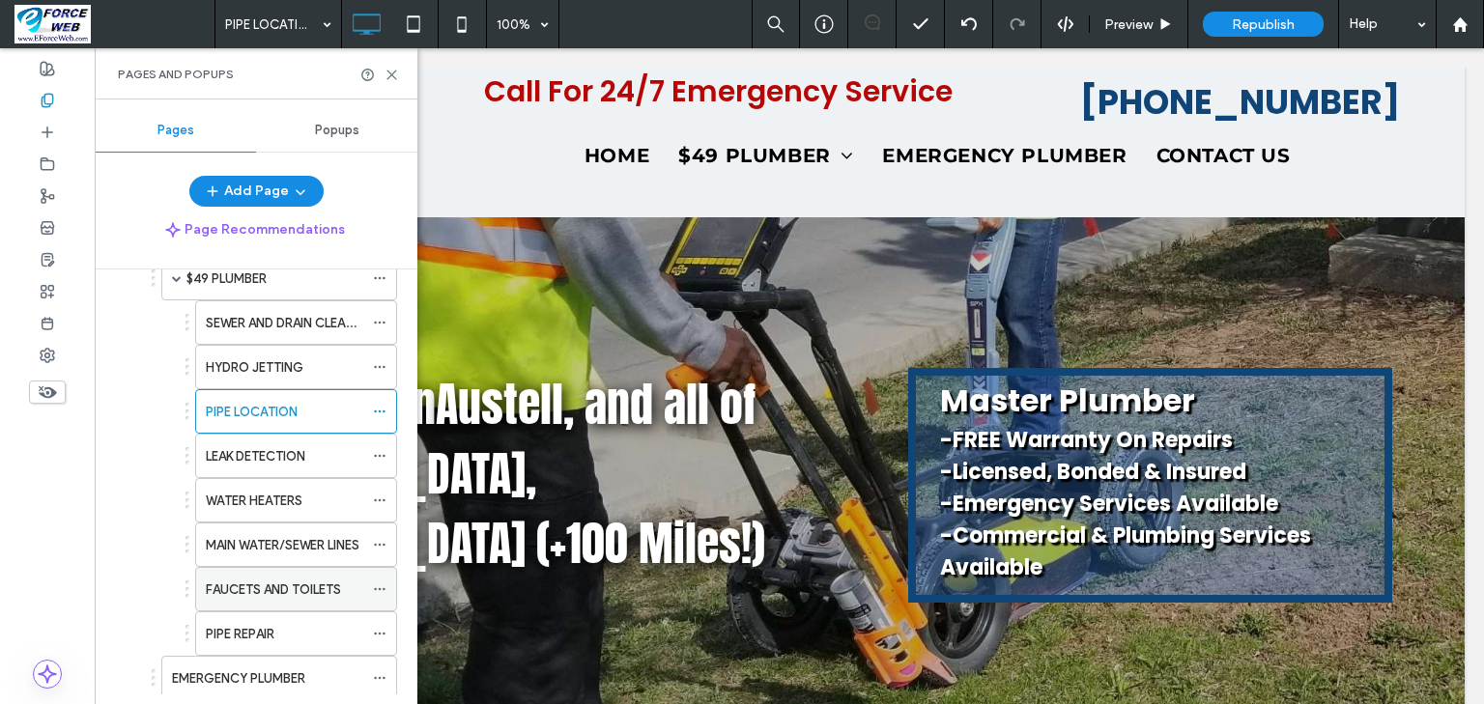
scroll to position [850, 0]
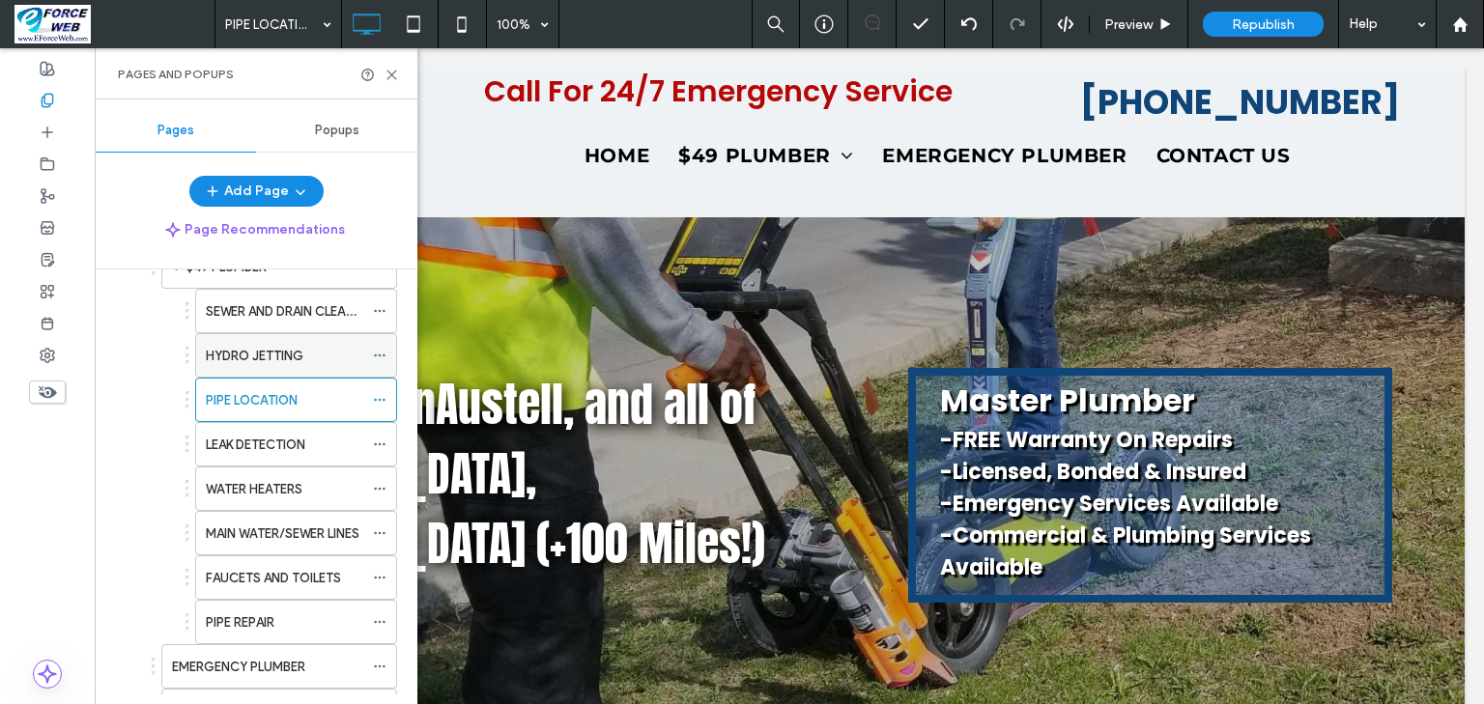
click at [263, 353] on label "HYDRO JETTING" at bounding box center [255, 356] width 98 height 34
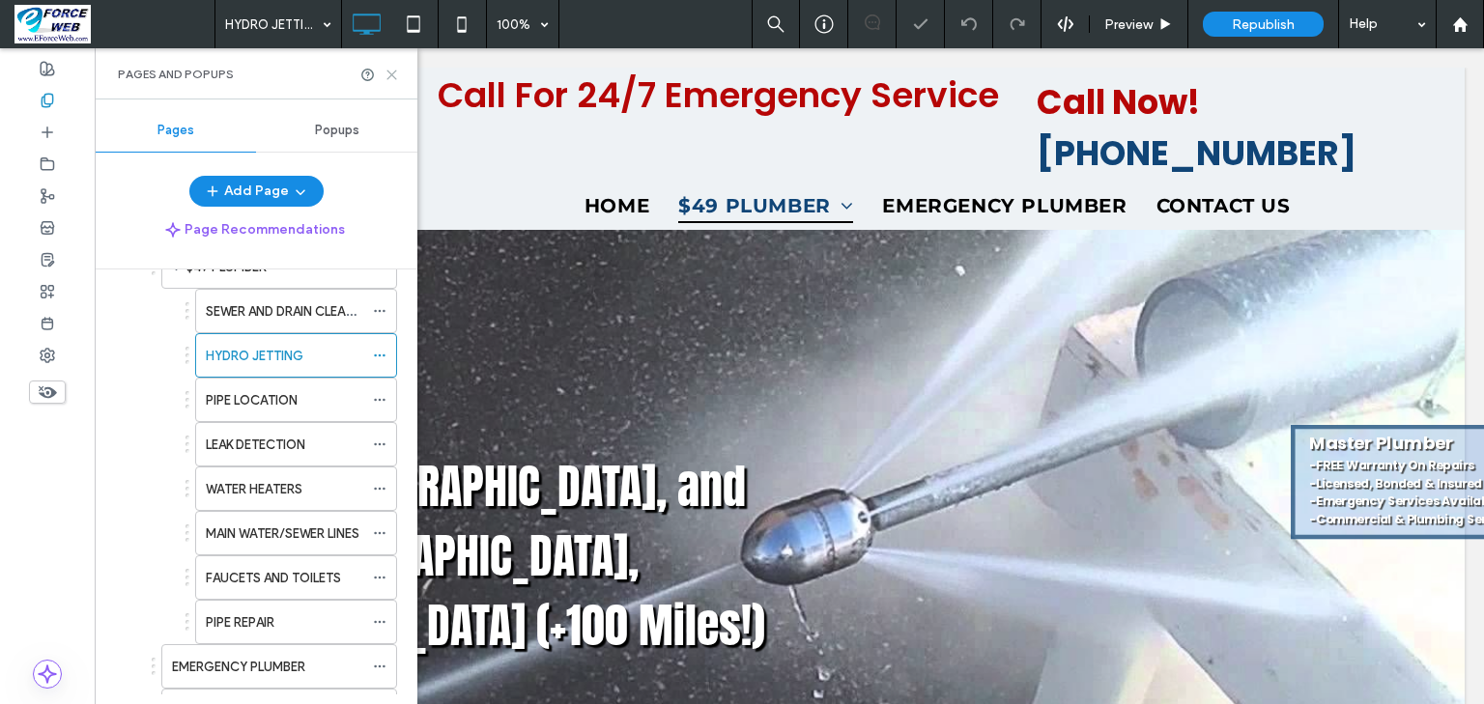
click at [391, 77] on icon at bounding box center [391, 75] width 14 height 14
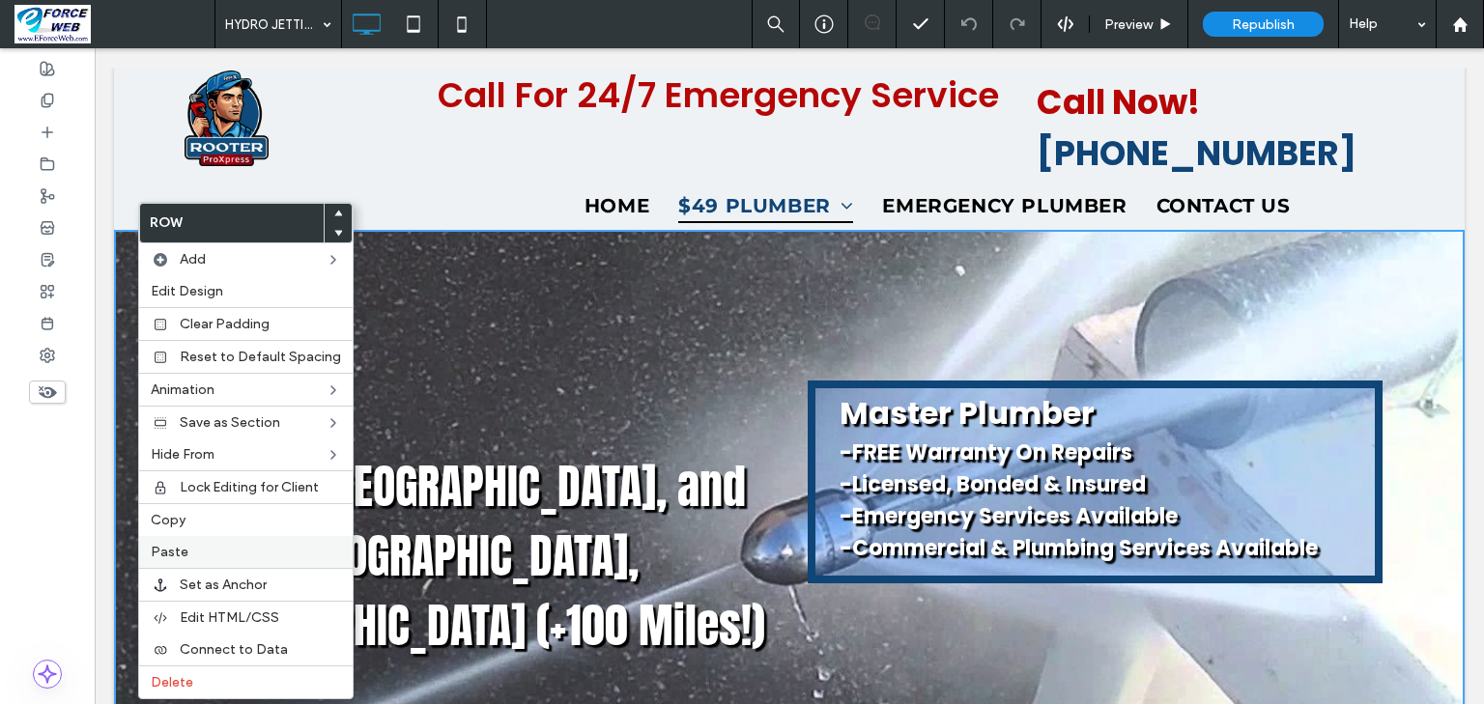
click at [212, 551] on label "Paste" at bounding box center [246, 552] width 190 height 16
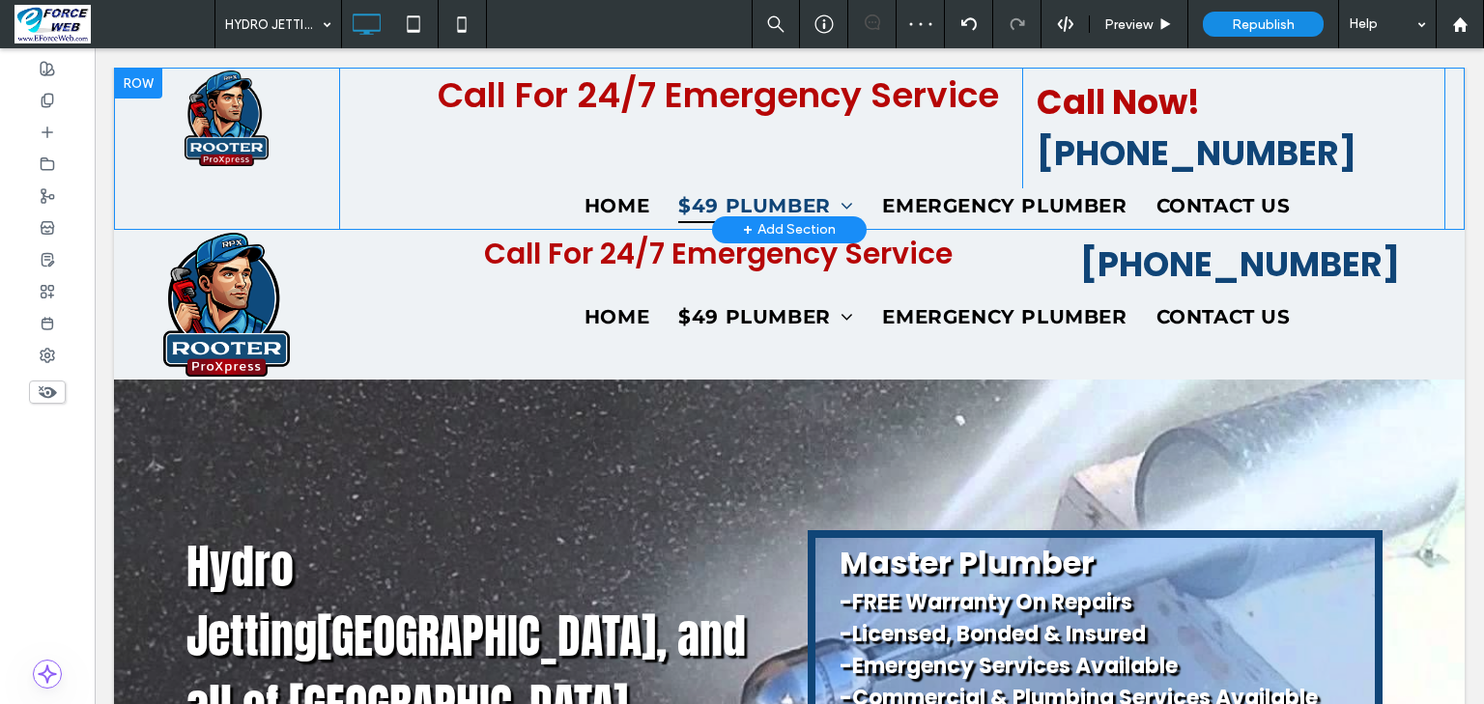
click at [151, 80] on div at bounding box center [138, 83] width 48 height 31
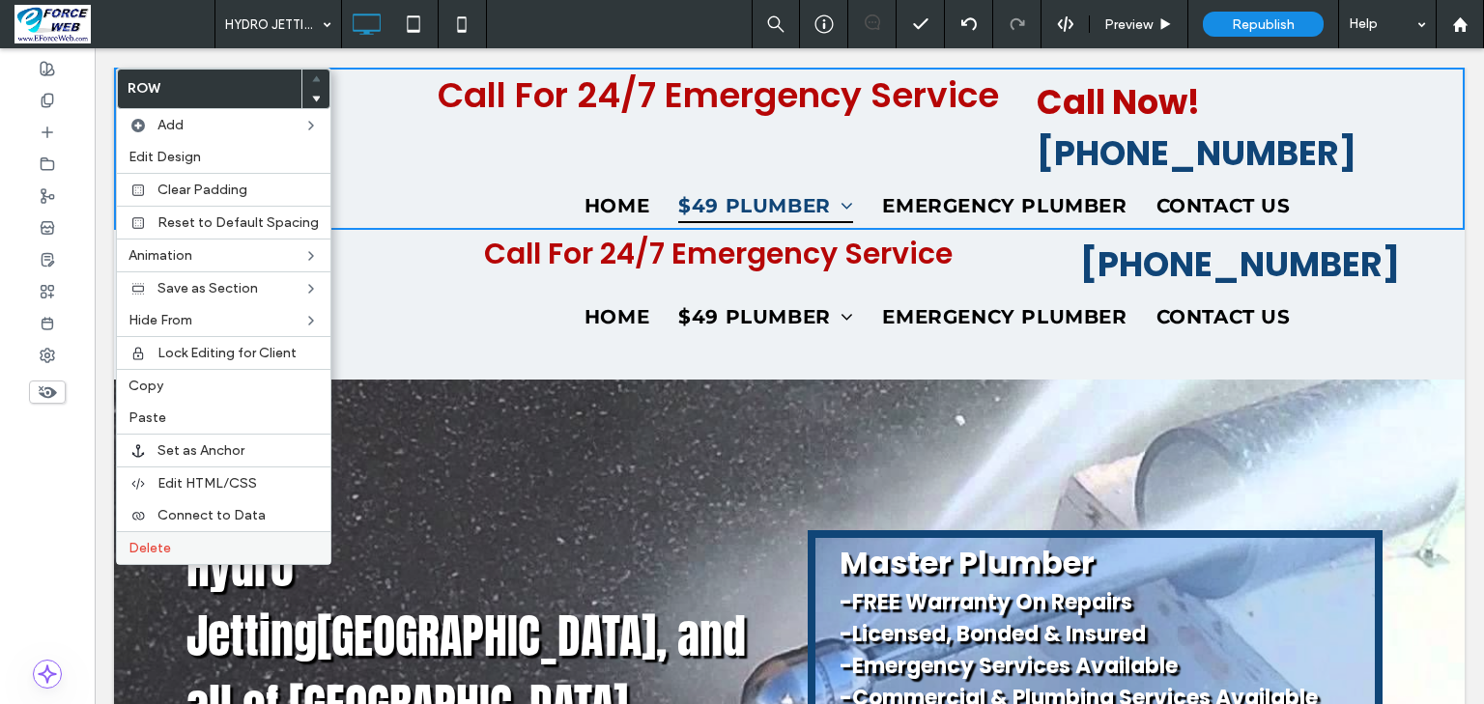
click at [159, 540] on span "Delete" at bounding box center [149, 548] width 43 height 16
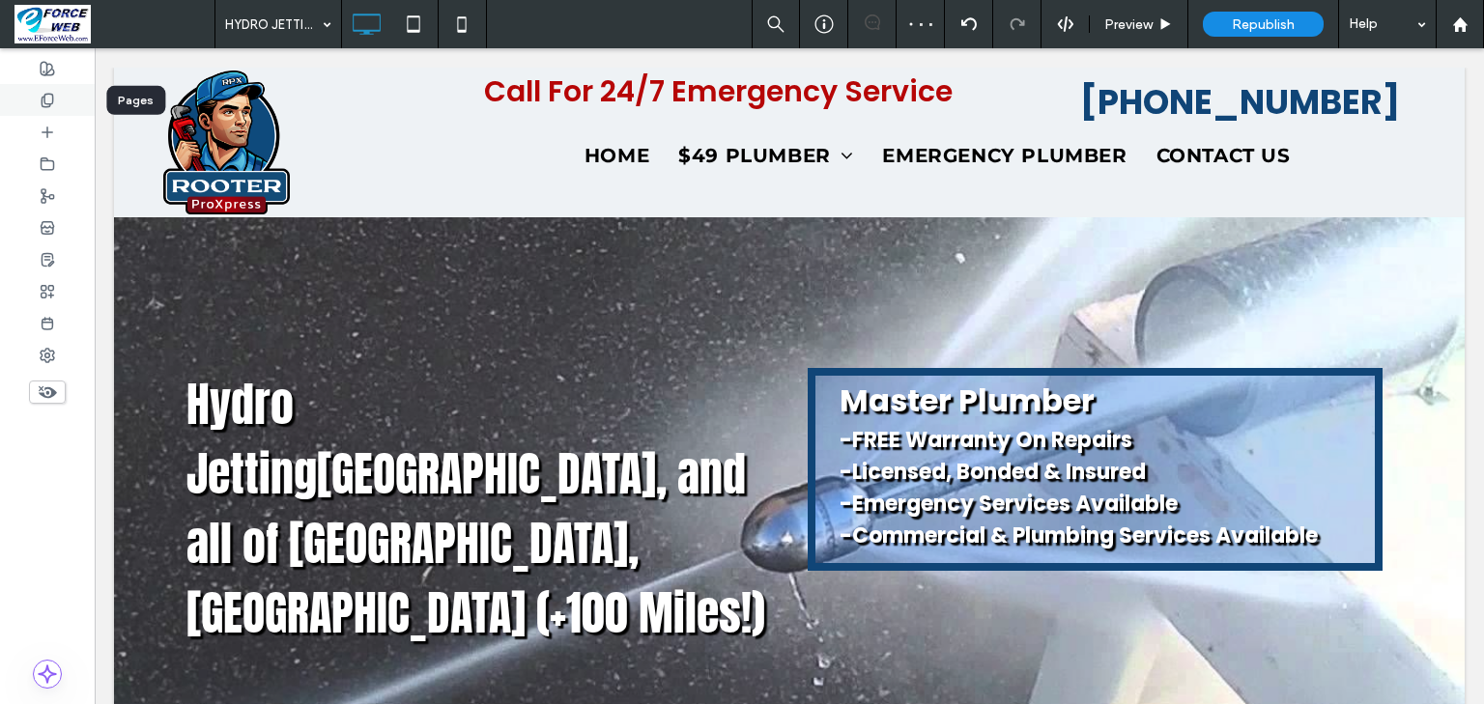
click at [46, 100] on icon at bounding box center [47, 100] width 15 height 15
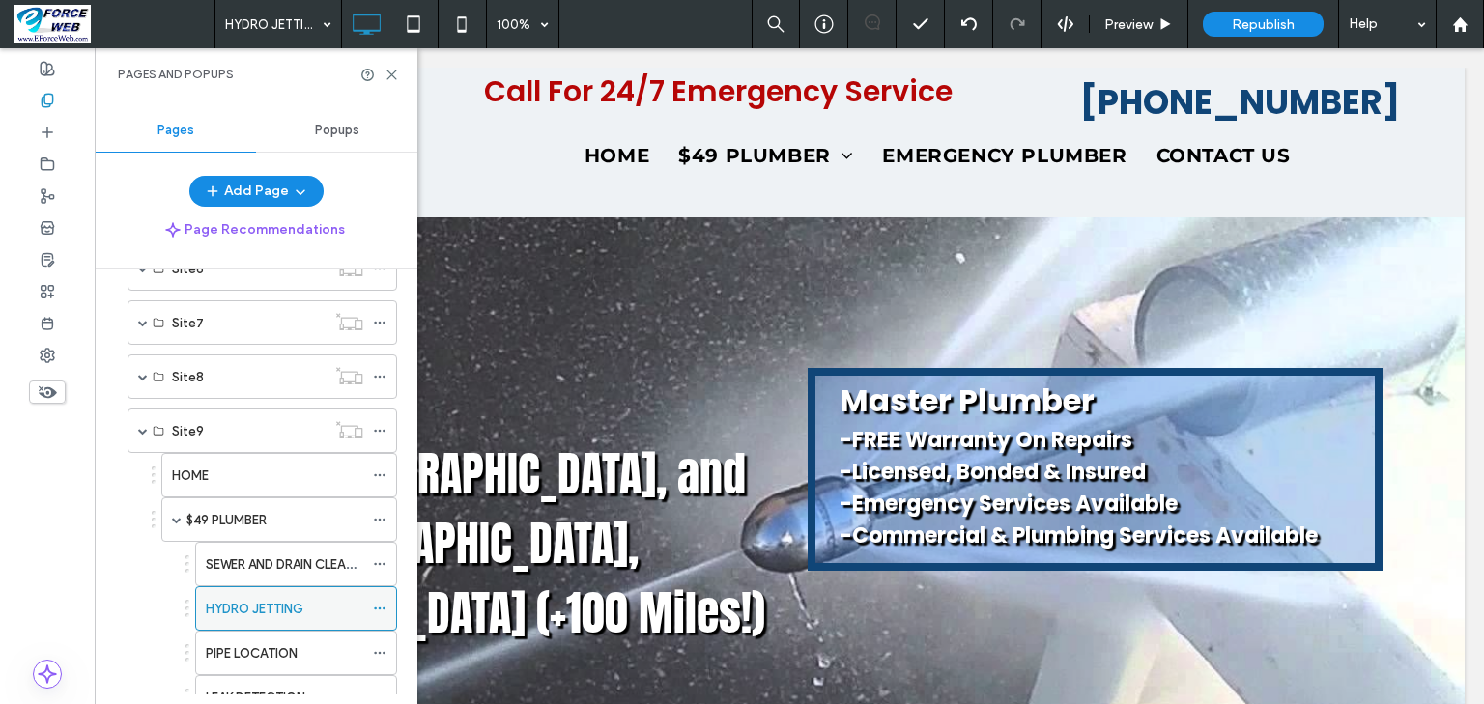
scroll to position [618, 0]
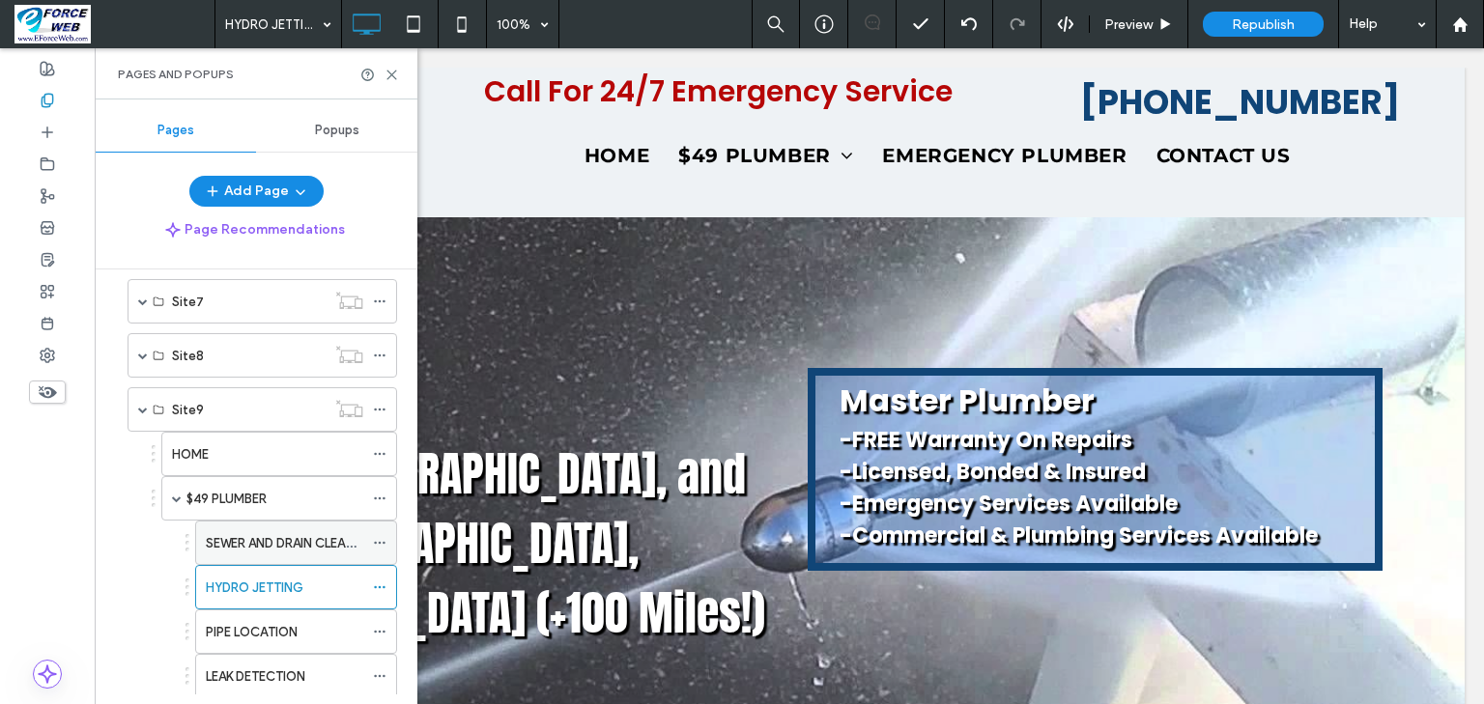
click at [270, 545] on label "SEWER AND DRAIN CLEANING" at bounding box center [291, 544] width 170 height 34
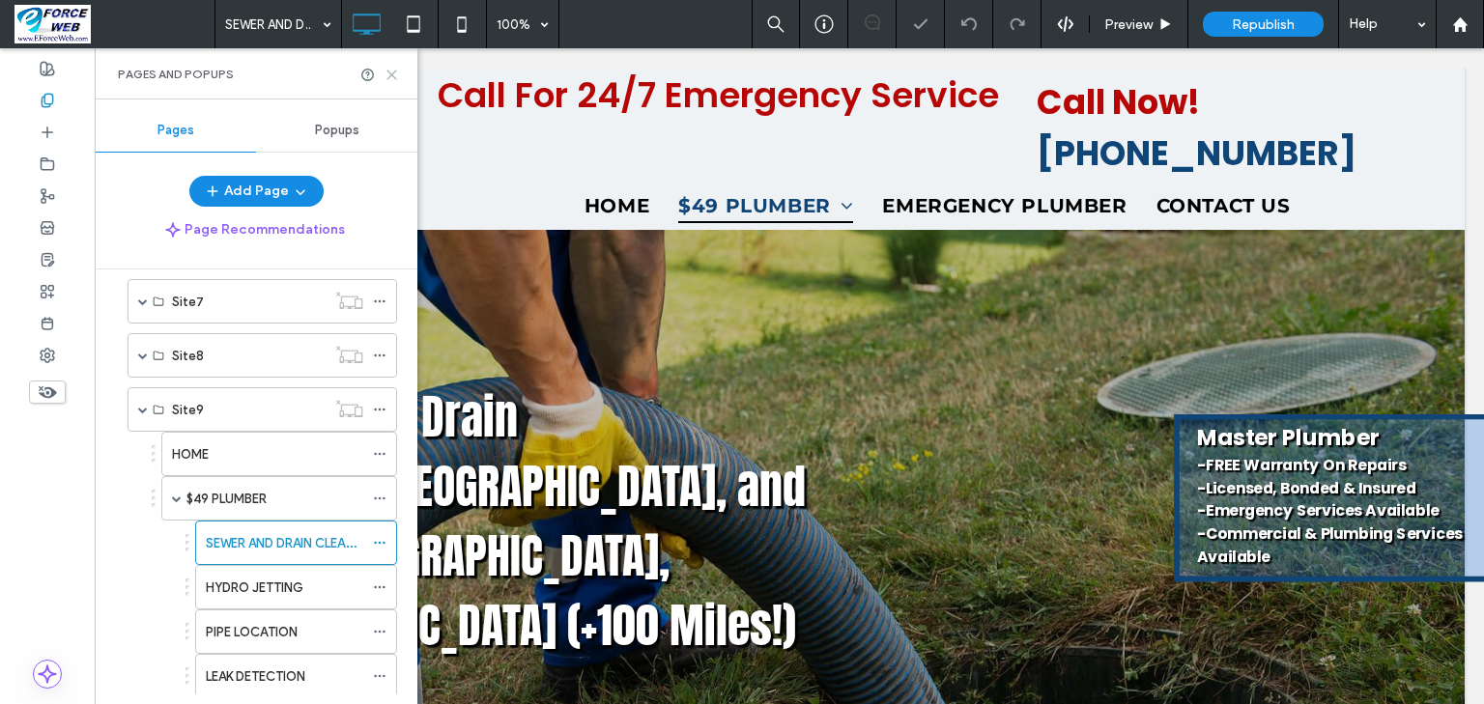
click at [390, 75] on use at bounding box center [391, 75] width 9 height 9
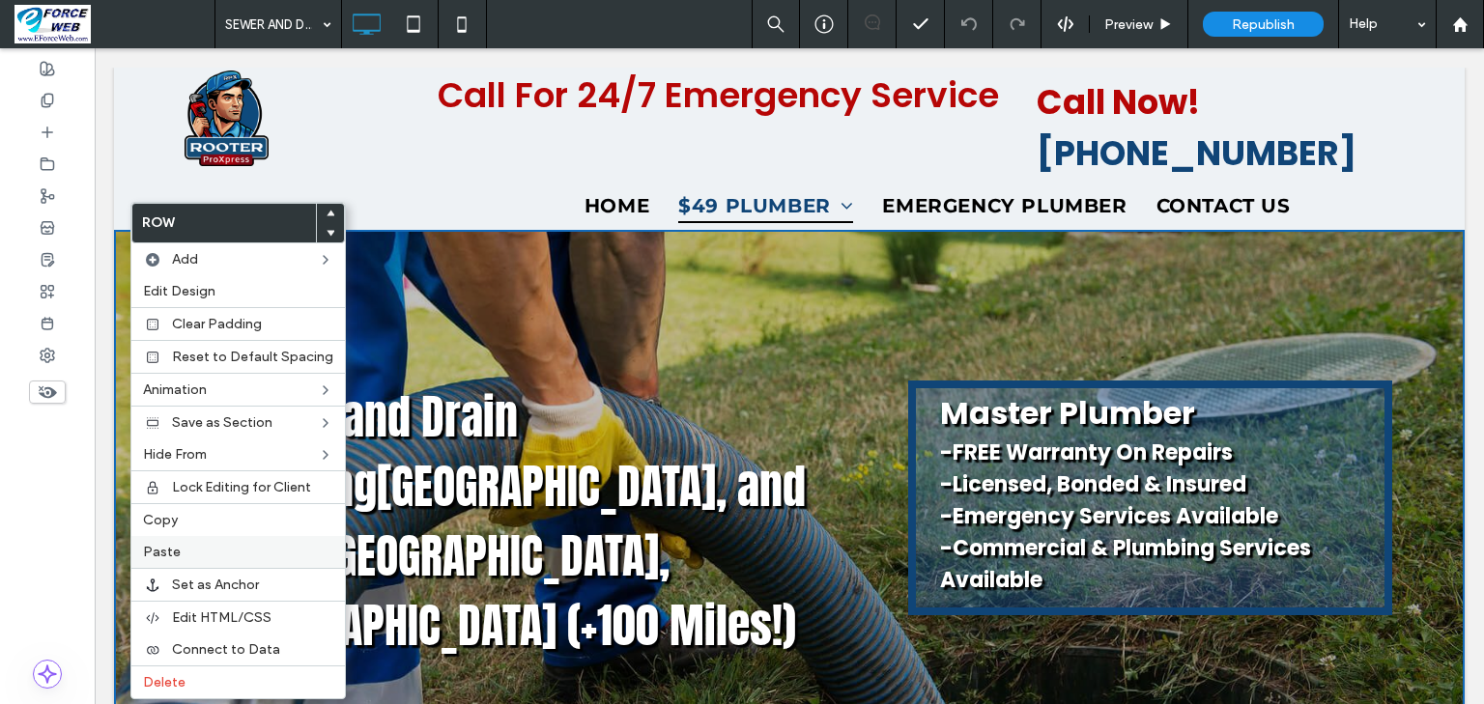
click at [186, 544] on label "Paste" at bounding box center [238, 552] width 190 height 16
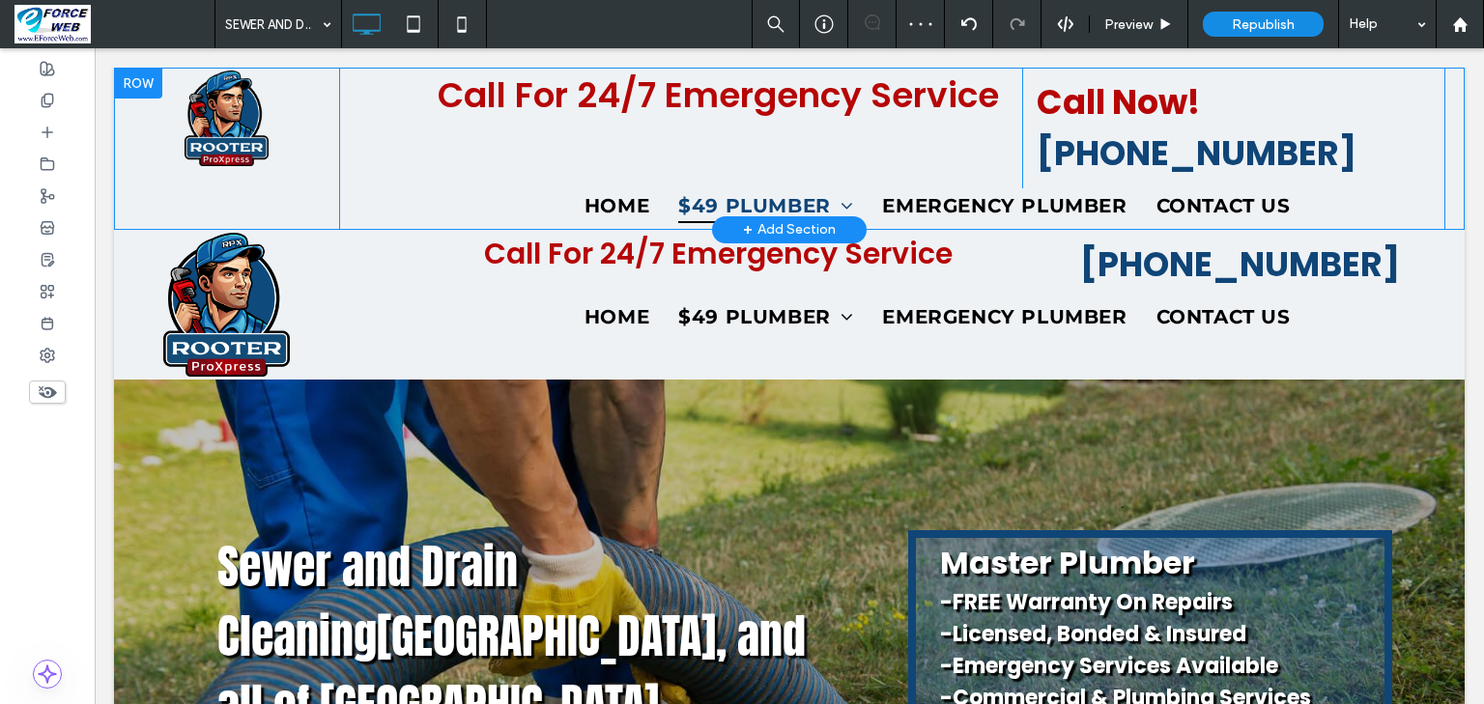
click at [141, 85] on div at bounding box center [138, 83] width 48 height 31
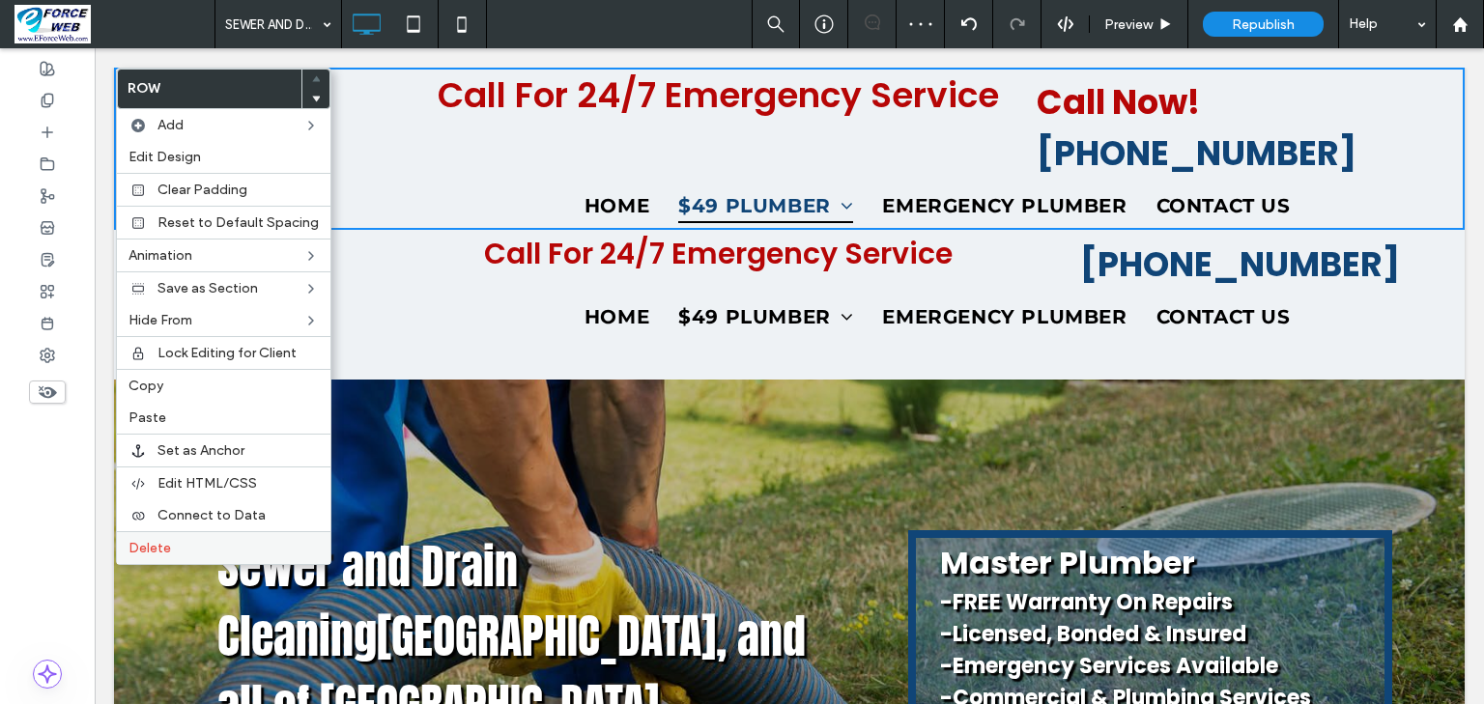
click at [150, 549] on span "Delete" at bounding box center [149, 548] width 43 height 16
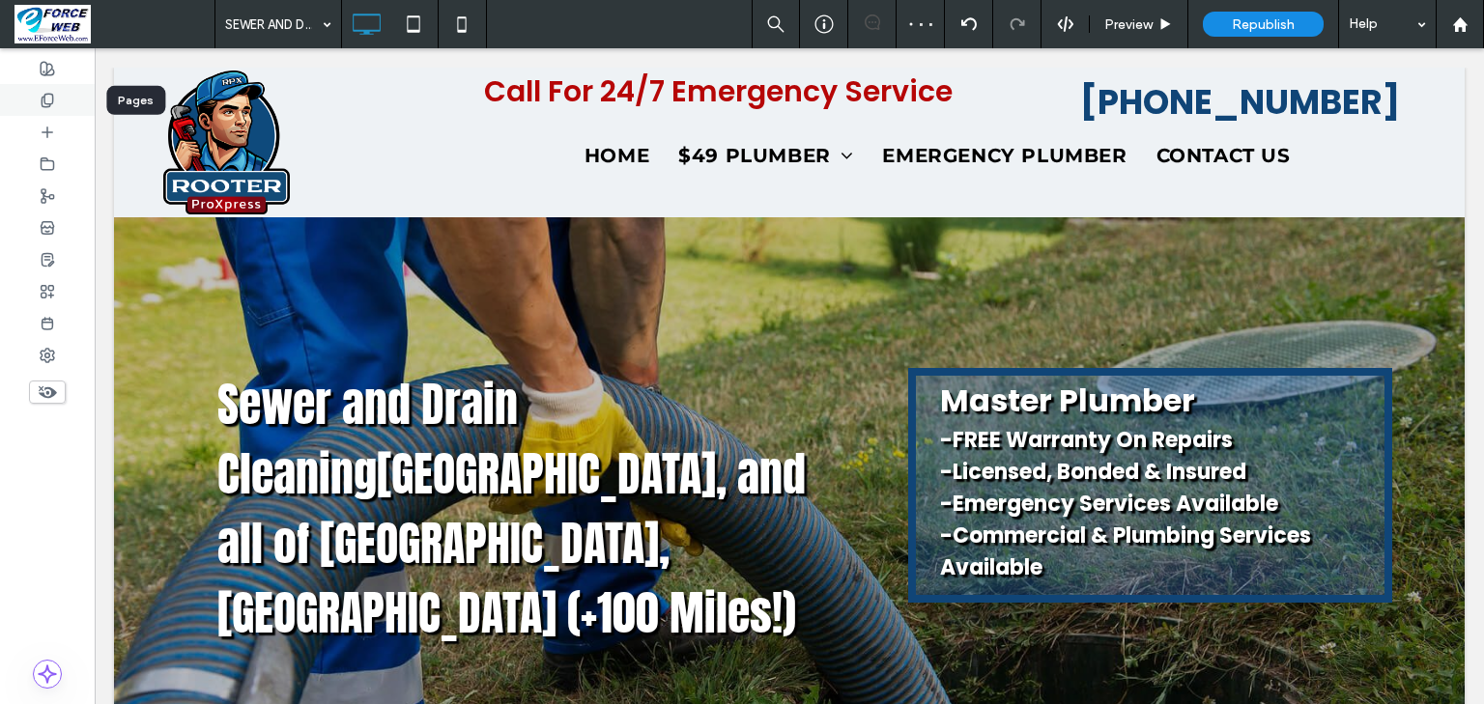
click at [47, 96] on icon at bounding box center [47, 100] width 15 height 15
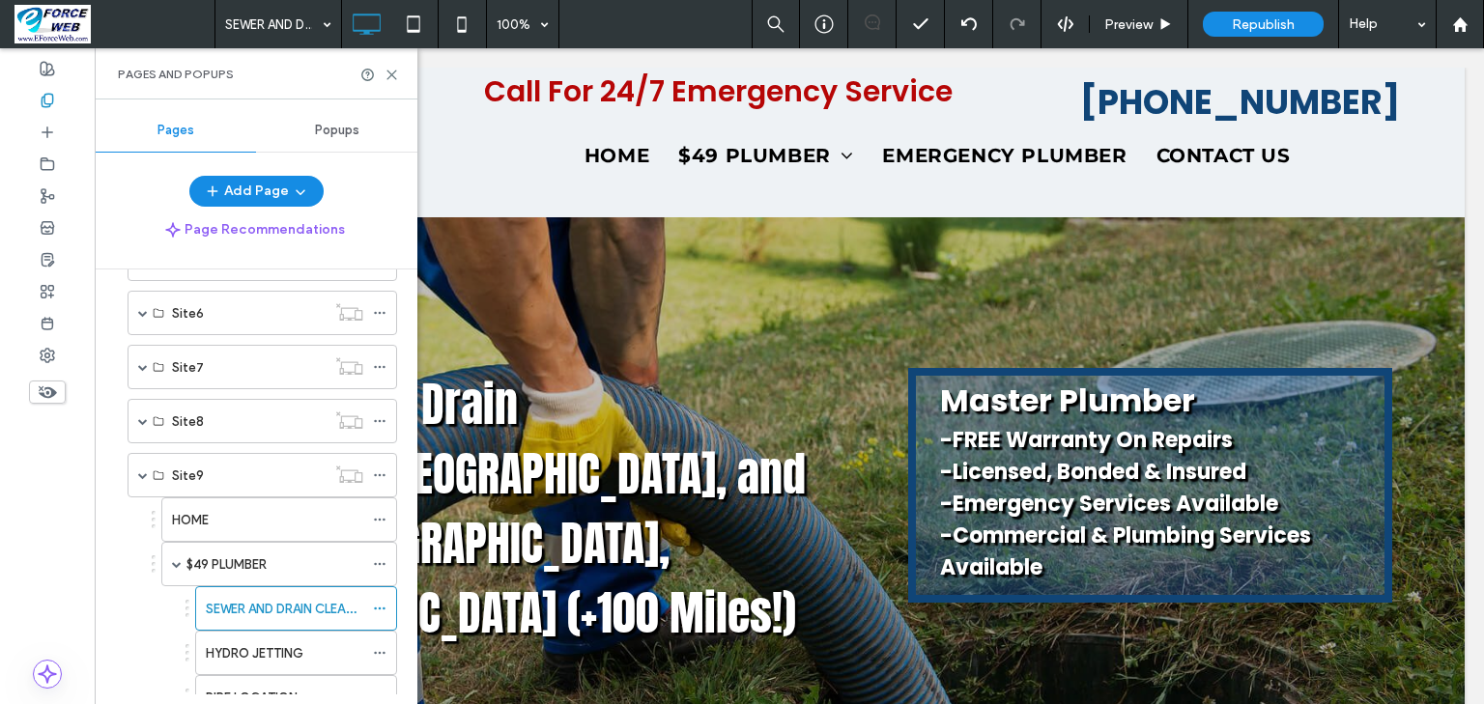
scroll to position [618, 0]
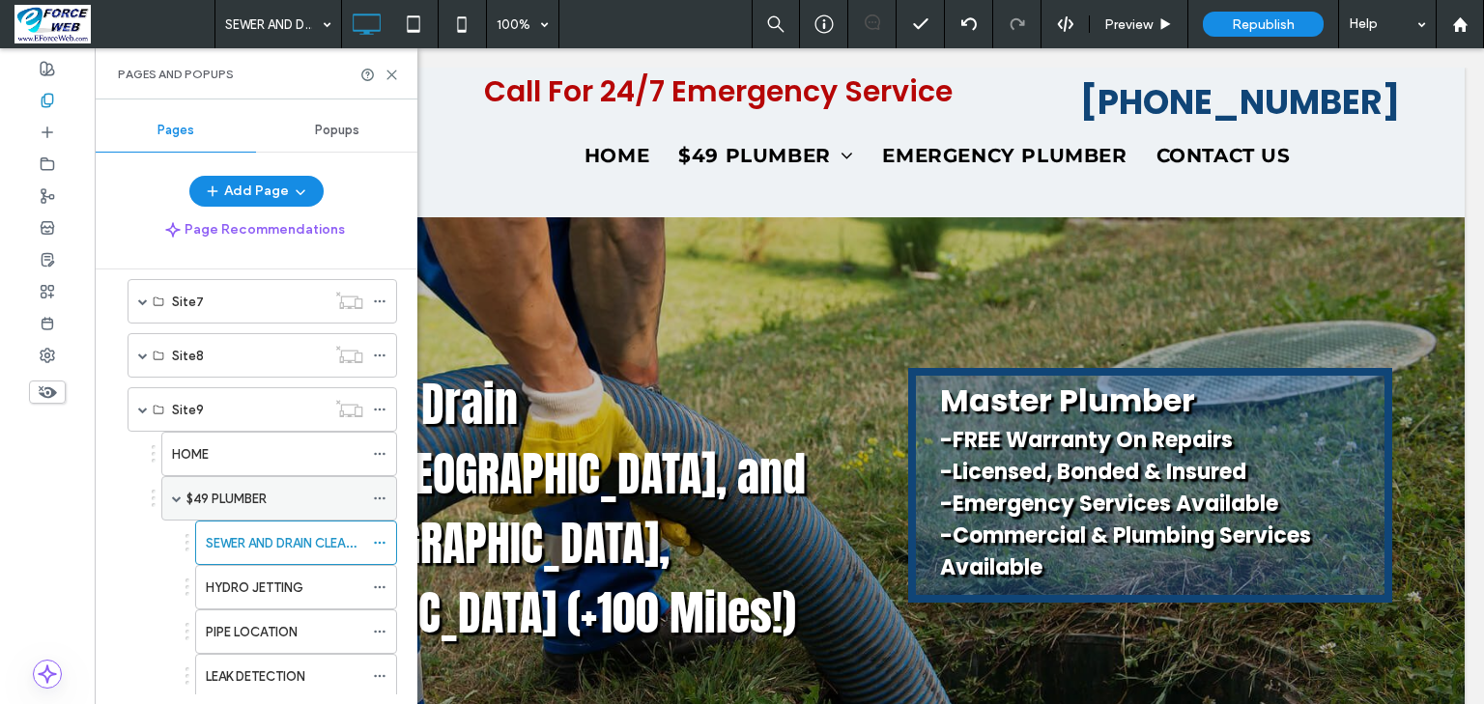
click at [231, 487] on label "$49 PLUMBER" at bounding box center [226, 499] width 80 height 34
click at [388, 76] on use at bounding box center [391, 75] width 9 height 9
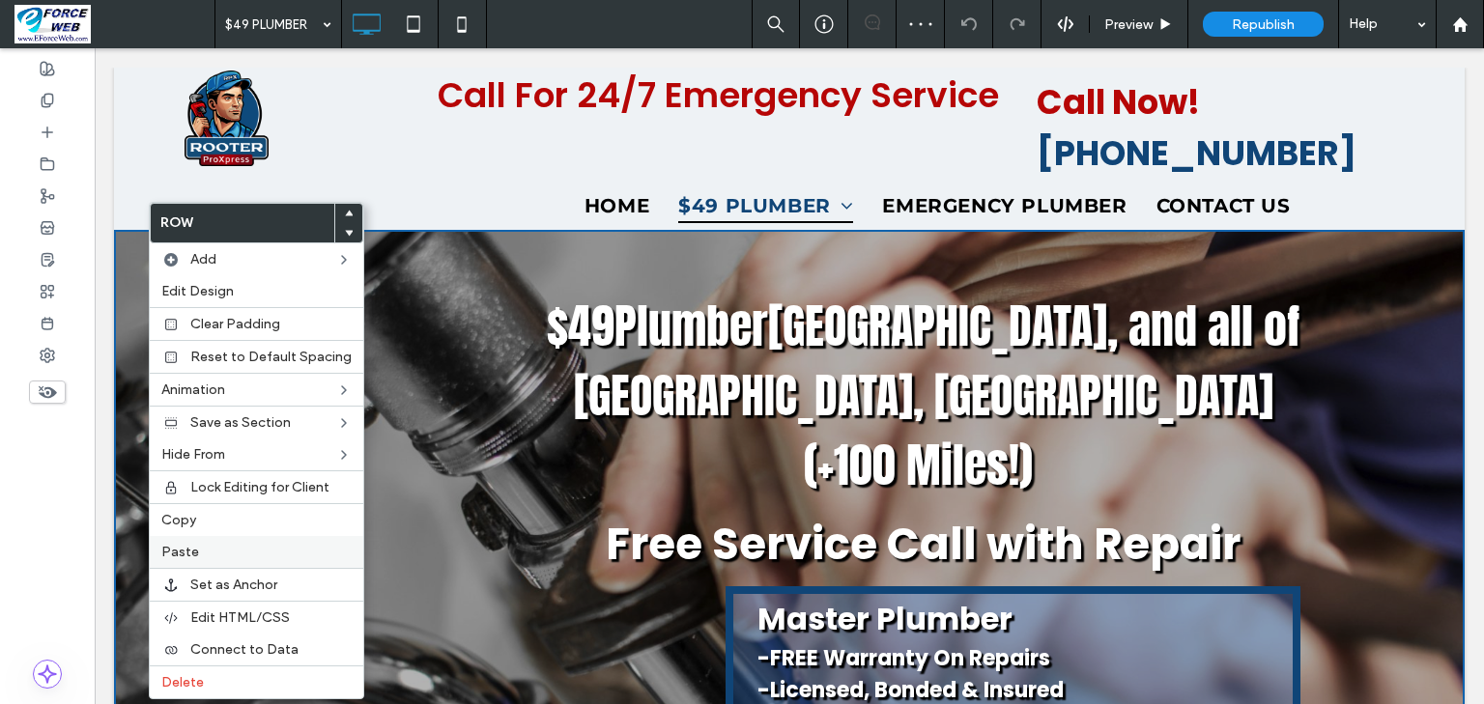
click at [175, 547] on span "Paste" at bounding box center [180, 552] width 38 height 16
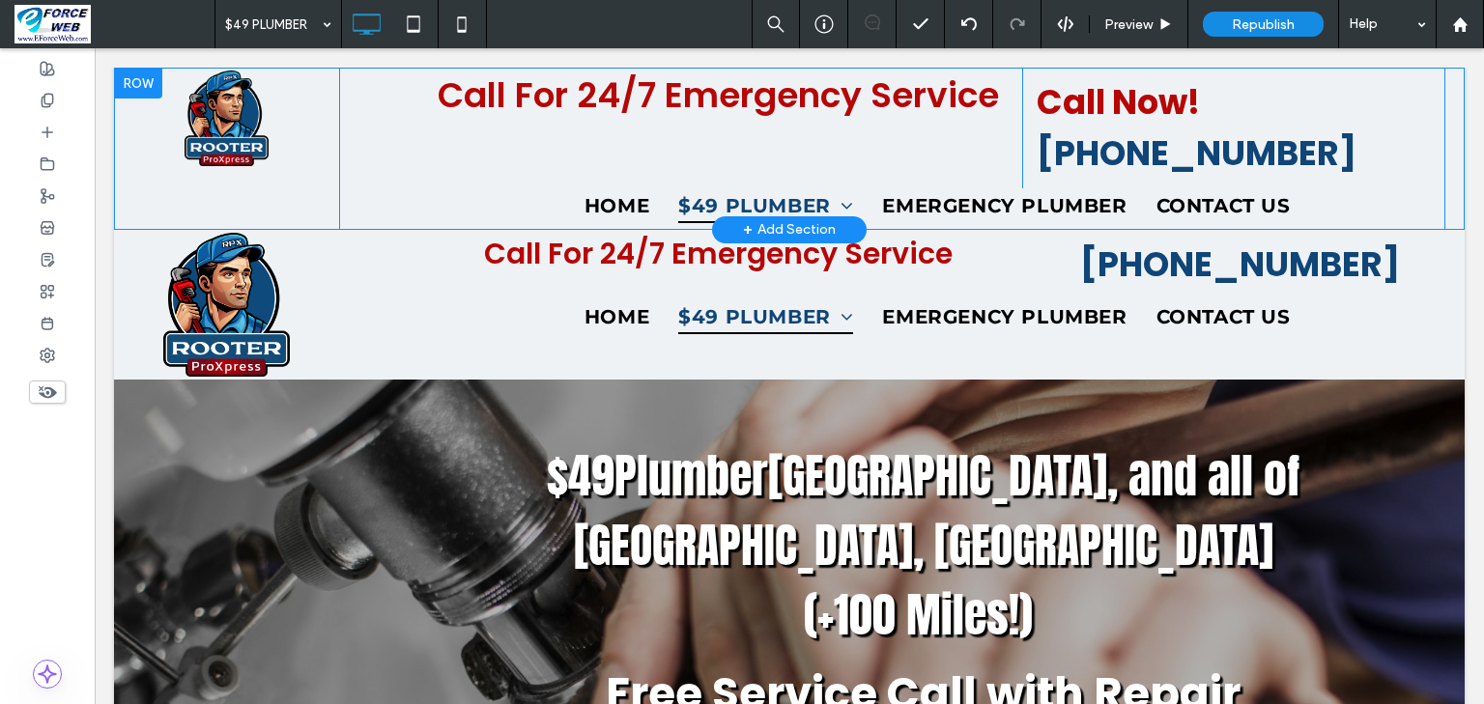
click at [131, 79] on div at bounding box center [138, 83] width 48 height 31
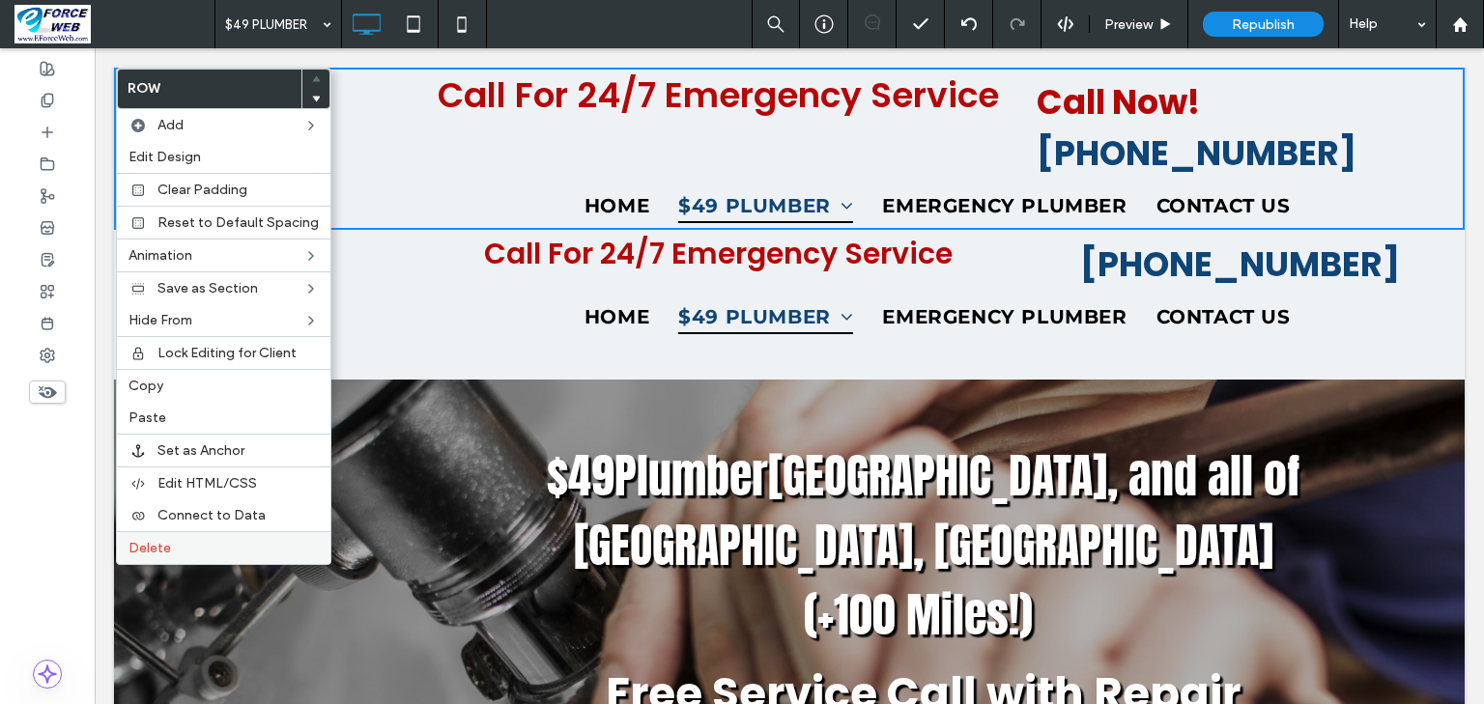
click at [145, 540] on span "Delete" at bounding box center [149, 548] width 43 height 16
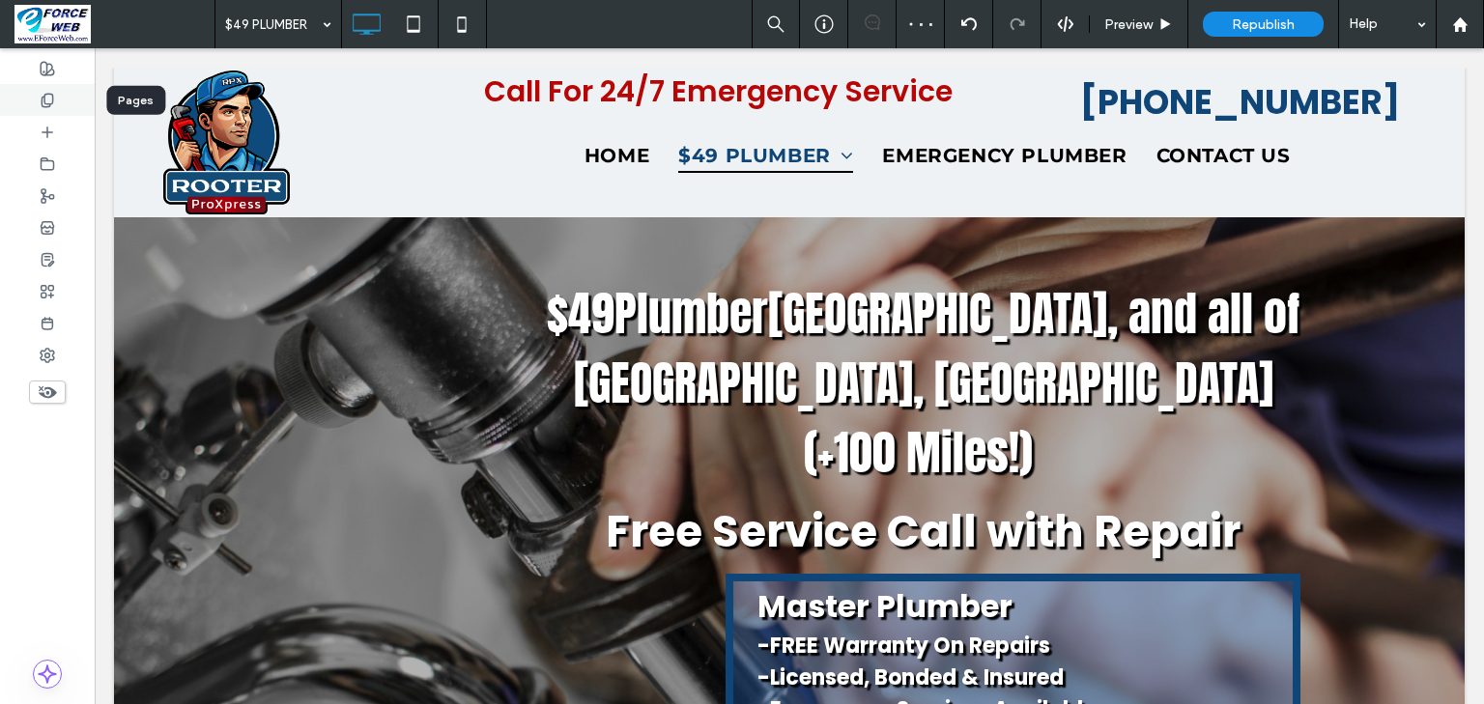
click at [57, 101] on div at bounding box center [47, 100] width 95 height 32
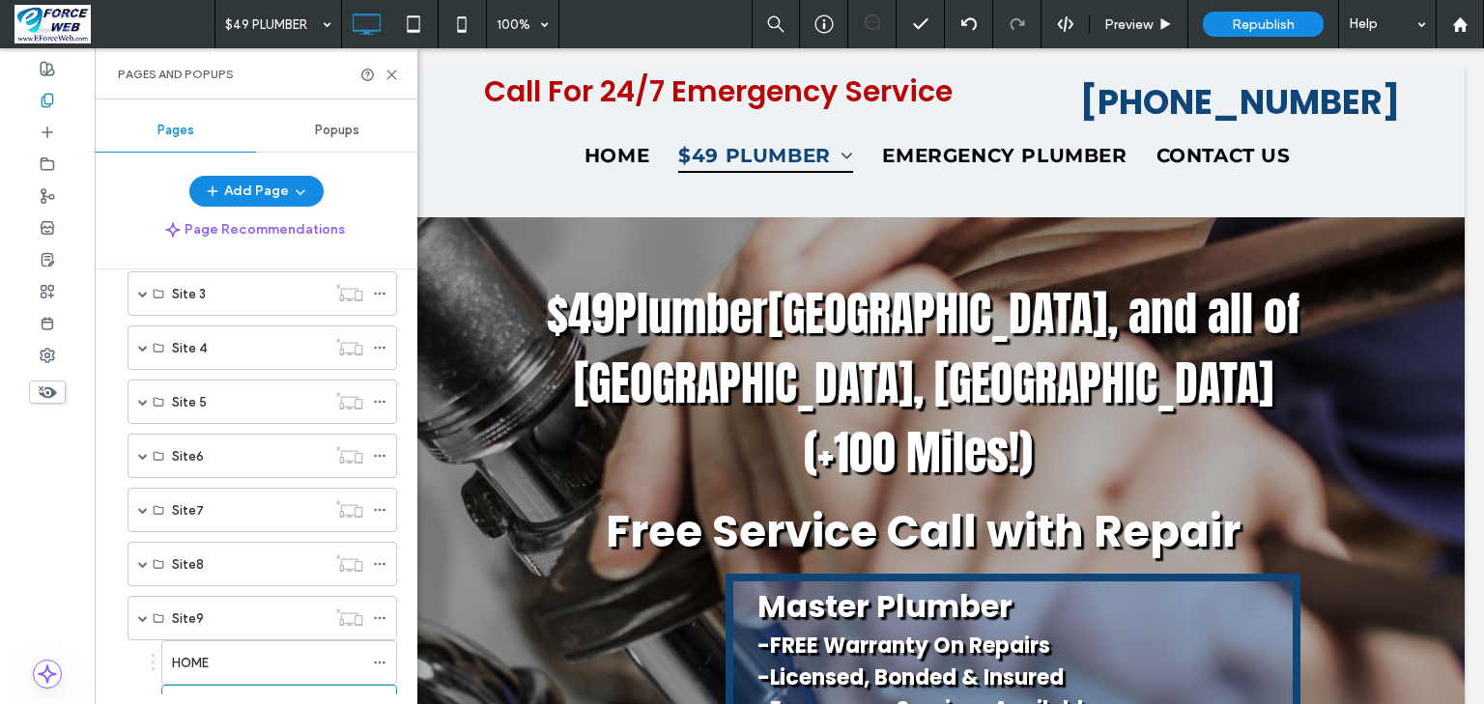
scroll to position [386, 0]
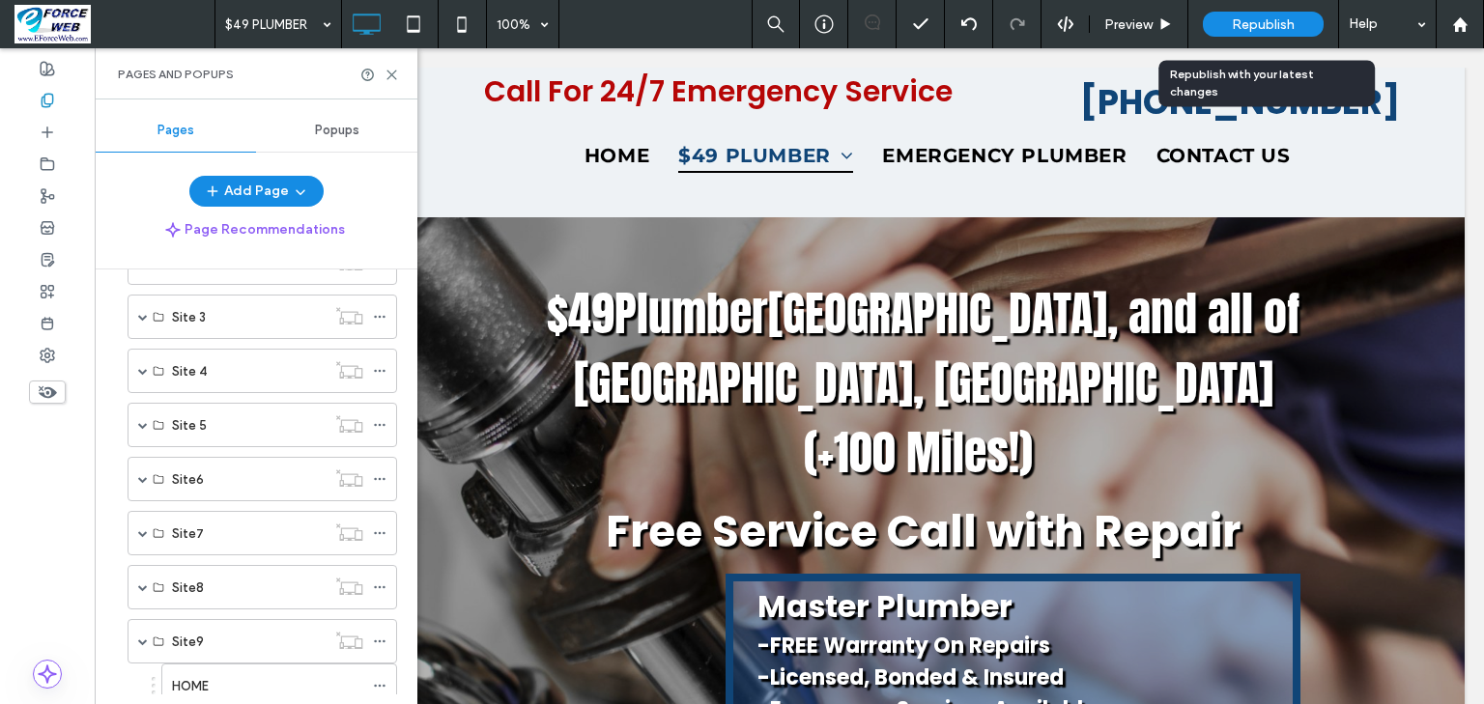
click at [1251, 31] on span "Republish" at bounding box center [1263, 24] width 63 height 16
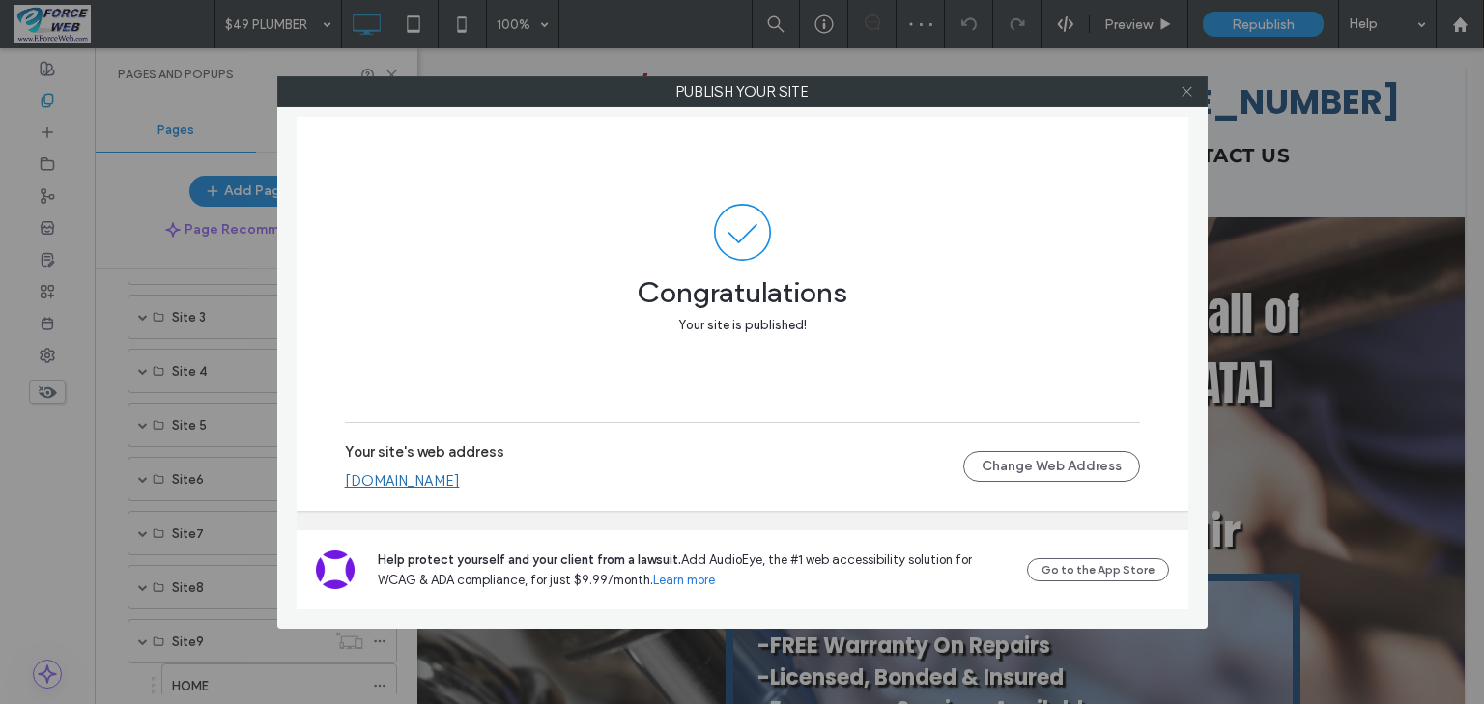
click at [1186, 97] on icon at bounding box center [1187, 91] width 14 height 14
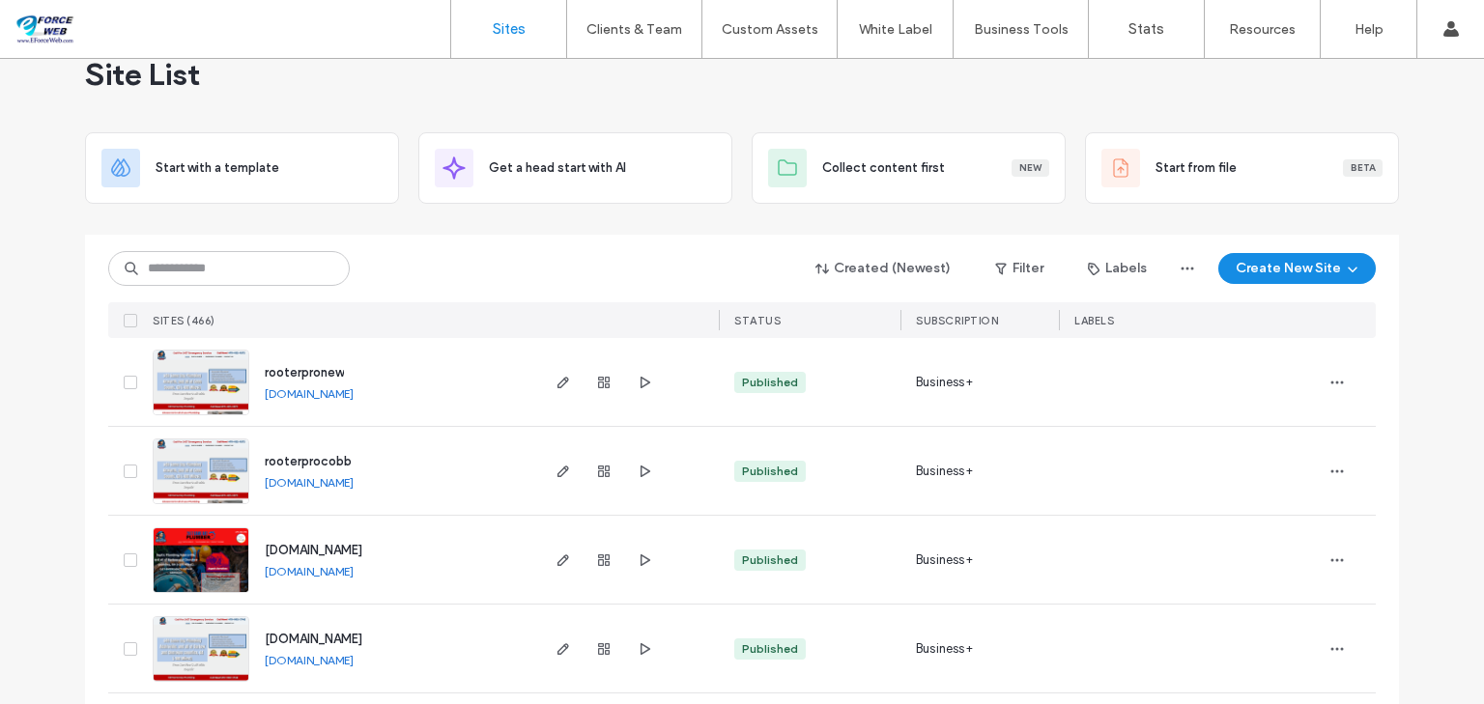
scroll to position [155, 0]
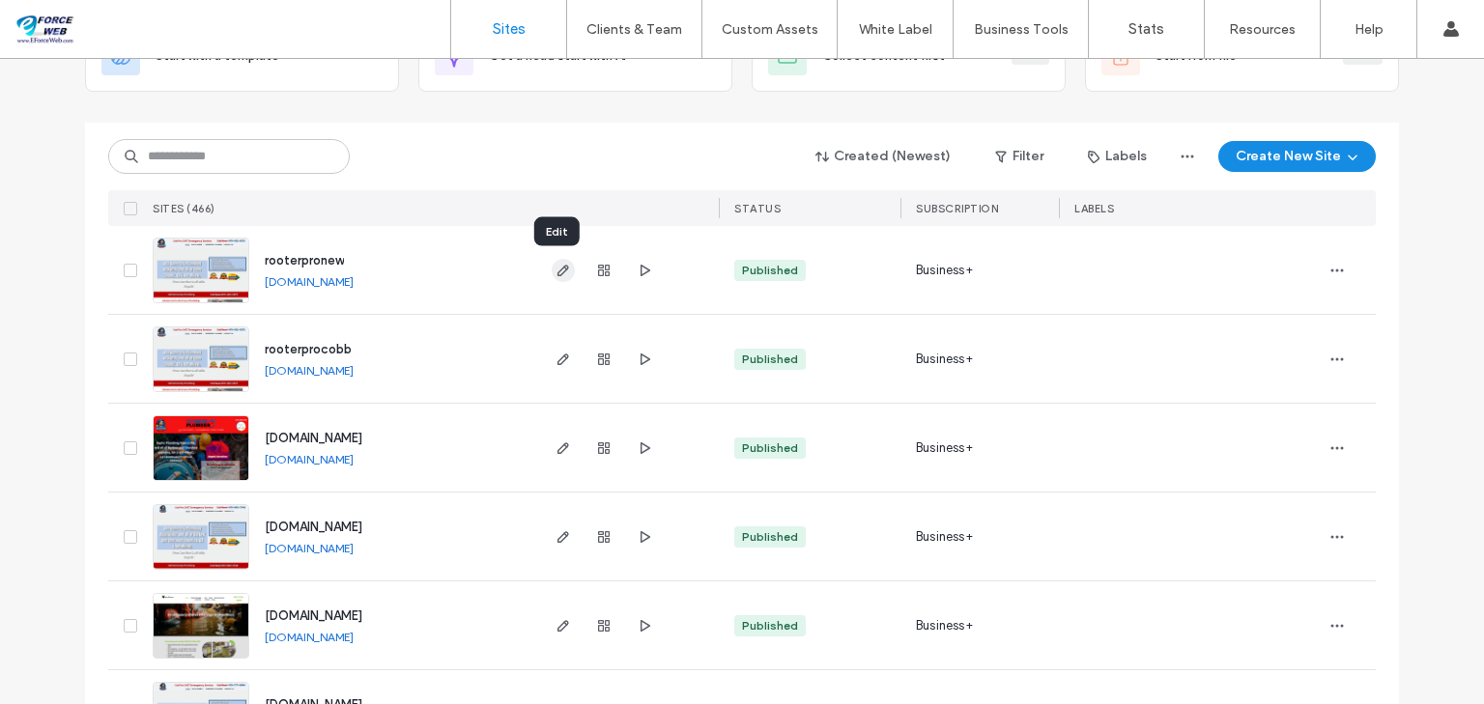
click at [557, 269] on use "button" at bounding box center [563, 271] width 12 height 12
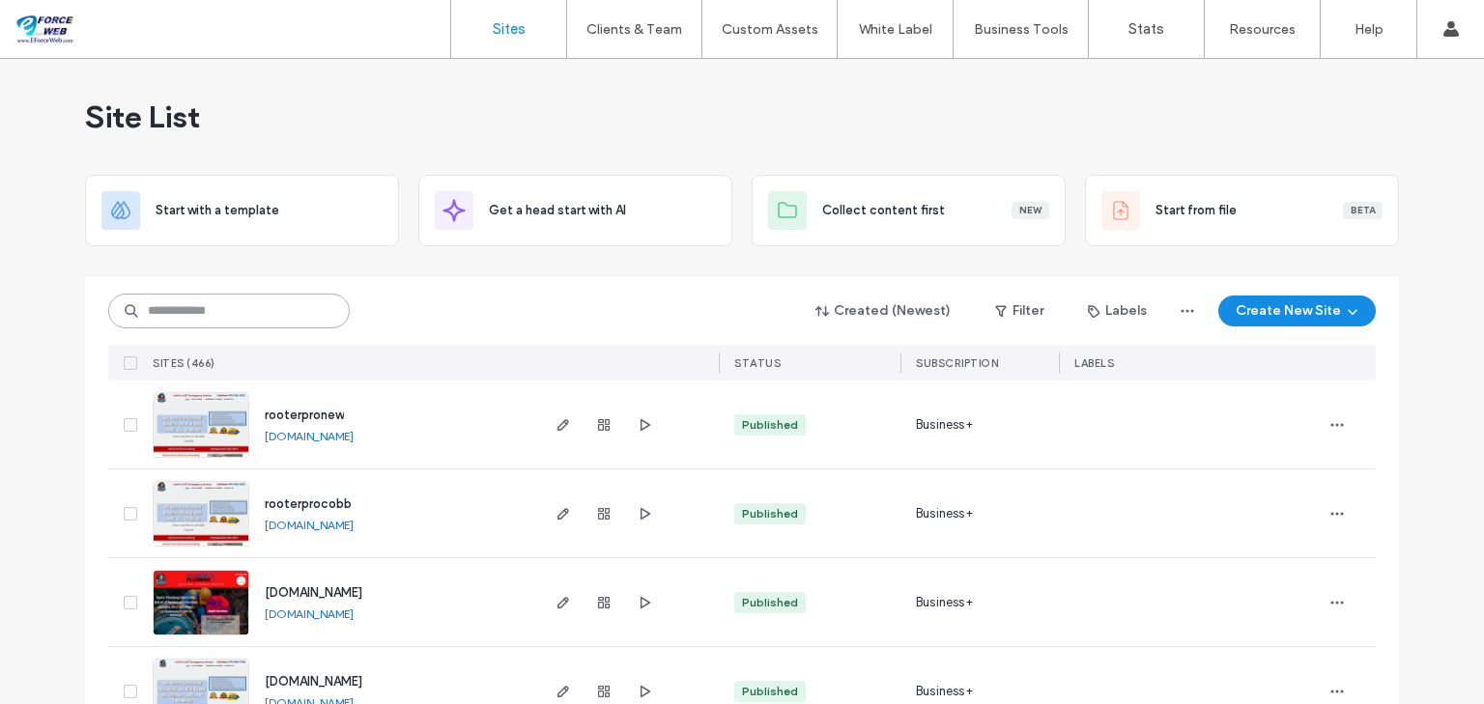
click at [257, 309] on input at bounding box center [229, 311] width 242 height 35
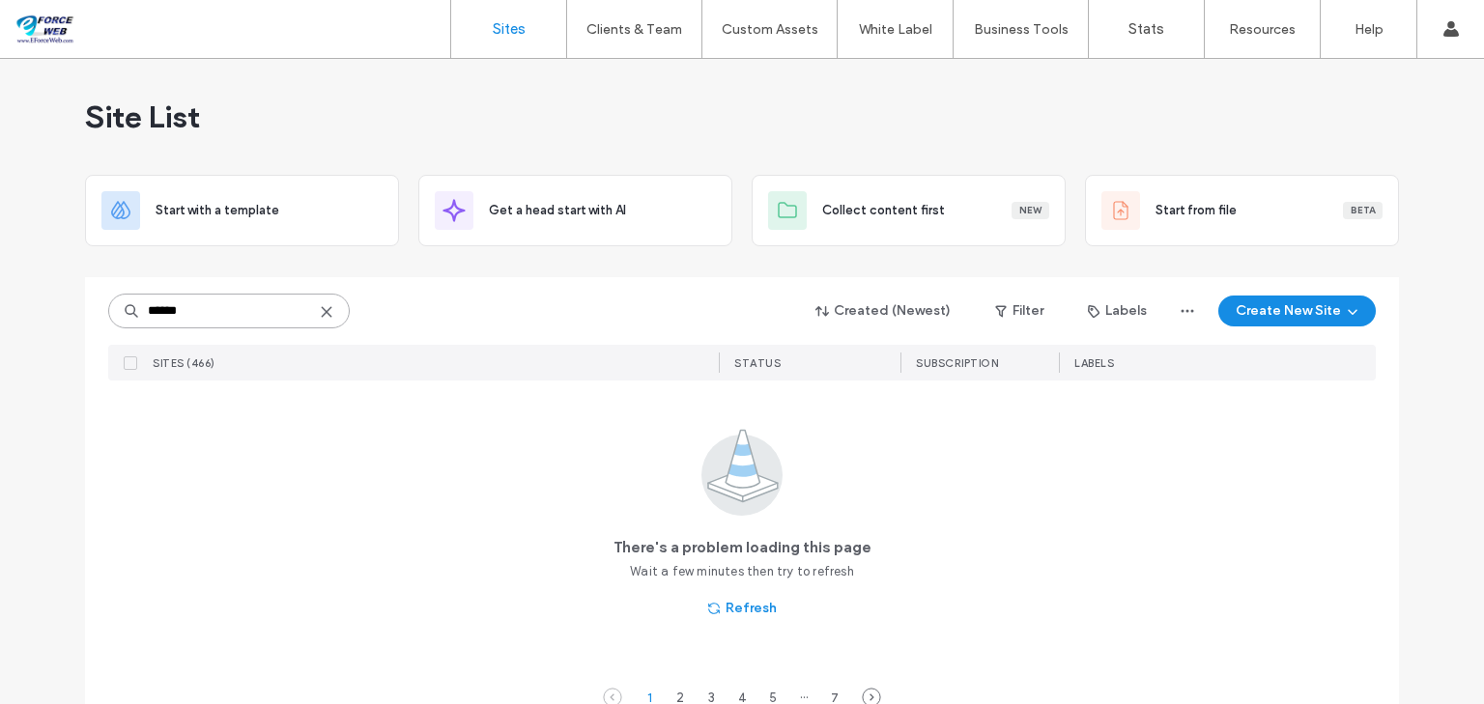
type input "******"
